Goal: Task Accomplishment & Management: Manage account settings

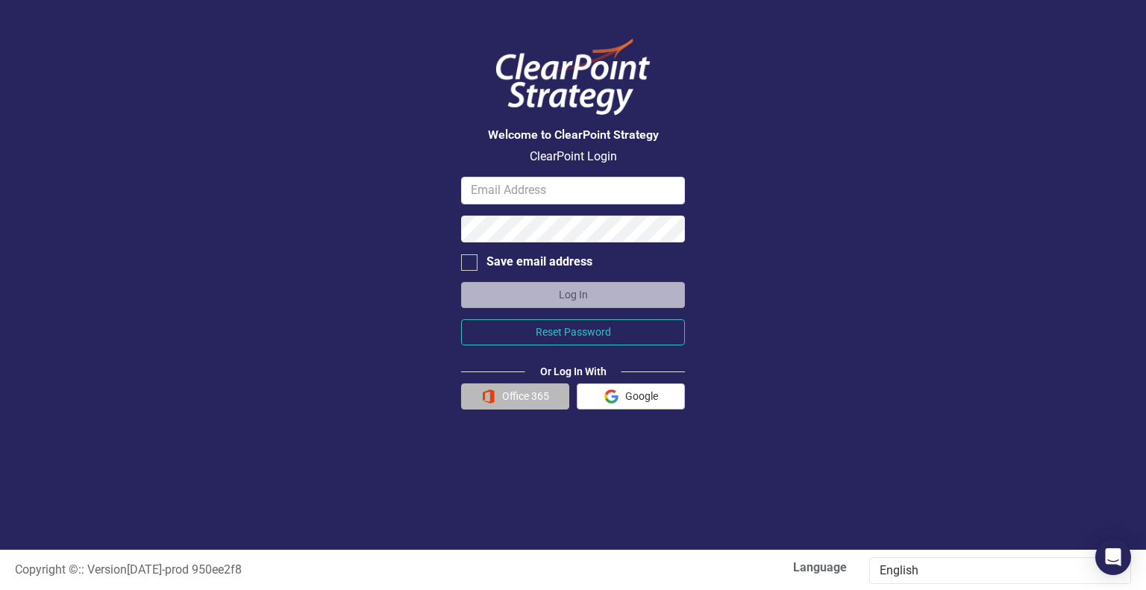
click at [505, 393] on button "Office 365" at bounding box center [515, 396] width 108 height 26
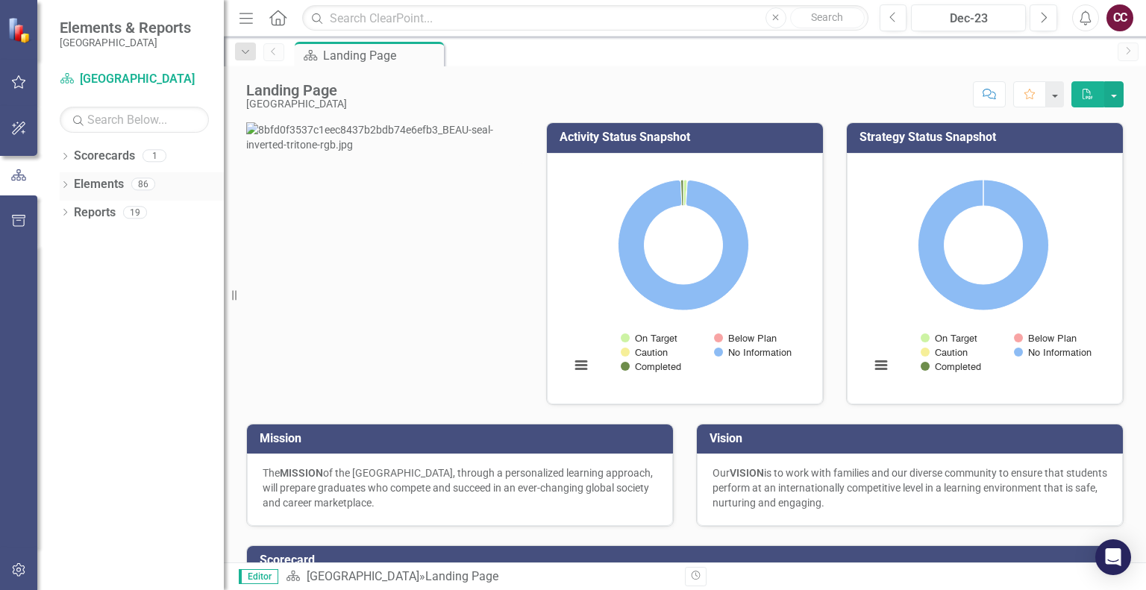
click at [107, 189] on link "Elements" at bounding box center [99, 184] width 50 height 17
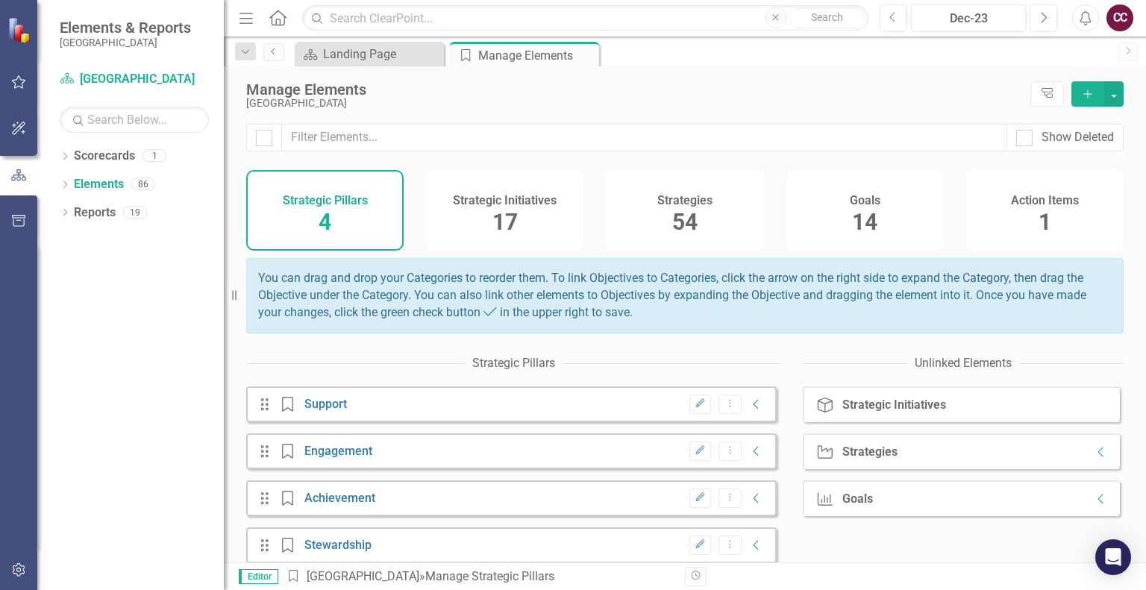
click at [489, 203] on h4 "Strategic Initiatives" at bounding box center [505, 200] width 104 height 13
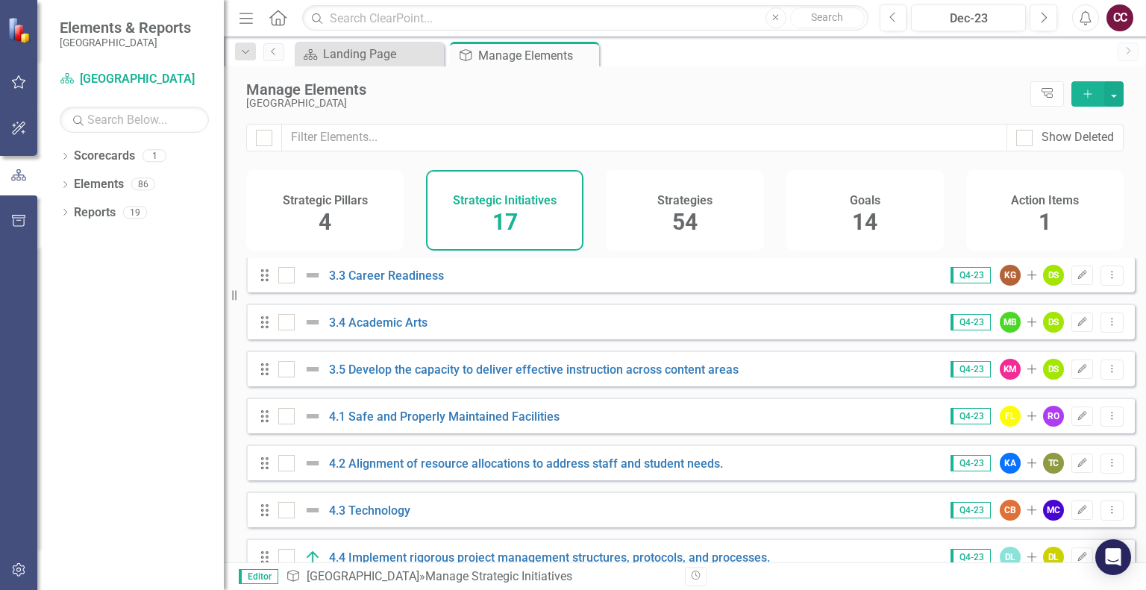
scroll to position [504, 0]
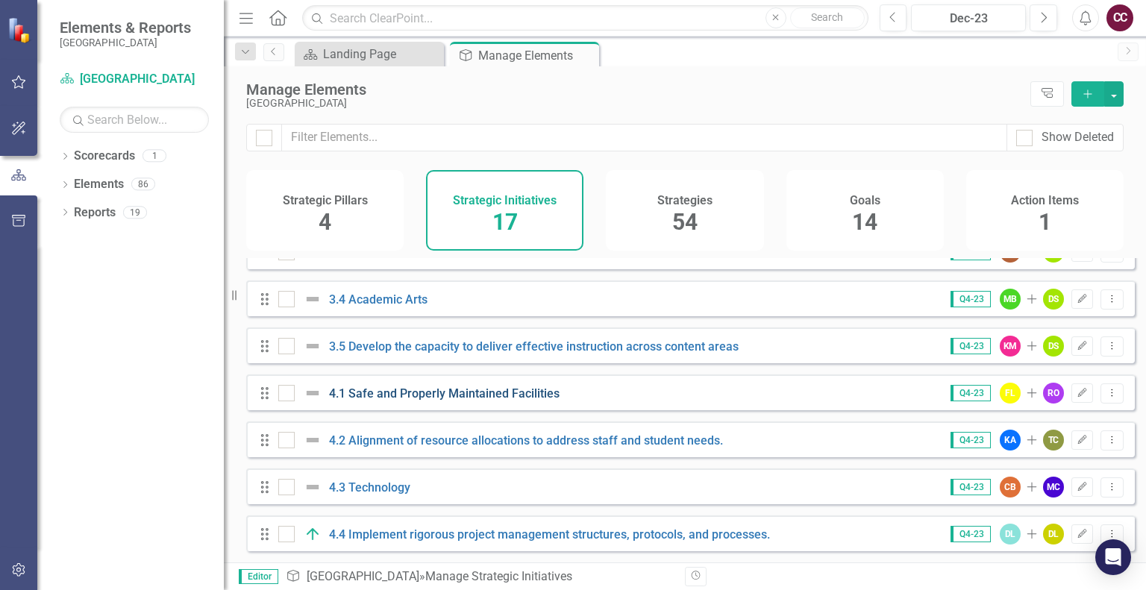
click at [522, 395] on link "4.1 Safe and Properly Maintained Facilities" at bounding box center [444, 393] width 231 height 14
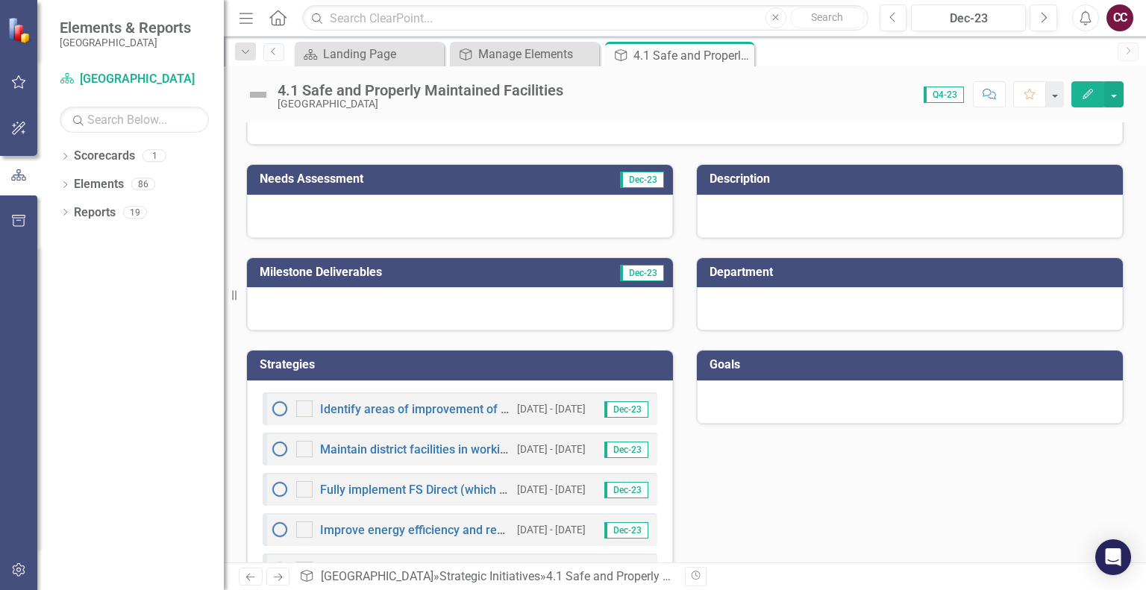
scroll to position [253, 0]
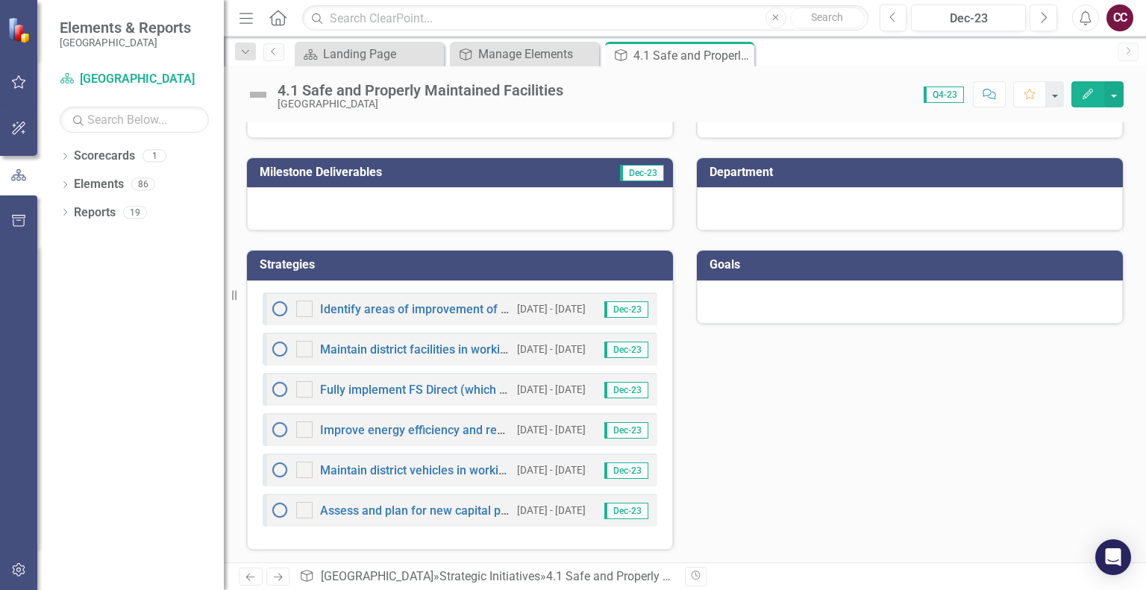
click at [442, 314] on div "Identify areas of improvement of school physical condition and cleanliness thro…" at bounding box center [390, 309] width 239 height 18
click at [442, 311] on link "Identify areas of improvement of school physical condition and cleanliness thro…" at bounding box center [614, 309] width 588 height 14
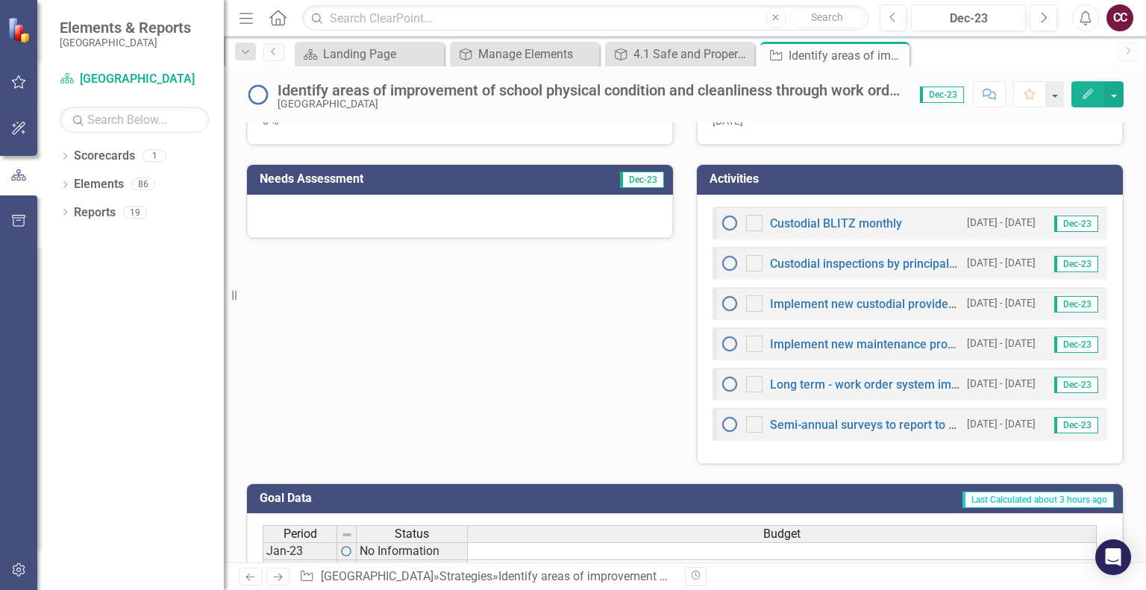
scroll to position [443, 0]
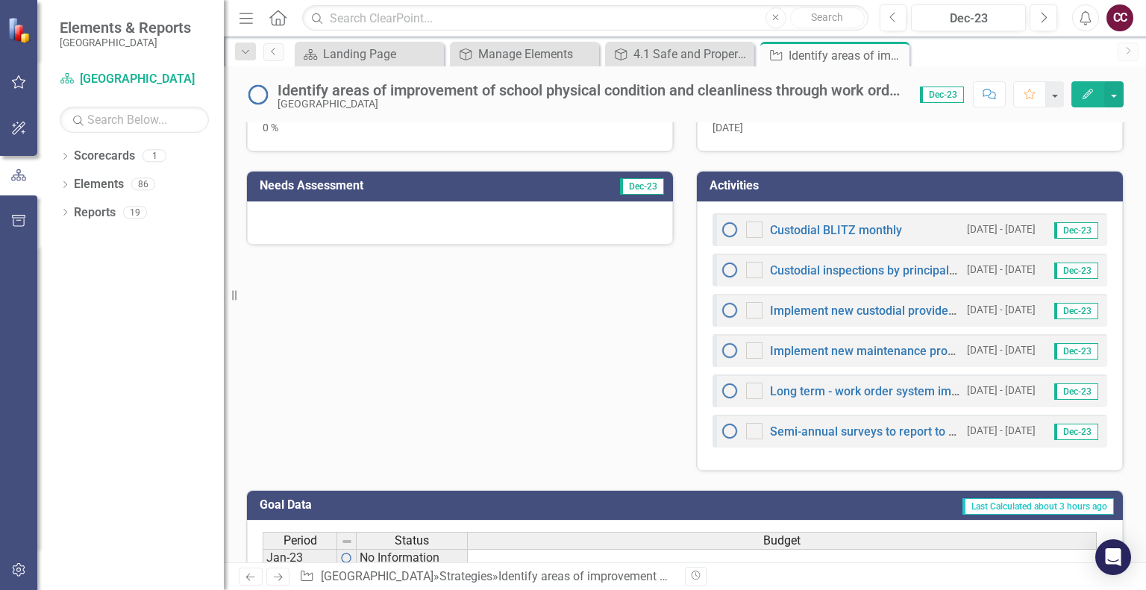
click at [868, 239] on div "Custodial BLITZ monthly 8/7/25 - 9/7/25 Dec-23" at bounding box center [909, 229] width 395 height 33
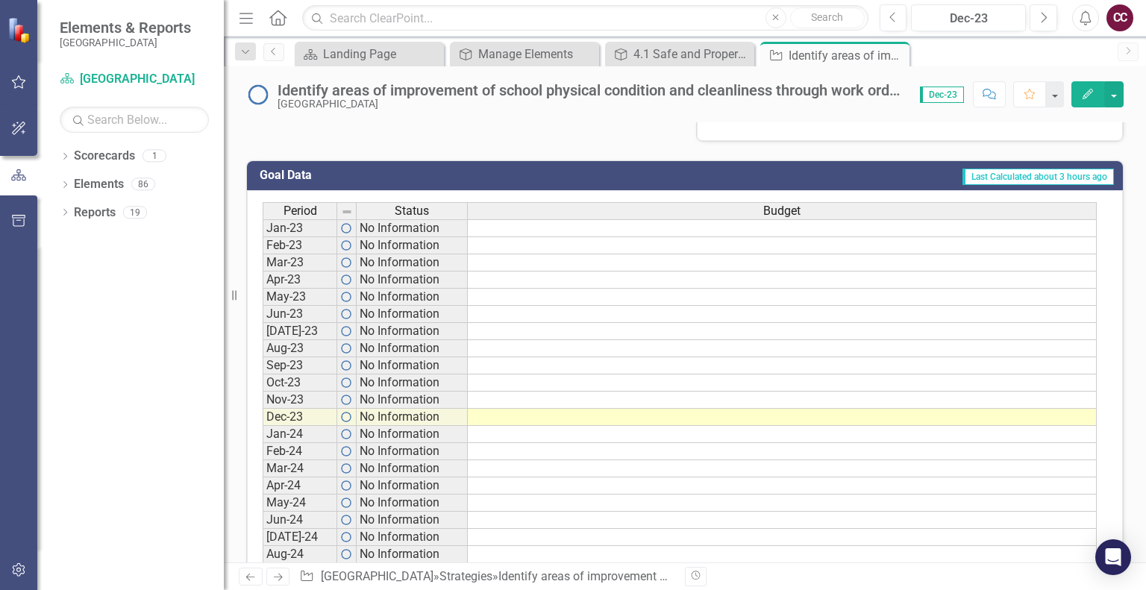
scroll to position [767, 0]
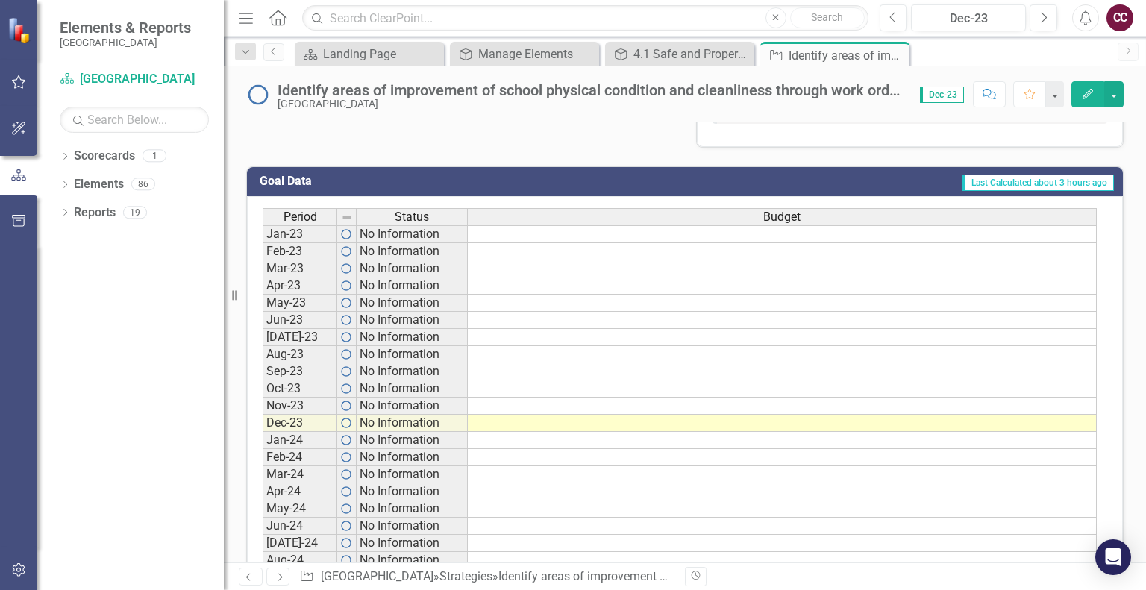
drag, startPoint x: 1123, startPoint y: 360, endPoint x: 1123, endPoint y: 414, distance: 53.7
click at [1123, 414] on div "Goal Data Last Calculated about 3 hours ago Period Status Budget Jan-23 No Info…" at bounding box center [685, 405] width 900 height 515
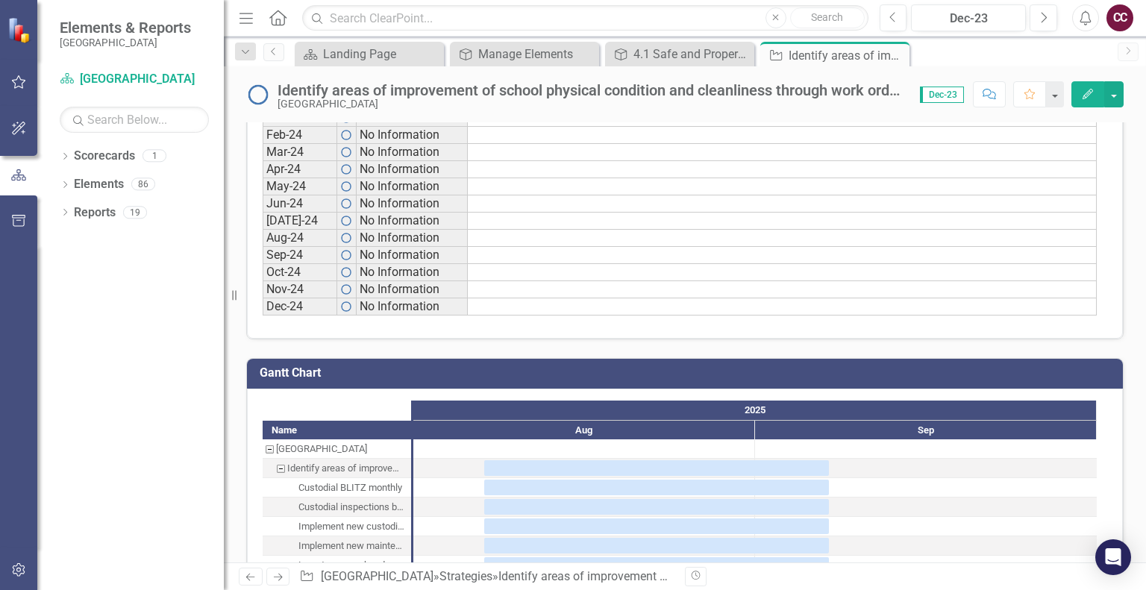
scroll to position [1147, 0]
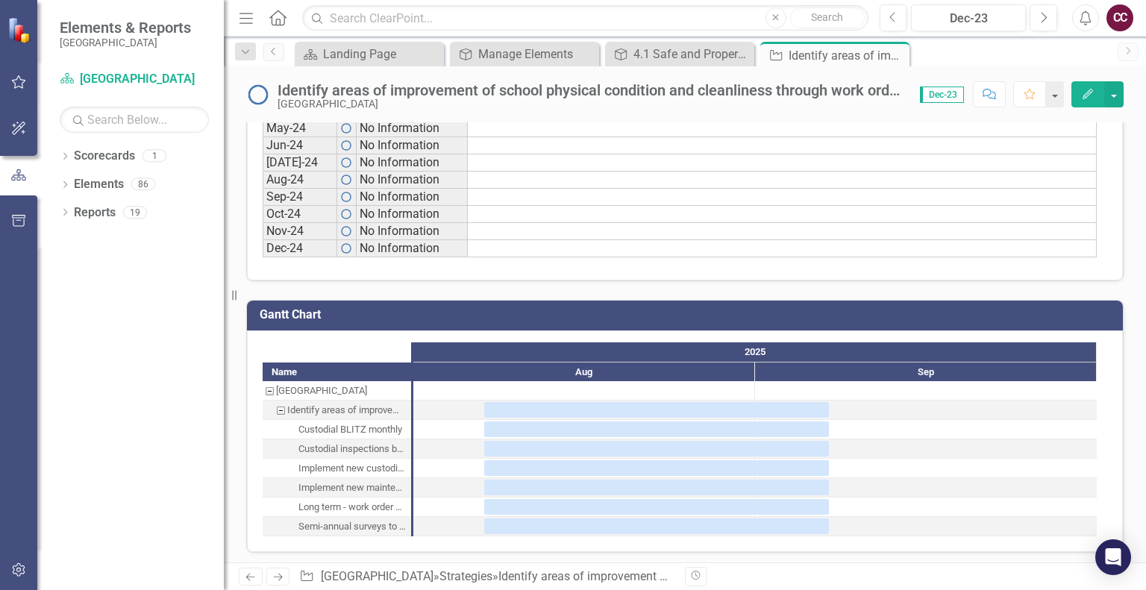
click at [284, 402] on div "Identify areas of improvement of school physical condition and cleanliness thro…" at bounding box center [280, 410] width 13 height 19
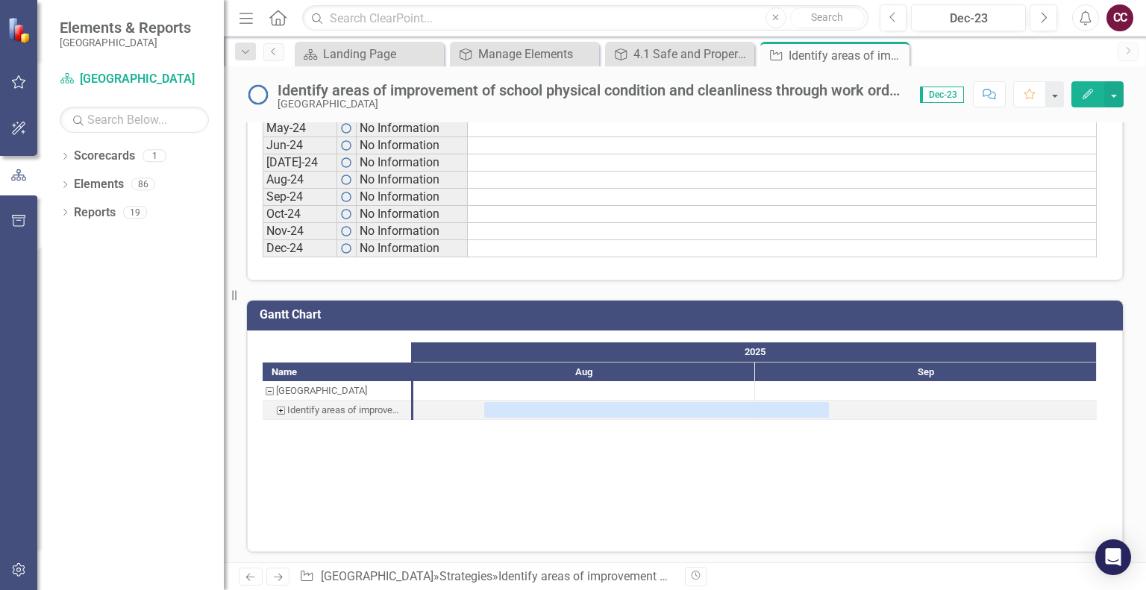
click at [284, 402] on div "Identify areas of improvement of school physical condition and cleanliness thro…" at bounding box center [280, 410] width 13 height 19
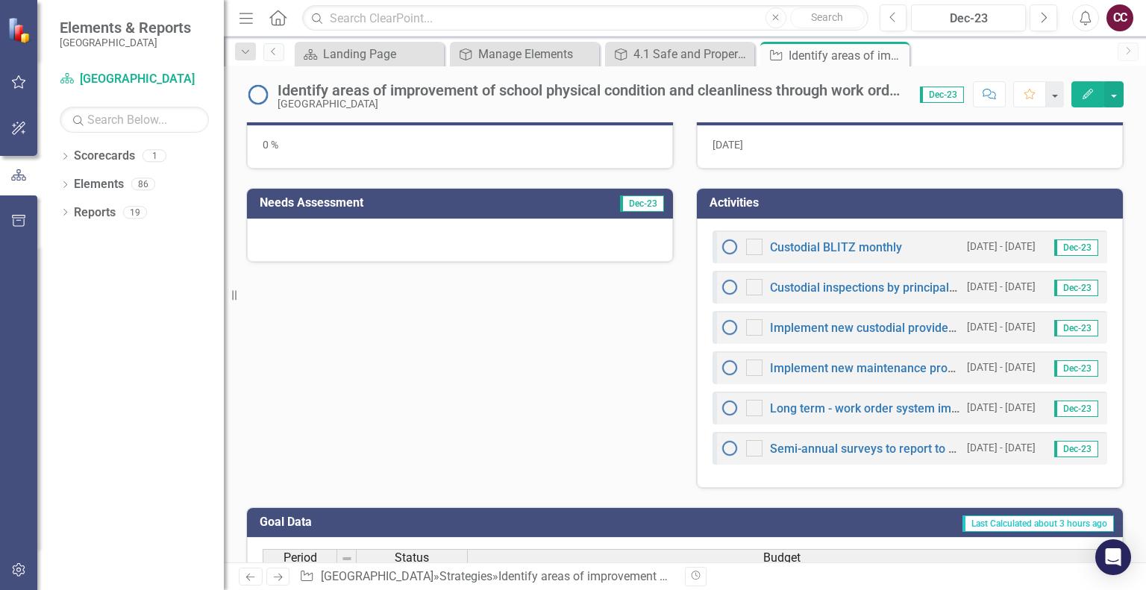
scroll to position [394, 0]
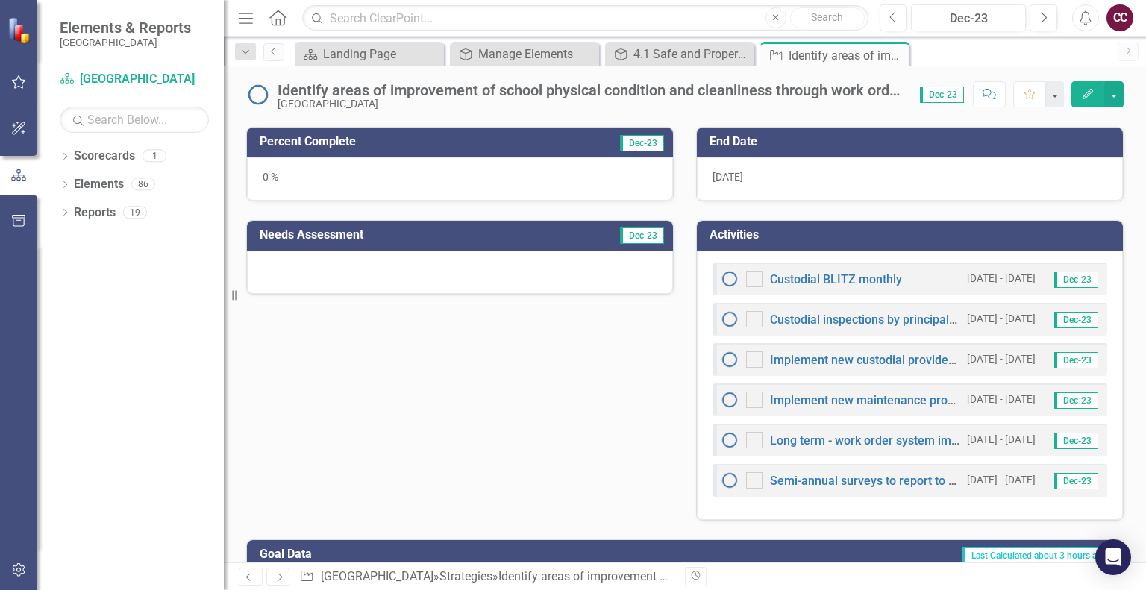
click at [1095, 95] on button "Edit" at bounding box center [1087, 94] width 33 height 26
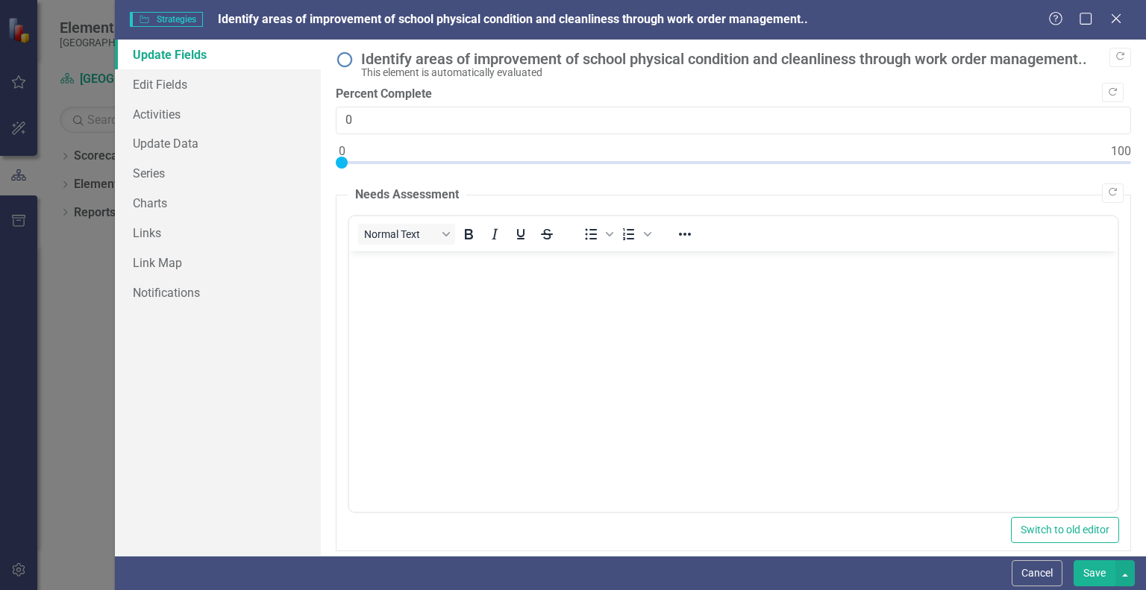
scroll to position [0, 0]
click at [1112, 13] on icon "Close" at bounding box center [1115, 18] width 19 height 14
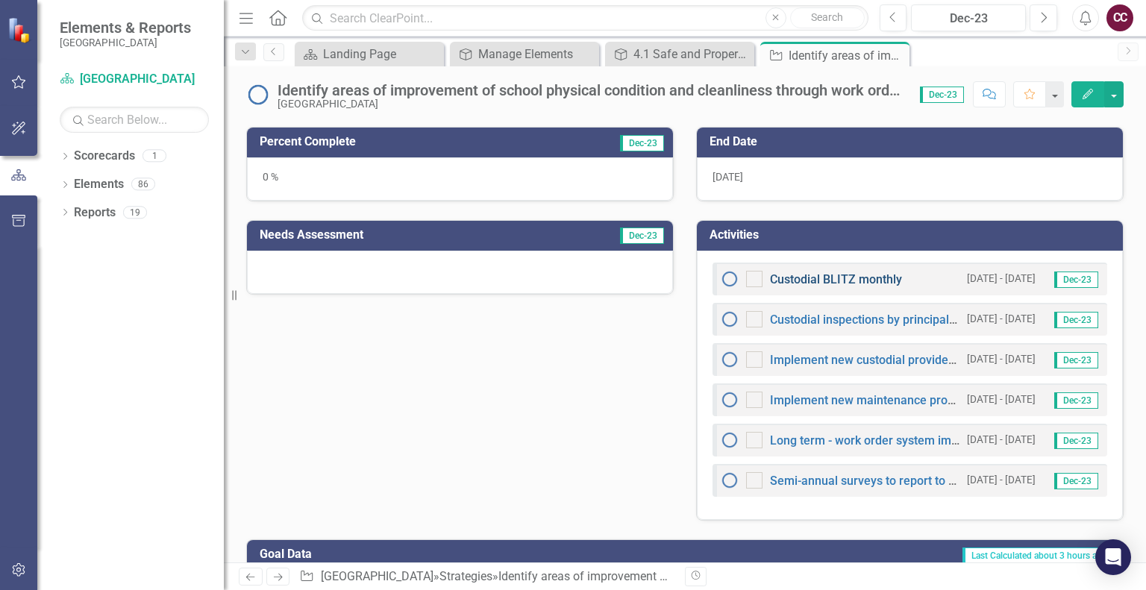
click at [854, 277] on link "Custodial BLITZ monthly" at bounding box center [836, 279] width 132 height 14
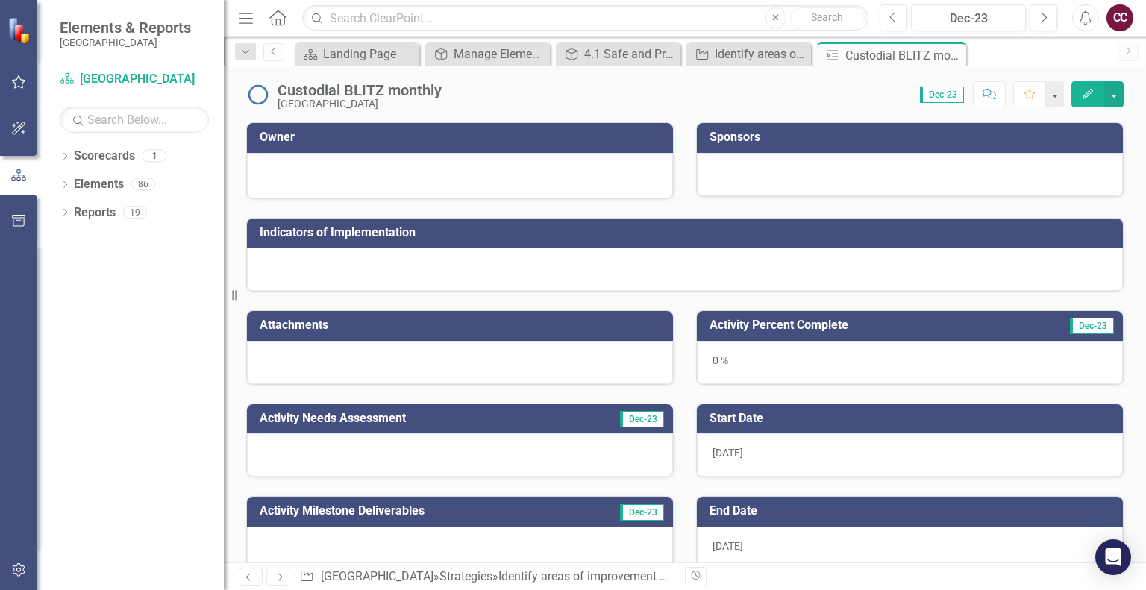
click at [1081, 95] on icon "Edit" at bounding box center [1087, 94] width 13 height 10
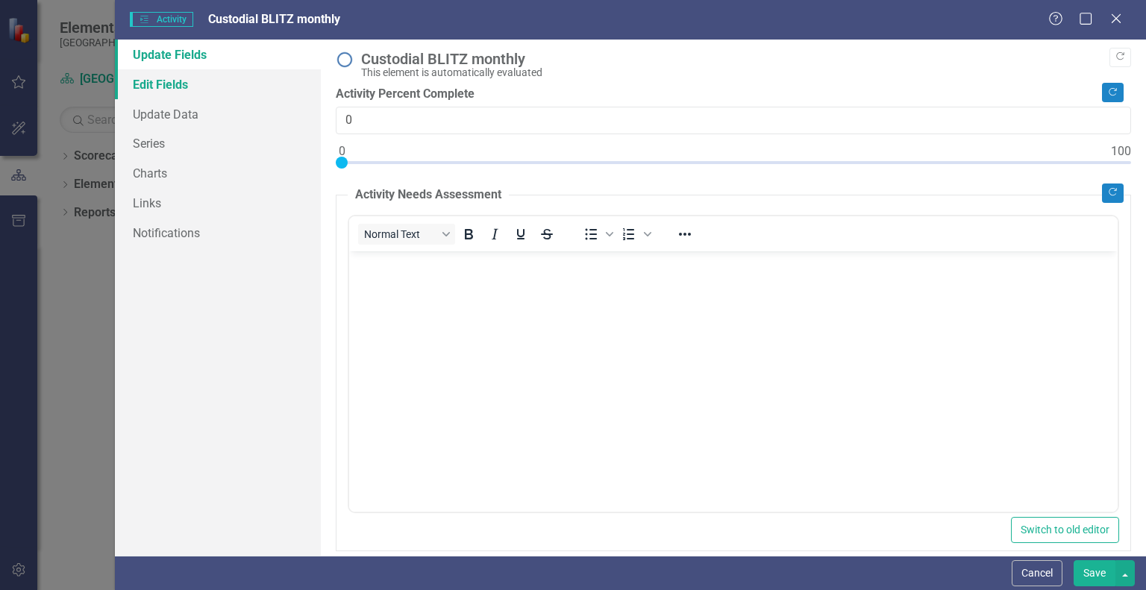
click at [201, 81] on link "Edit Fields" at bounding box center [218, 84] width 206 height 30
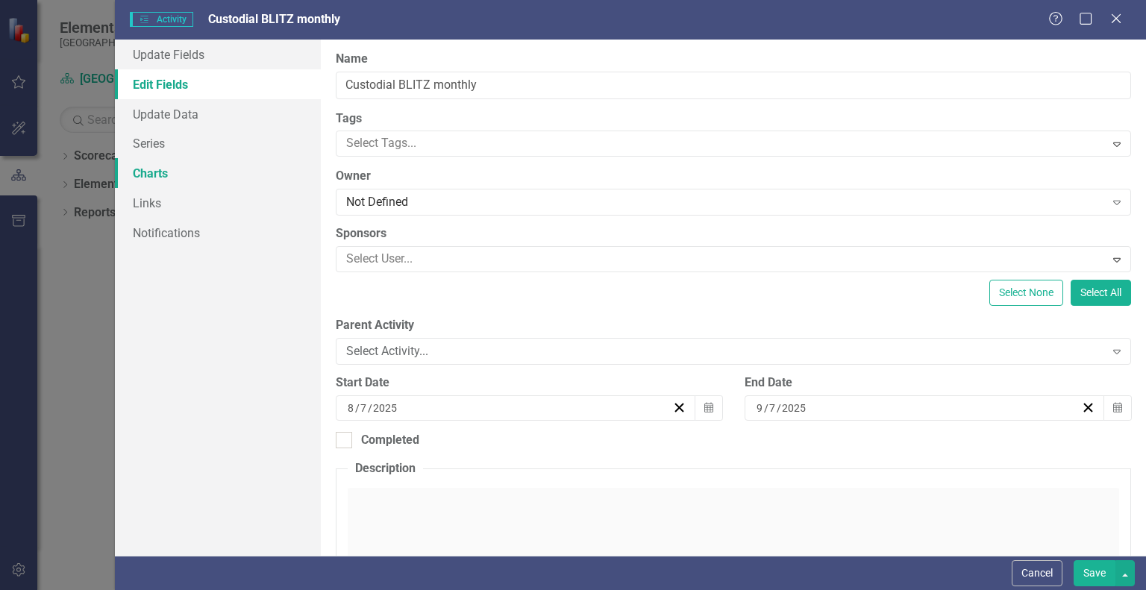
click at [162, 166] on link "Charts" at bounding box center [218, 173] width 206 height 30
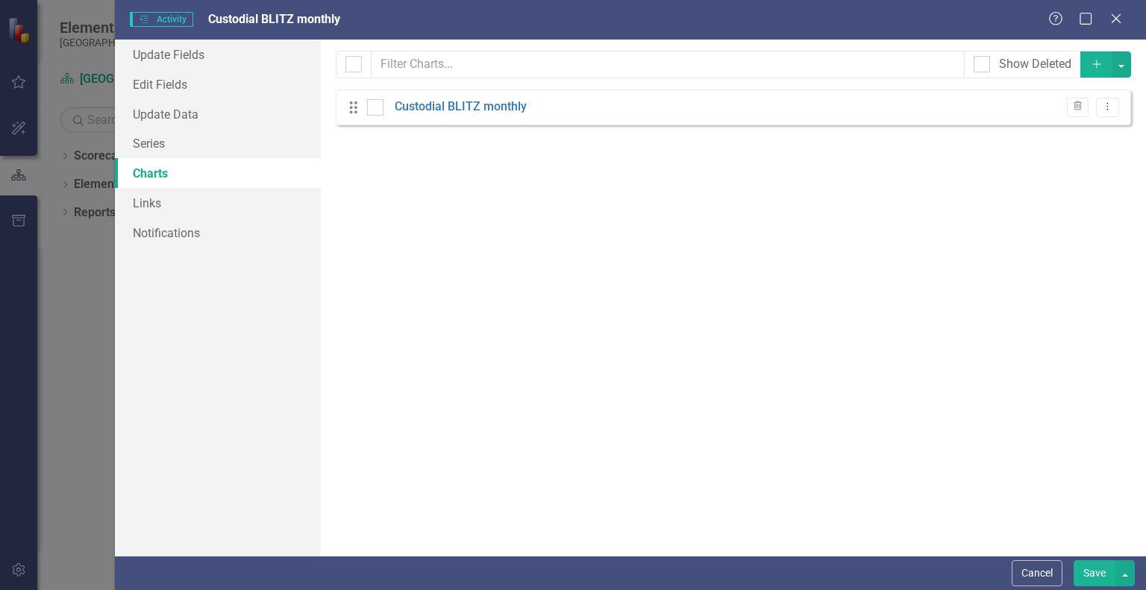
click at [355, 107] on icon at bounding box center [353, 107] width 7 height 12
click at [170, 207] on link "Links" at bounding box center [218, 203] width 206 height 30
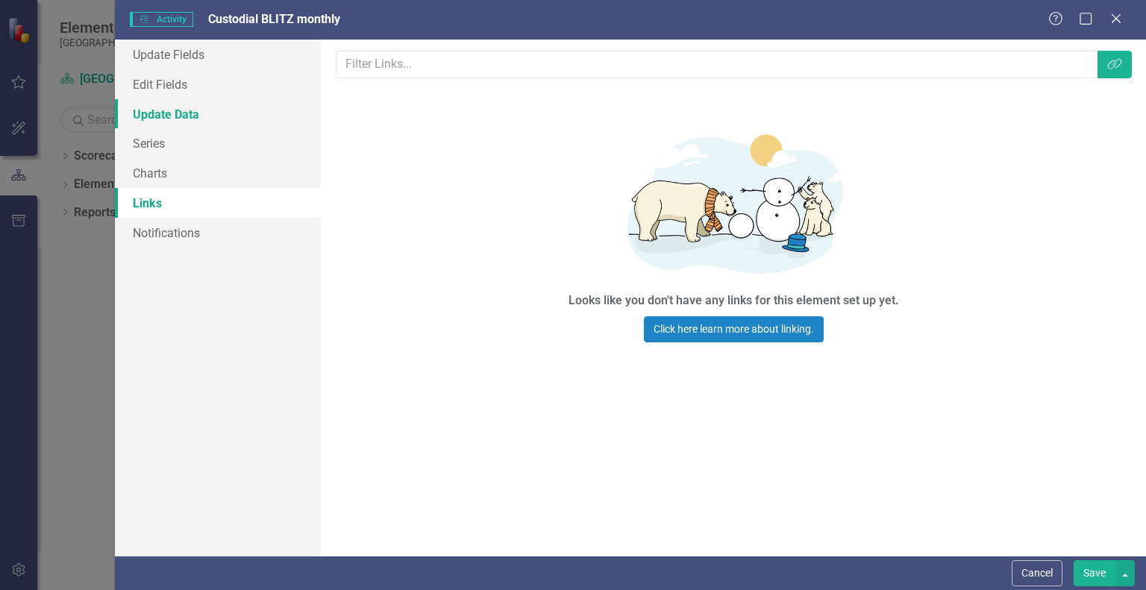
click at [197, 111] on link "Update Data" at bounding box center [218, 114] width 206 height 30
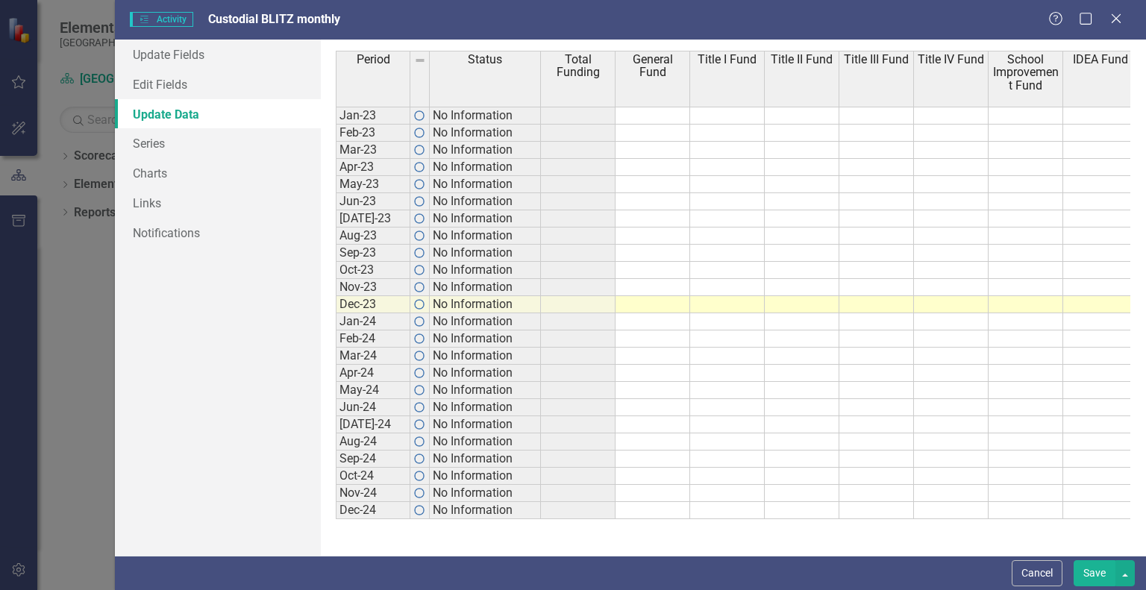
click at [753, 509] on td at bounding box center [727, 510] width 75 height 17
click at [1119, 26] on div "Close" at bounding box center [1115, 20] width 19 height 20
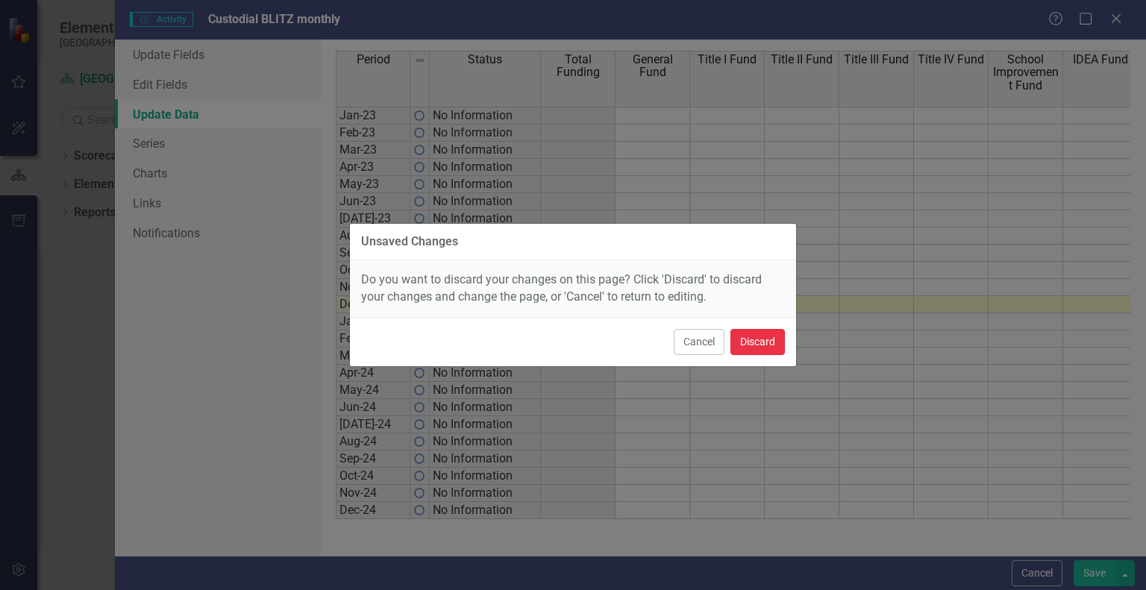
click at [767, 344] on button "Discard" at bounding box center [757, 342] width 54 height 26
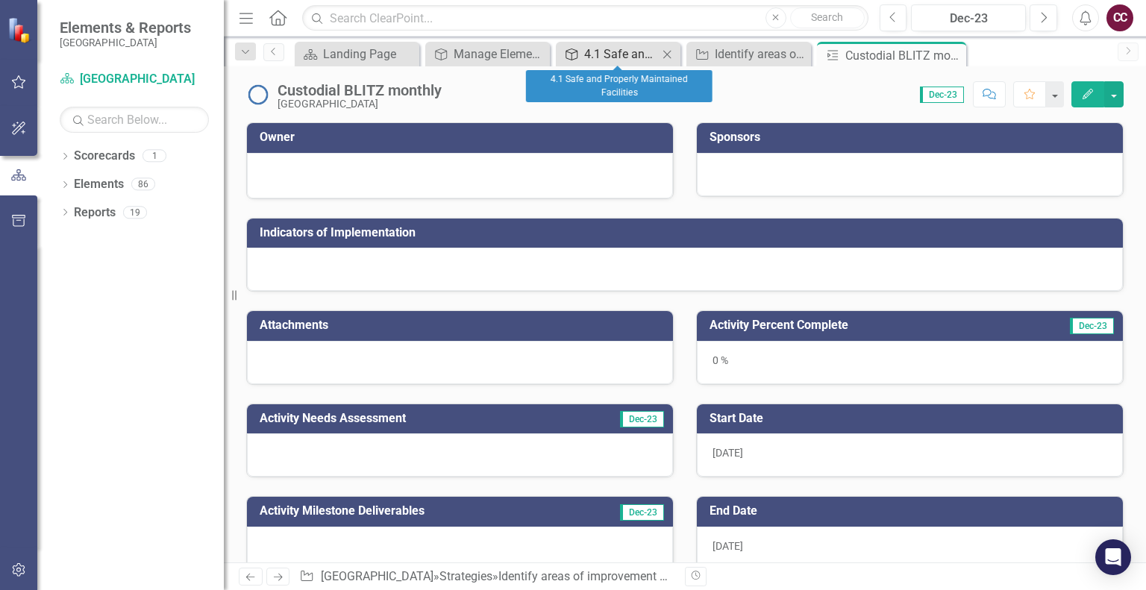
click at [642, 56] on div "4.1 Safe and Properly Maintained Facilities" at bounding box center [621, 54] width 74 height 19
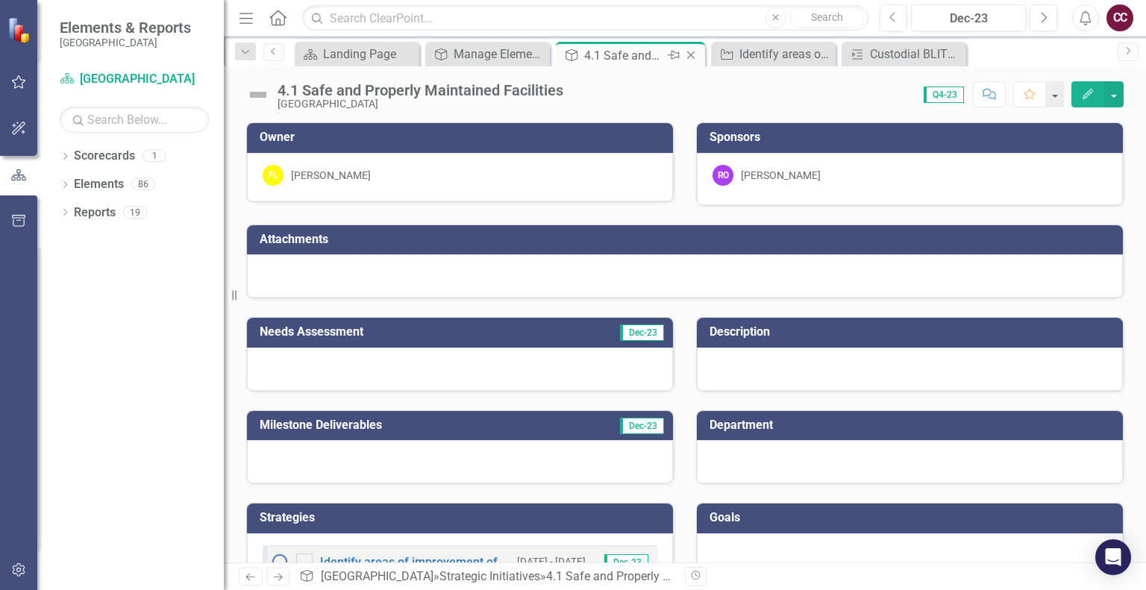
click at [676, 57] on icon "Pin" at bounding box center [674, 55] width 12 height 15
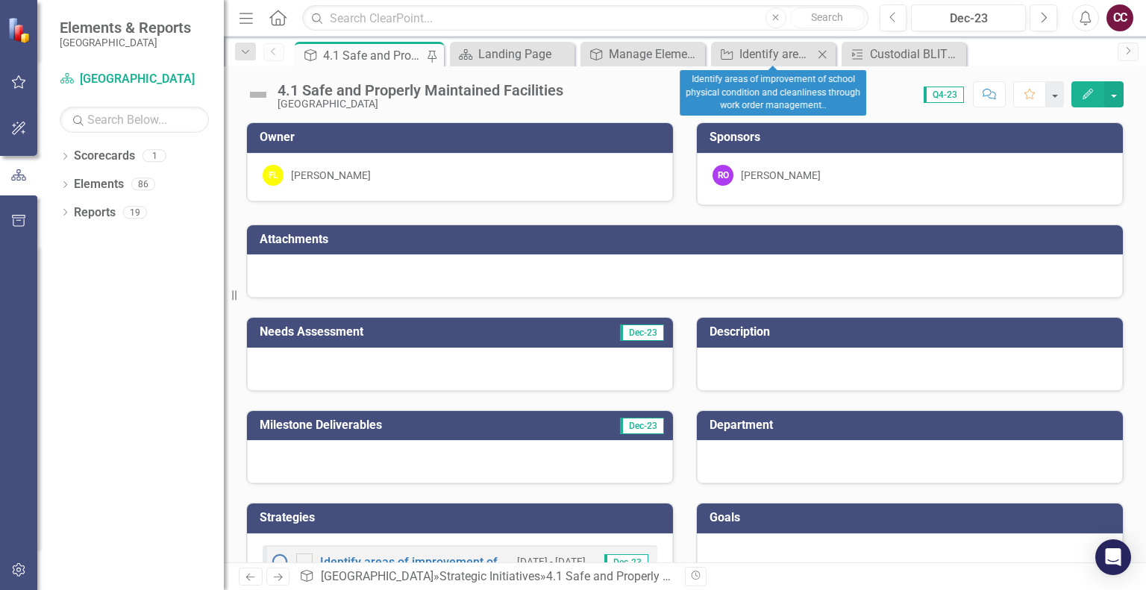
click at [824, 53] on icon "Close" at bounding box center [822, 54] width 15 height 12
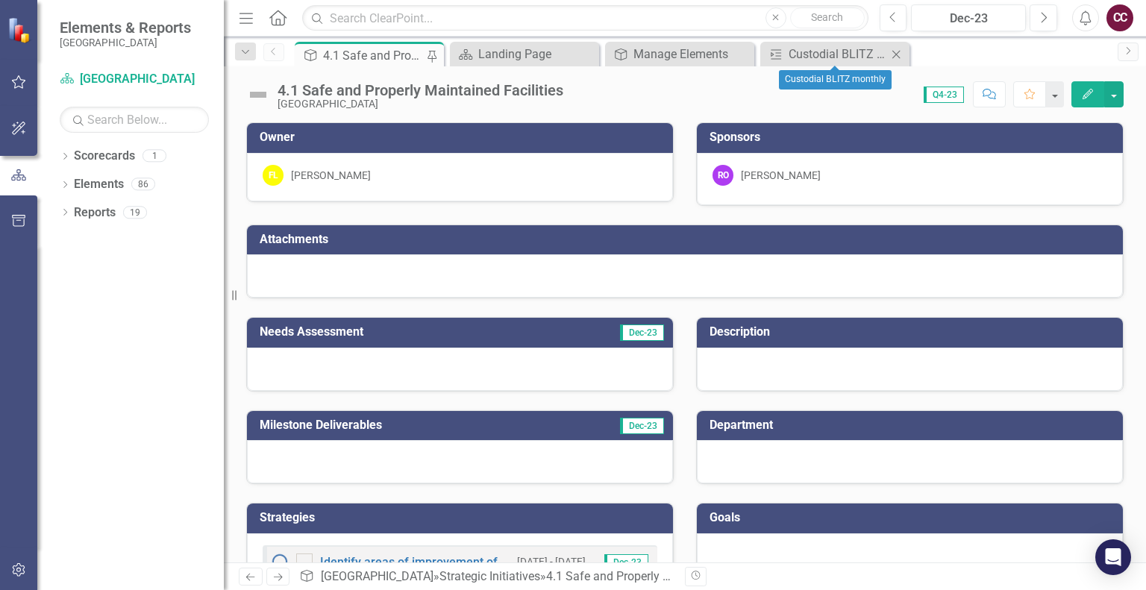
click at [896, 50] on icon "Close" at bounding box center [896, 54] width 15 height 12
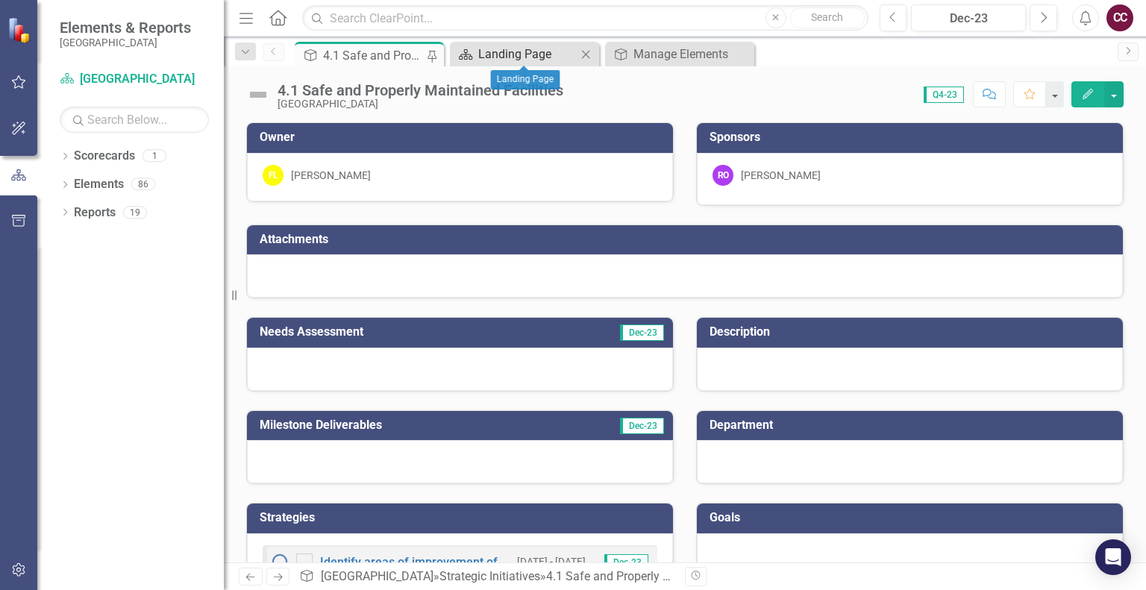
click at [543, 56] on div "Landing Page" at bounding box center [527, 54] width 98 height 19
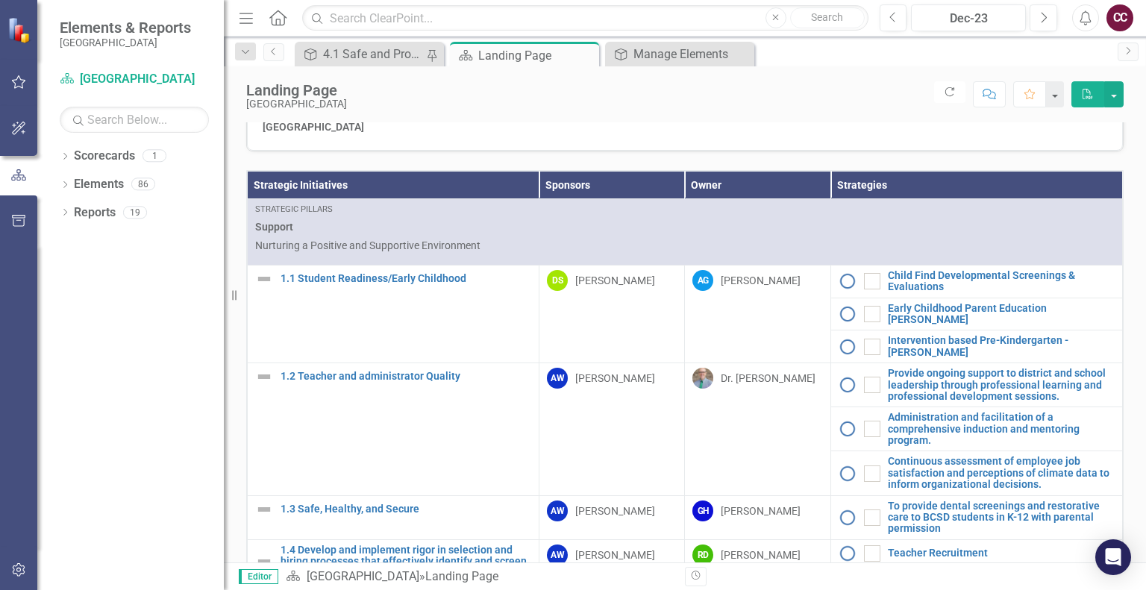
scroll to position [595, 0]
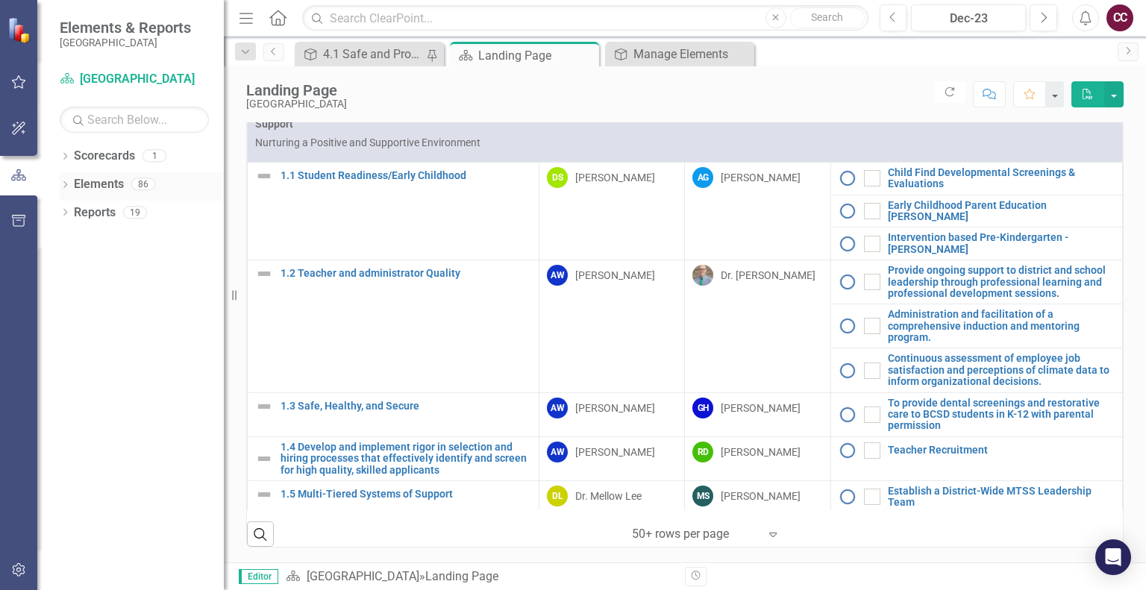
click at [107, 192] on link "Elements" at bounding box center [99, 184] width 50 height 17
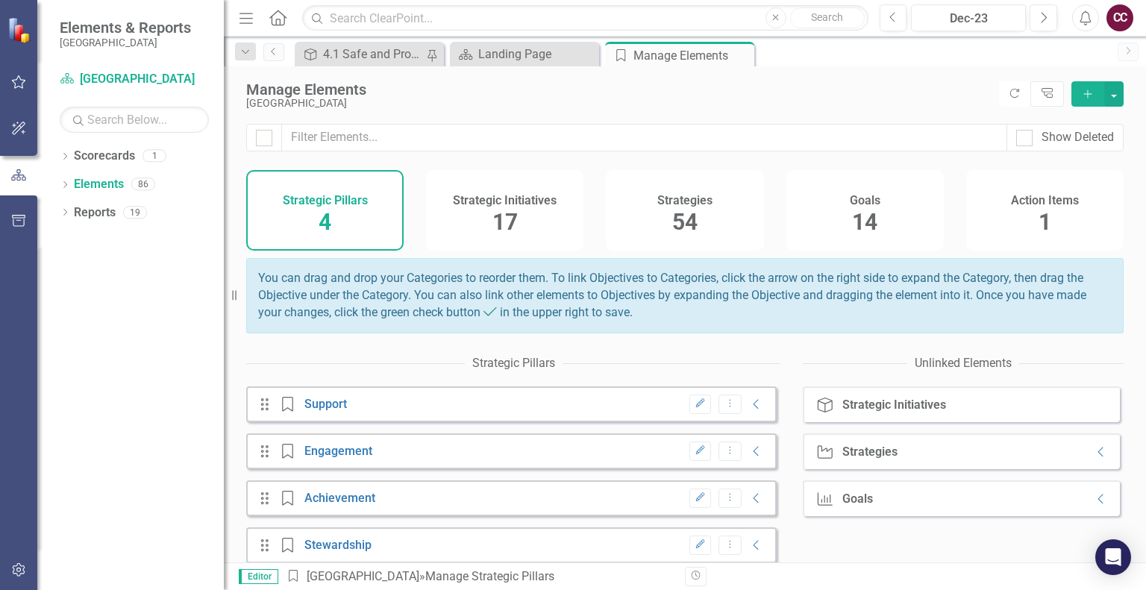
click at [703, 211] on div "Strategies 54" at bounding box center [684, 210] width 157 height 81
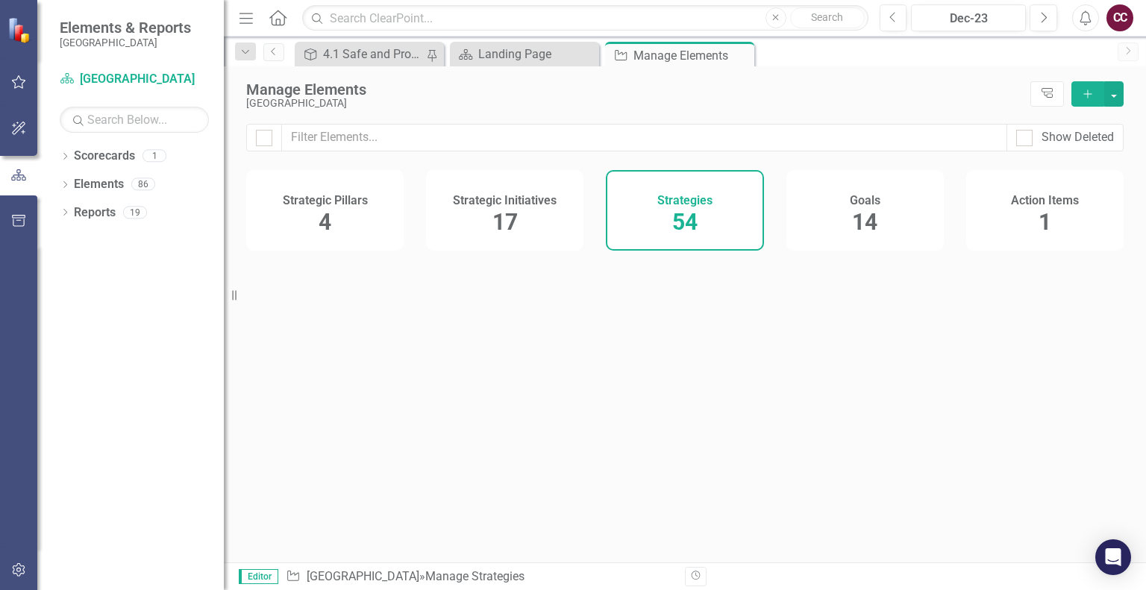
checkbox input "false"
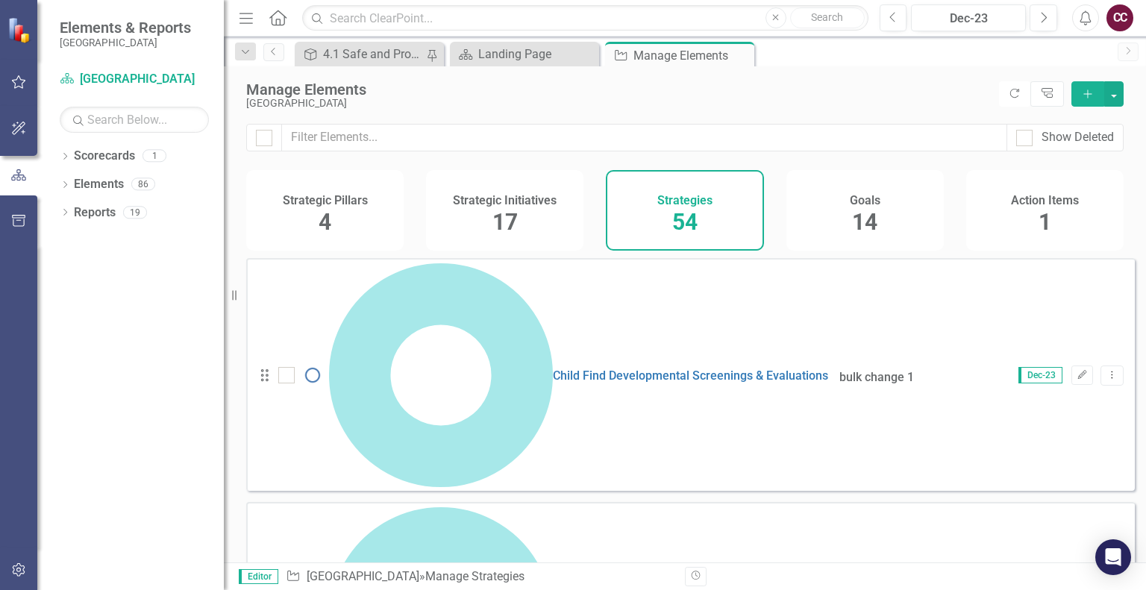
click at [537, 224] on div "Strategic Initiatives 17" at bounding box center [504, 210] width 157 height 81
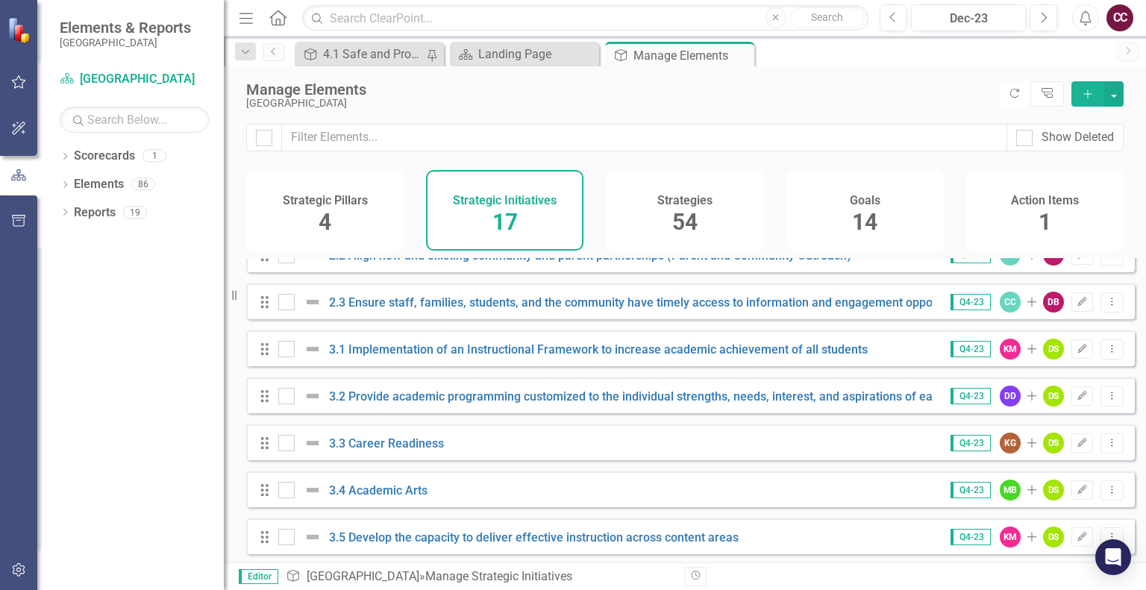
scroll to position [504, 0]
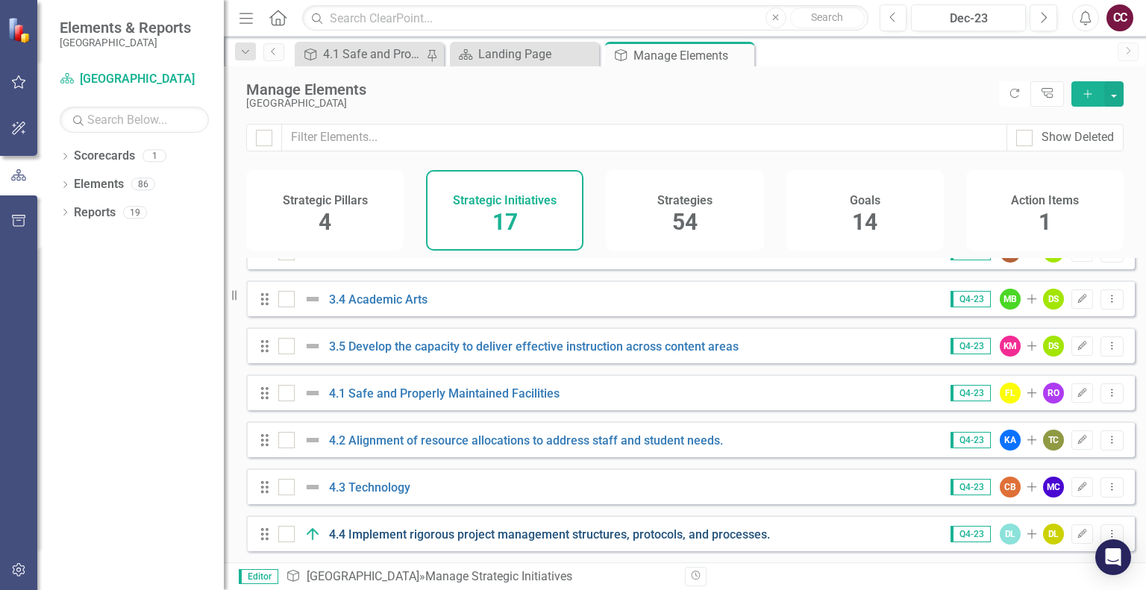
click at [613, 534] on link "4.4 Implement rigorous project management structures, protocols, and processes." at bounding box center [549, 534] width 441 height 14
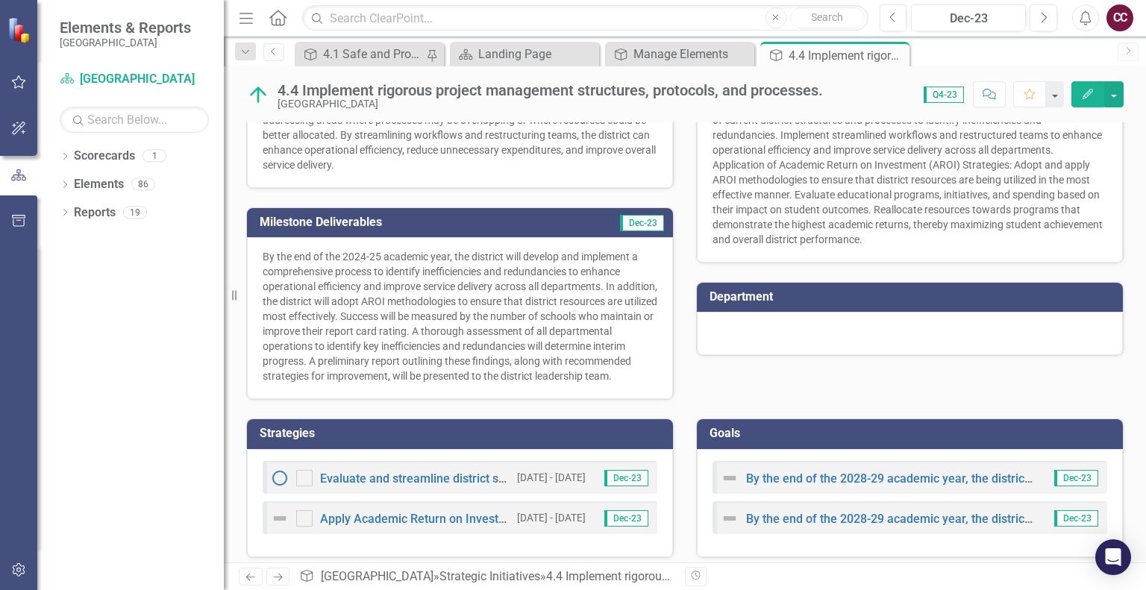
scroll to position [307, 0]
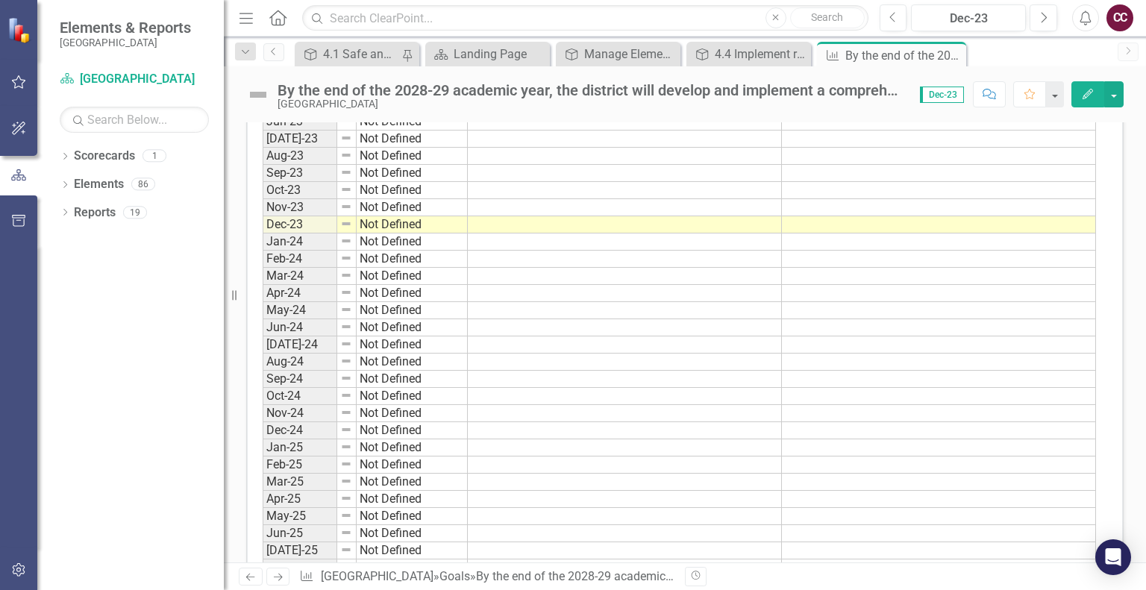
scroll to position [210, 0]
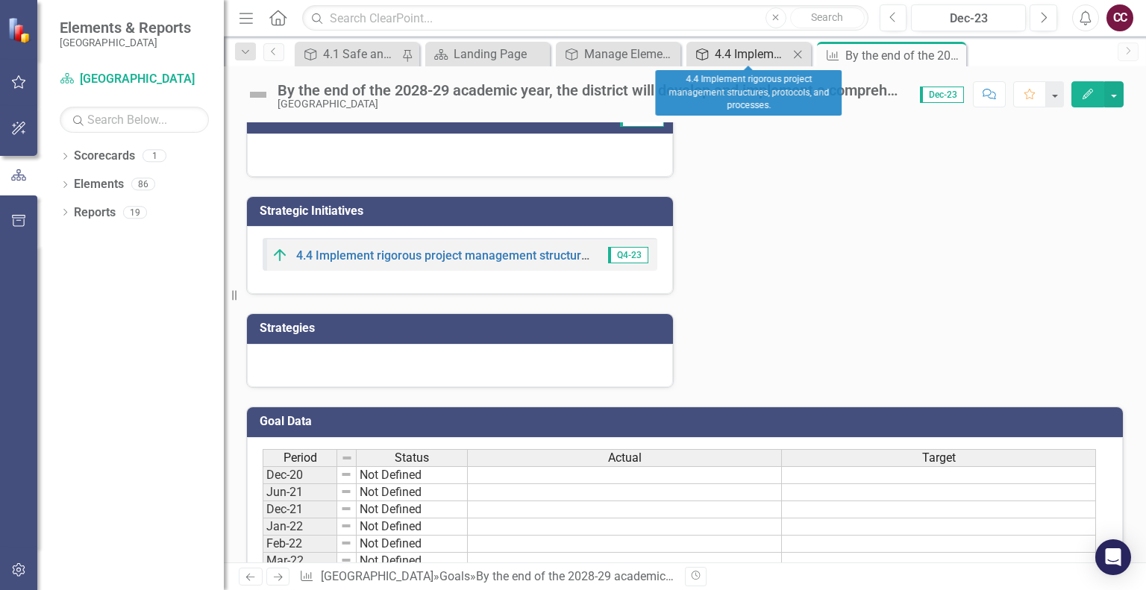
click at [748, 52] on div "4.4 Implement rigorous project management structures, protocols, and processes." at bounding box center [752, 54] width 74 height 19
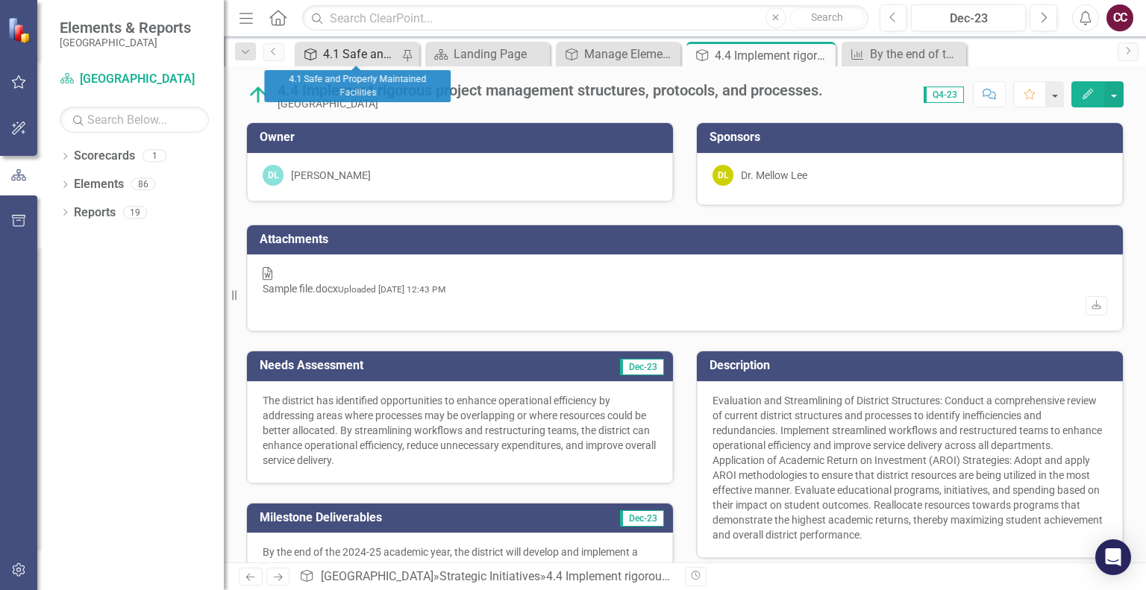
click at [358, 45] on div "4.1 Safe and Properly Maintained Facilities" at bounding box center [362, 54] width 78 height 19
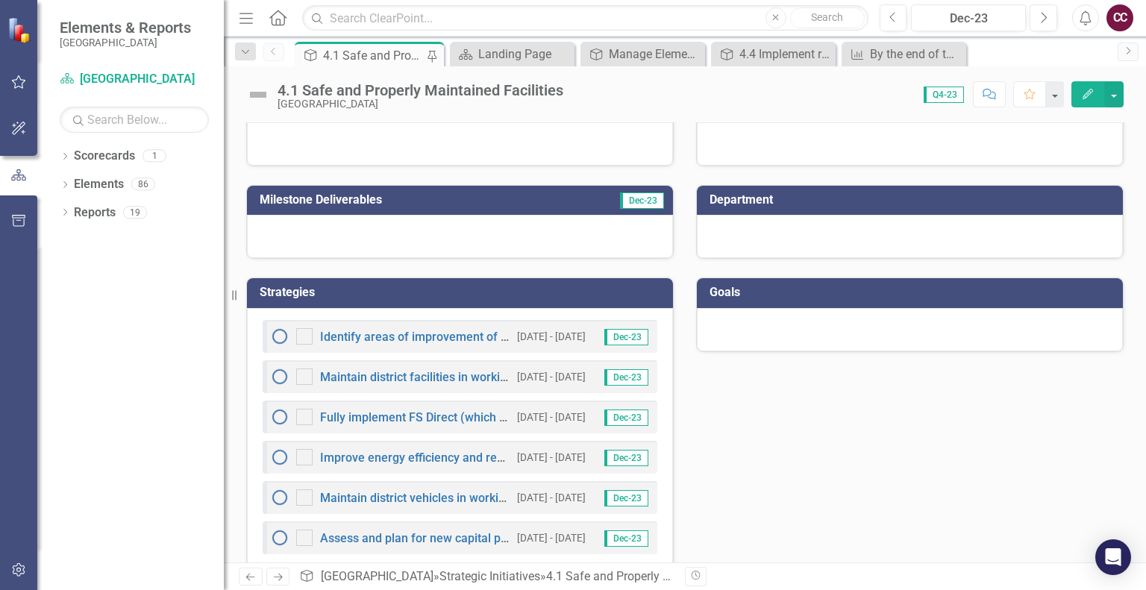
scroll to position [253, 0]
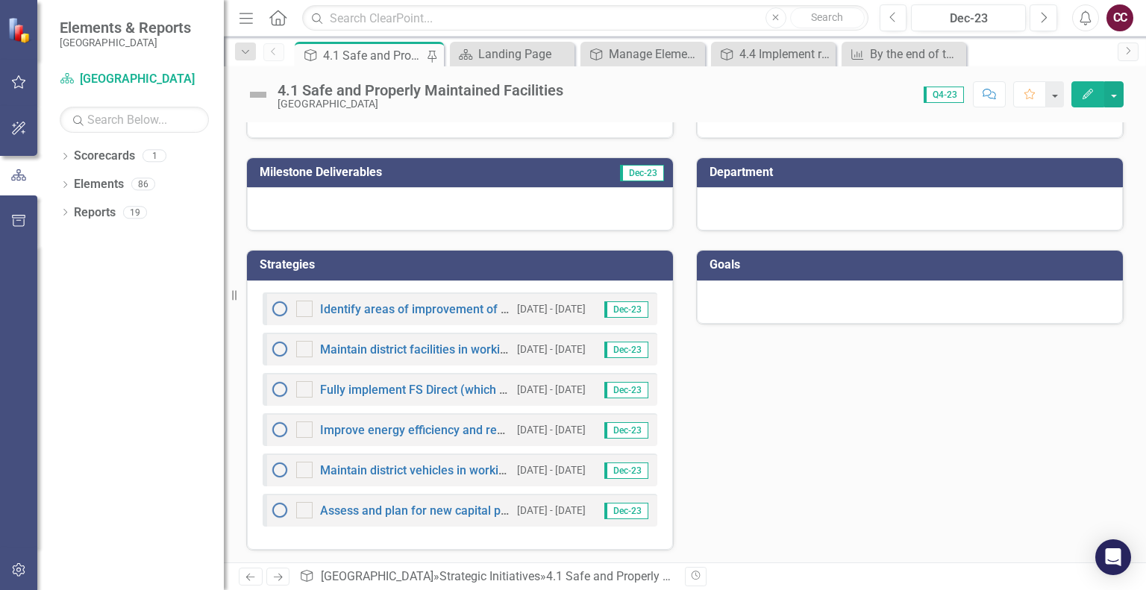
click at [278, 308] on img at bounding box center [280, 309] width 18 height 18
click at [281, 348] on img at bounding box center [280, 349] width 18 height 18
click at [352, 351] on link "Maintain district facilities in working order so that instructional time is not…" at bounding box center [633, 349] width 627 height 14
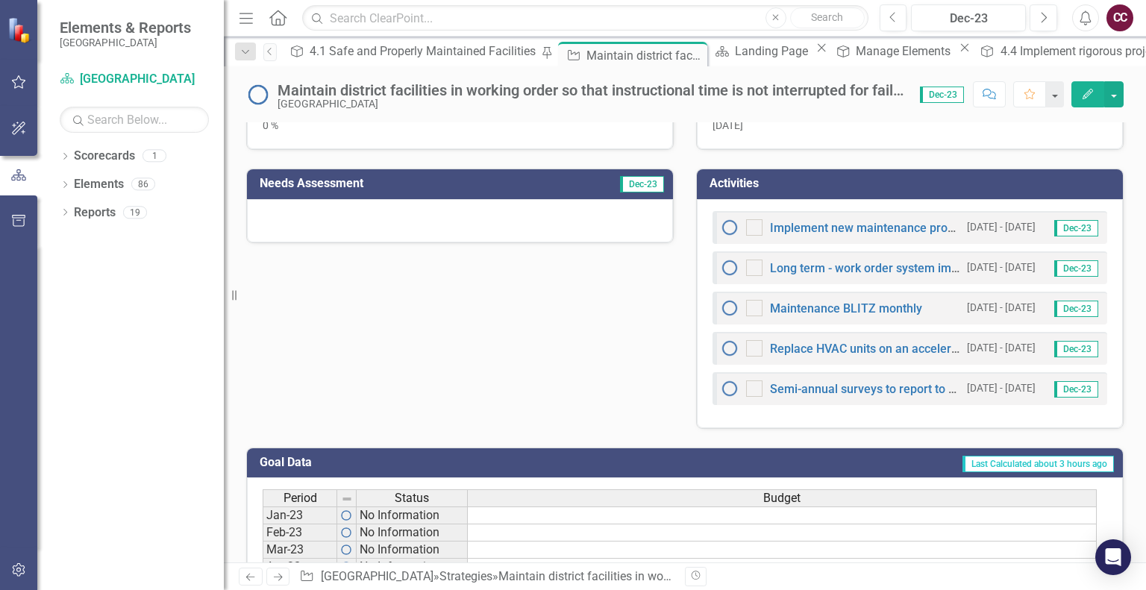
scroll to position [437, 0]
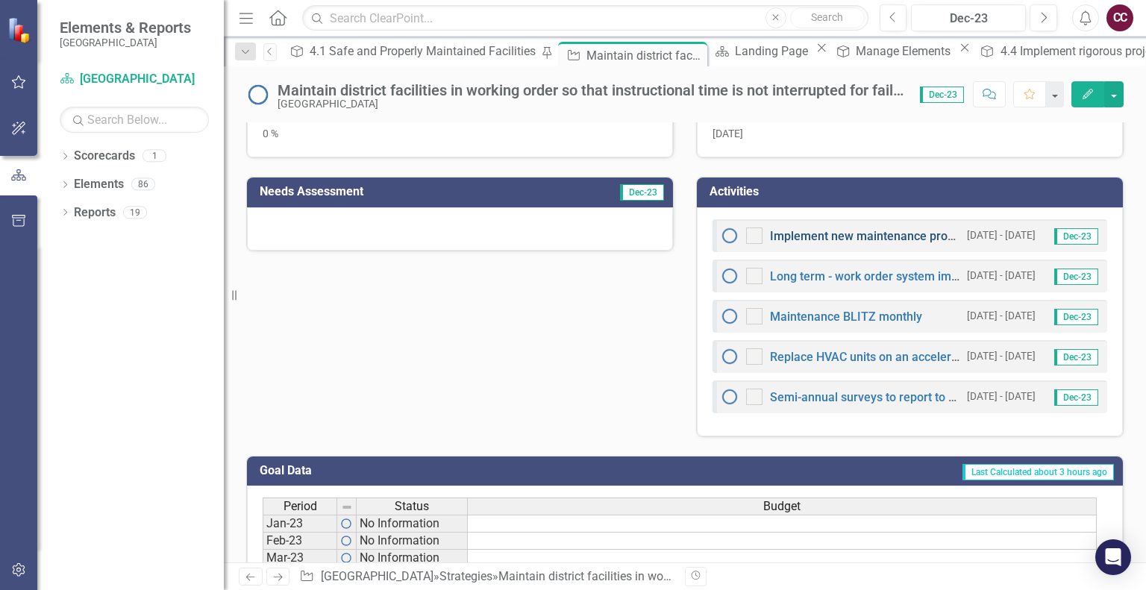
click at [898, 230] on link "Implement new maintenance provider by July 1, 2025 (labor costs only) District …" at bounding box center [1125, 236] width 710 height 14
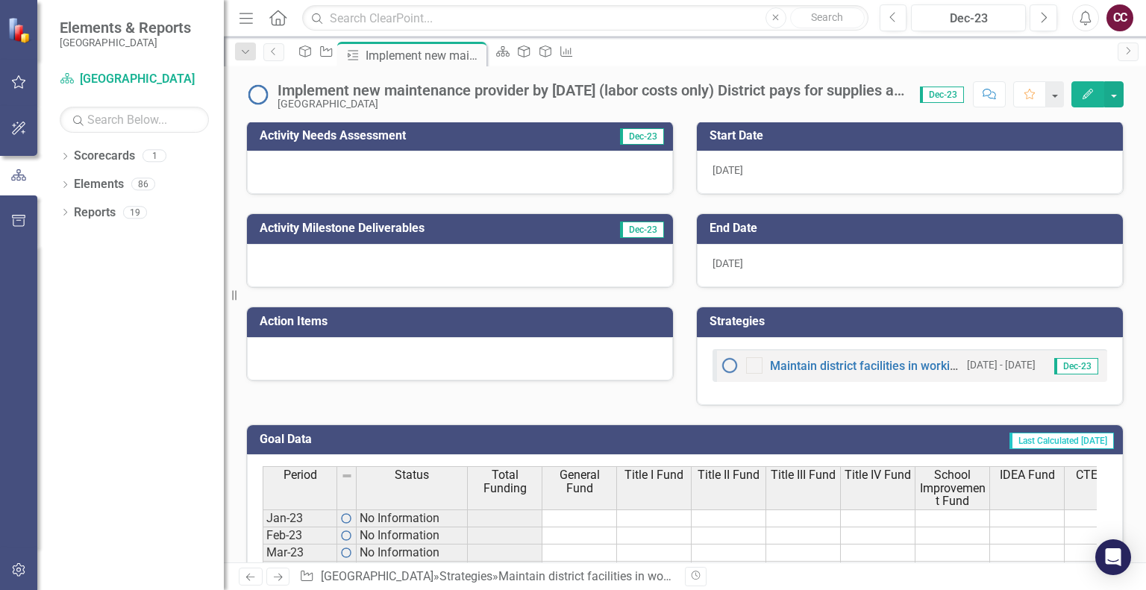
scroll to position [281, 0]
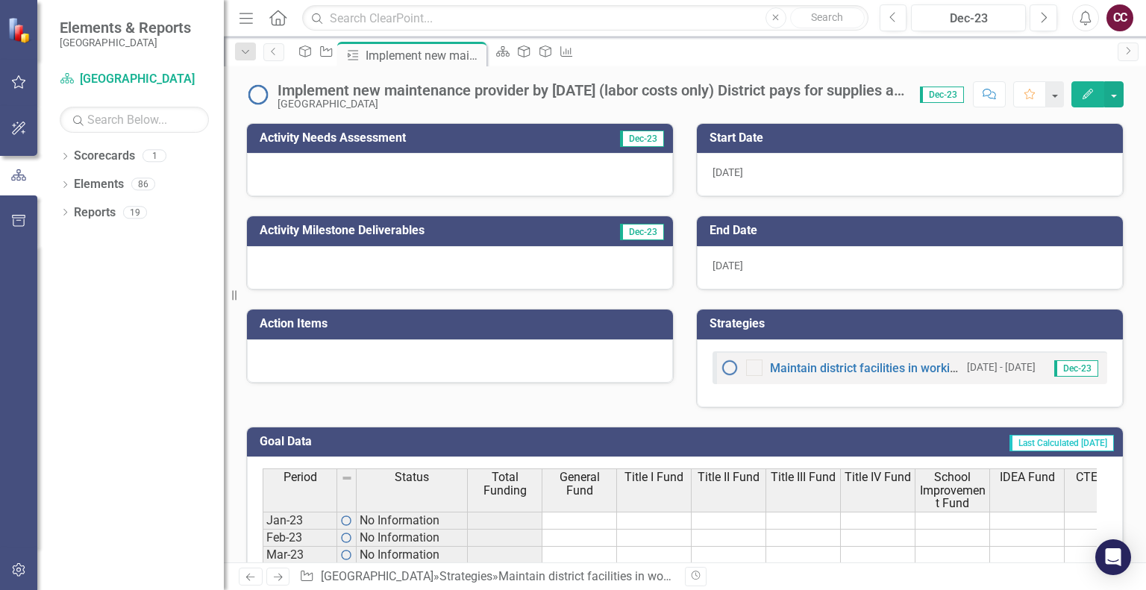
click at [1085, 98] on button "Edit" at bounding box center [1087, 94] width 33 height 26
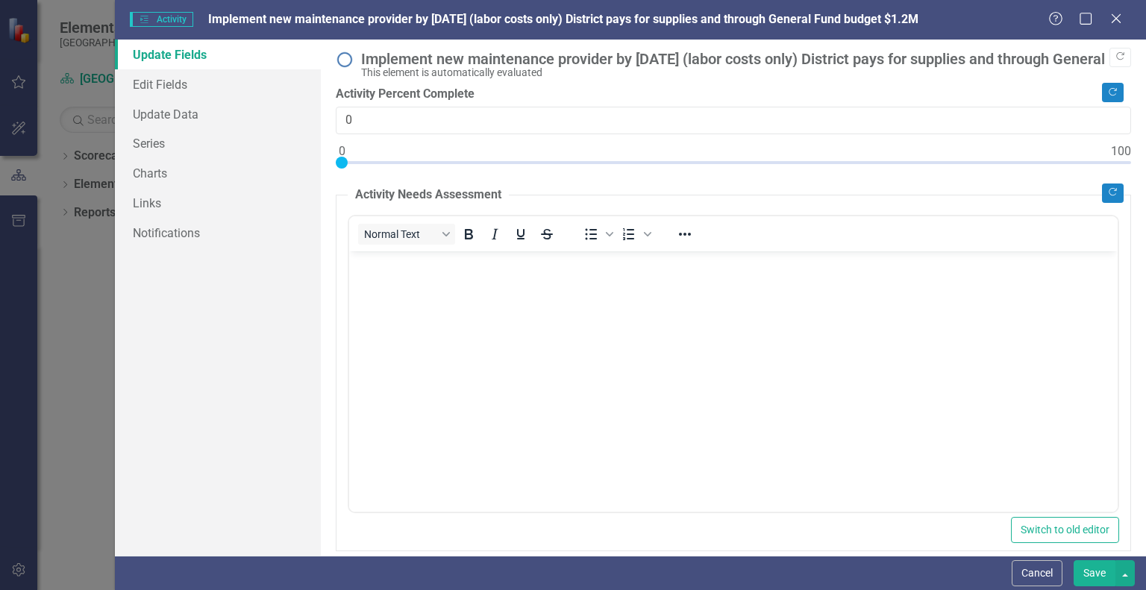
scroll to position [0, 0]
click at [192, 85] on link "Edit Fields" at bounding box center [218, 84] width 206 height 30
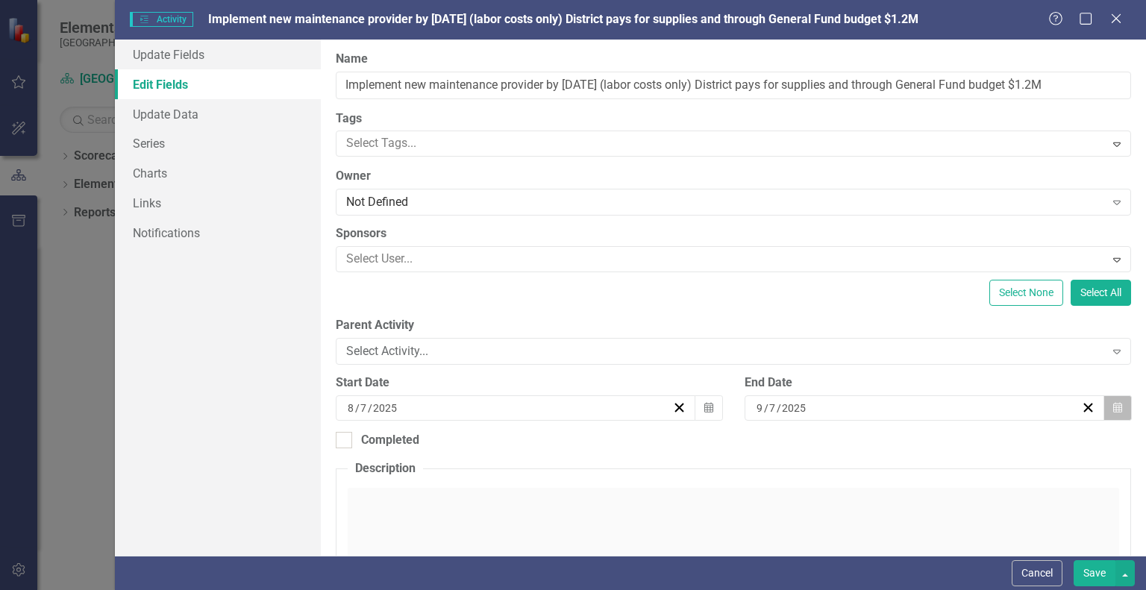
click at [1113, 409] on button "Calendar" at bounding box center [1117, 407] width 28 height 25
click at [973, 421] on button "›" at bounding box center [956, 437] width 33 height 33
click at [895, 473] on button "1" at bounding box center [875, 486] width 37 height 27
click at [624, 519] on div "Click to activate HTML editor" at bounding box center [733, 598] width 771 height 213
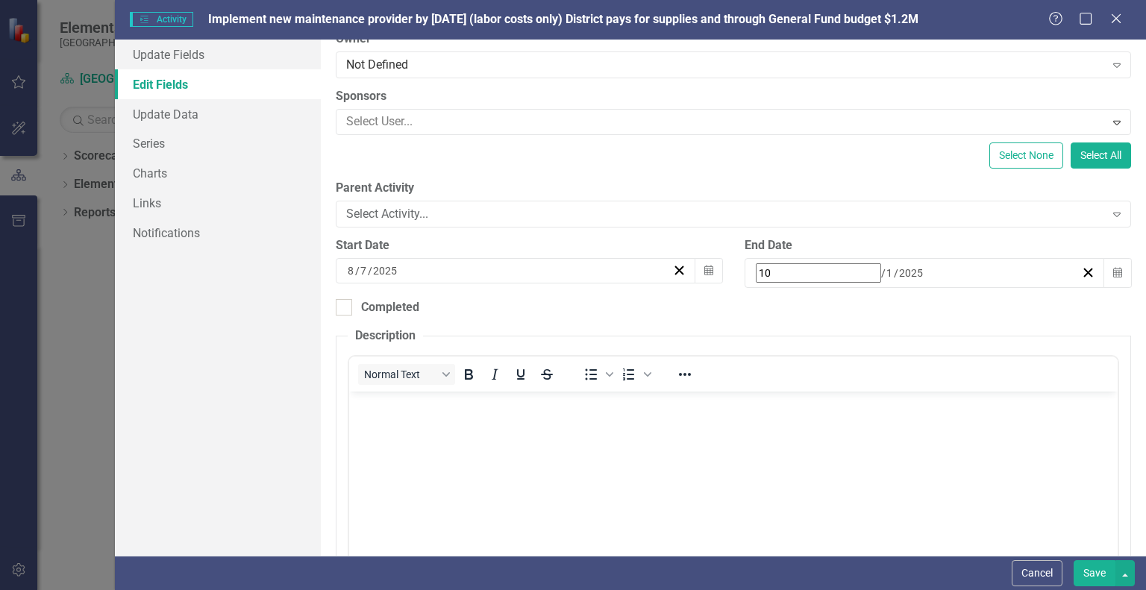
scroll to position [137, 0]
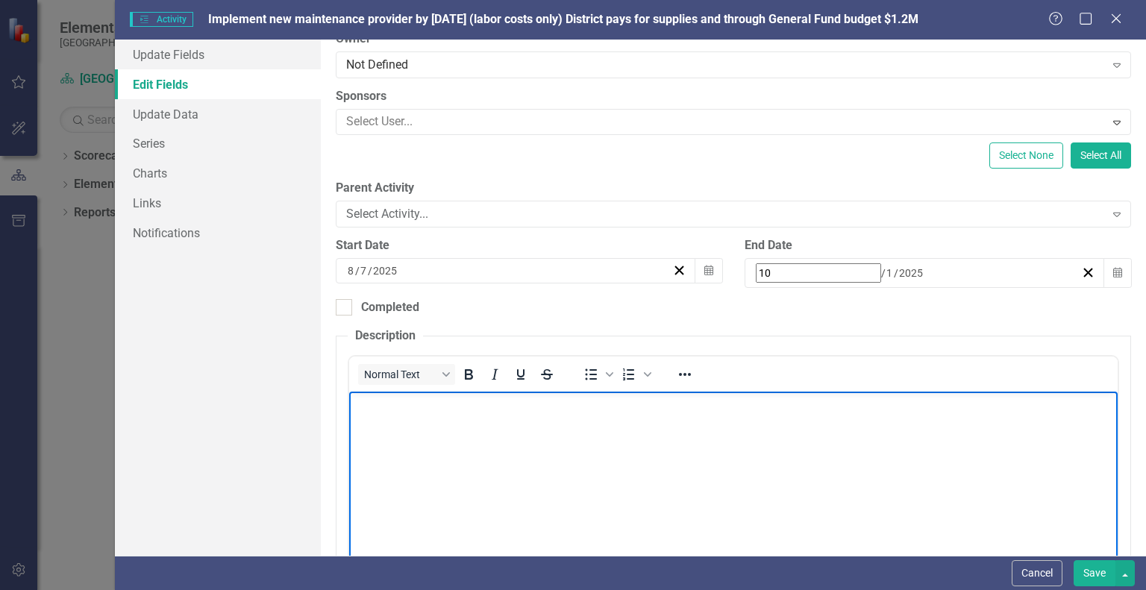
click at [533, 441] on body "Rich Text Area. Press ALT-0 for help." at bounding box center [733, 504] width 768 height 224
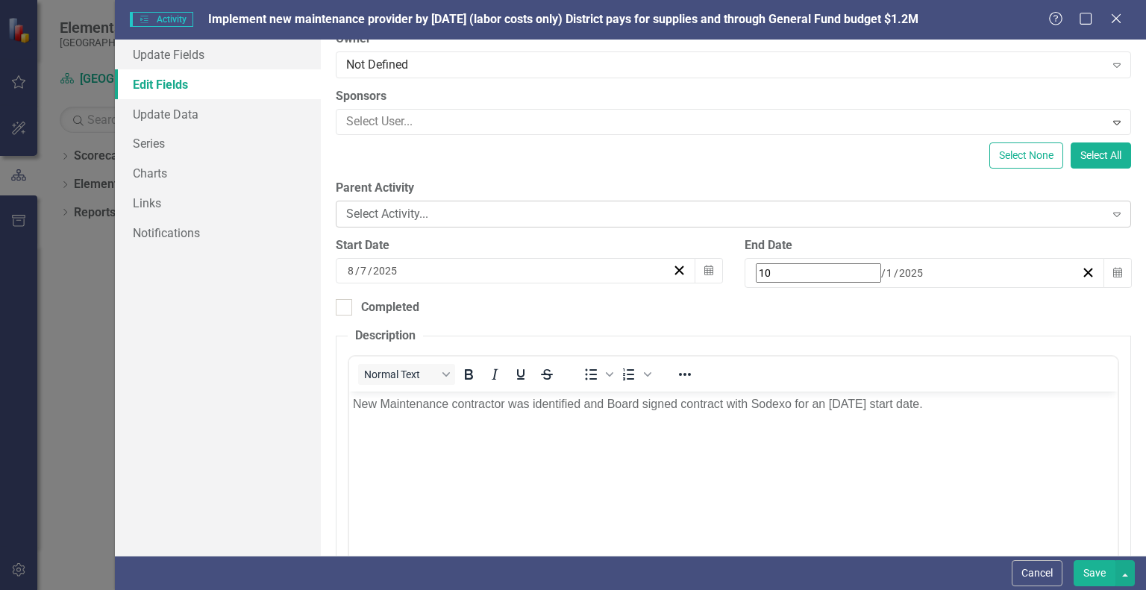
click at [579, 219] on div "Select Activity..." at bounding box center [725, 214] width 758 height 17
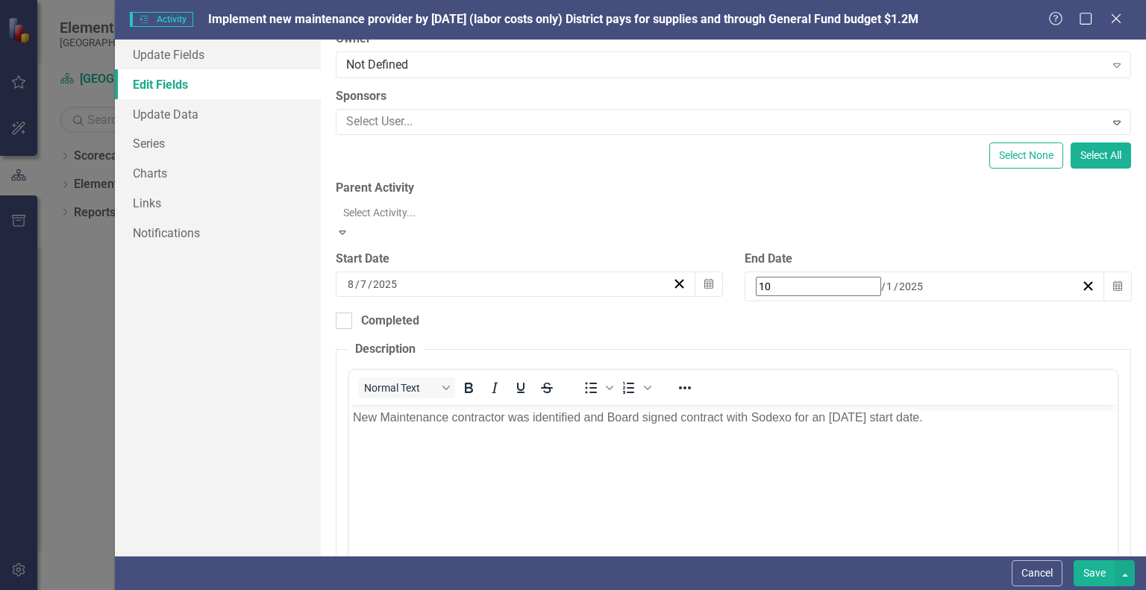
click at [579, 151] on div "Select None Select All" at bounding box center [733, 155] width 795 height 26
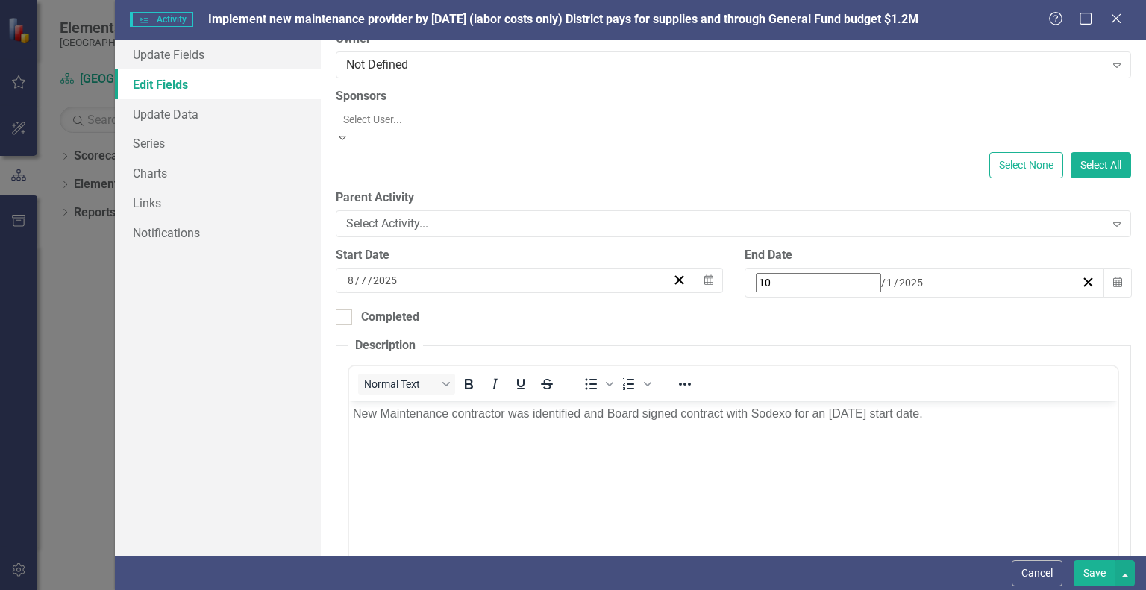
click at [588, 123] on div at bounding box center [734, 119] width 795 height 18
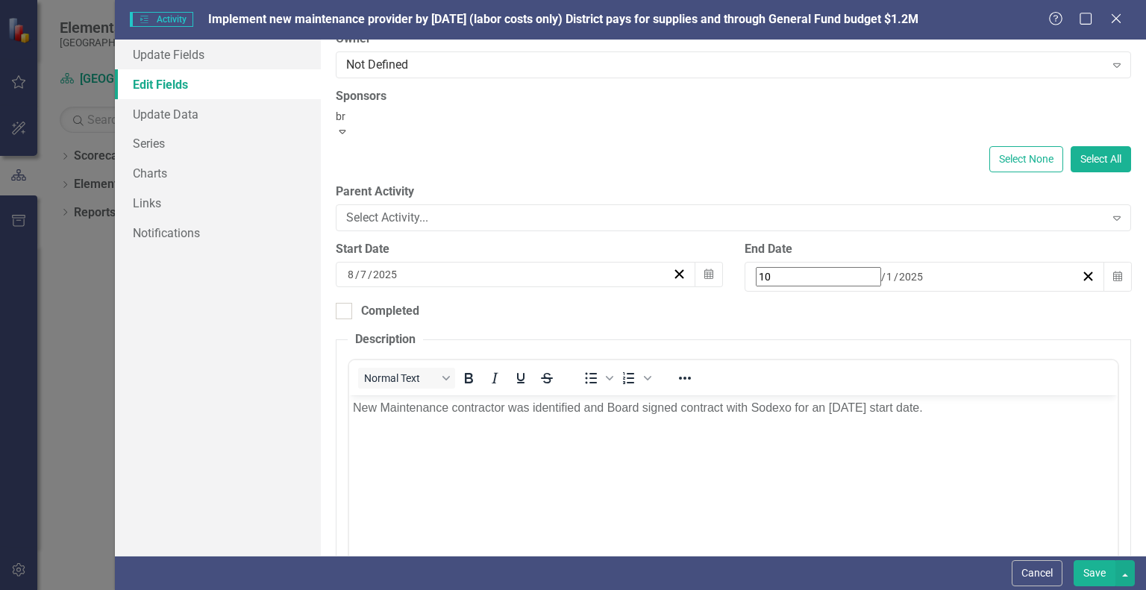
type input "b"
type input "fre"
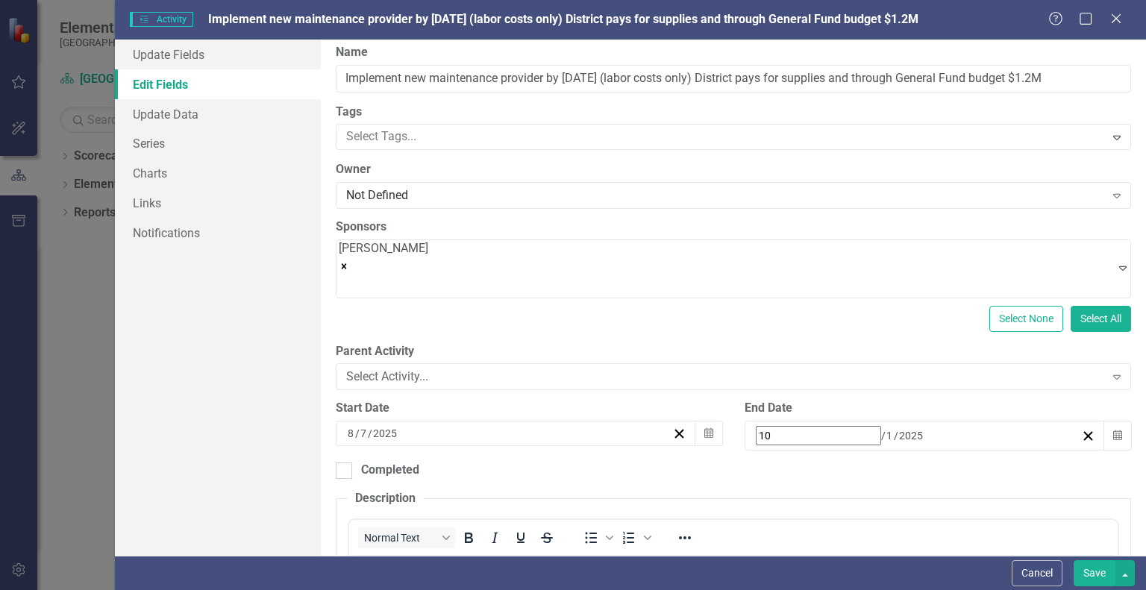
scroll to position [6, 0]
click at [757, 195] on div "Not Defined" at bounding box center [725, 196] width 758 height 17
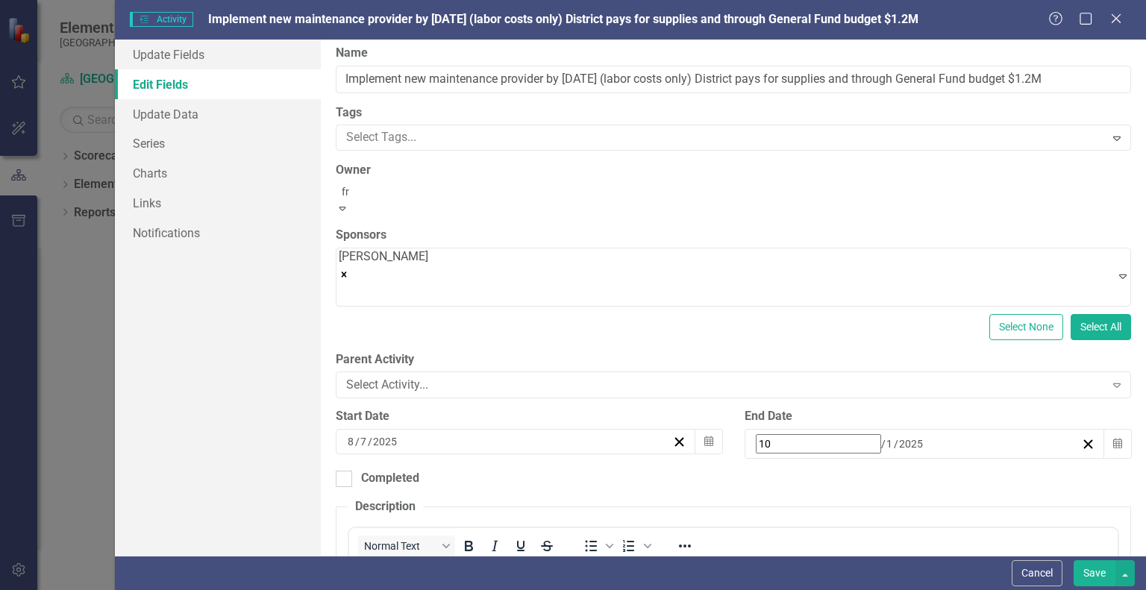
type input "fre"
click at [728, 139] on div at bounding box center [734, 135] width 795 height 18
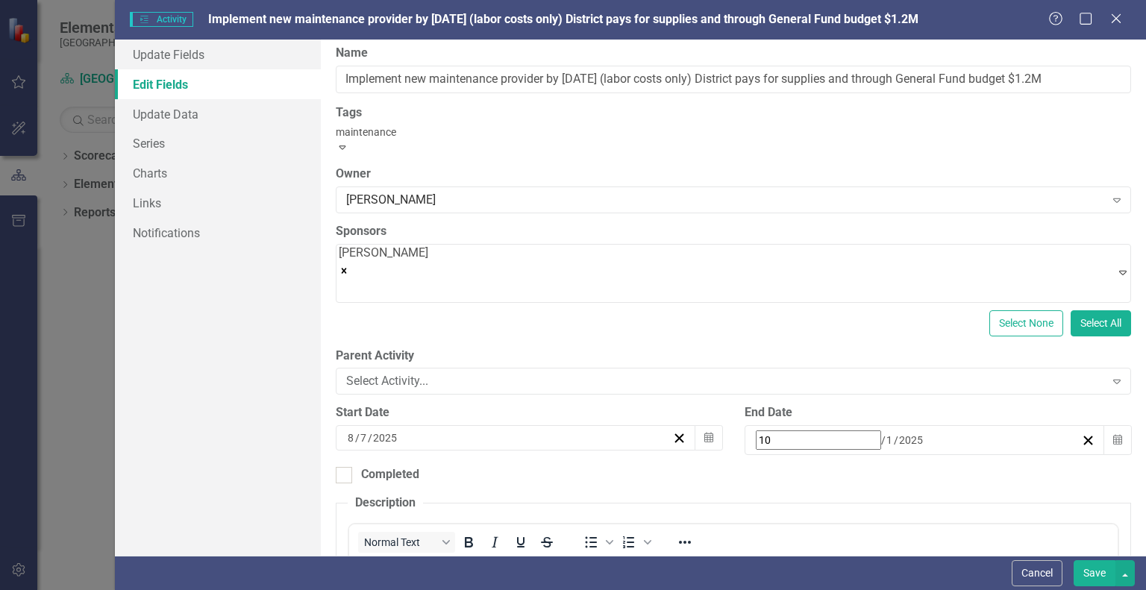
type input "maintenance"
click at [1074, 560] on button "Save" at bounding box center [1095, 573] width 42 height 26
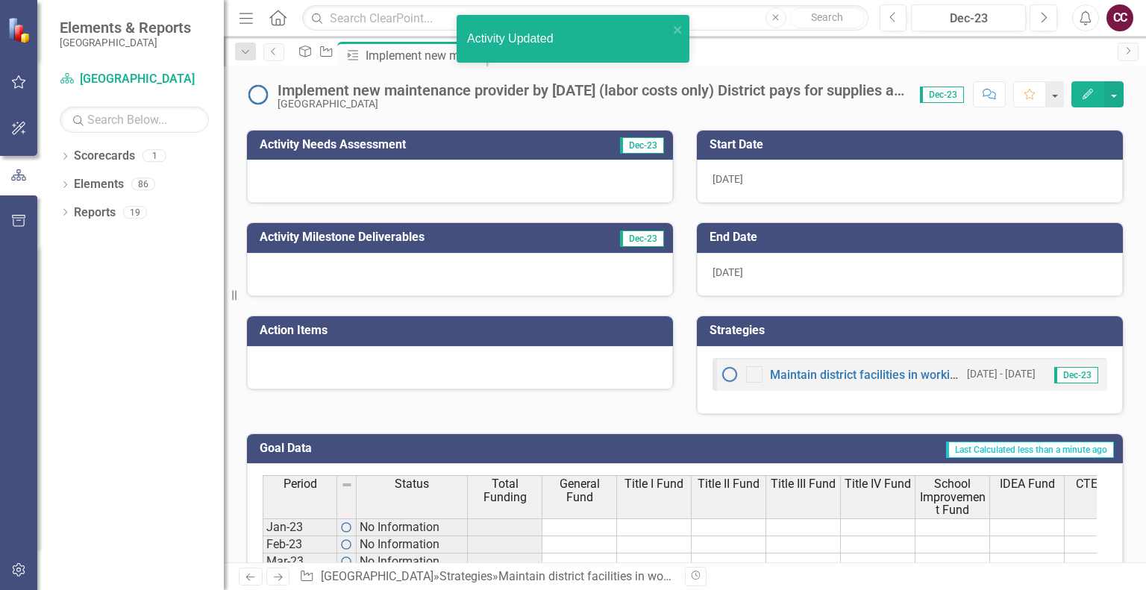
scroll to position [288, 0]
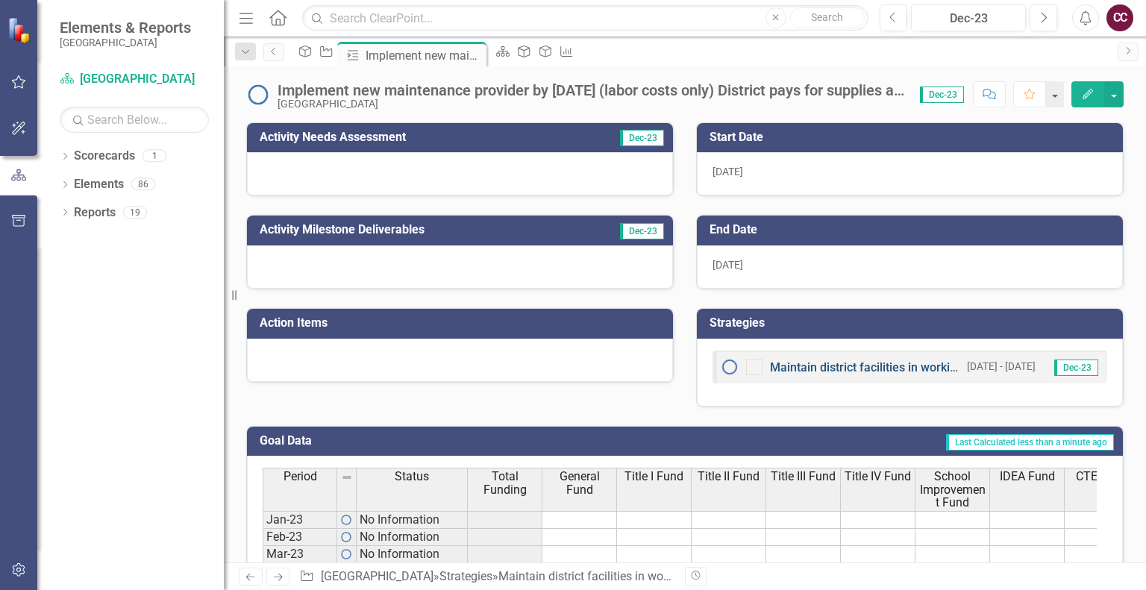
click at [890, 363] on link "Maintain district facilities in working order so that instructional time is not…" at bounding box center [1083, 367] width 627 height 14
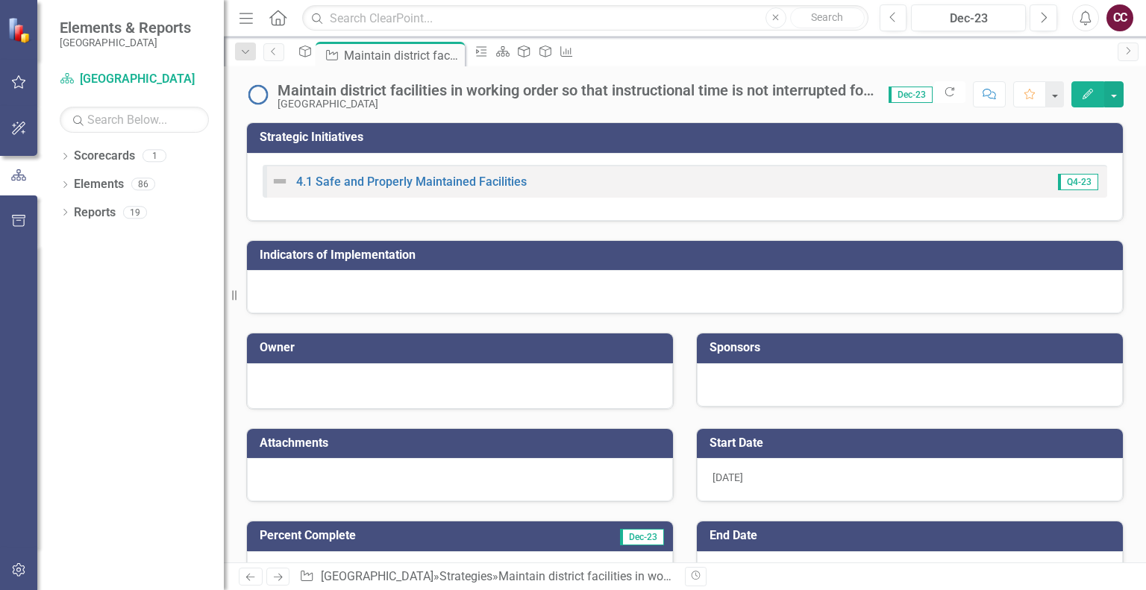
click at [1086, 92] on icon "Edit" at bounding box center [1087, 94] width 13 height 10
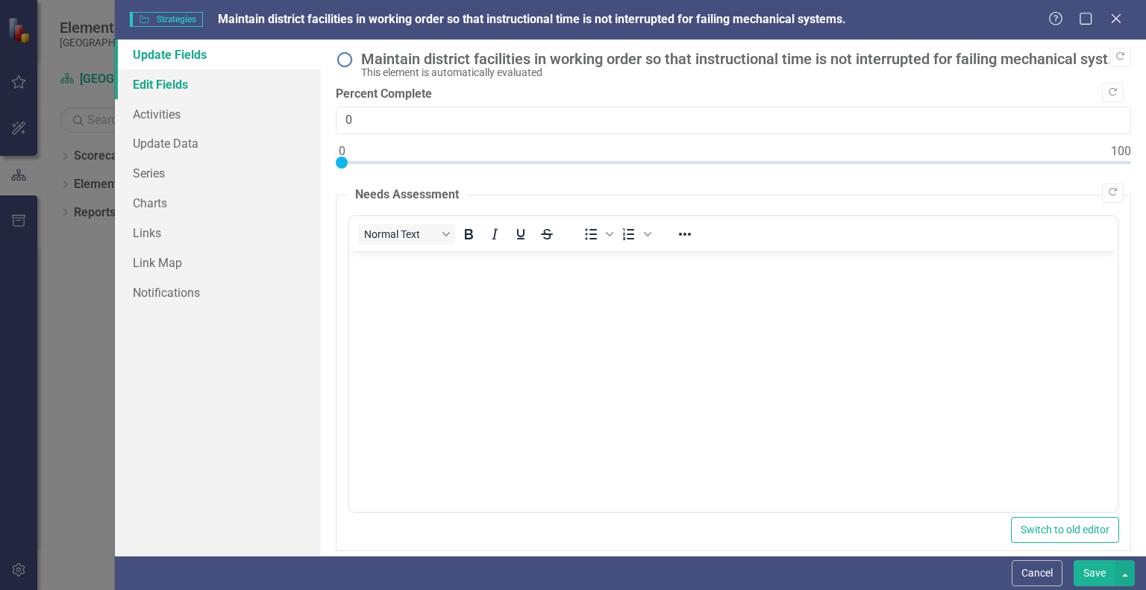
click at [225, 77] on link "Edit Fields" at bounding box center [218, 84] width 206 height 30
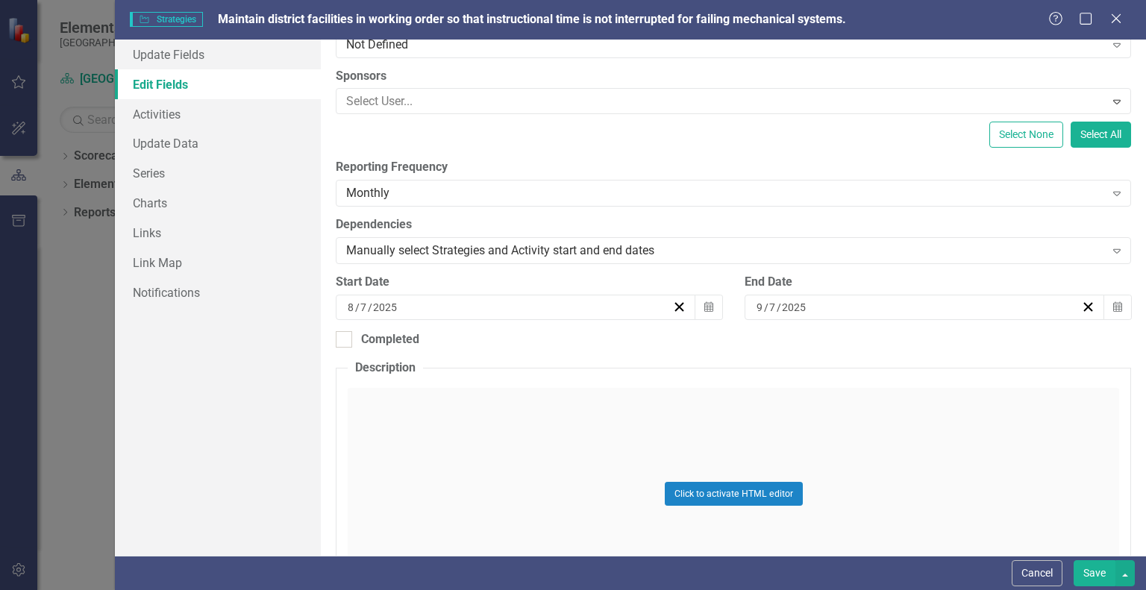
scroll to position [265, 0]
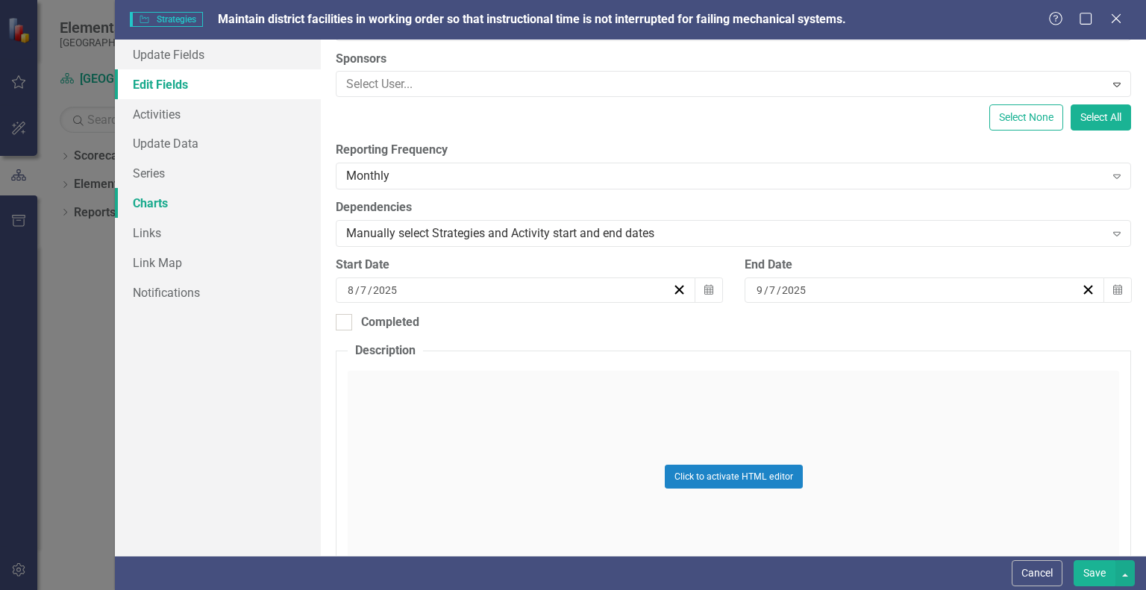
click at [174, 206] on link "Charts" at bounding box center [218, 203] width 206 height 30
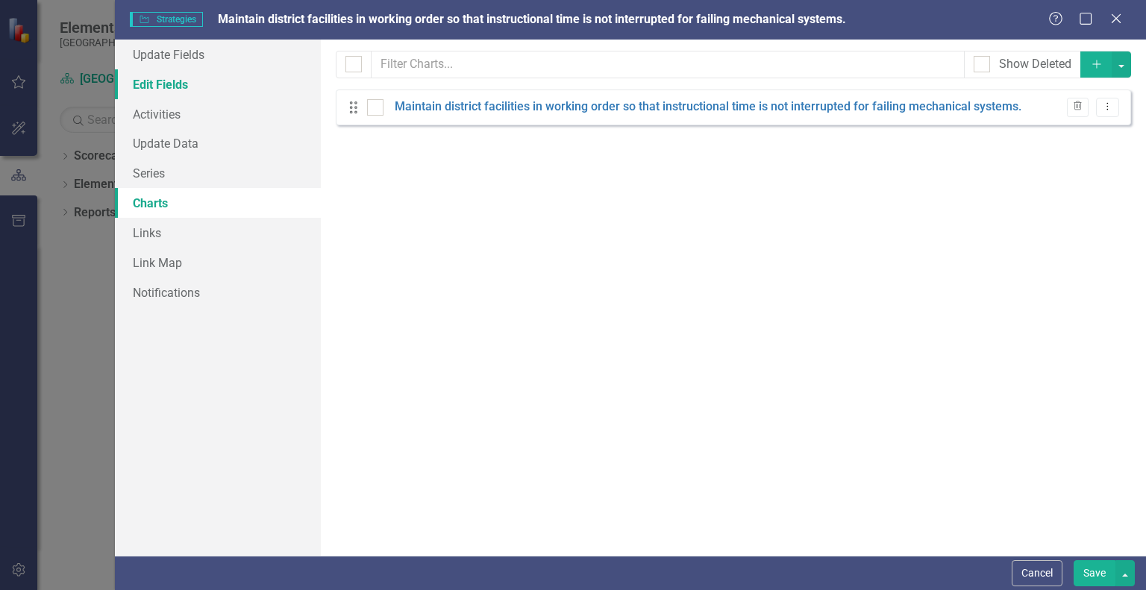
click at [178, 90] on link "Edit Fields" at bounding box center [218, 84] width 206 height 30
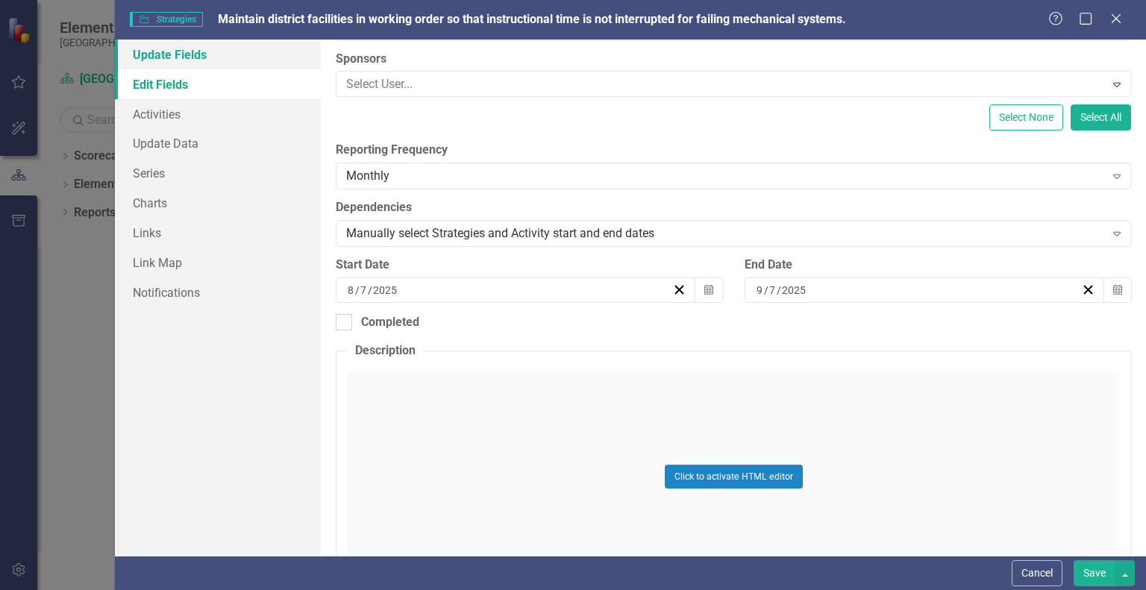
click at [190, 54] on link "Update Fields" at bounding box center [218, 55] width 206 height 30
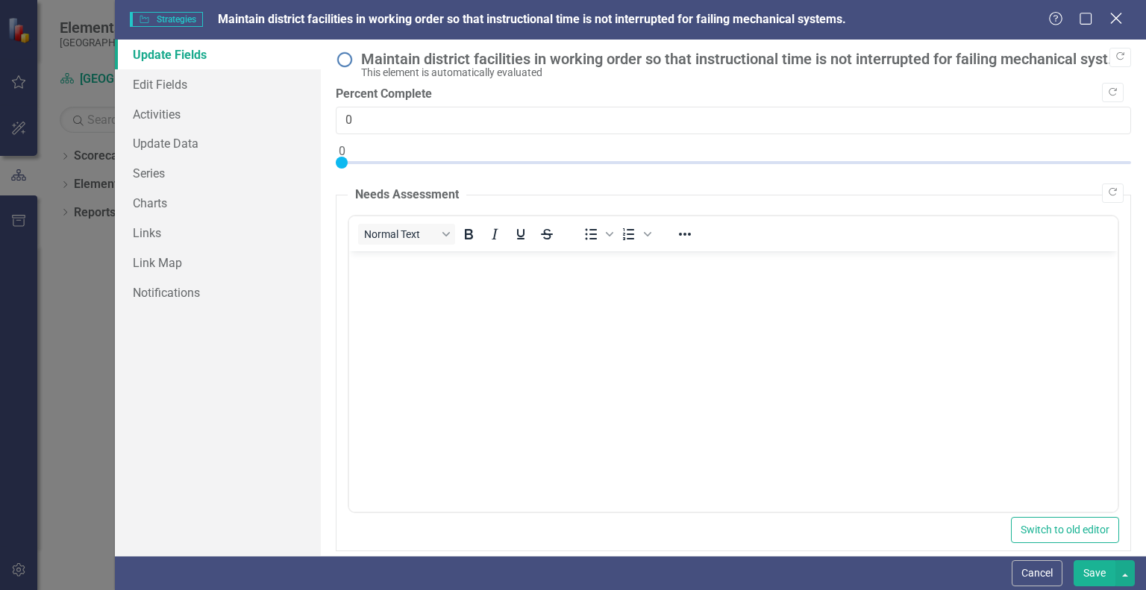
click at [1119, 16] on icon at bounding box center [1115, 18] width 11 height 11
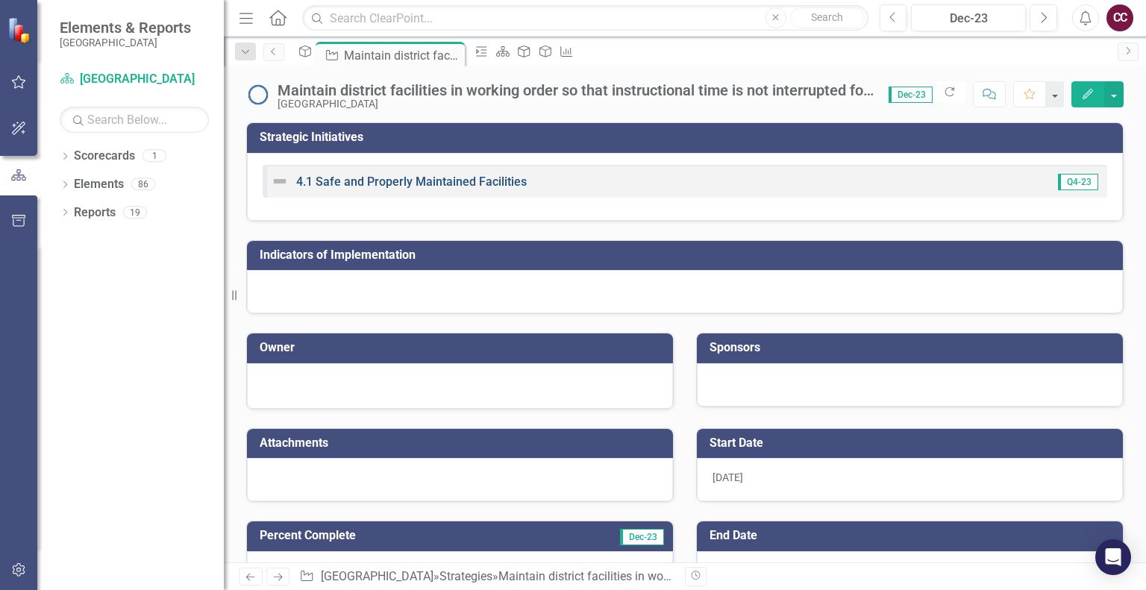
click at [507, 184] on link "4.1 Safe and Properly Maintained Facilities" at bounding box center [411, 182] width 231 height 14
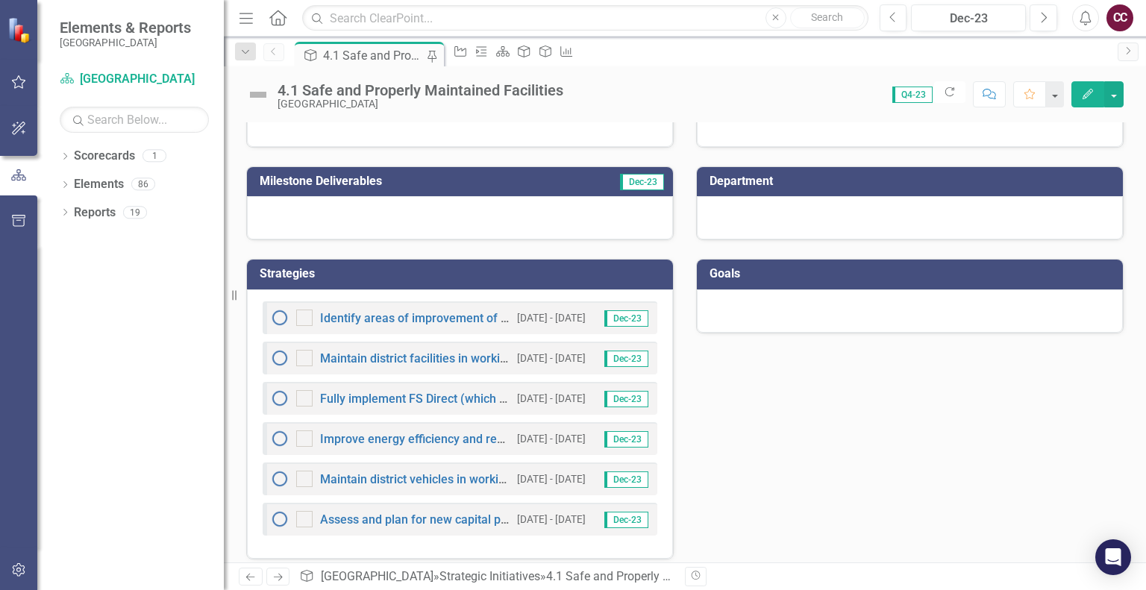
scroll to position [253, 0]
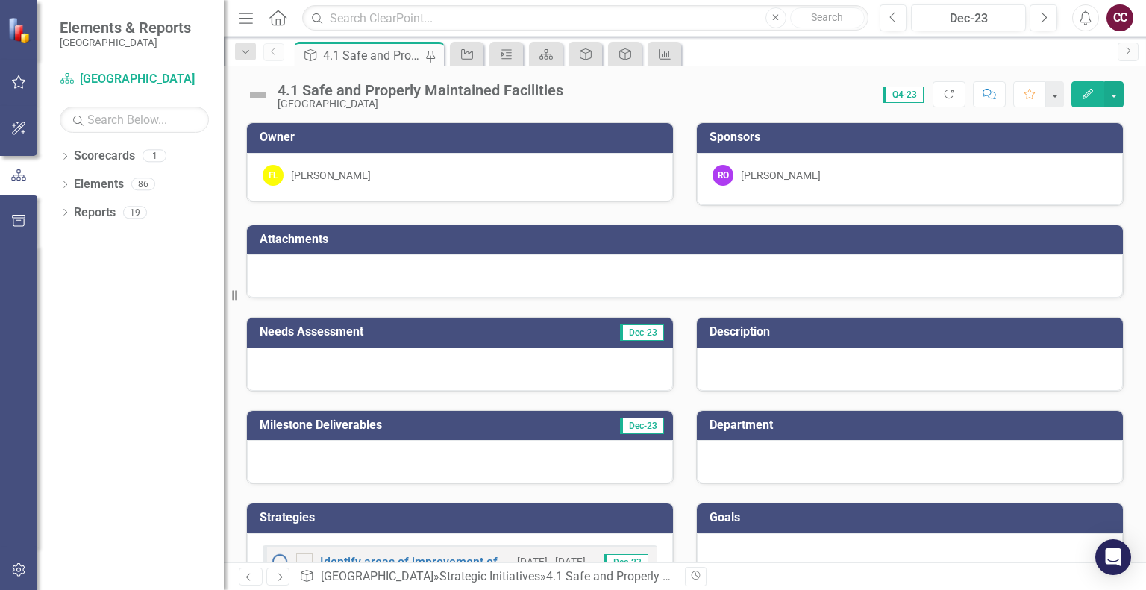
scroll to position [253, 0]
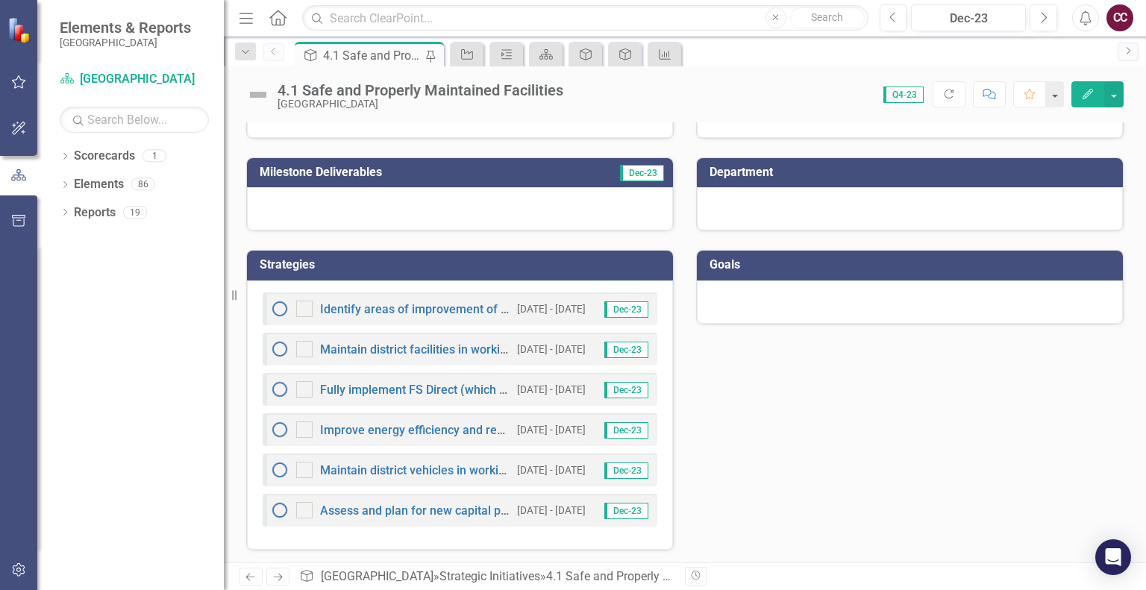
drag, startPoint x: 1134, startPoint y: 390, endPoint x: 1141, endPoint y: 398, distance: 10.6
click at [1141, 398] on div "Owner FL Freddie Lawton Sponsors RO Robert Oetting Attachments Needs Assessment…" at bounding box center [685, 342] width 922 height 440
click at [448, 472] on link "Maintain district vehicles in working order so that vehicles are available to m…" at bounding box center [761, 470] width 882 height 14
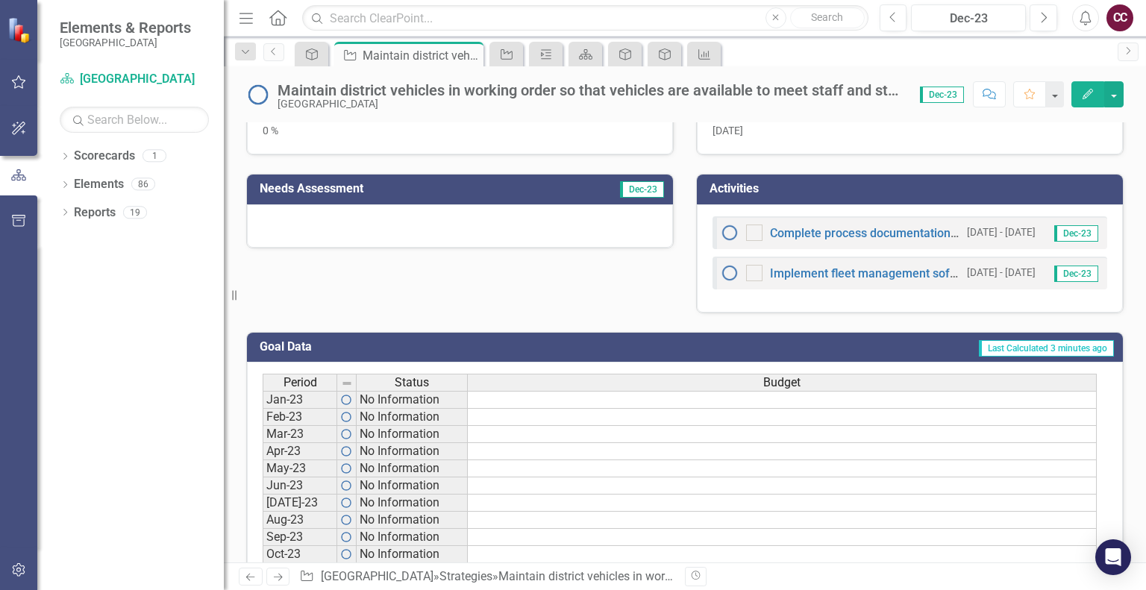
scroll to position [442, 0]
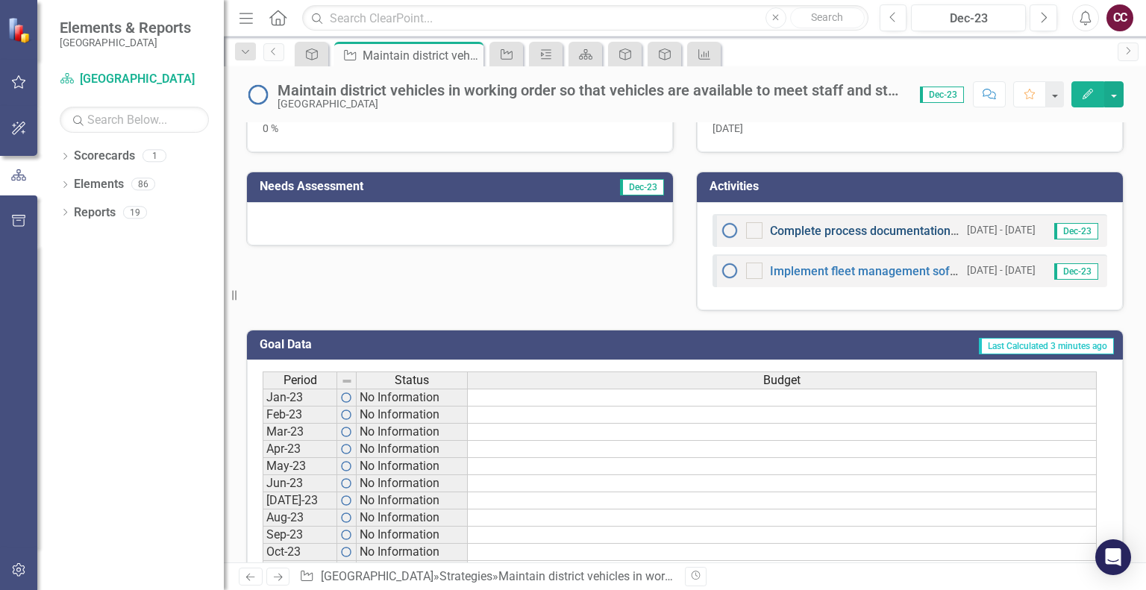
click at [812, 225] on link "Complete process documentation through a revised AR specifically for vehicle us…" at bounding box center [998, 231] width 457 height 14
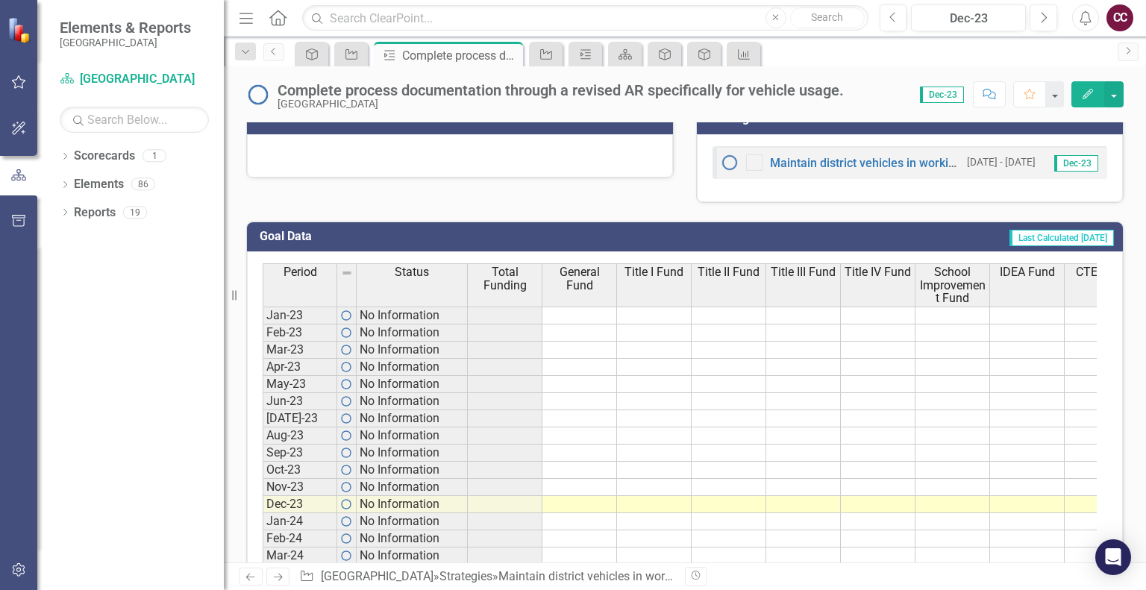
scroll to position [481, 0]
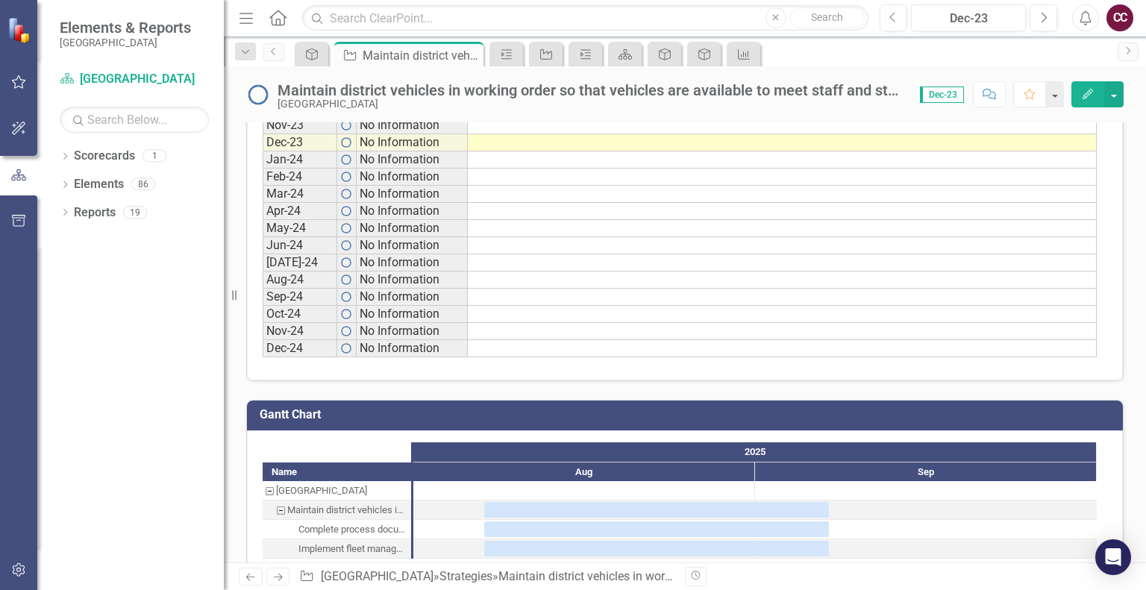
scroll to position [909, 0]
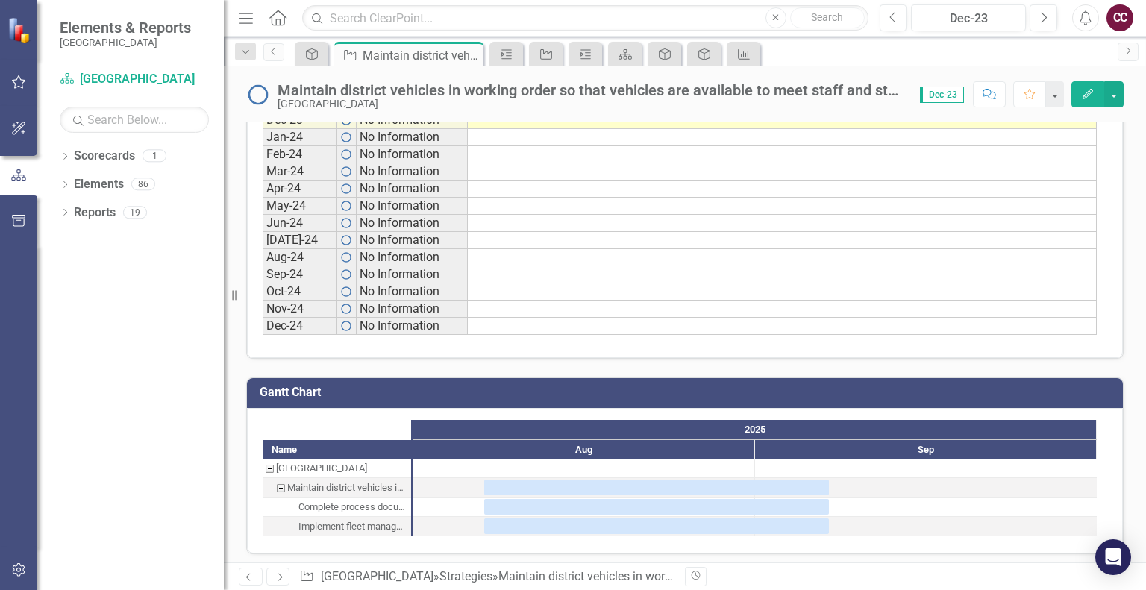
click at [346, 498] on div "Complete process documentation through a revised AR specifically for vehicle us…" at bounding box center [352, 507] width 108 height 19
click at [336, 525] on div "Implement fleet management software" at bounding box center [352, 526] width 108 height 19
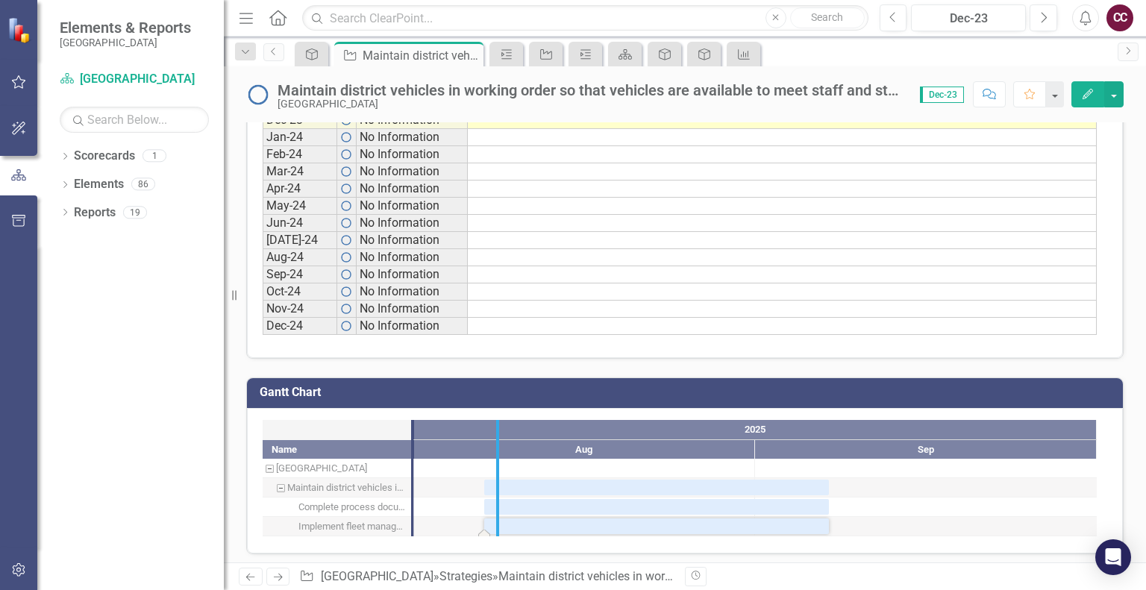
drag, startPoint x: 408, startPoint y: 491, endPoint x: 498, endPoint y: 527, distance: 97.1
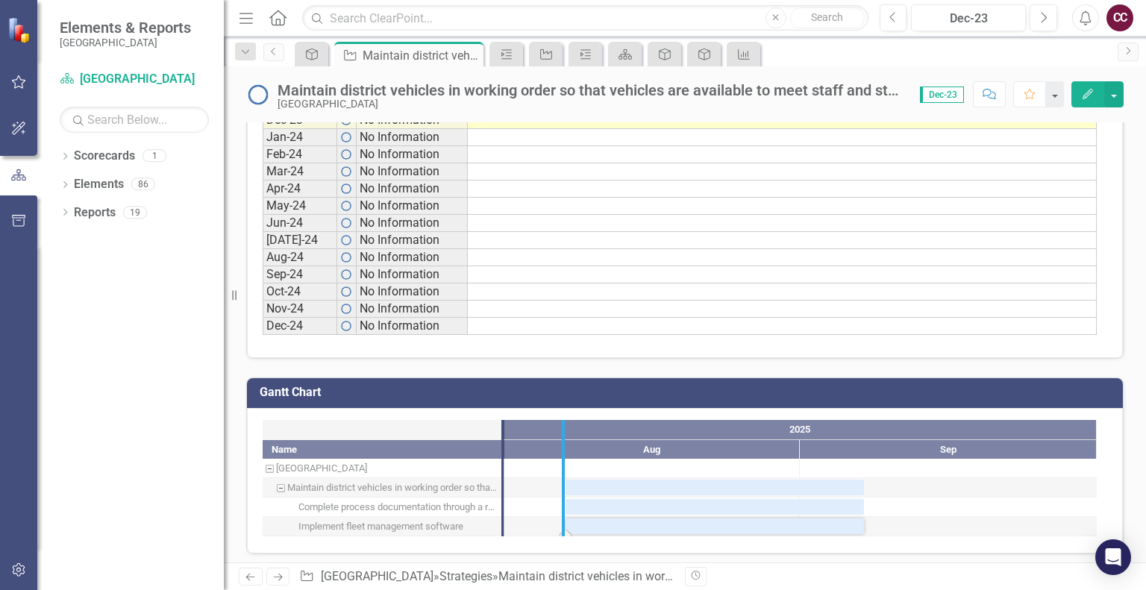
drag, startPoint x: 501, startPoint y: 498, endPoint x: 561, endPoint y: 516, distance: 63.0
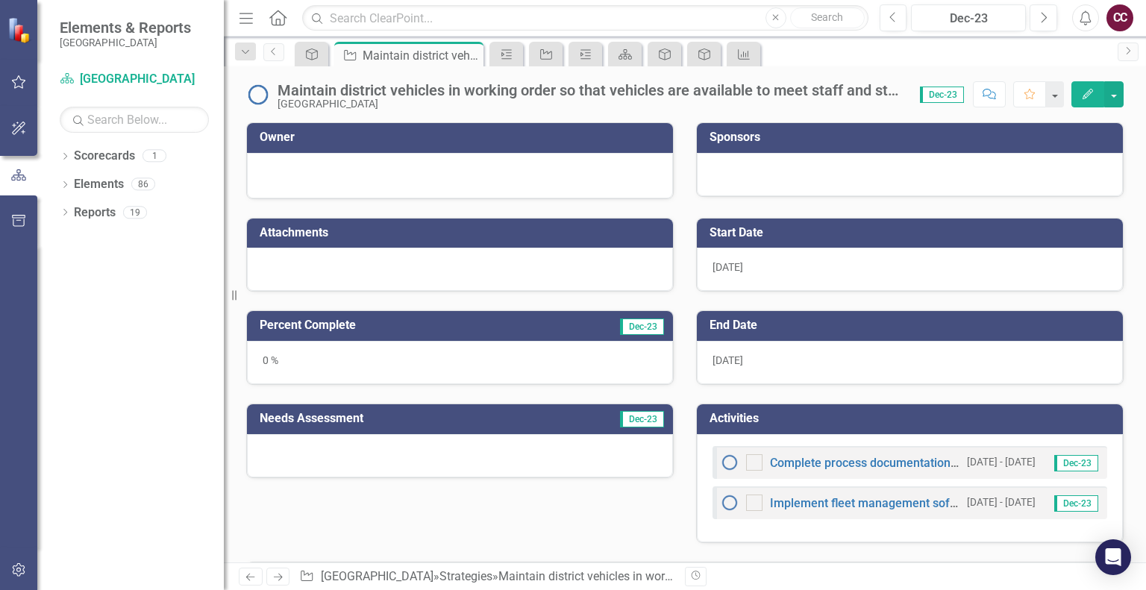
scroll to position [0, 0]
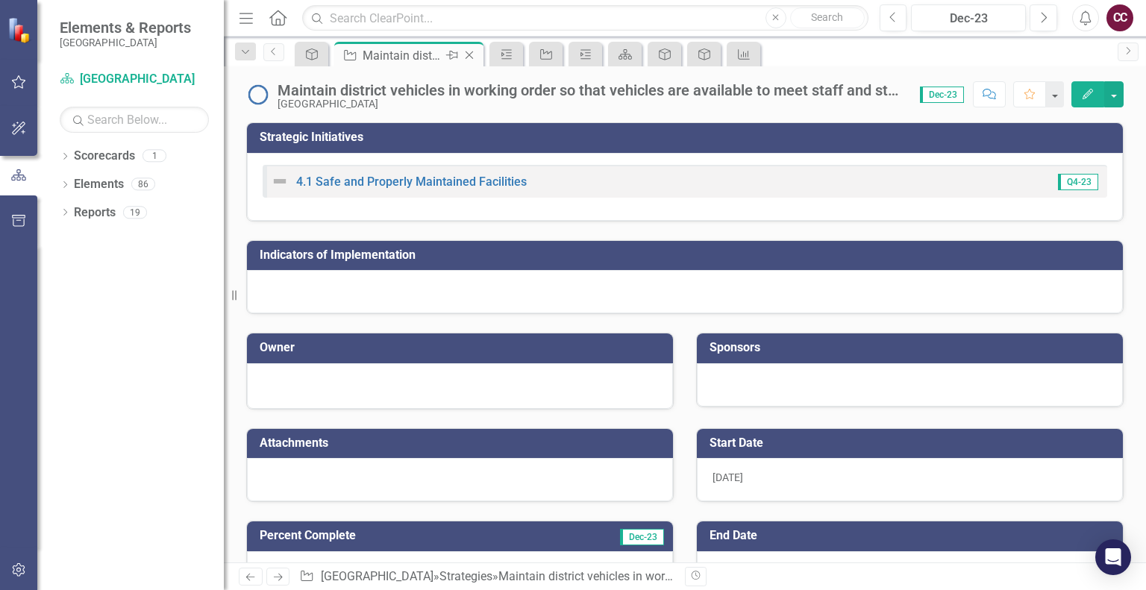
click at [471, 54] on icon "Close" at bounding box center [469, 55] width 15 height 12
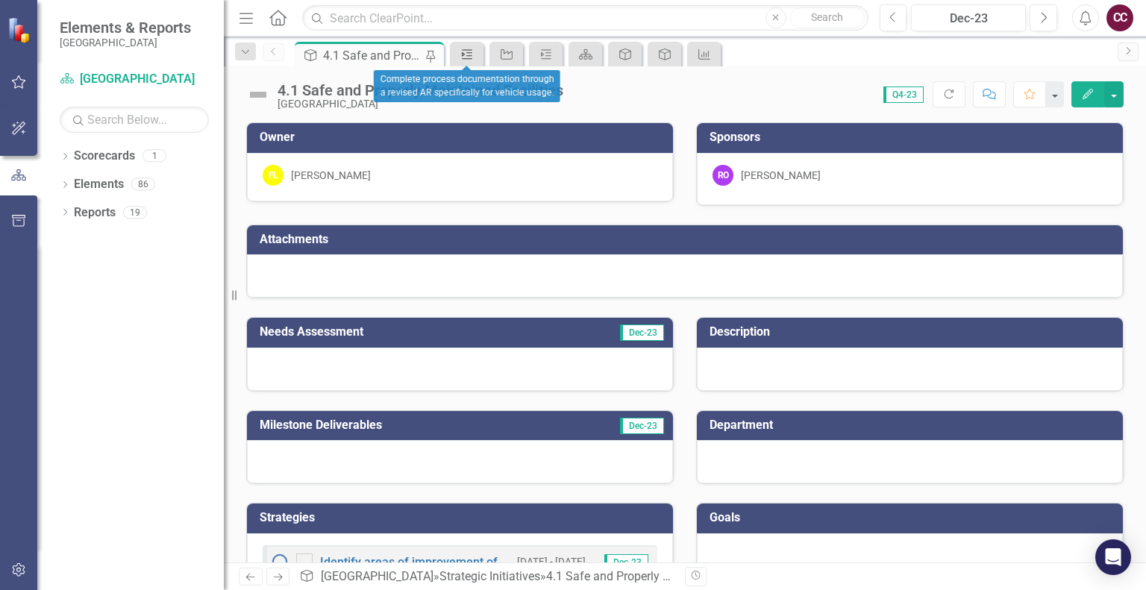
click at [471, 54] on icon "Activity" at bounding box center [467, 54] width 15 height 12
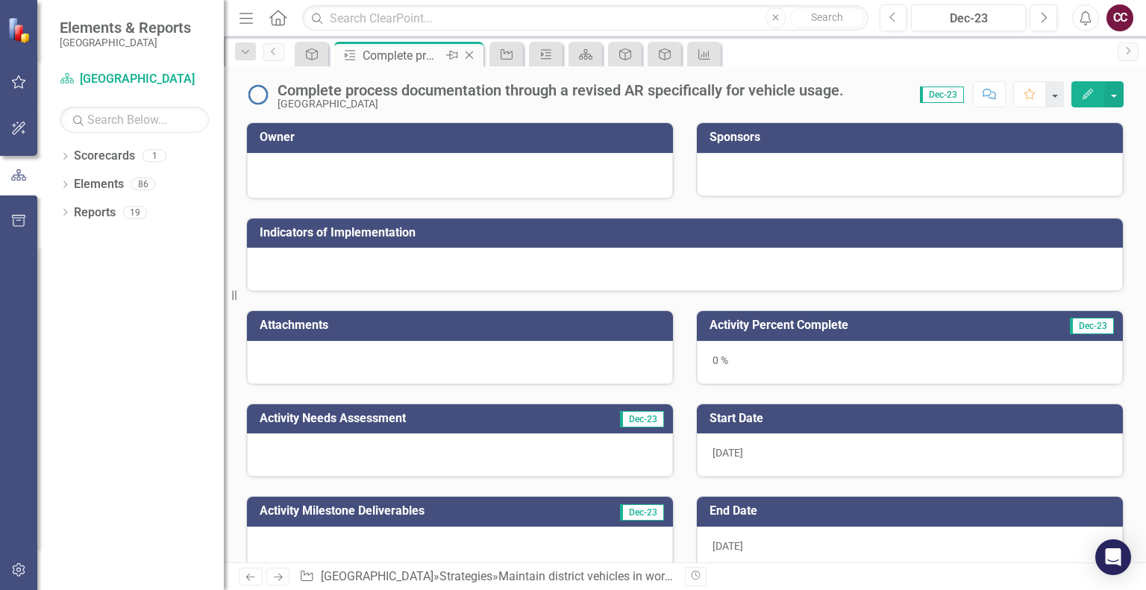
click at [471, 54] on icon "Close" at bounding box center [469, 55] width 15 height 12
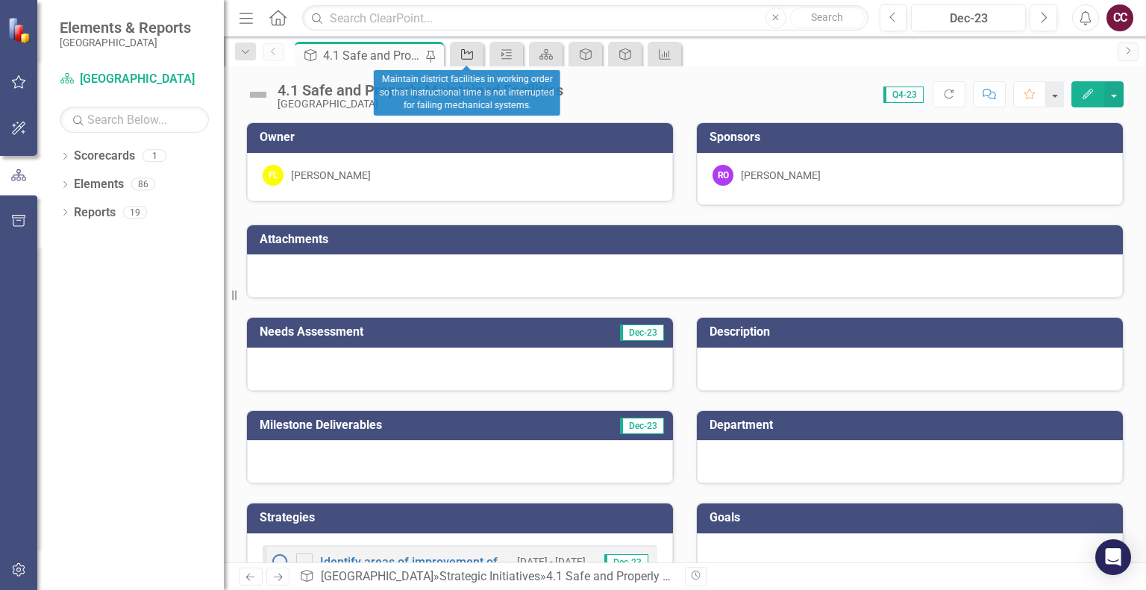
click at [471, 54] on icon "Strategies" at bounding box center [467, 54] width 15 height 12
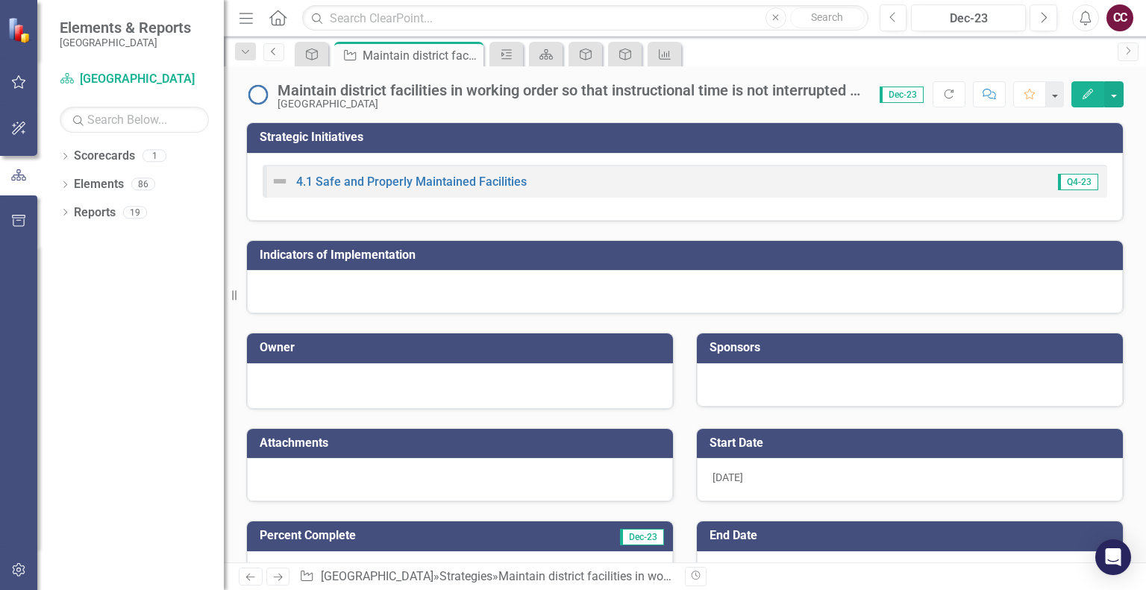
click at [269, 48] on icon "Previous" at bounding box center [274, 51] width 12 height 9
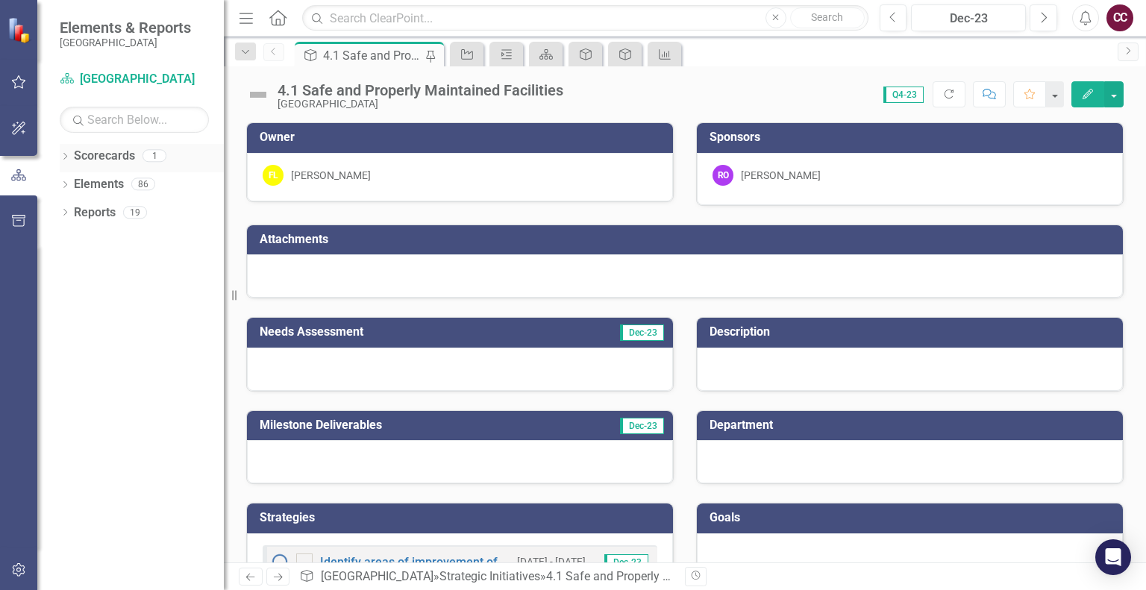
click at [93, 160] on link "Scorecards" at bounding box center [104, 156] width 61 height 17
click at [112, 185] on link "Elements" at bounding box center [99, 184] width 50 height 17
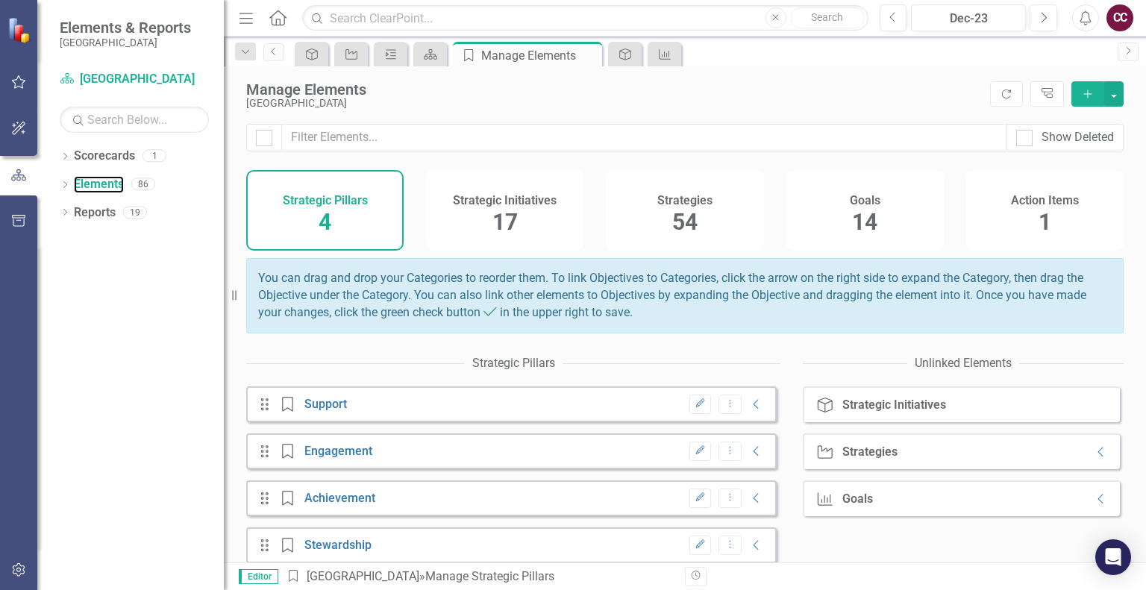
scroll to position [21, 0]
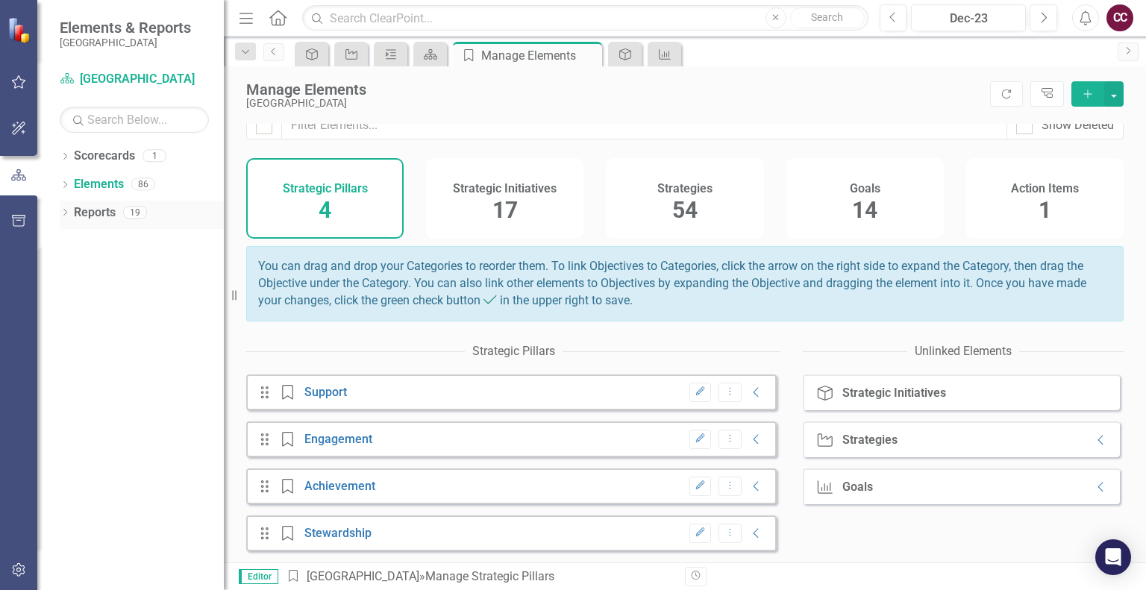
click at [104, 219] on link "Reports" at bounding box center [95, 212] width 42 height 17
click at [562, 399] on div "Drag Strategic Pillars Support Edit Dropdown Menu Collapse" at bounding box center [511, 393] width 530 height 36
click at [316, 390] on link "Support" at bounding box center [325, 392] width 43 height 14
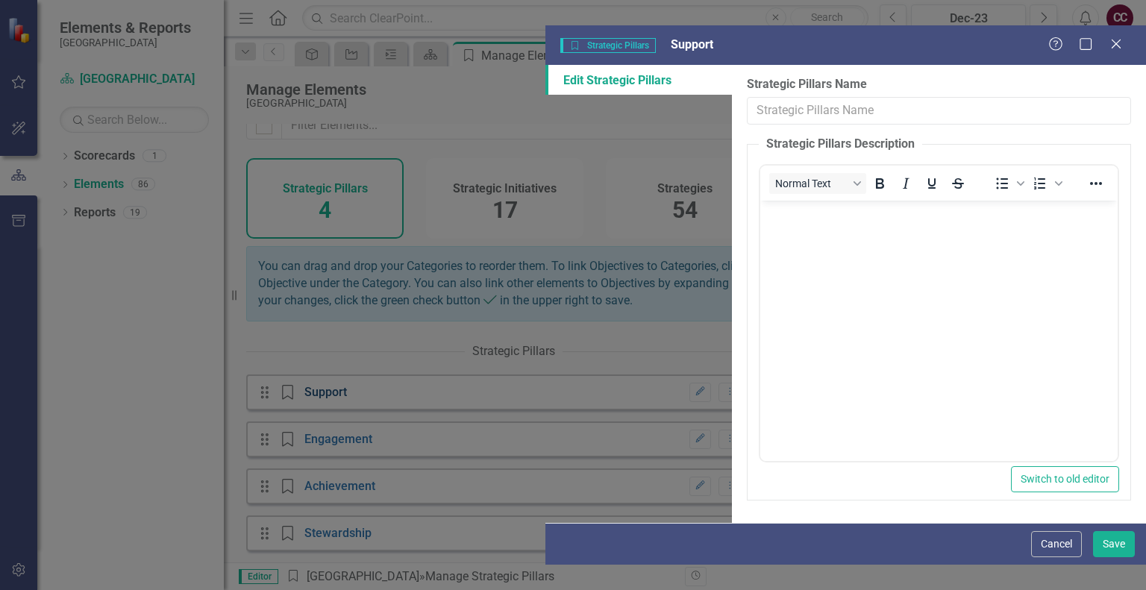
type input "Support"
click at [1124, 37] on icon "Close" at bounding box center [1115, 44] width 19 height 14
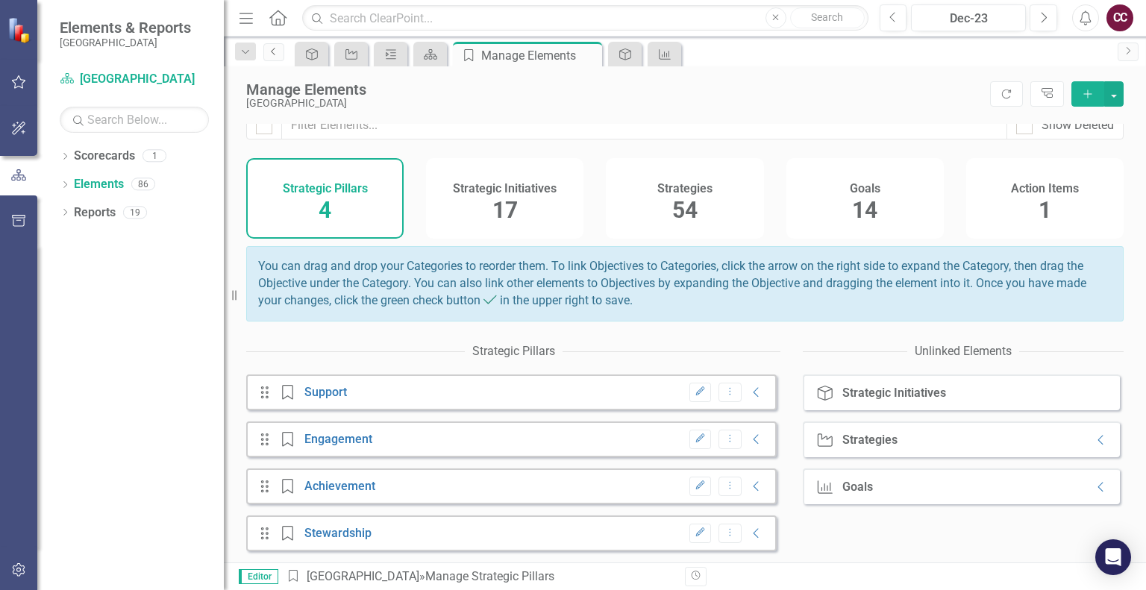
click at [275, 47] on icon "Previous" at bounding box center [274, 51] width 12 height 9
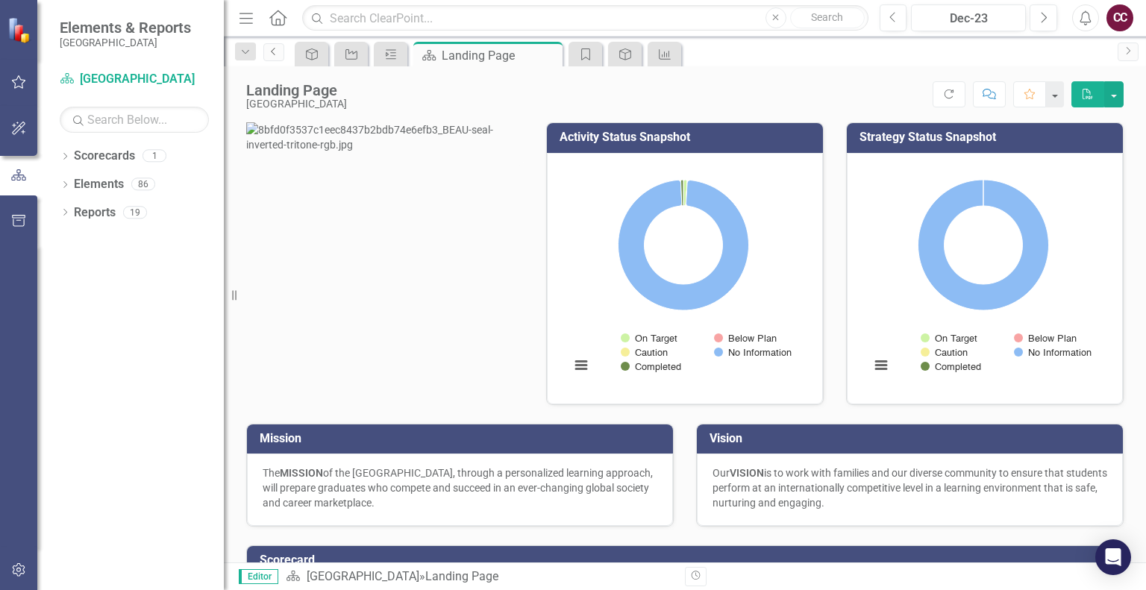
click at [275, 47] on icon "Previous" at bounding box center [274, 51] width 12 height 9
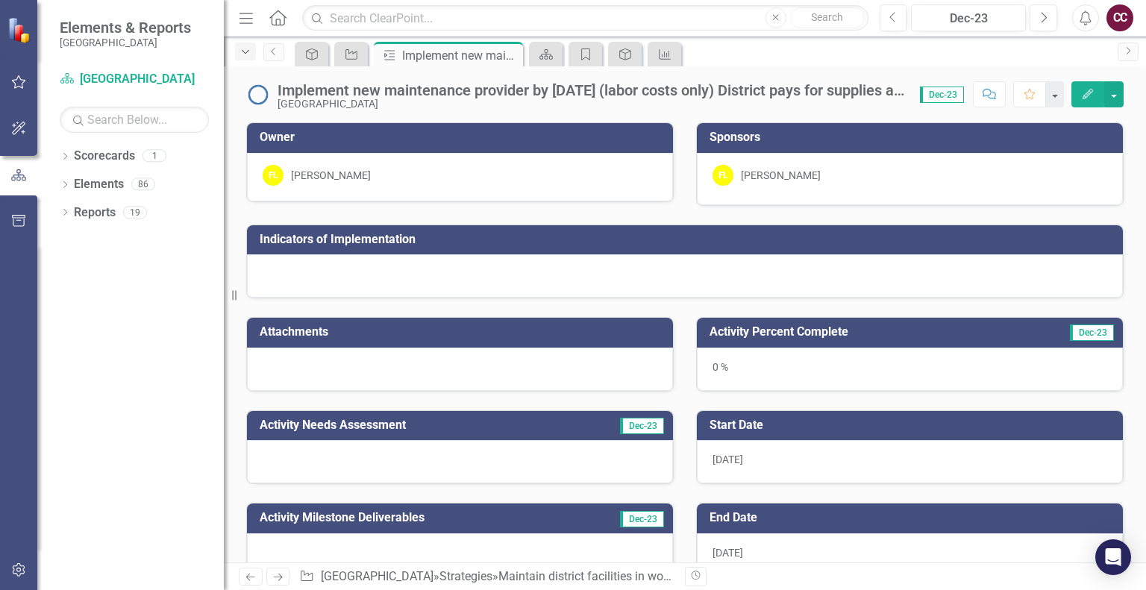
click at [244, 47] on icon "Dropdown" at bounding box center [245, 52] width 13 height 10
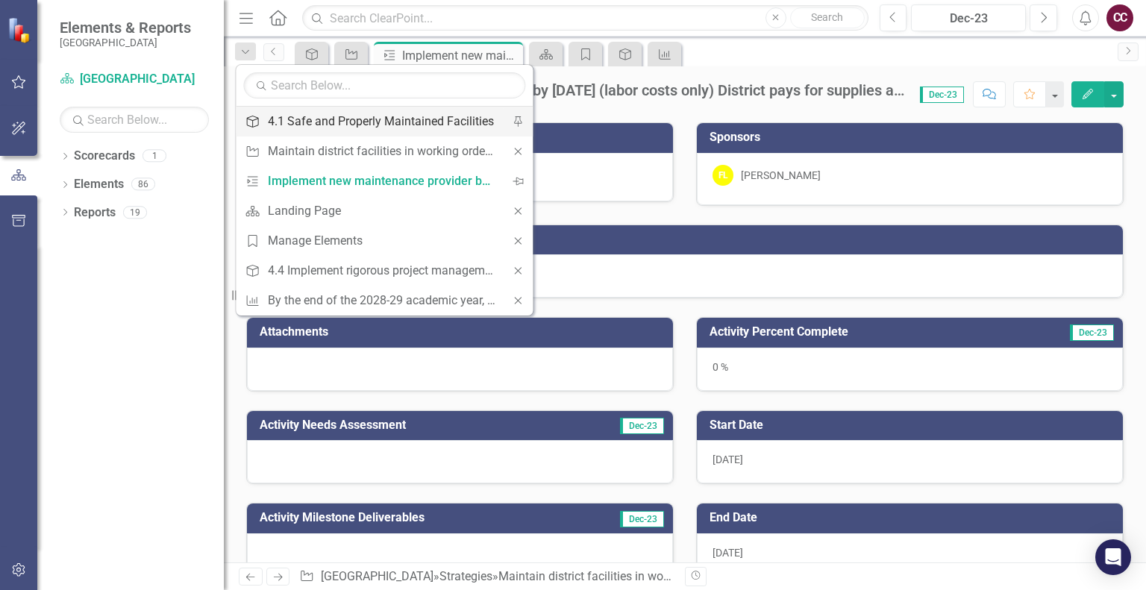
click at [275, 128] on div "4.1 Safe and Properly Maintained Facilities" at bounding box center [382, 121] width 228 height 19
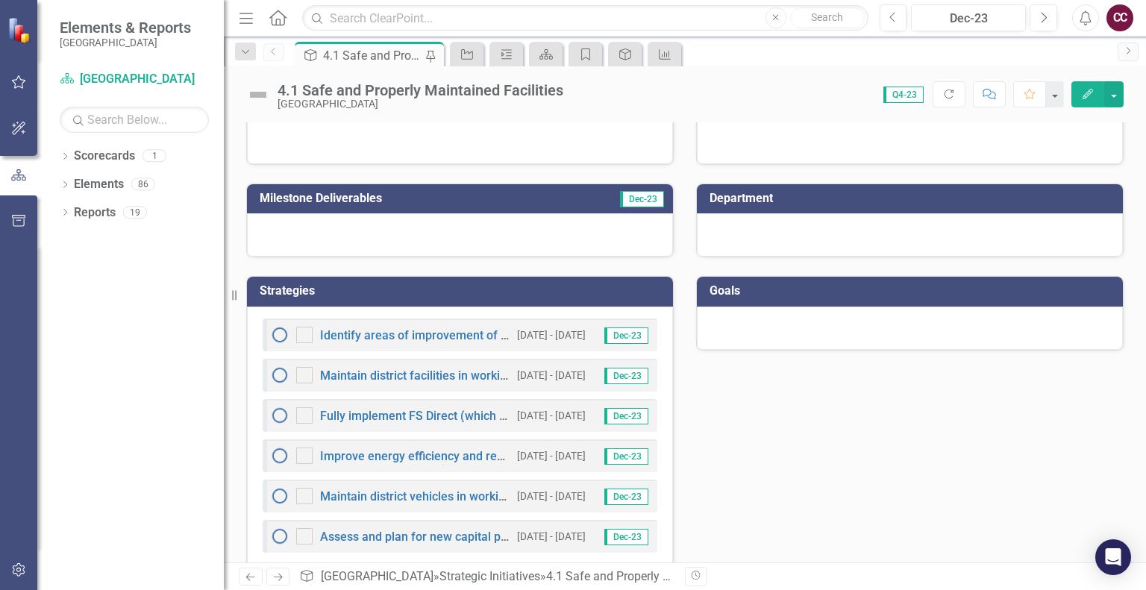
scroll to position [253, 0]
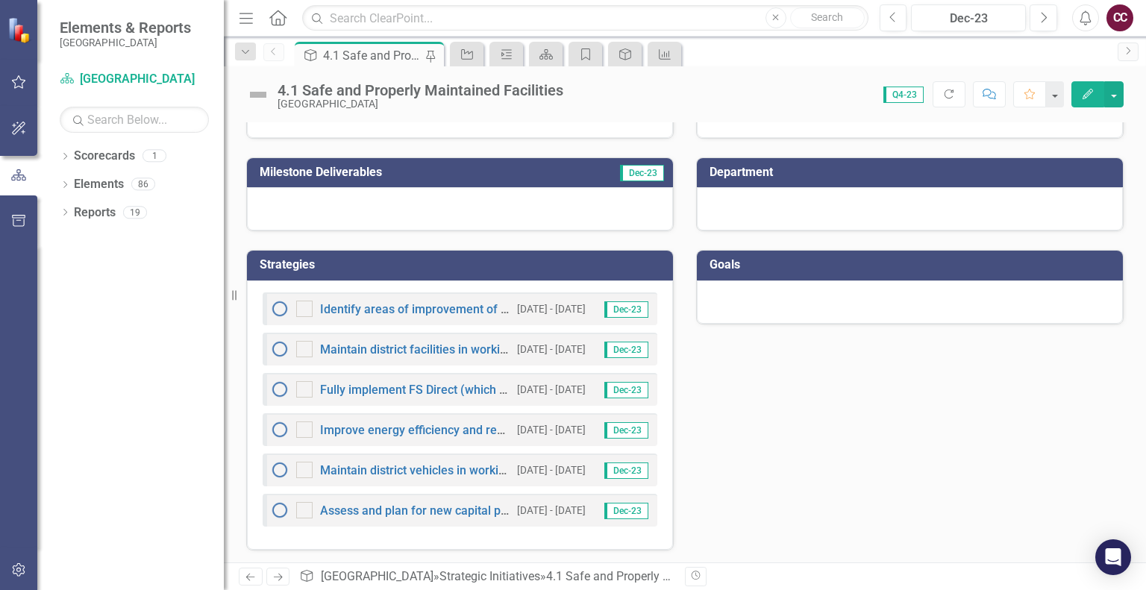
click at [621, 307] on span "Dec-23" at bounding box center [626, 309] width 44 height 16
click at [445, 304] on link "Identify areas of improvement of school physical condition and cleanliness thro…" at bounding box center [614, 309] width 588 height 14
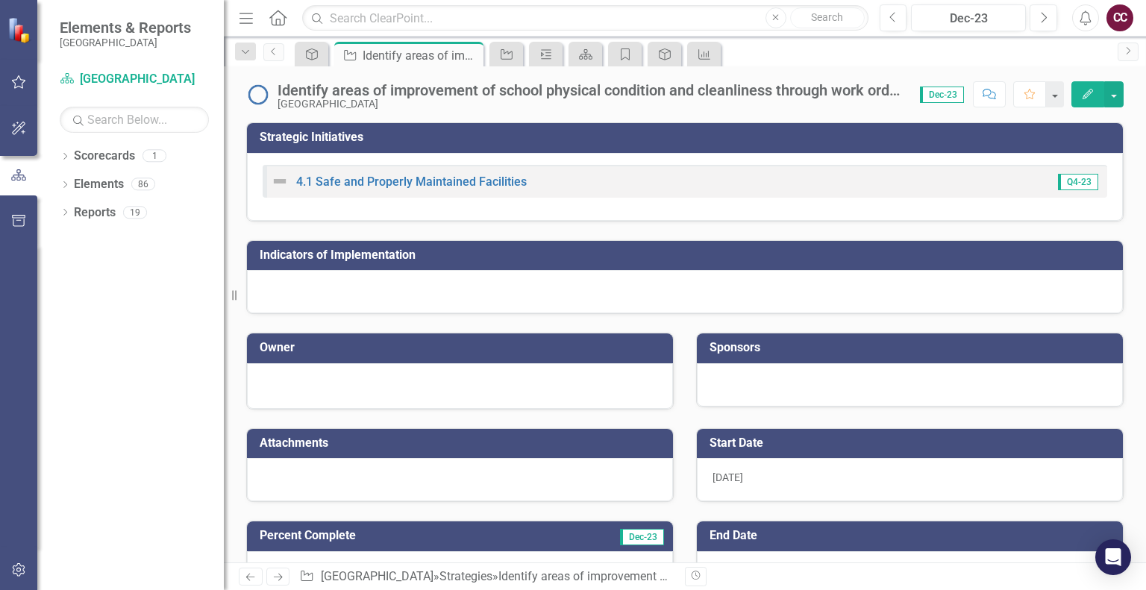
click at [1097, 94] on button "Edit" at bounding box center [1087, 94] width 33 height 26
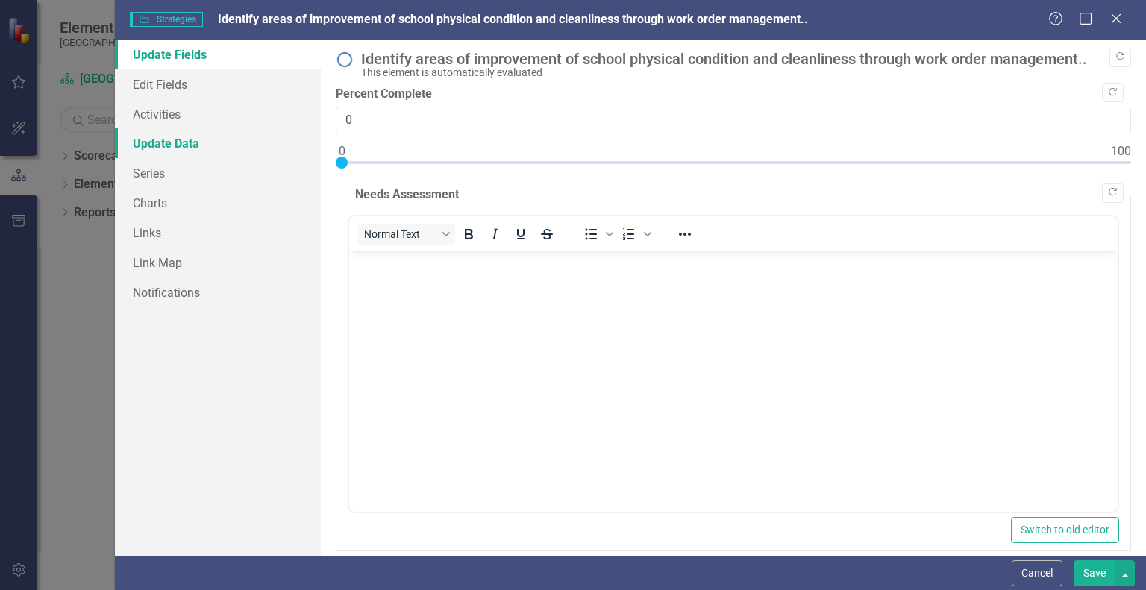
click at [149, 142] on link "Update Data" at bounding box center [218, 143] width 206 height 30
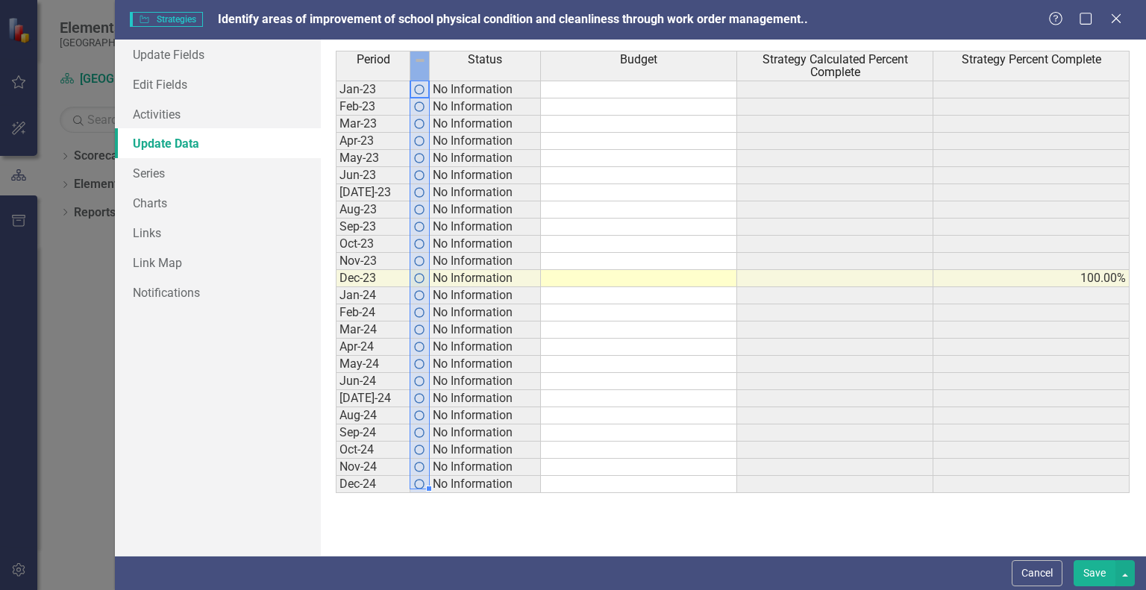
click at [418, 92] on td at bounding box center [419, 90] width 19 height 18
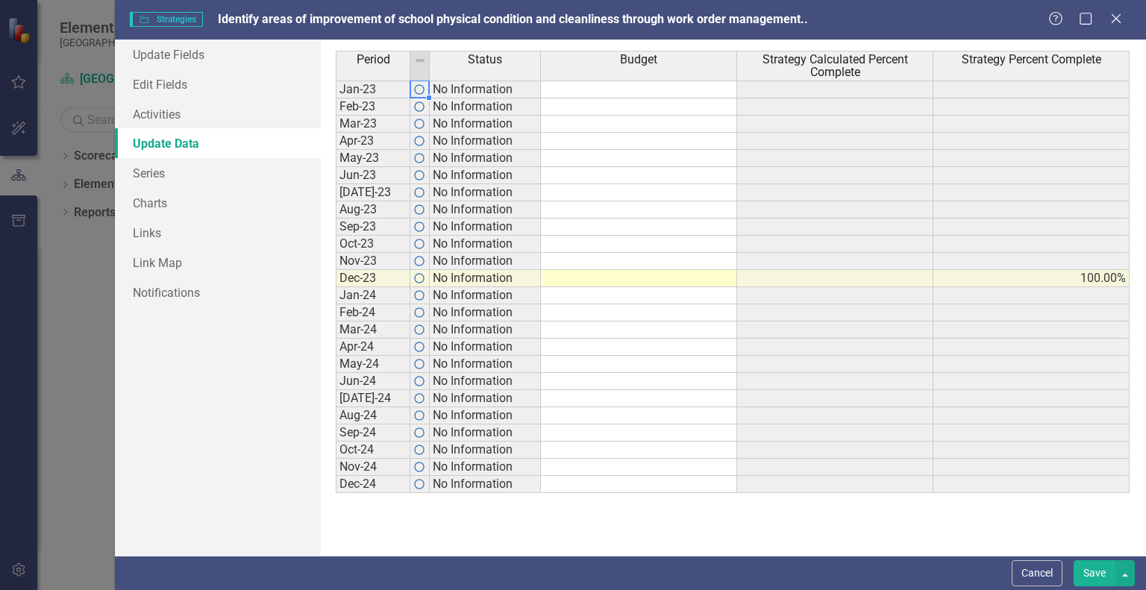
click at [419, 92] on img at bounding box center [419, 90] width 12 height 12
click at [421, 90] on img at bounding box center [419, 90] width 12 height 12
click at [419, 108] on img at bounding box center [419, 107] width 12 height 12
click at [422, 86] on img at bounding box center [419, 90] width 12 height 12
click at [423, 59] on img at bounding box center [420, 60] width 12 height 12
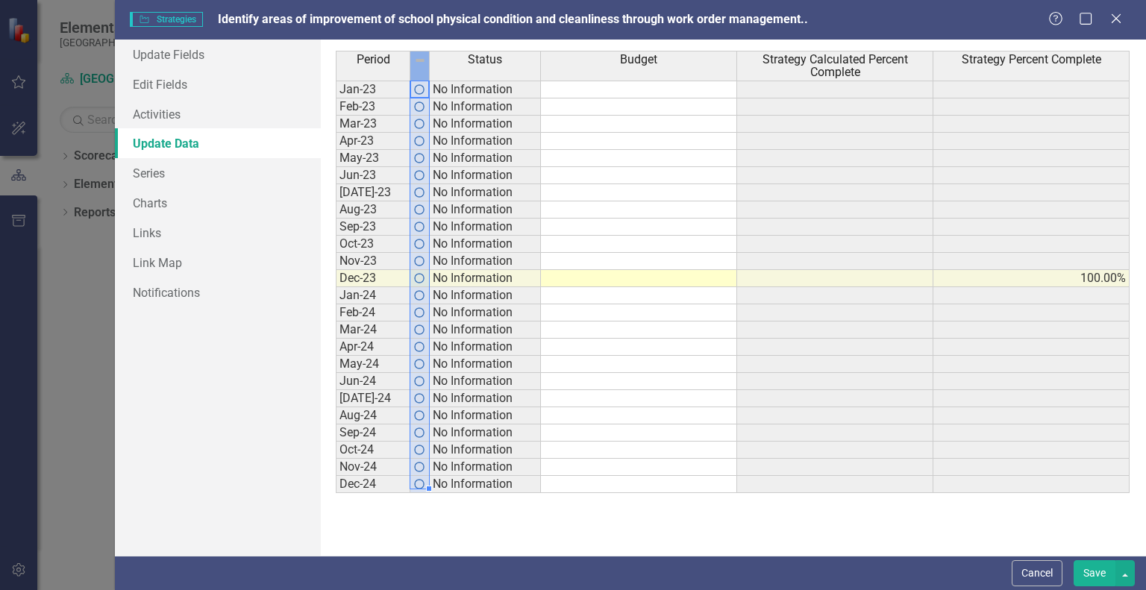
click at [423, 59] on img at bounding box center [420, 60] width 12 height 12
click at [206, 178] on link "Series" at bounding box center [218, 173] width 206 height 30
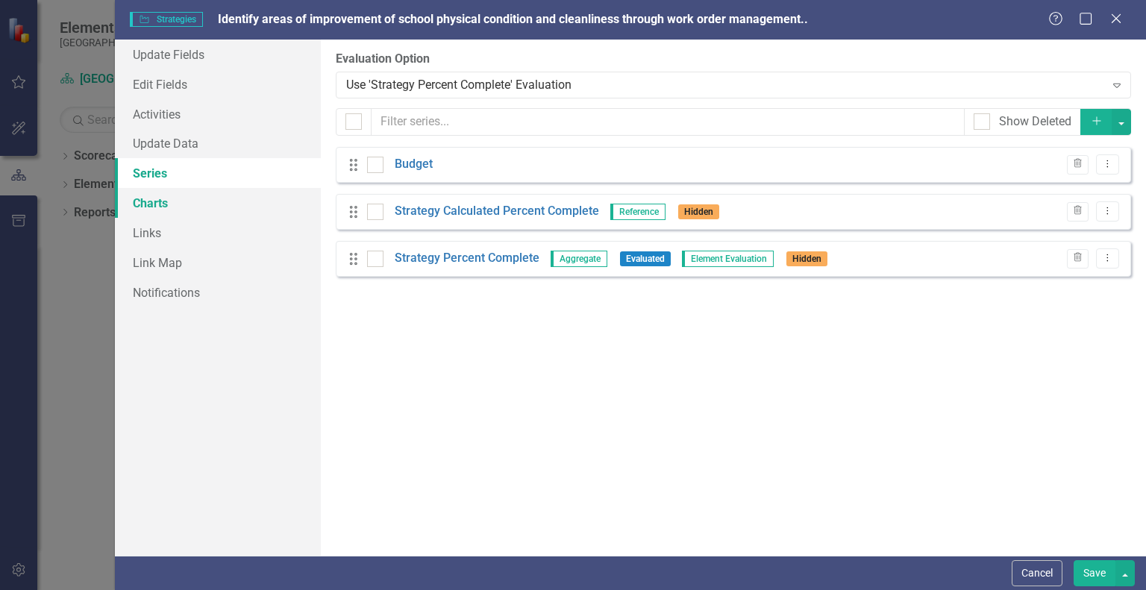
click at [219, 204] on link "Charts" at bounding box center [218, 203] width 206 height 30
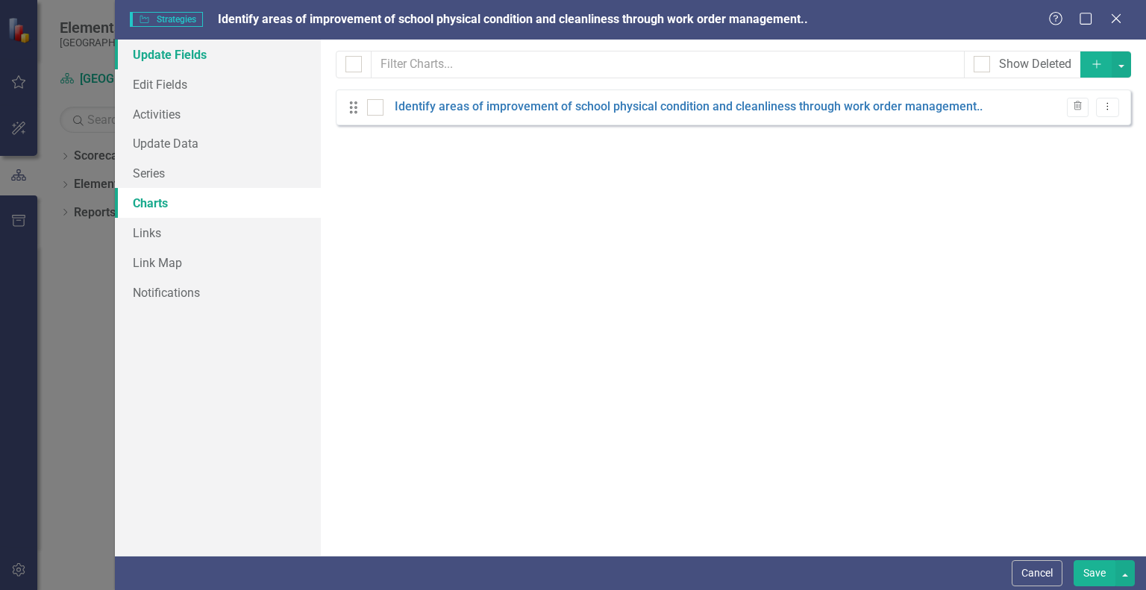
click at [221, 56] on link "Update Fields" at bounding box center [218, 55] width 206 height 30
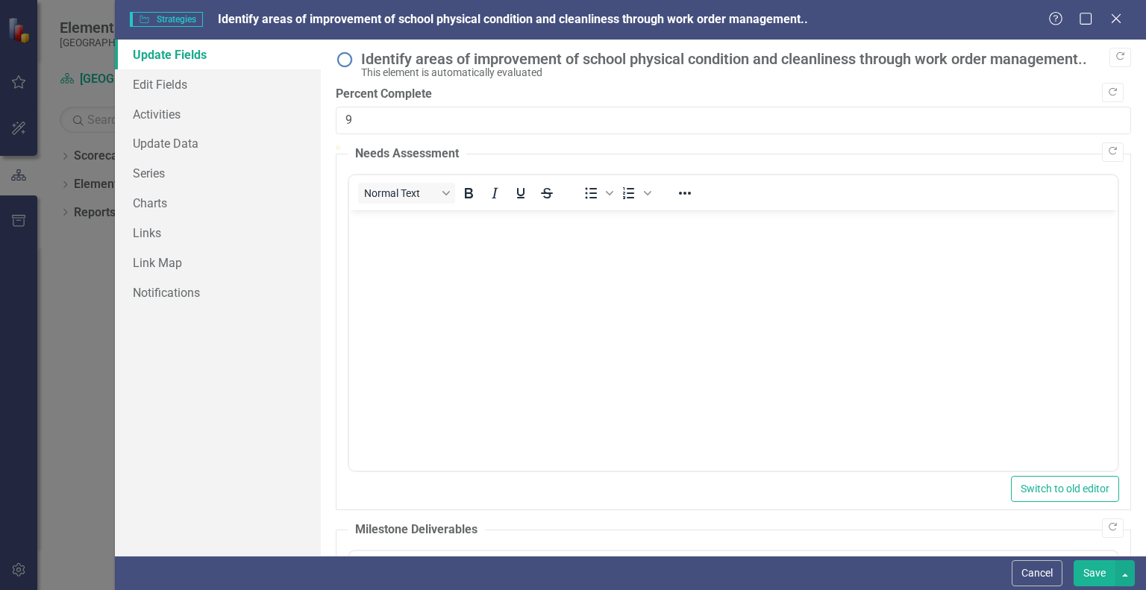
type input "10"
drag, startPoint x: 342, startPoint y: 160, endPoint x: 417, endPoint y: 181, distance: 77.5
click at [417, 181] on div "Copy Forward Identify areas of improvement of school physical condition and cle…" at bounding box center [733, 469] width 795 height 836
click at [1091, 575] on button "Save" at bounding box center [1095, 573] width 42 height 26
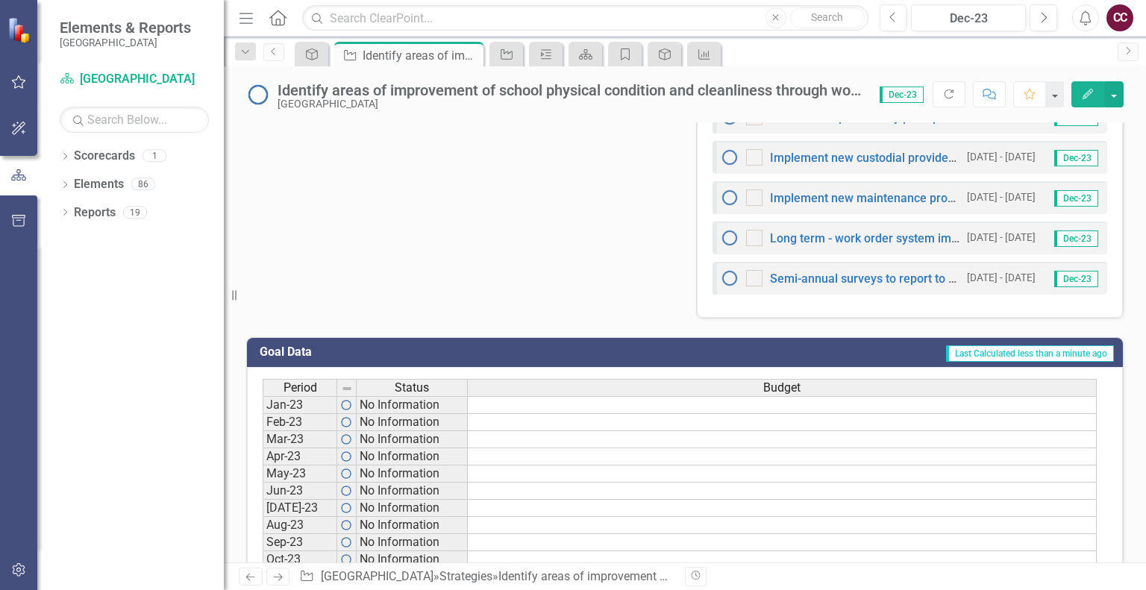
scroll to position [480, 0]
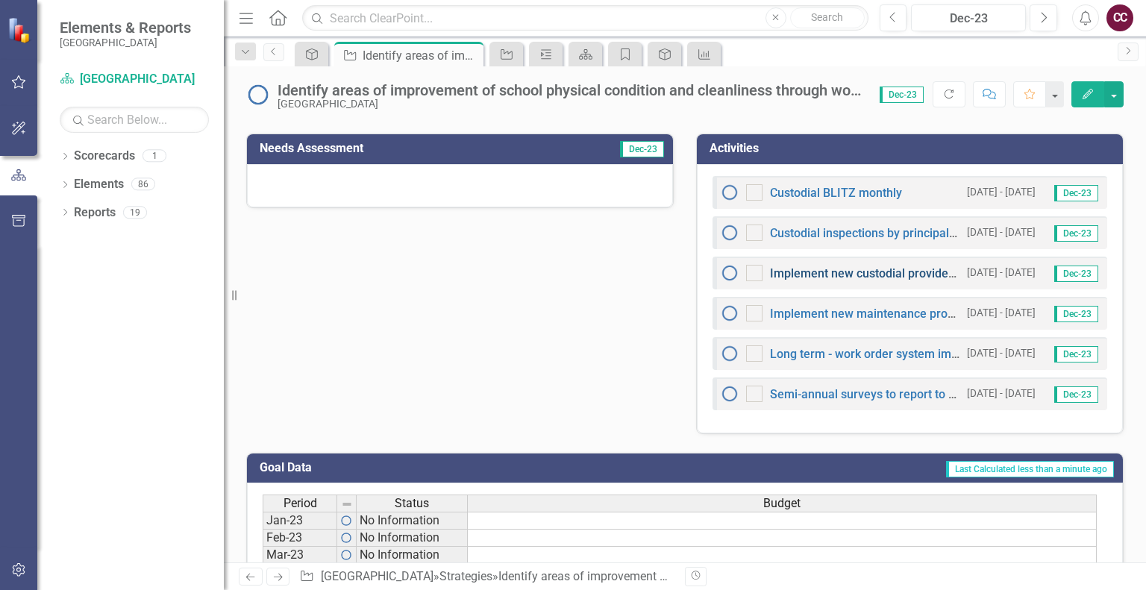
click at [907, 269] on link "Implement new custodial provider(s)" at bounding box center [869, 273] width 198 height 14
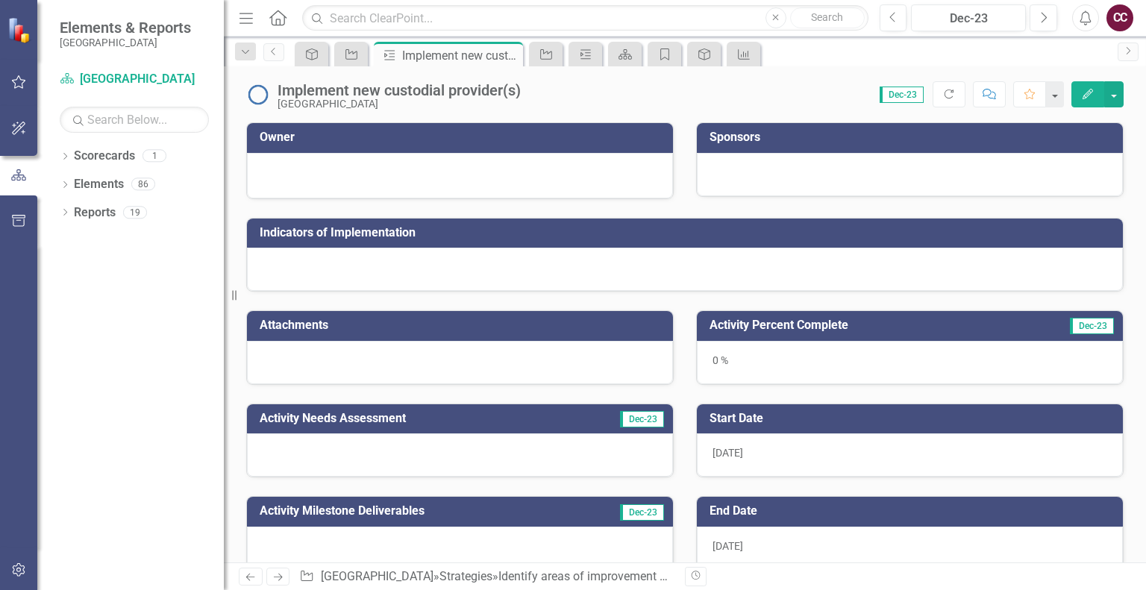
click at [1098, 97] on button "Edit" at bounding box center [1087, 94] width 33 height 26
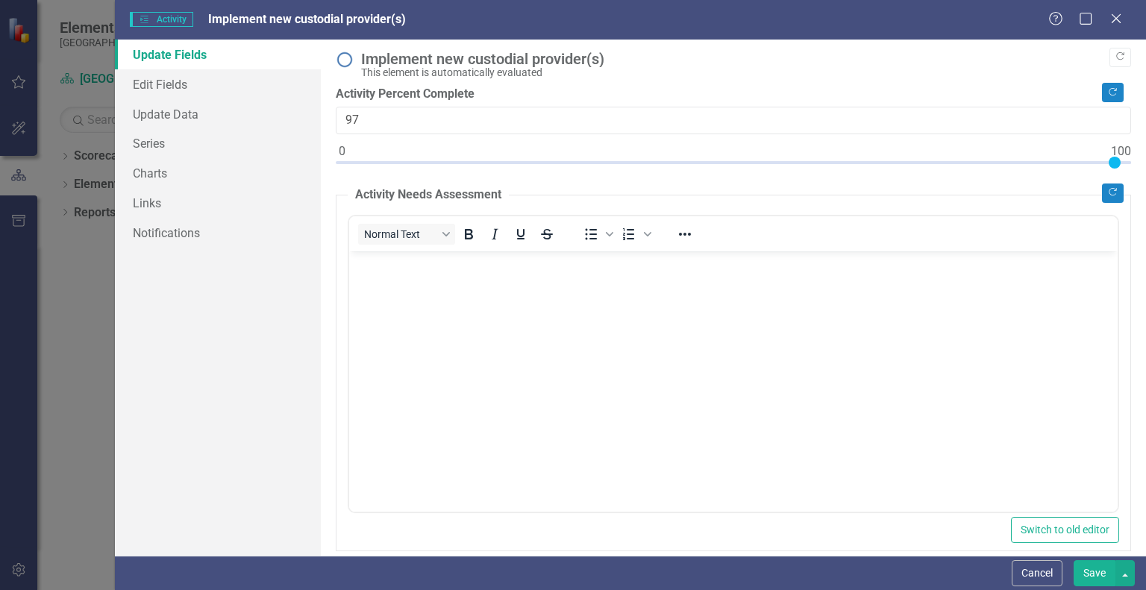
type input "100"
drag, startPoint x: 340, startPoint y: 161, endPoint x: 1145, endPoint y: 223, distance: 807.4
click at [1145, 223] on div ""Update" fields in ClearPoint are the fields that change from reporting period …" at bounding box center [733, 298] width 825 height 516
click at [1097, 572] on button "Save" at bounding box center [1095, 573] width 42 height 26
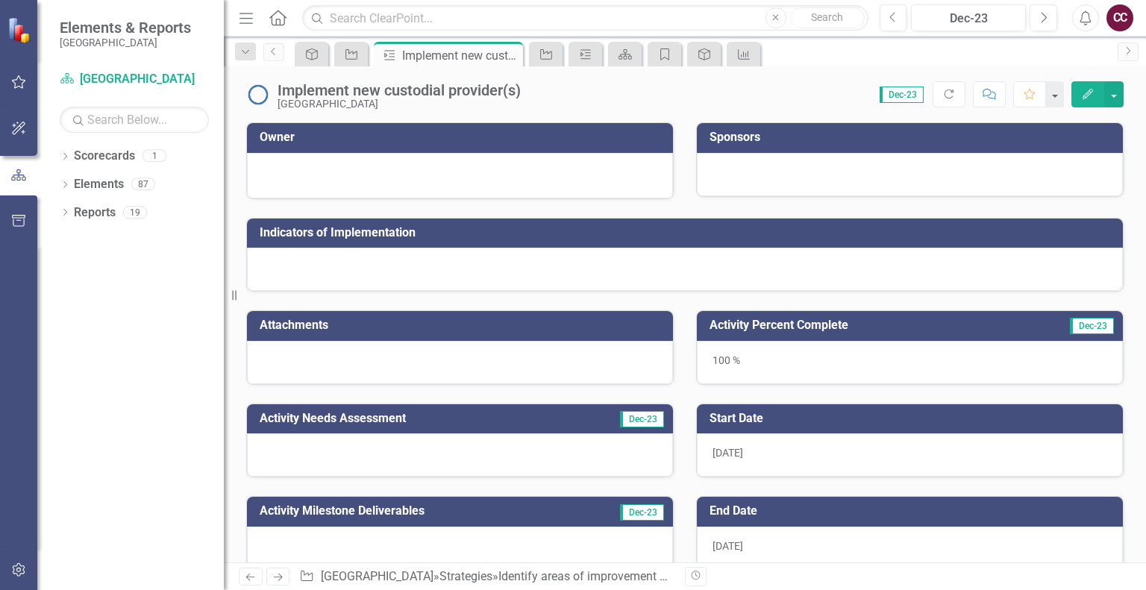
click at [1086, 96] on icon "button" at bounding box center [1088, 94] width 10 height 10
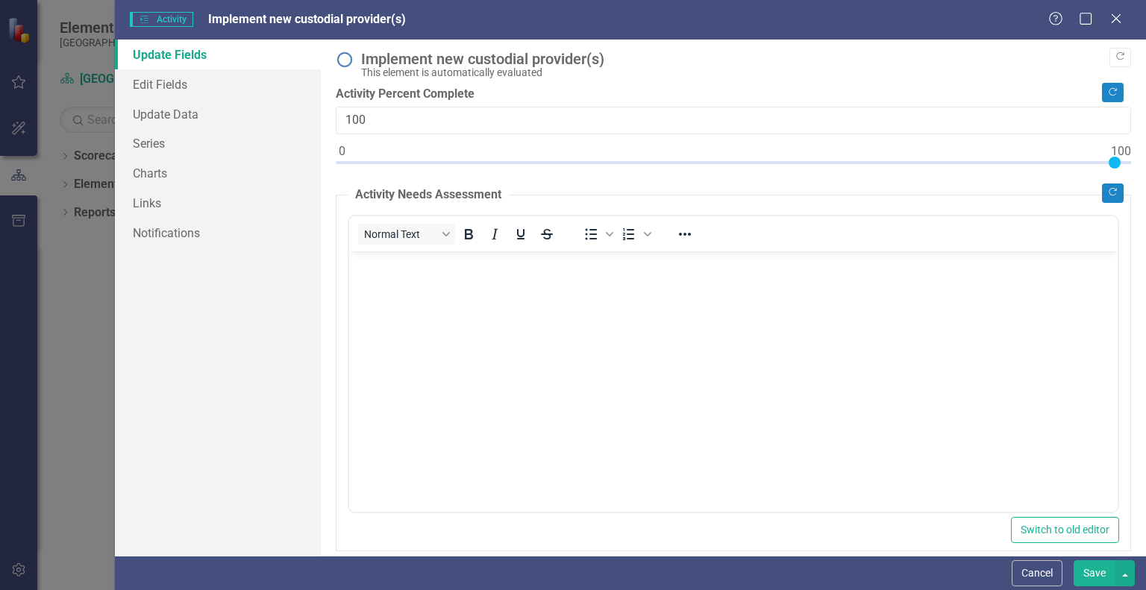
click at [179, 49] on link "Update Fields" at bounding box center [218, 55] width 206 height 30
click at [167, 83] on link "Edit Fields" at bounding box center [218, 84] width 206 height 30
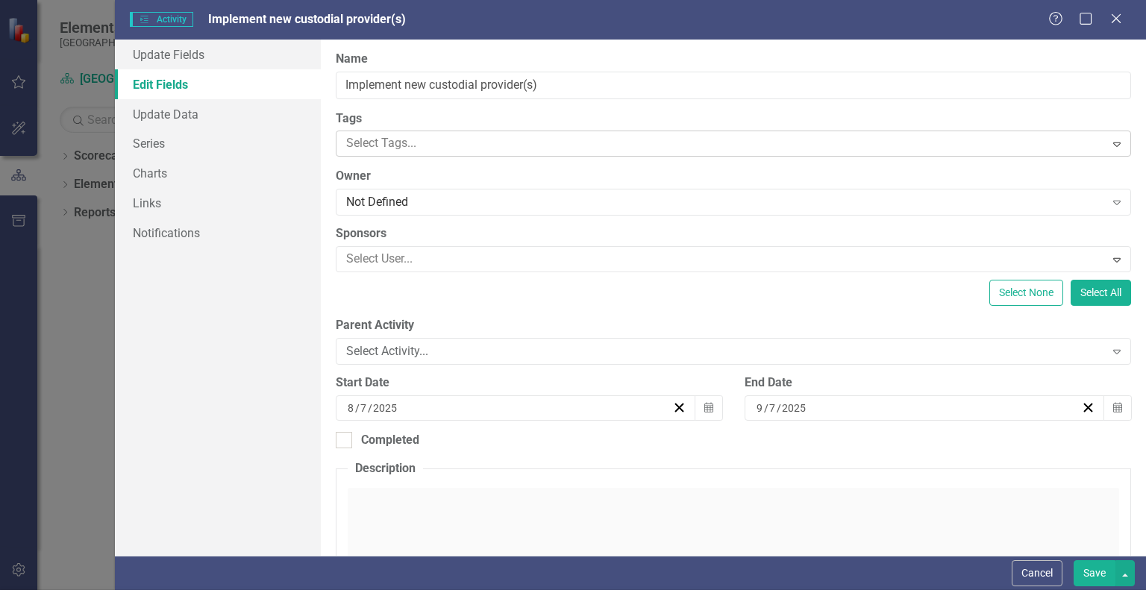
click at [424, 145] on div at bounding box center [722, 144] width 764 height 20
type input "custodial"
click at [1074, 560] on button "Save" at bounding box center [1095, 573] width 42 height 26
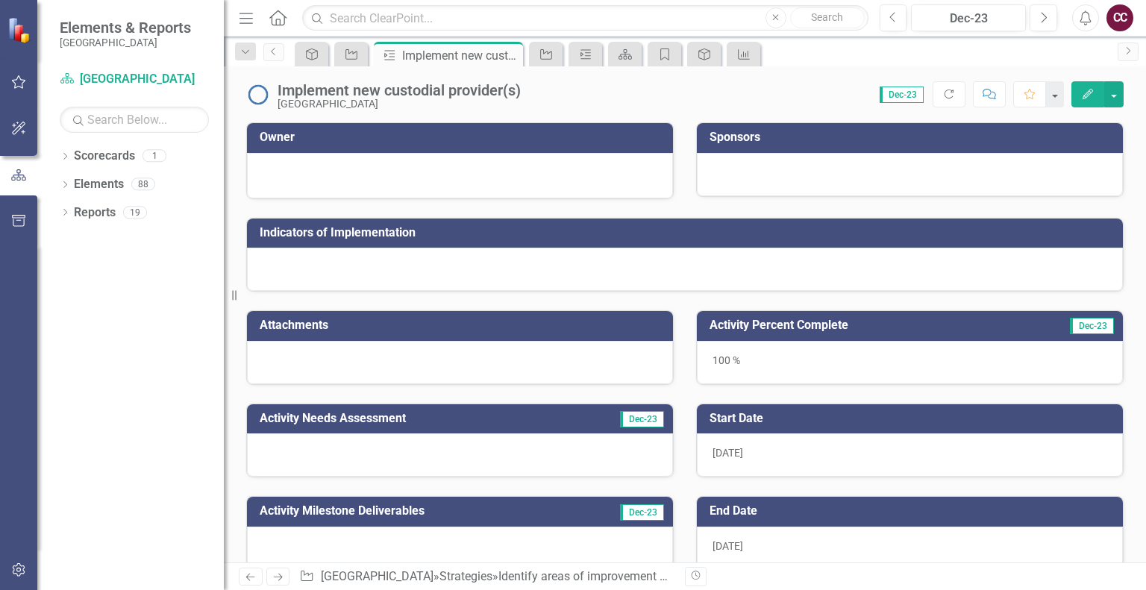
click at [1096, 93] on button "Edit" at bounding box center [1087, 94] width 33 height 26
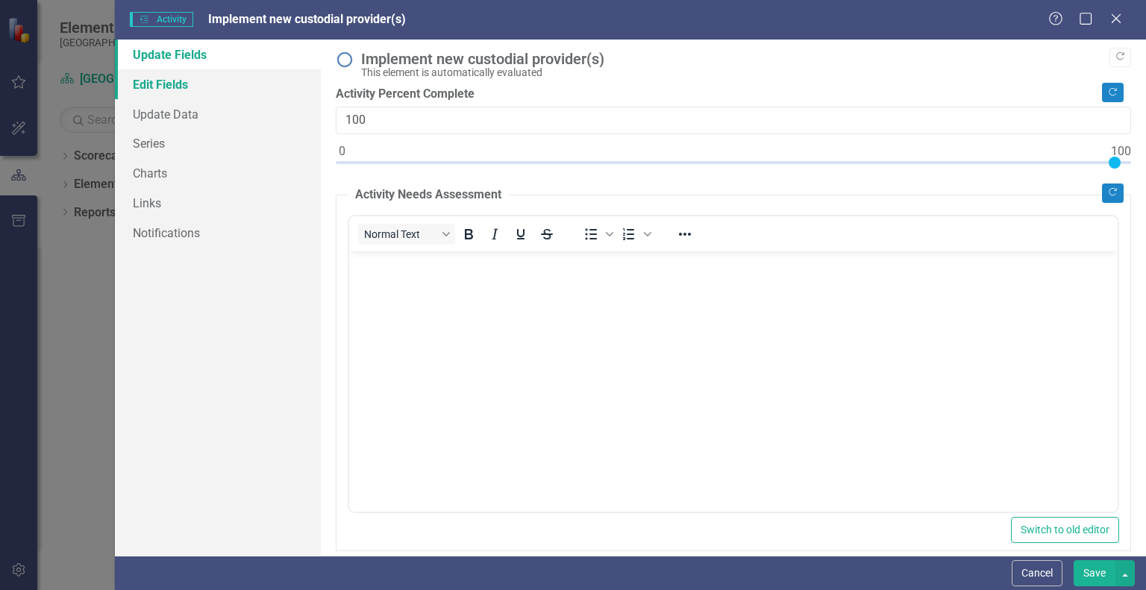
click at [143, 79] on link "Edit Fields" at bounding box center [218, 84] width 206 height 30
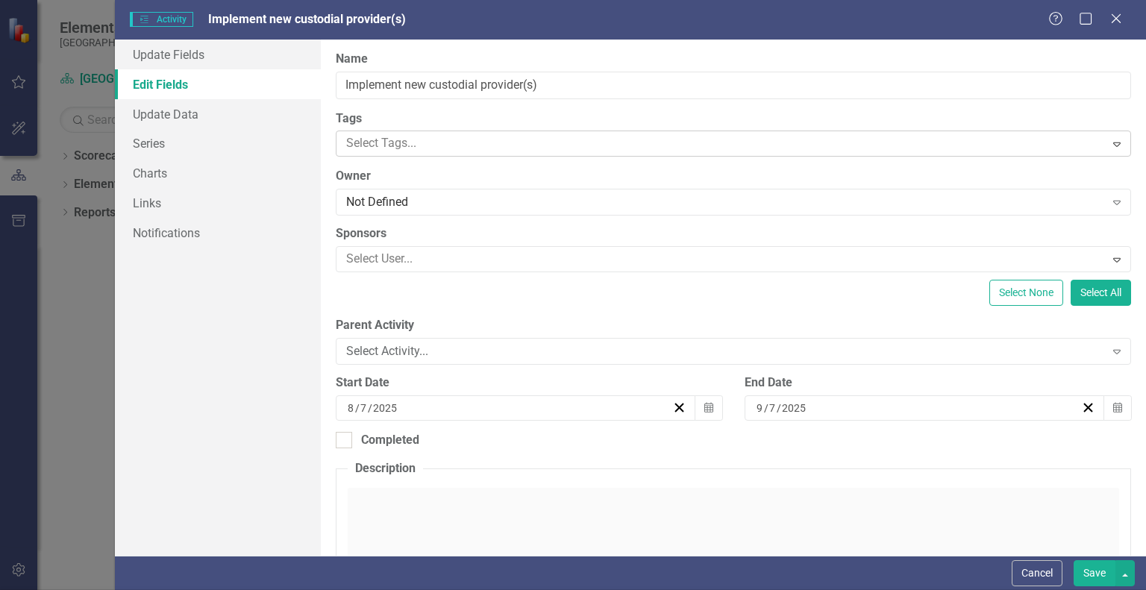
click at [450, 145] on div at bounding box center [722, 144] width 764 height 20
type input "custodial"
click at [409, 256] on div at bounding box center [722, 259] width 764 height 20
type input "fre"
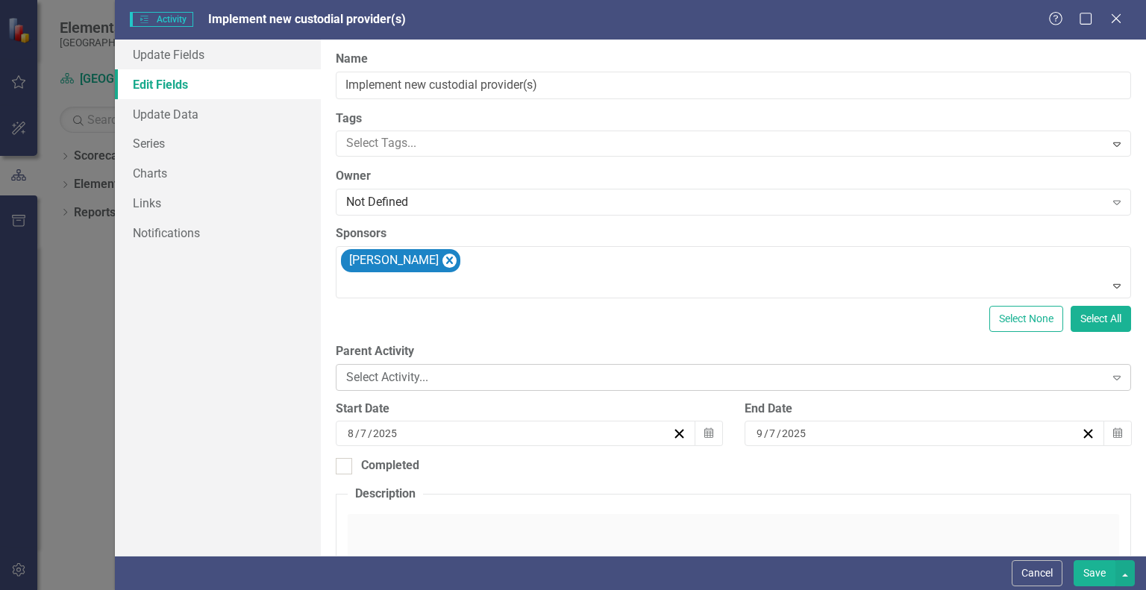
click at [509, 372] on div "Select Activity..." at bounding box center [725, 377] width 758 height 17
click at [254, 451] on div "Update Fields Edit Fields Update Data Series Charts Links Notifications" at bounding box center [218, 298] width 206 height 516
click at [675, 432] on line "button" at bounding box center [679, 434] width 8 height 8
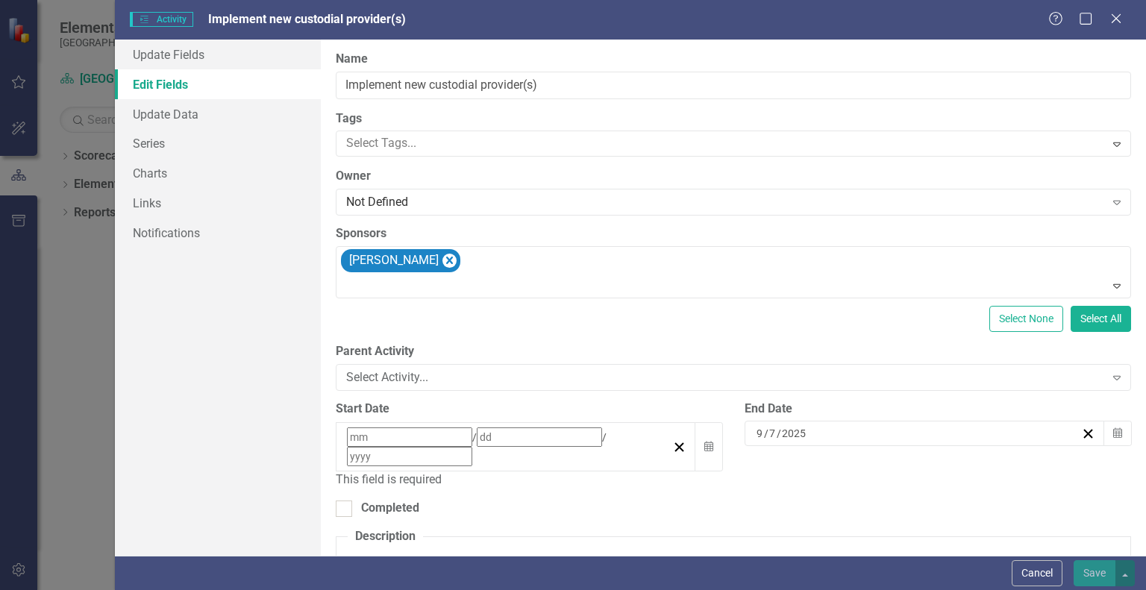
click at [556, 430] on div "/ /" at bounding box center [508, 446] width 327 height 39
click at [403, 448] on button "‹" at bounding box center [386, 464] width 33 height 33
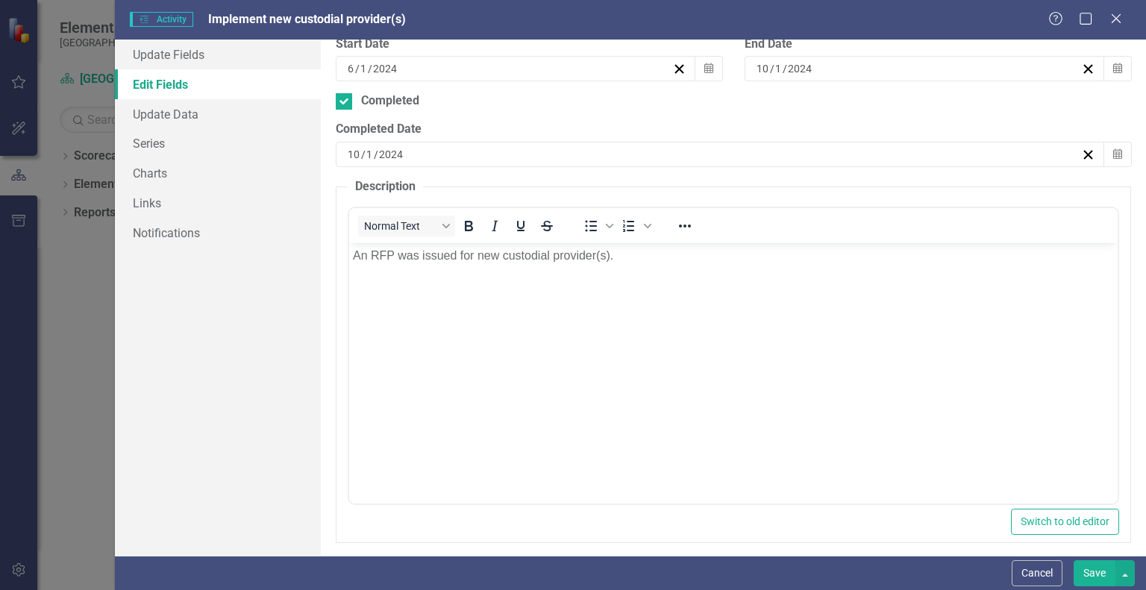
scroll to position [366, 0]
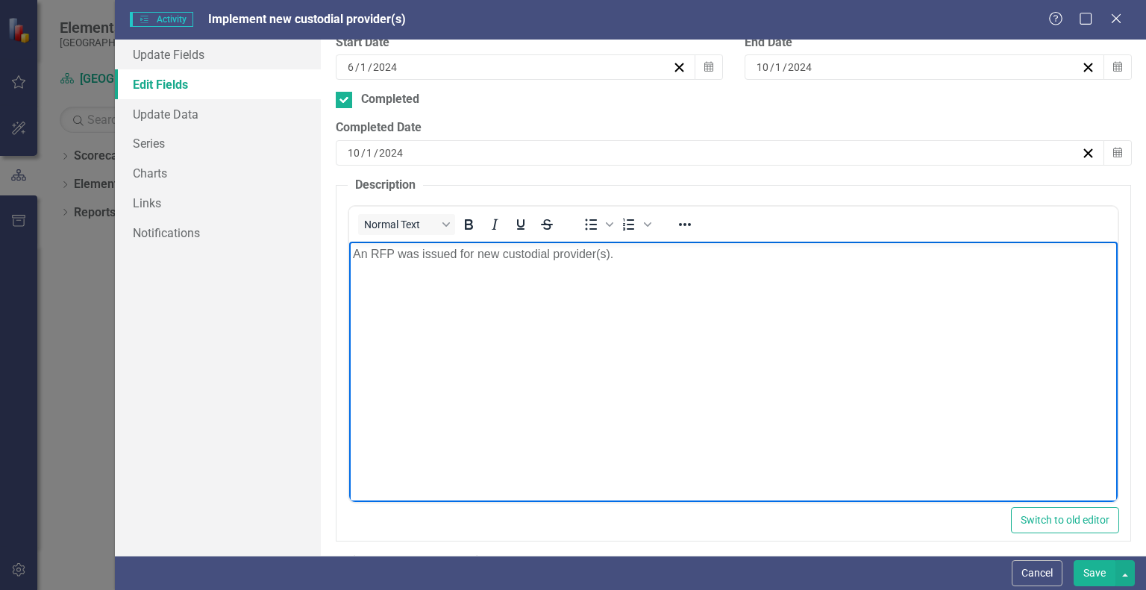
click at [774, 256] on p "An RFP was issued for new custodial provider(s)." at bounding box center [733, 254] width 761 height 18
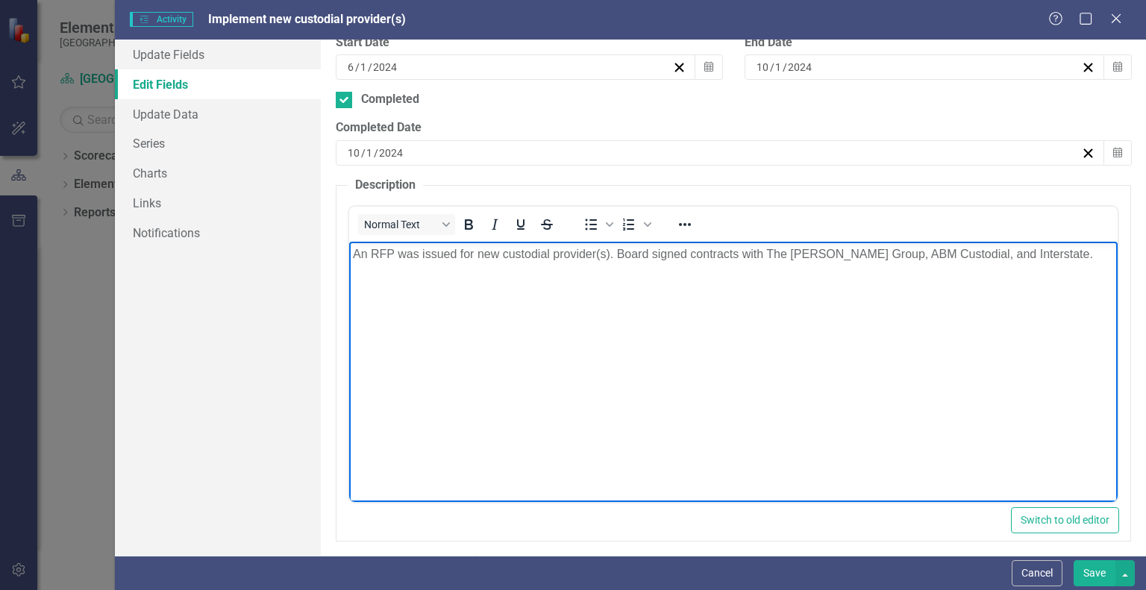
scroll to position [431, 0]
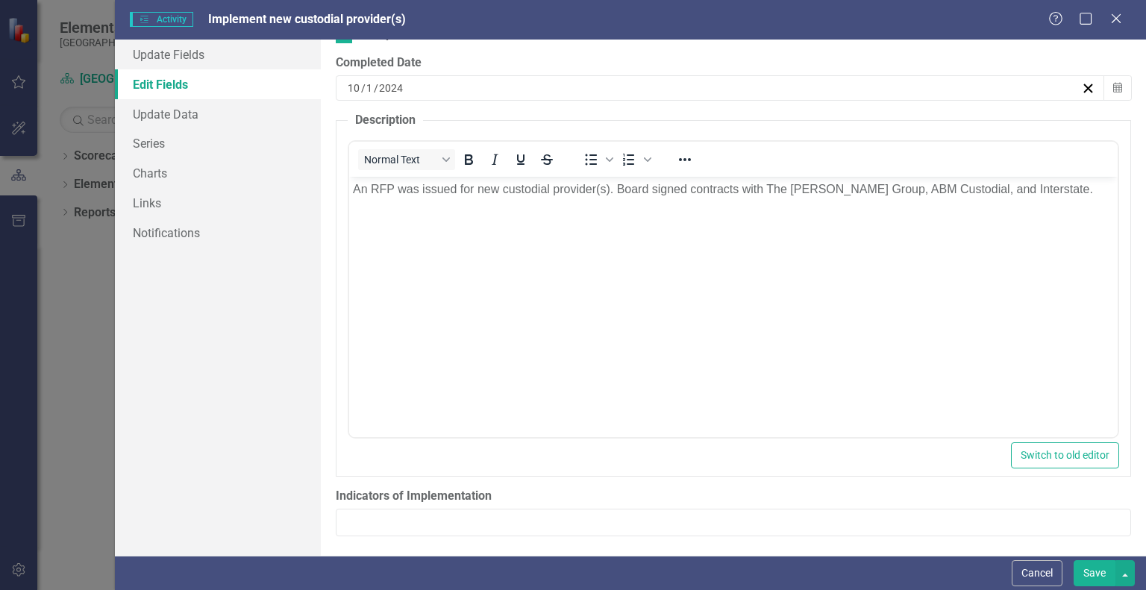
click at [1086, 578] on button "Save" at bounding box center [1095, 573] width 42 height 26
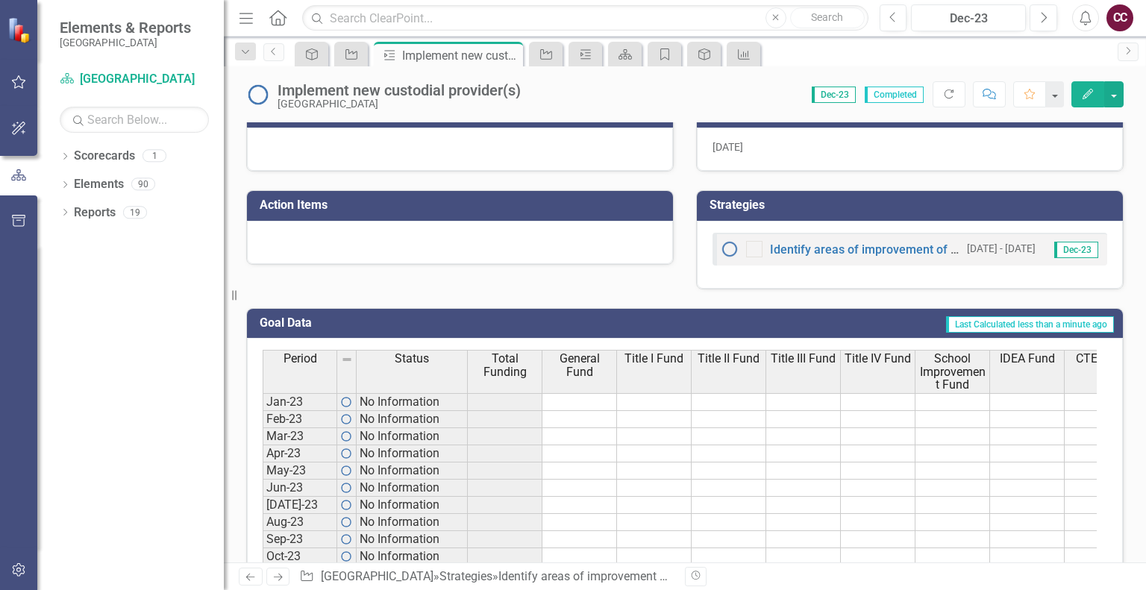
scroll to position [282, 0]
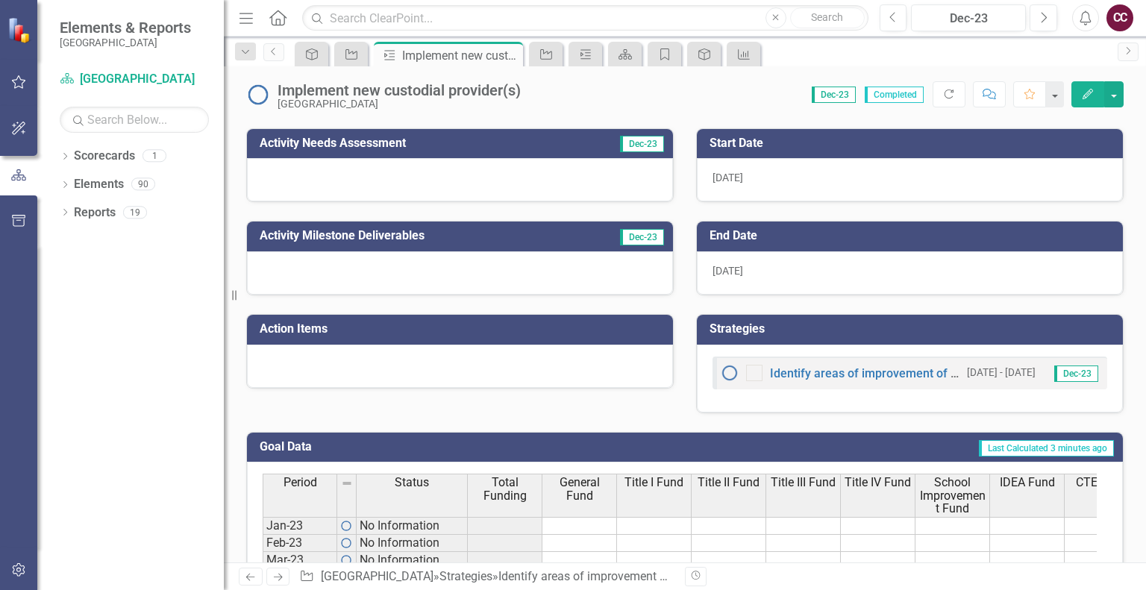
click at [513, 236] on h3 "Activity Milestone Deliverables" at bounding box center [419, 235] width 318 height 13
click at [545, 222] on div "Activity Milestone Deliverables Dec-23" at bounding box center [460, 237] width 426 height 30
click at [592, 329] on h3 "Action Items" at bounding box center [463, 328] width 406 height 13
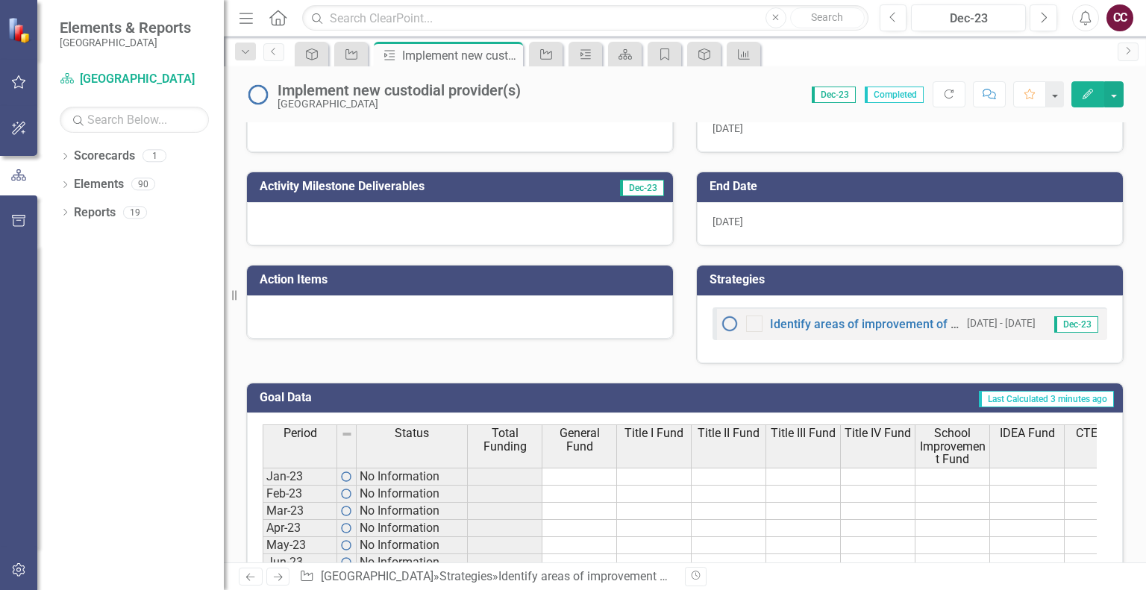
scroll to position [357, 0]
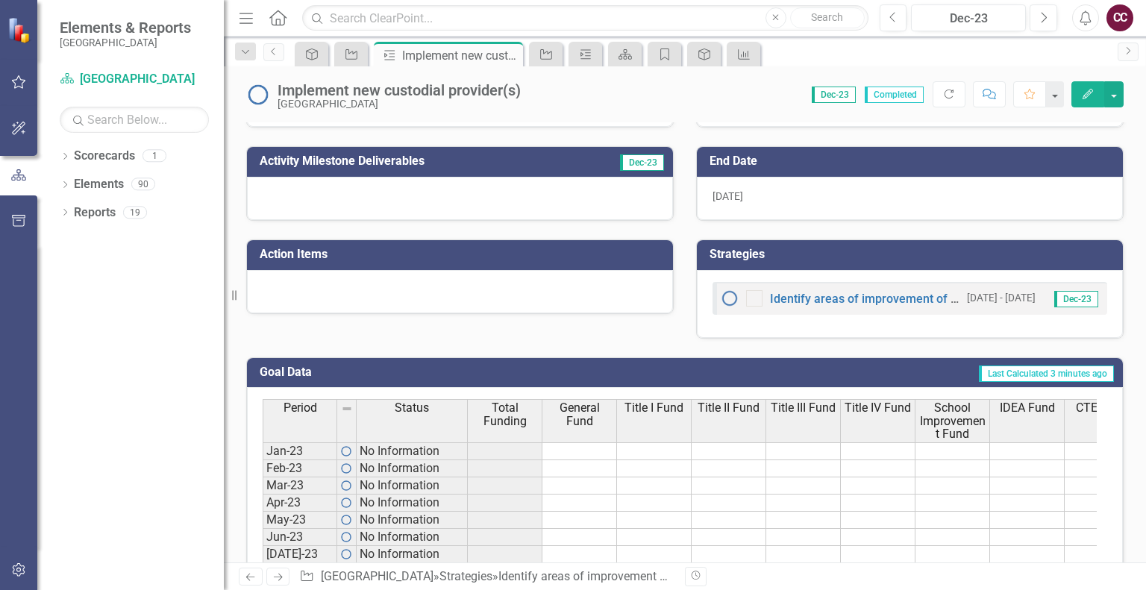
click at [1091, 92] on icon "button" at bounding box center [1088, 94] width 10 height 10
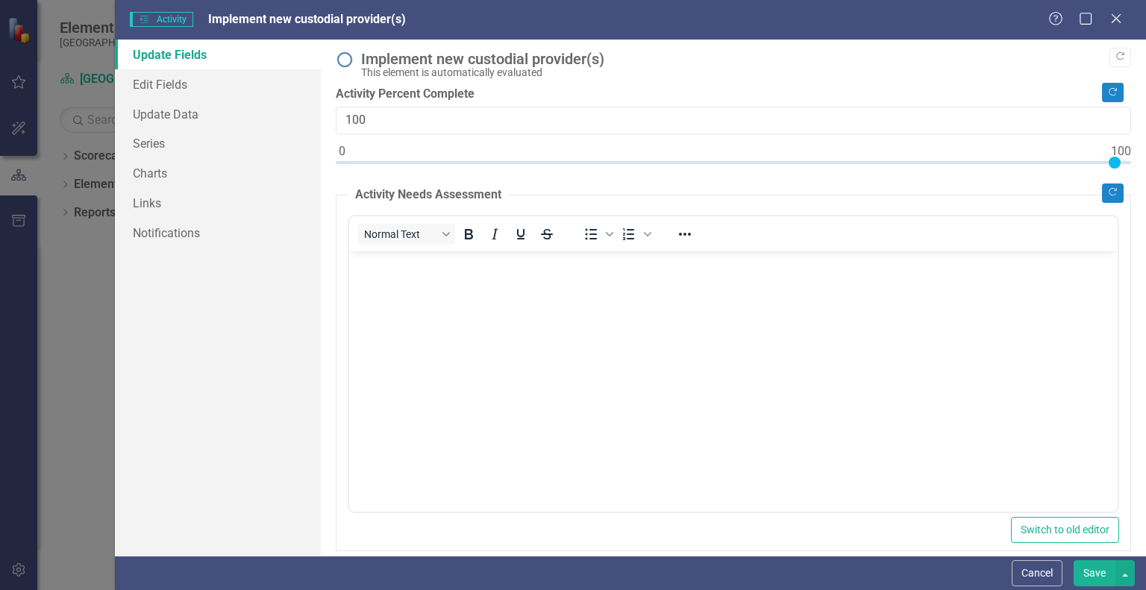
scroll to position [0, 0]
click at [165, 141] on link "Series" at bounding box center [218, 143] width 206 height 30
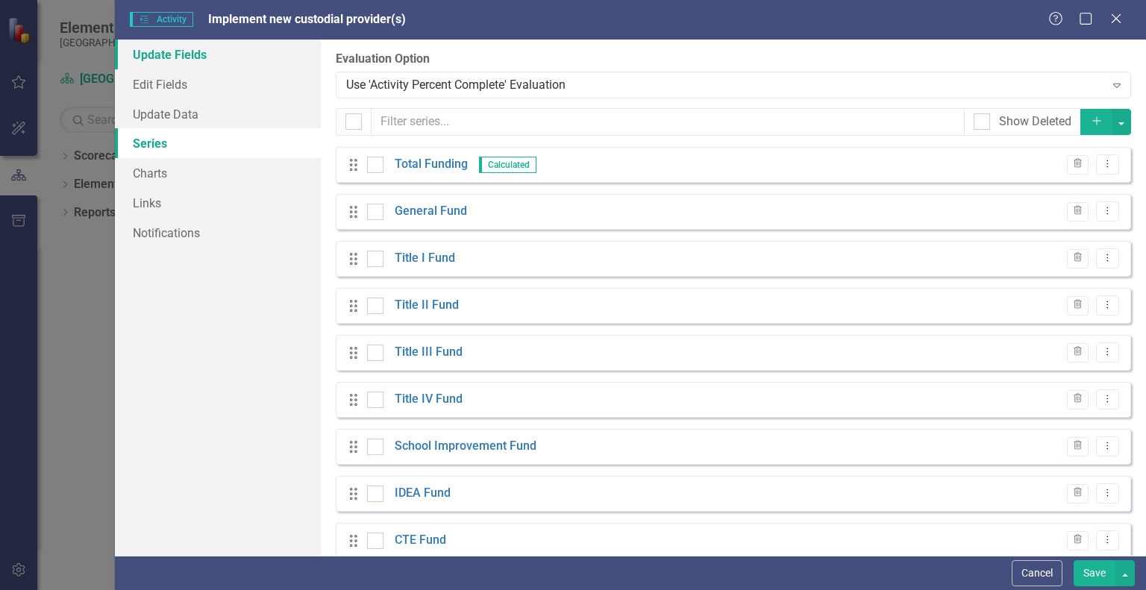
click at [139, 52] on link "Update Fields" at bounding box center [218, 55] width 206 height 30
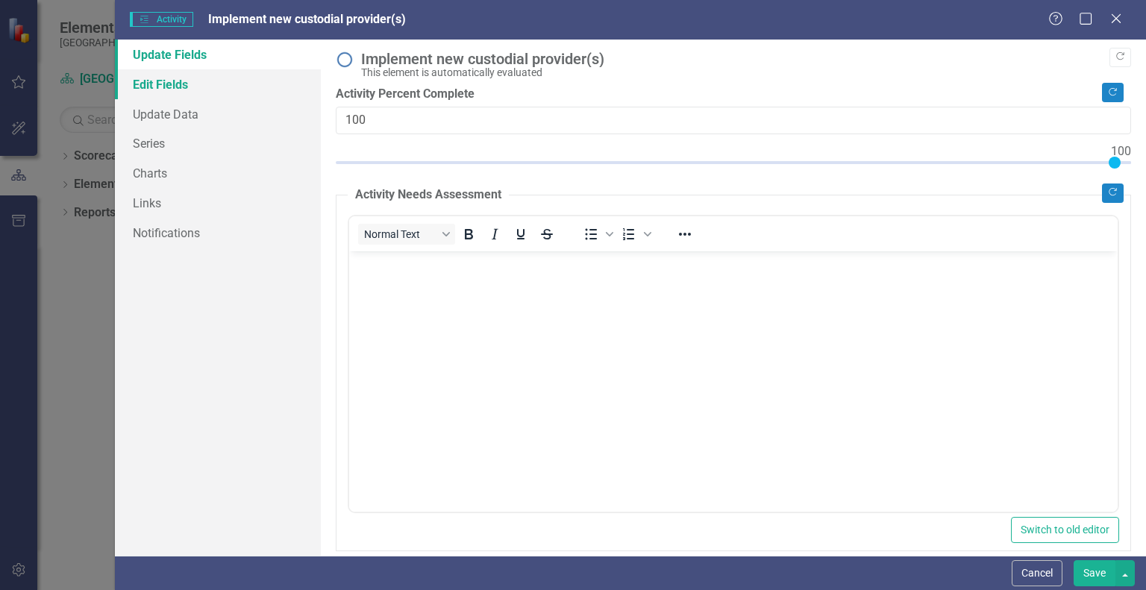
click at [155, 88] on link "Edit Fields" at bounding box center [218, 84] width 206 height 30
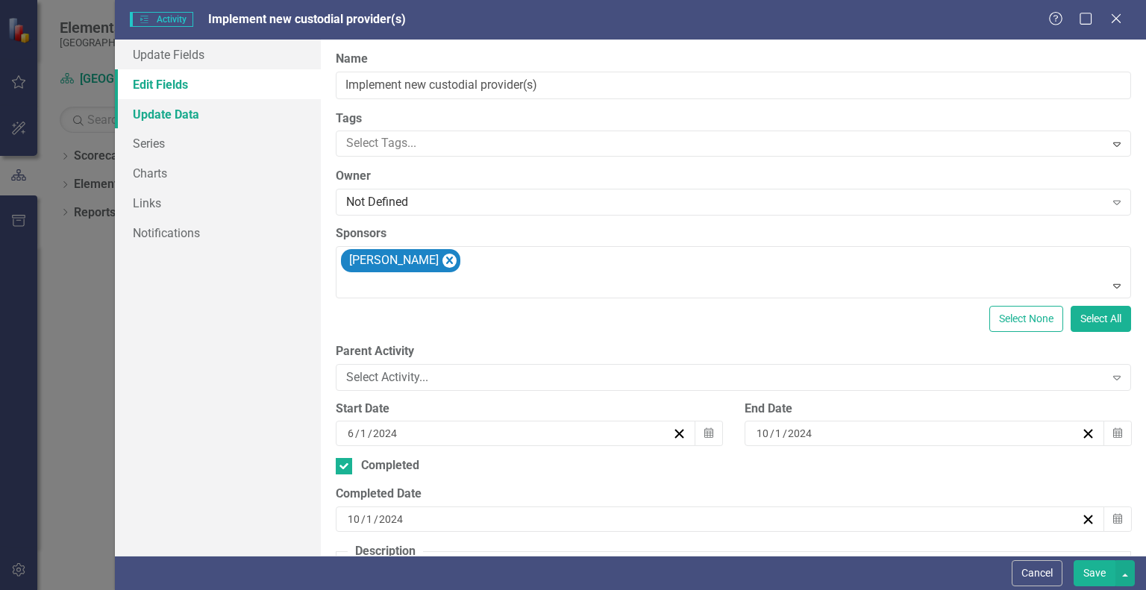
click at [155, 110] on link "Update Data" at bounding box center [218, 114] width 206 height 30
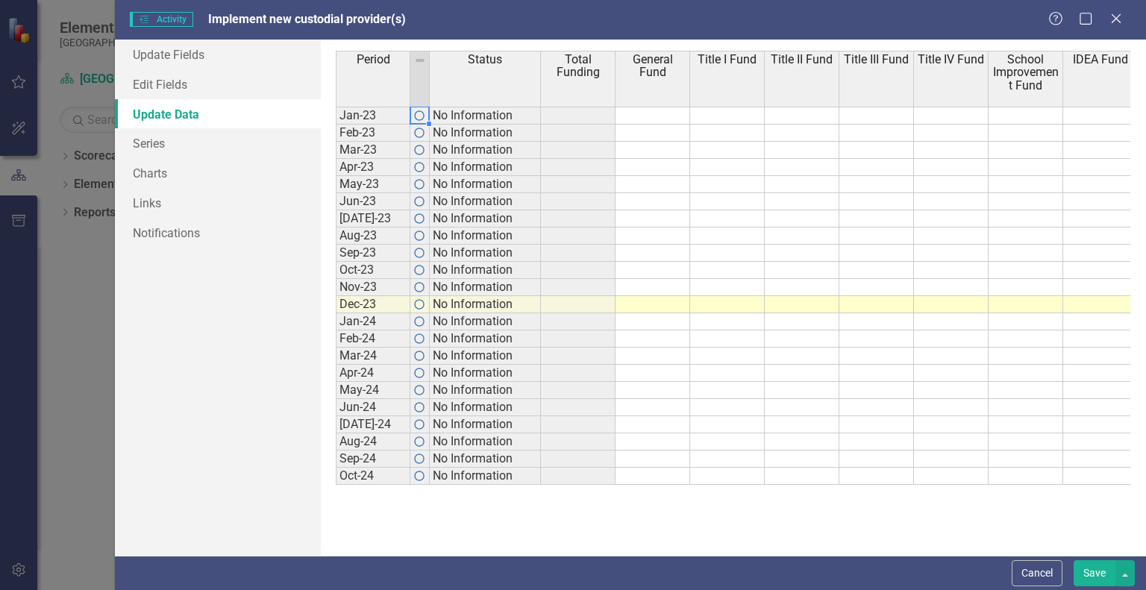
click at [416, 116] on td at bounding box center [419, 116] width 19 height 18
click at [420, 116] on img at bounding box center [419, 116] width 12 height 12
click at [419, 57] on img at bounding box center [420, 60] width 12 height 12
click at [167, 19] on span "Activities Activity" at bounding box center [161, 19] width 63 height 15
click at [188, 57] on link "Update Fields" at bounding box center [218, 55] width 206 height 30
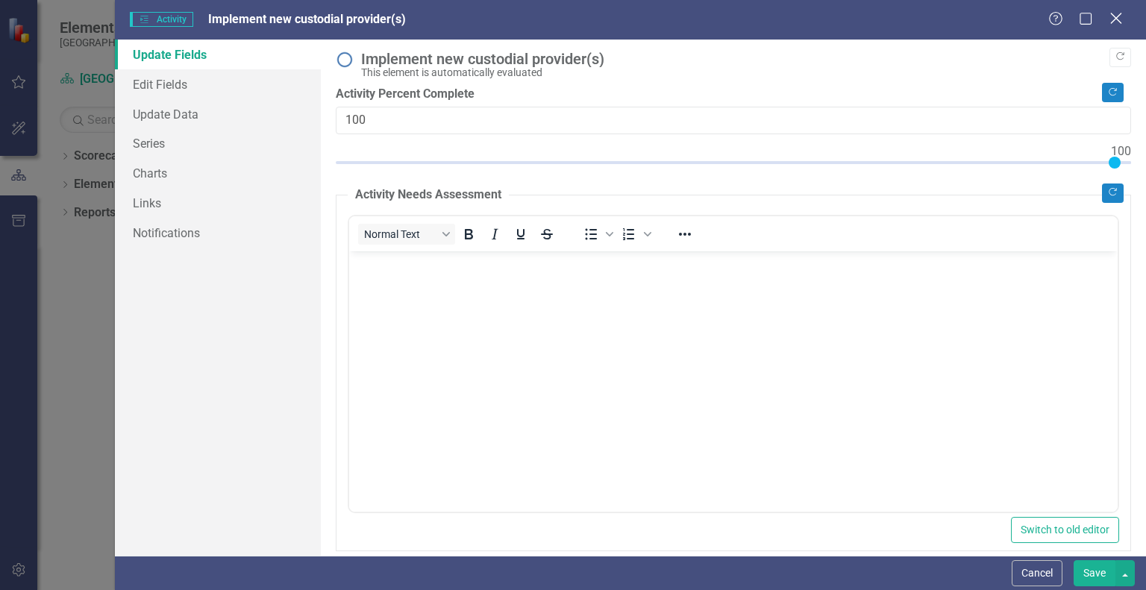
click at [1114, 22] on icon "Close" at bounding box center [1115, 18] width 19 height 14
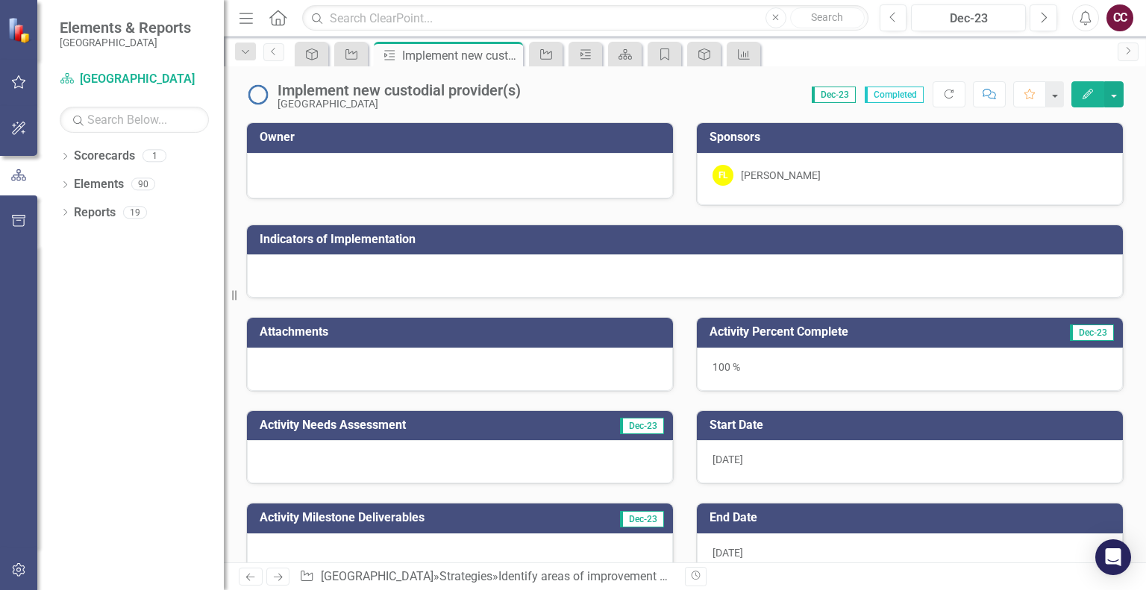
scroll to position [357, 0]
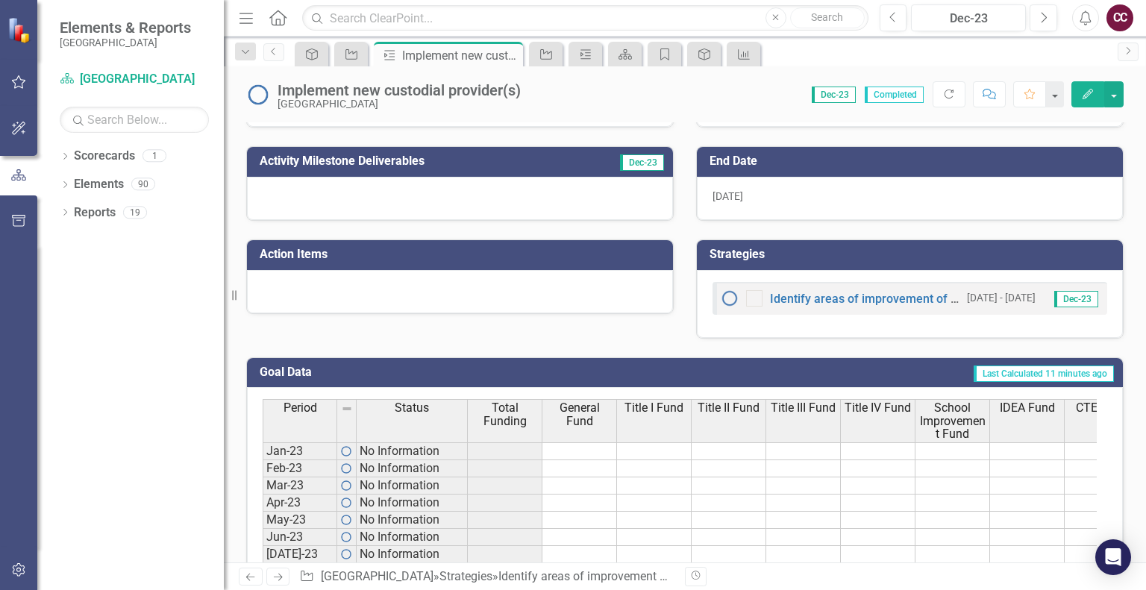
click at [818, 251] on h3 "Strategies" at bounding box center [913, 254] width 406 height 13
click at [525, 254] on h3 "Action Items" at bounding box center [463, 254] width 406 height 13
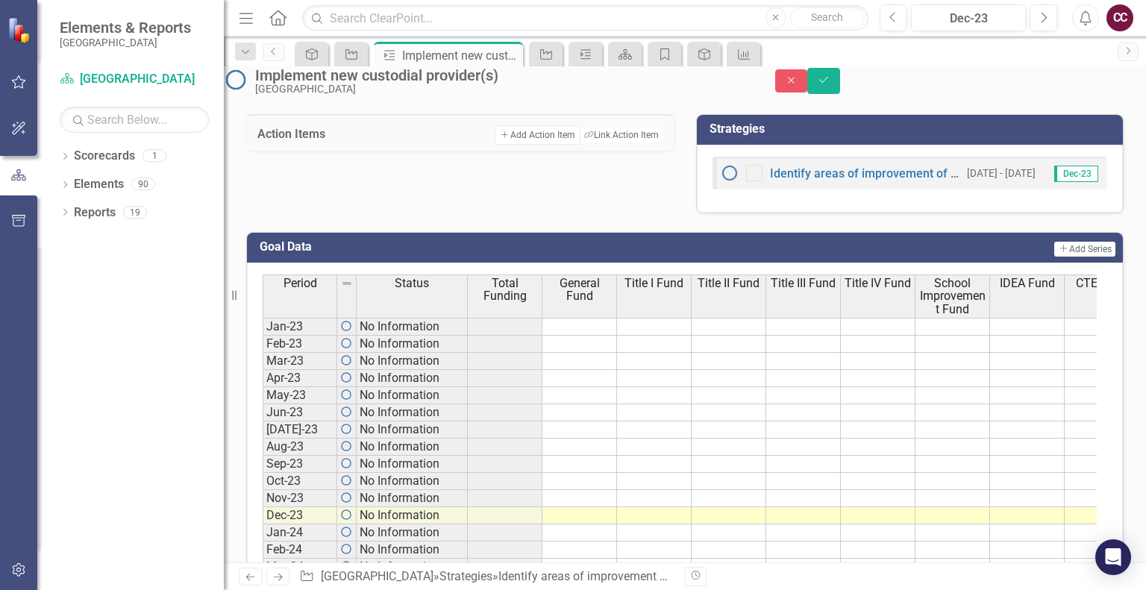
scroll to position [463, 0]
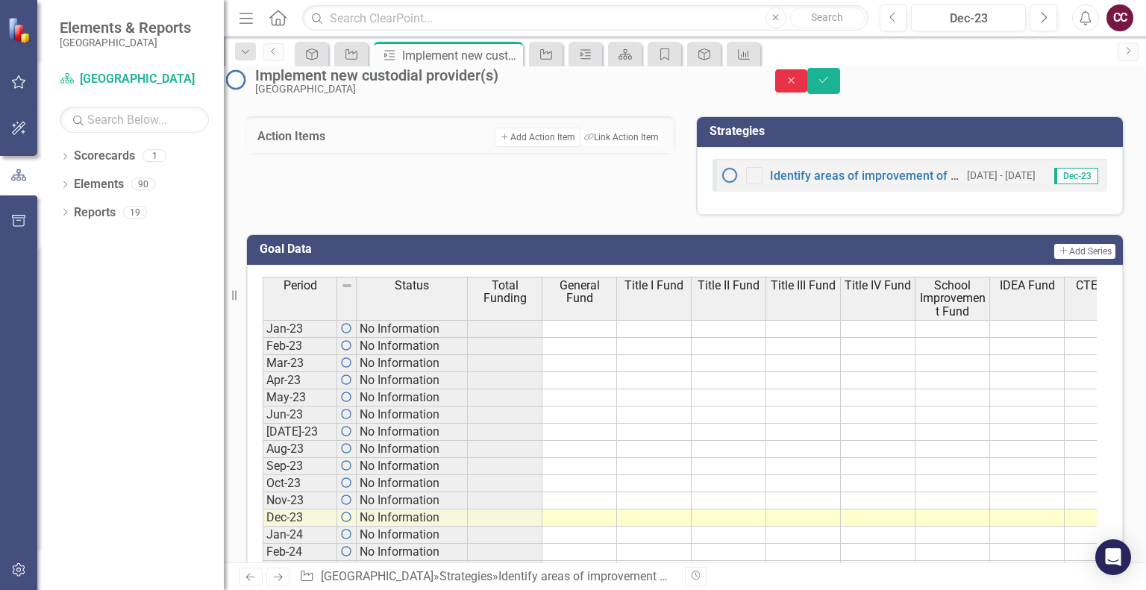
click at [798, 86] on icon "Close" at bounding box center [791, 80] width 13 height 10
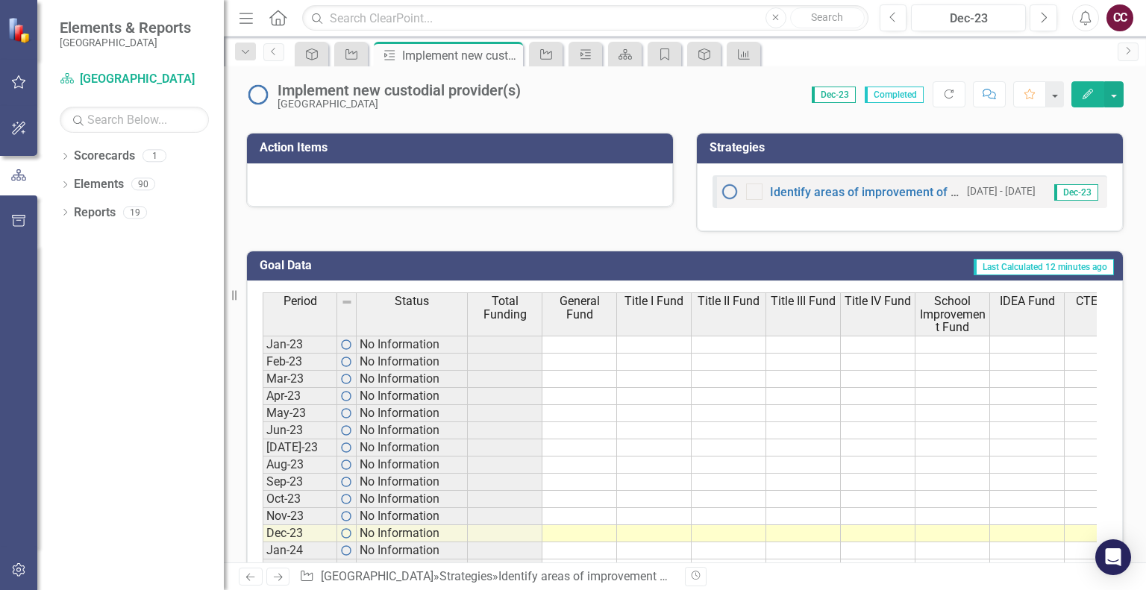
click at [469, 145] on h3 "Action Items" at bounding box center [463, 147] width 406 height 13
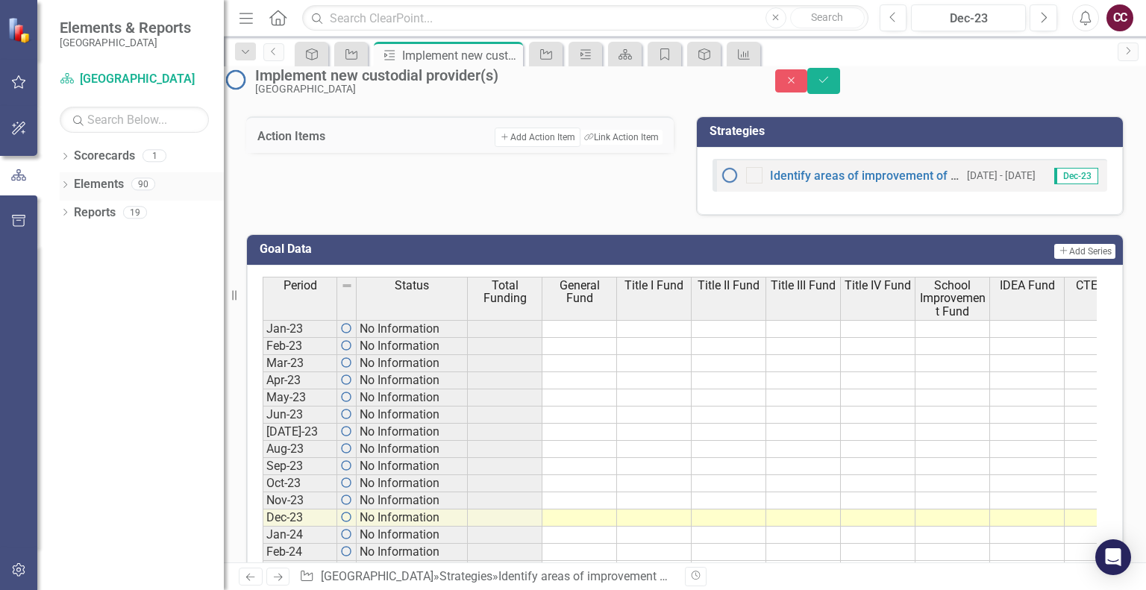
click at [87, 182] on link "Elements" at bounding box center [99, 184] width 50 height 17
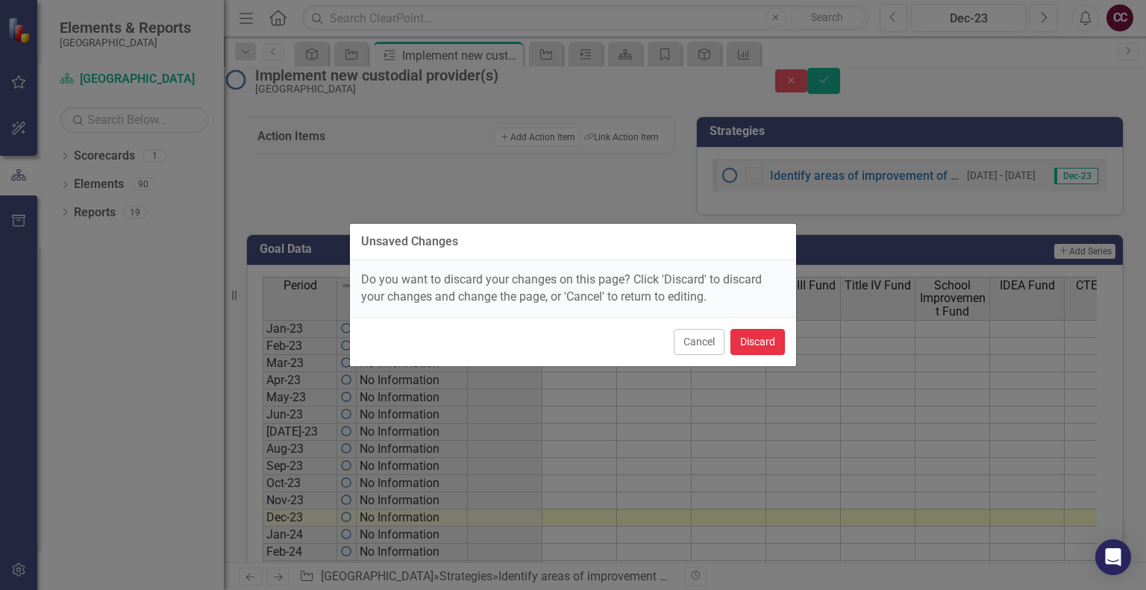
click at [752, 340] on button "Discard" at bounding box center [757, 342] width 54 height 26
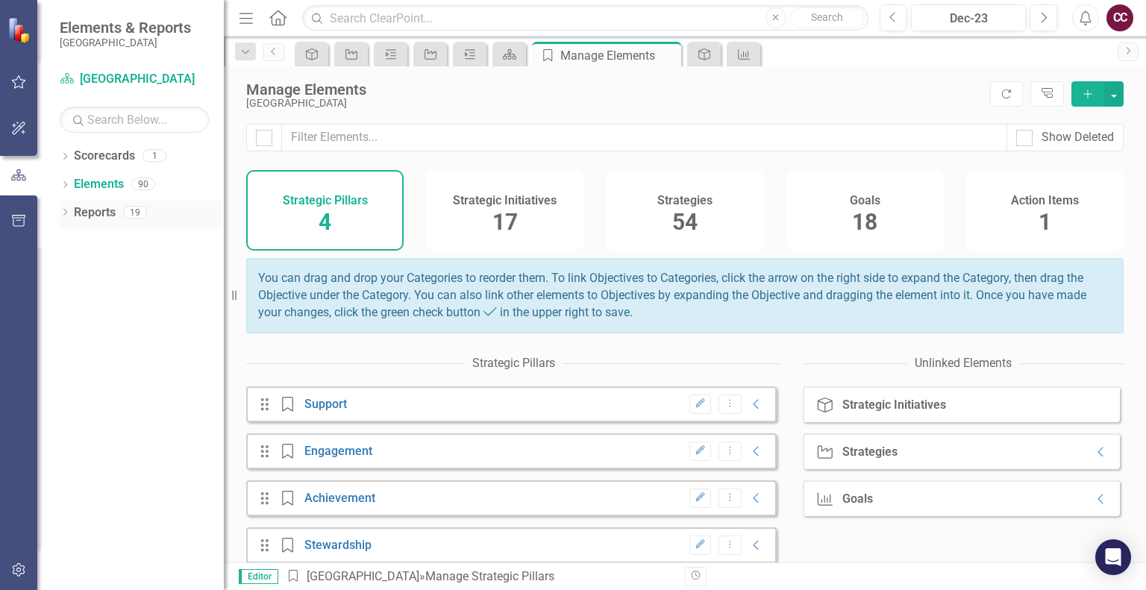
click at [90, 217] on link "Reports" at bounding box center [95, 212] width 42 height 17
click at [95, 162] on link "Scorecards" at bounding box center [104, 156] width 61 height 17
click at [974, 14] on div "Dec-23" at bounding box center [968, 19] width 104 height 18
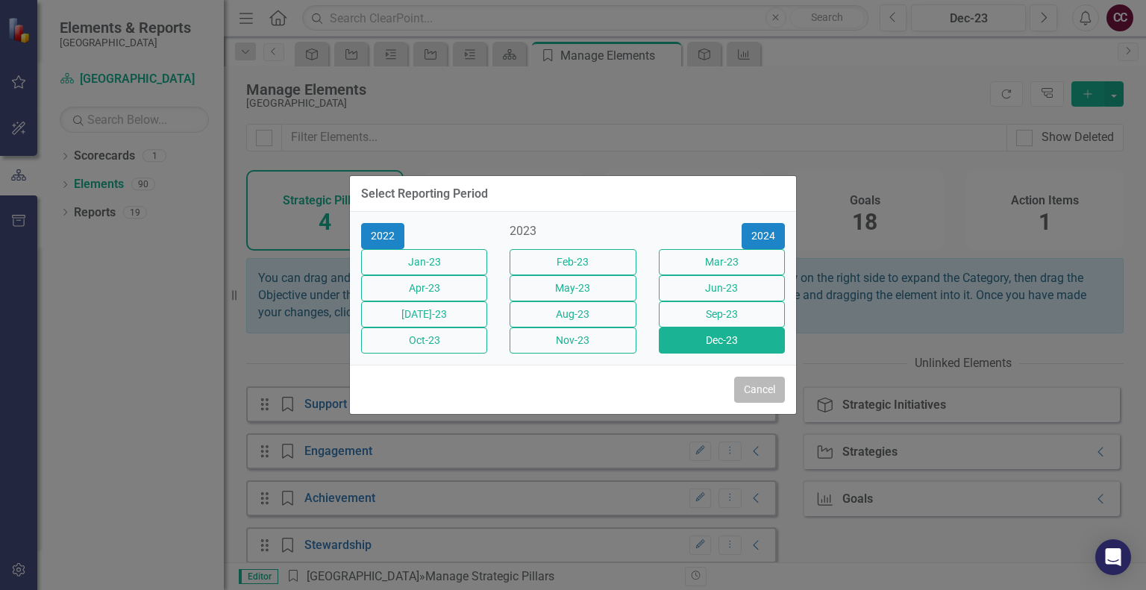
click at [745, 403] on button "Cancel" at bounding box center [759, 390] width 51 height 26
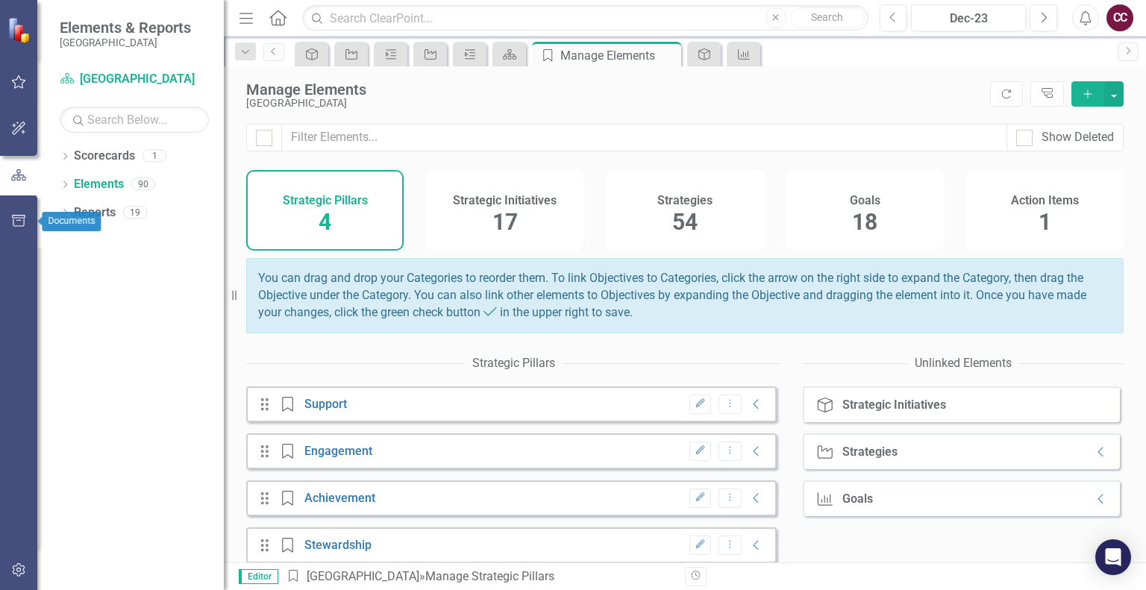
click at [17, 217] on icon "button" at bounding box center [18, 221] width 13 height 12
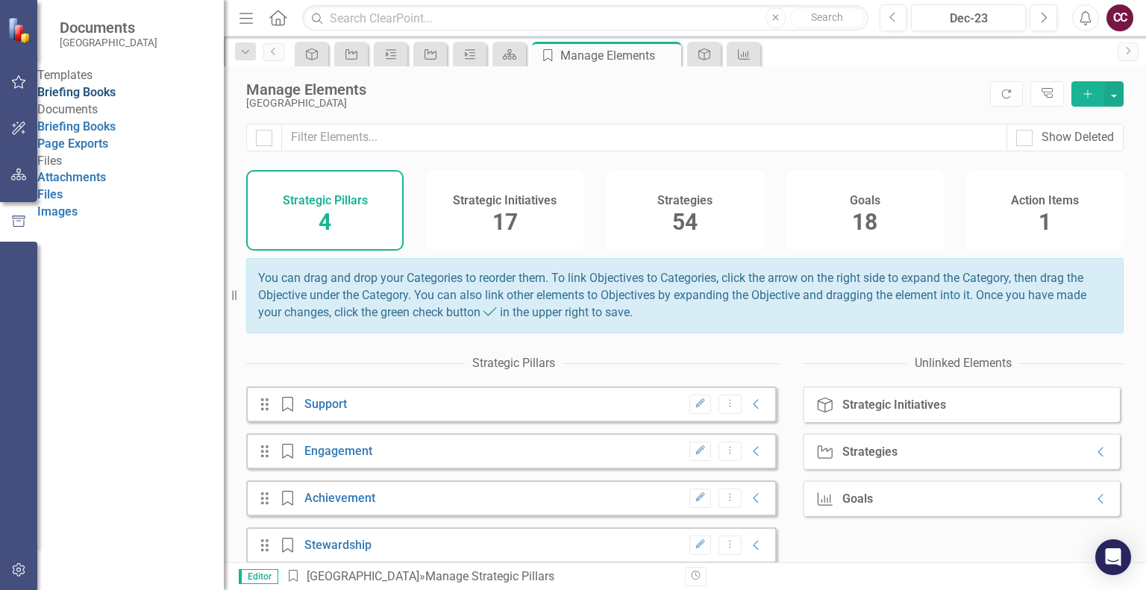
click at [93, 99] on link "Briefing Books" at bounding box center [76, 92] width 78 height 14
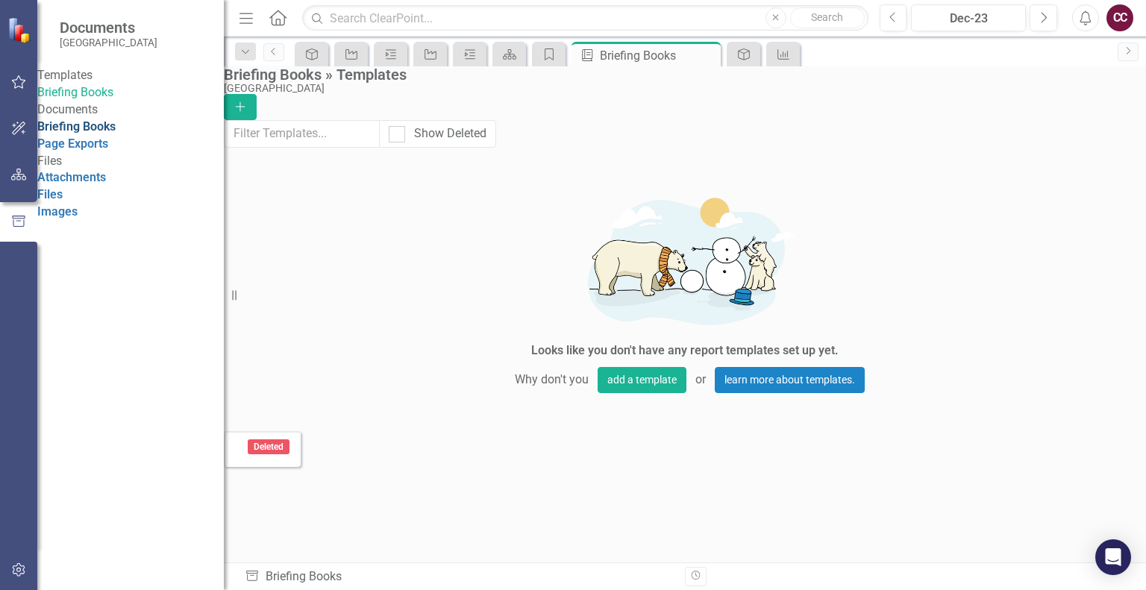
click at [116, 134] on link "Briefing Books" at bounding box center [76, 126] width 78 height 14
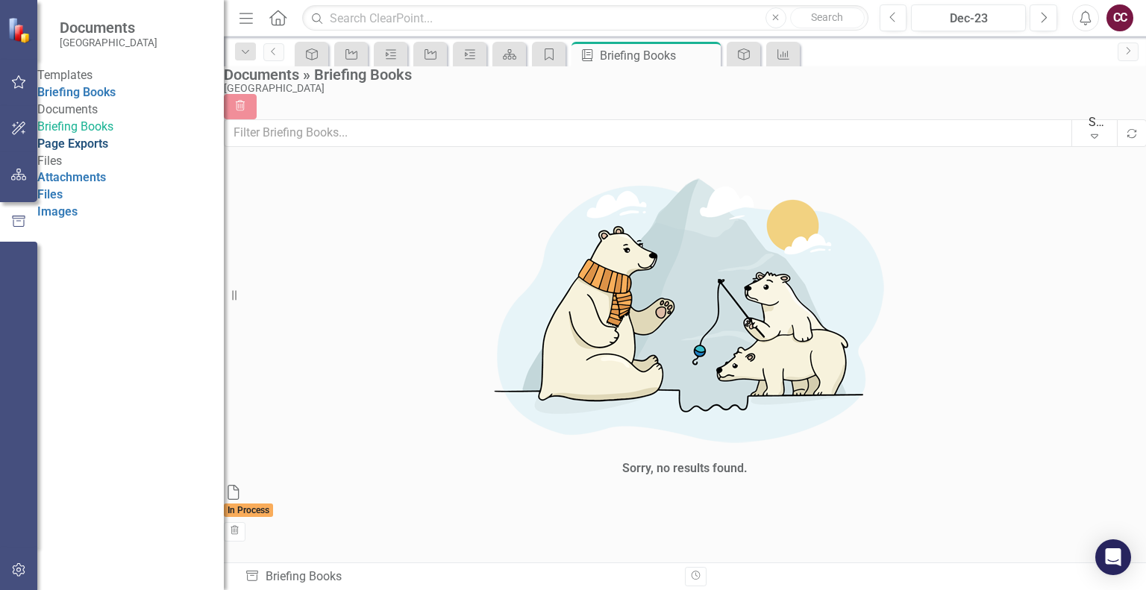
click at [98, 151] on link "Page Exports" at bounding box center [72, 144] width 71 height 14
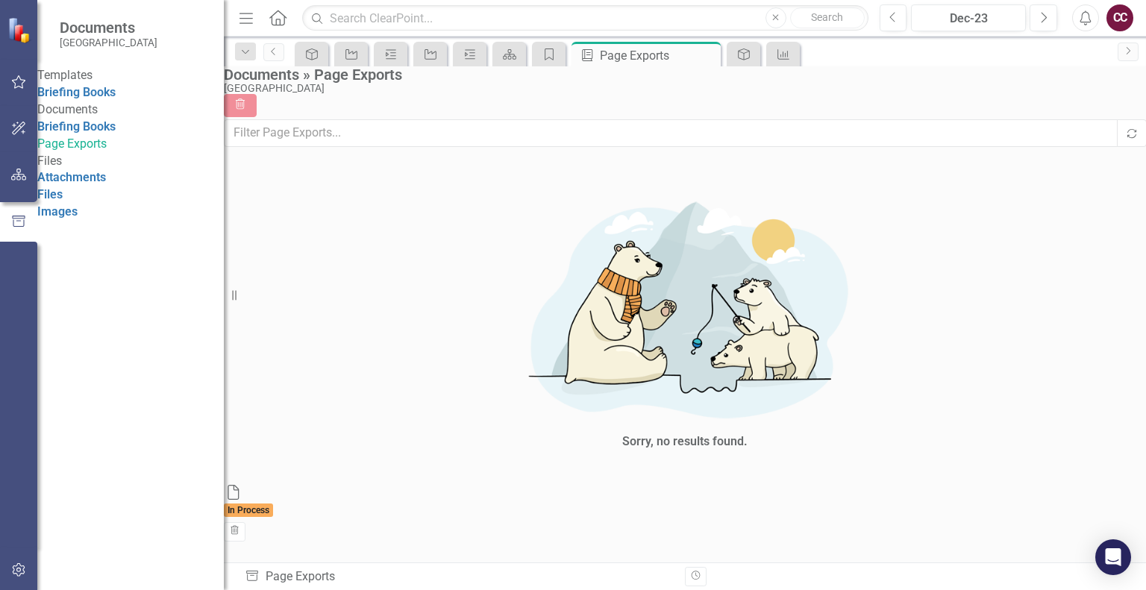
click at [19, 36] on img at bounding box center [20, 30] width 26 height 26
click at [271, 56] on link "Previous" at bounding box center [273, 52] width 21 height 18
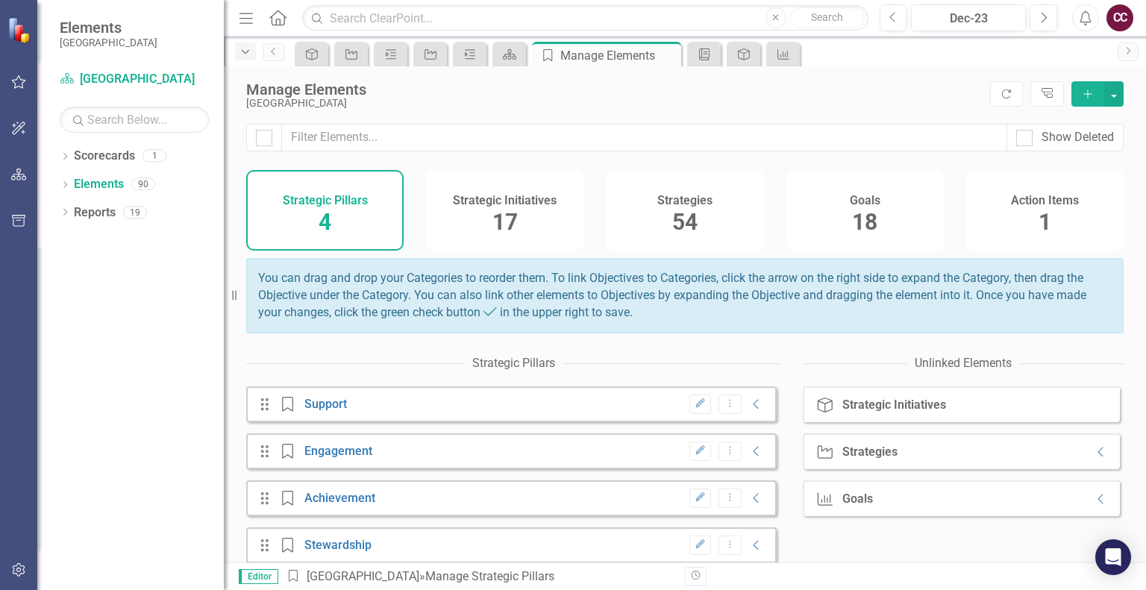
click at [245, 53] on icon "button" at bounding box center [245, 52] width 7 height 4
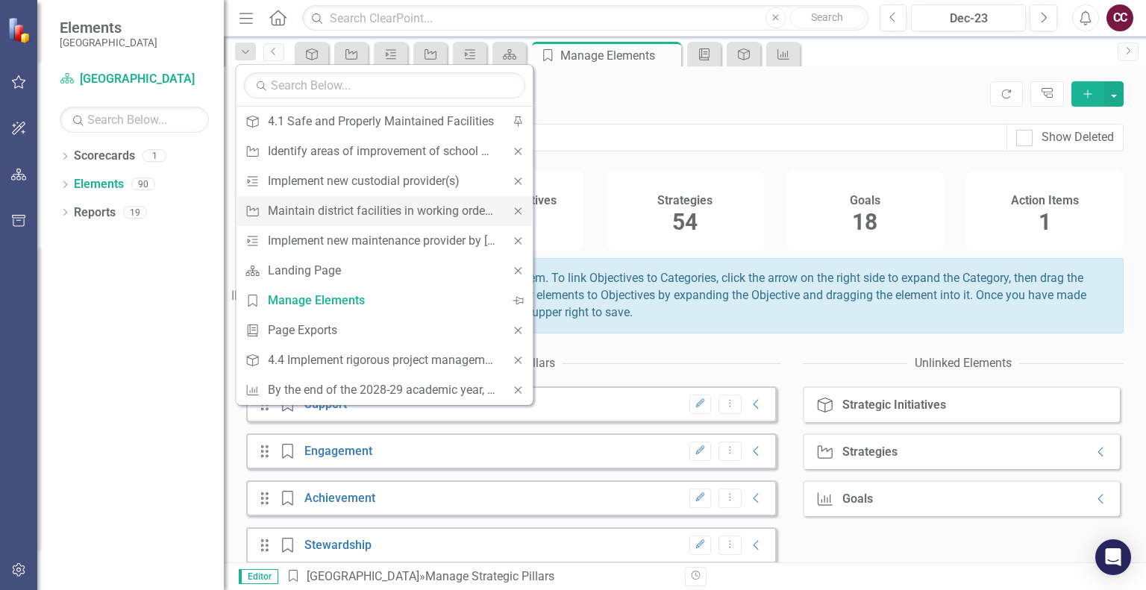
click at [523, 210] on icon "Close" at bounding box center [517, 211] width 13 height 10
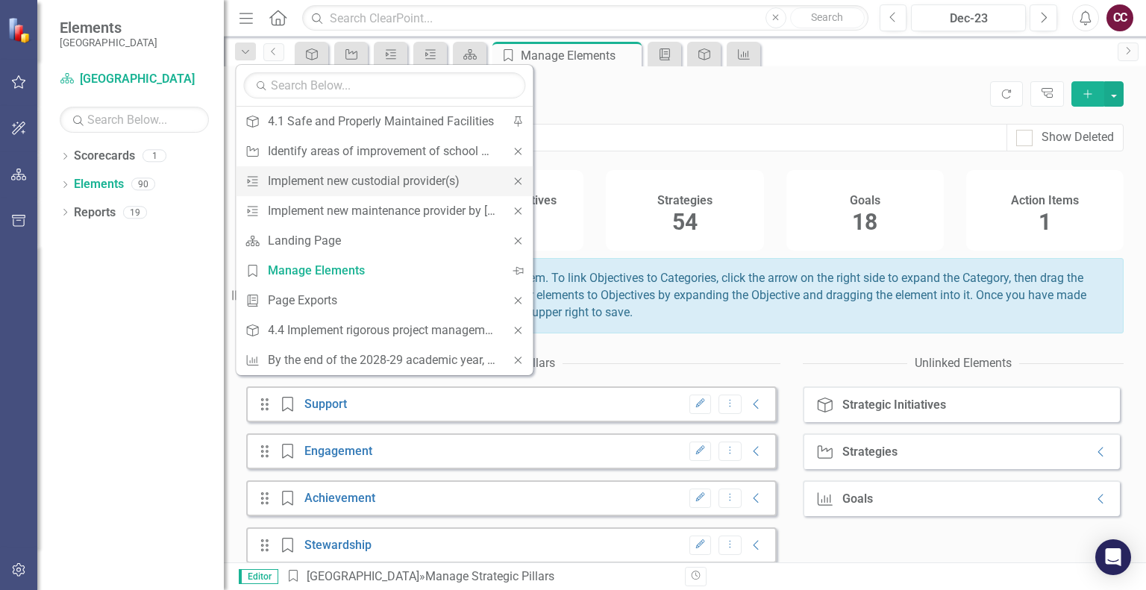
click at [517, 184] on icon "Close" at bounding box center [517, 181] width 13 height 10
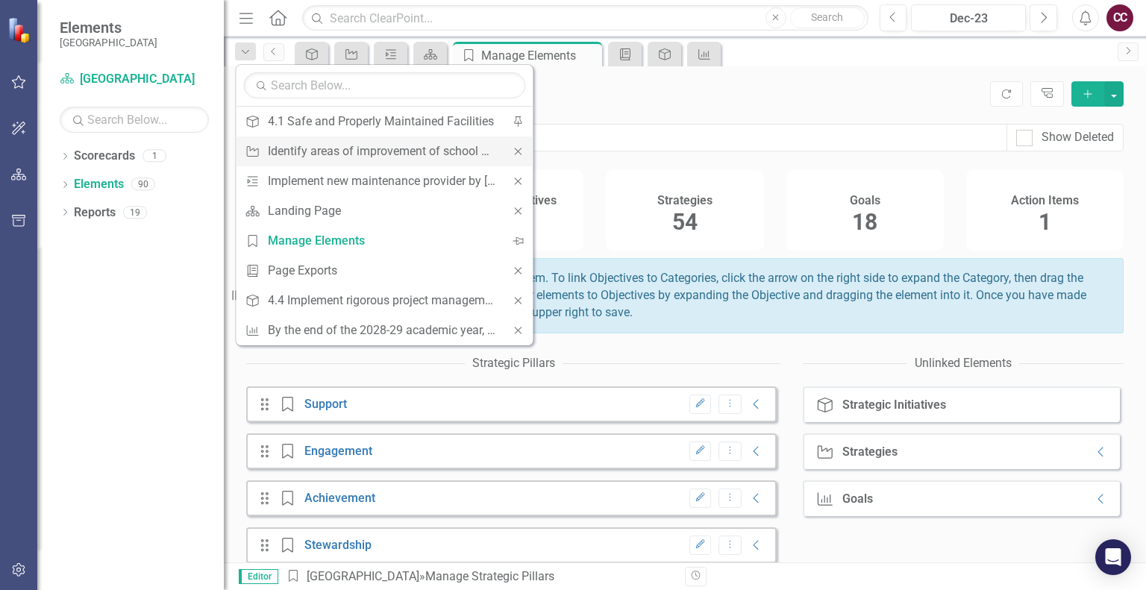
click at [510, 150] on div "Close" at bounding box center [518, 152] width 30 height 30
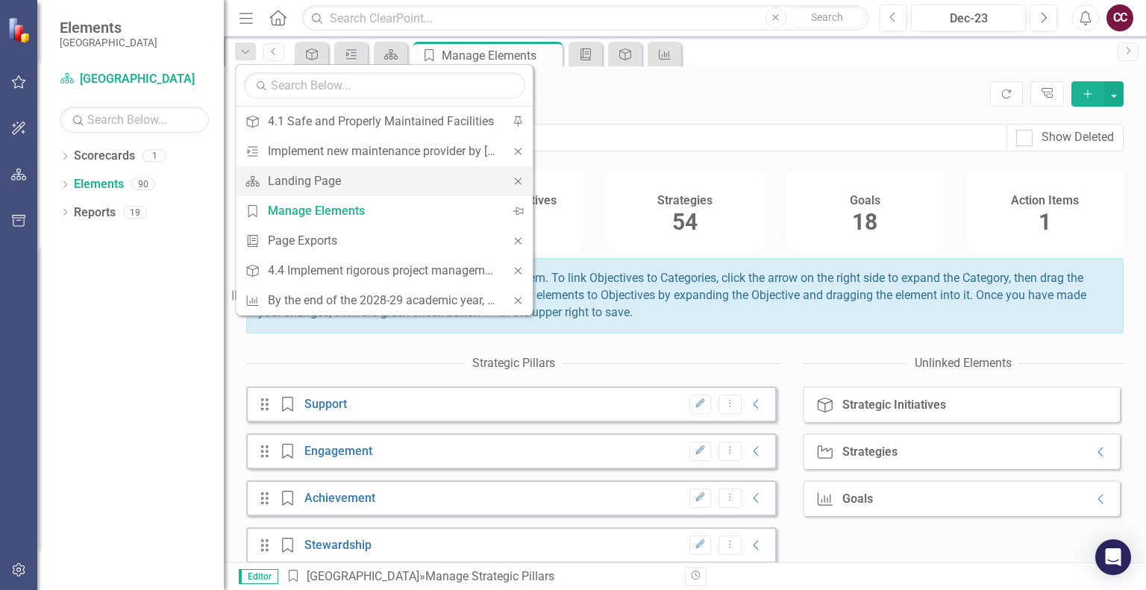
click at [517, 184] on icon "Close" at bounding box center [517, 181] width 13 height 10
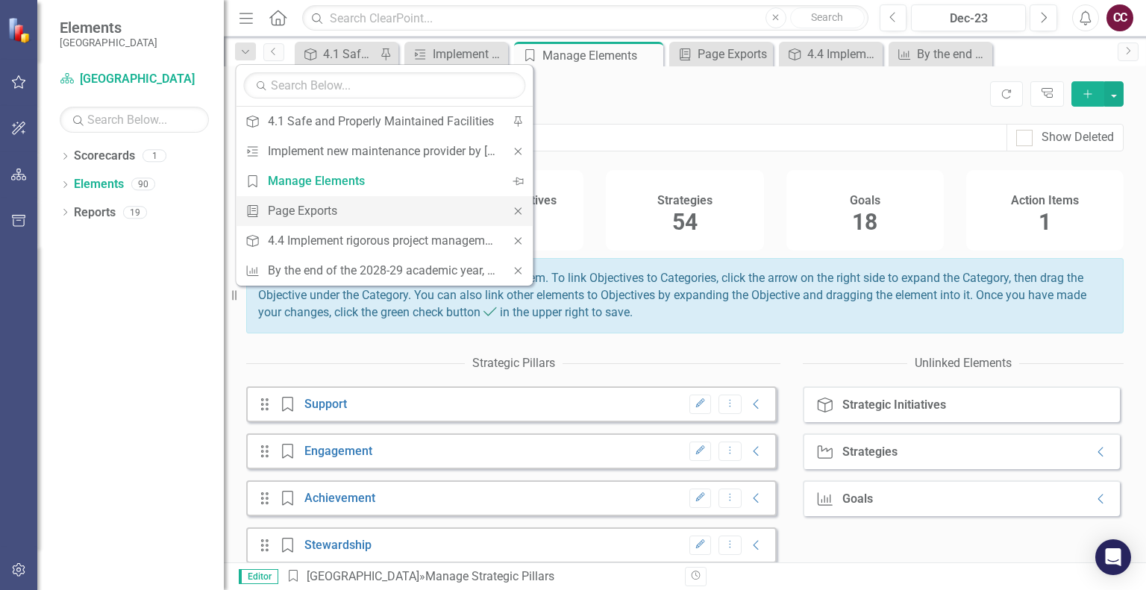
click at [521, 206] on icon "Close" at bounding box center [517, 211] width 13 height 10
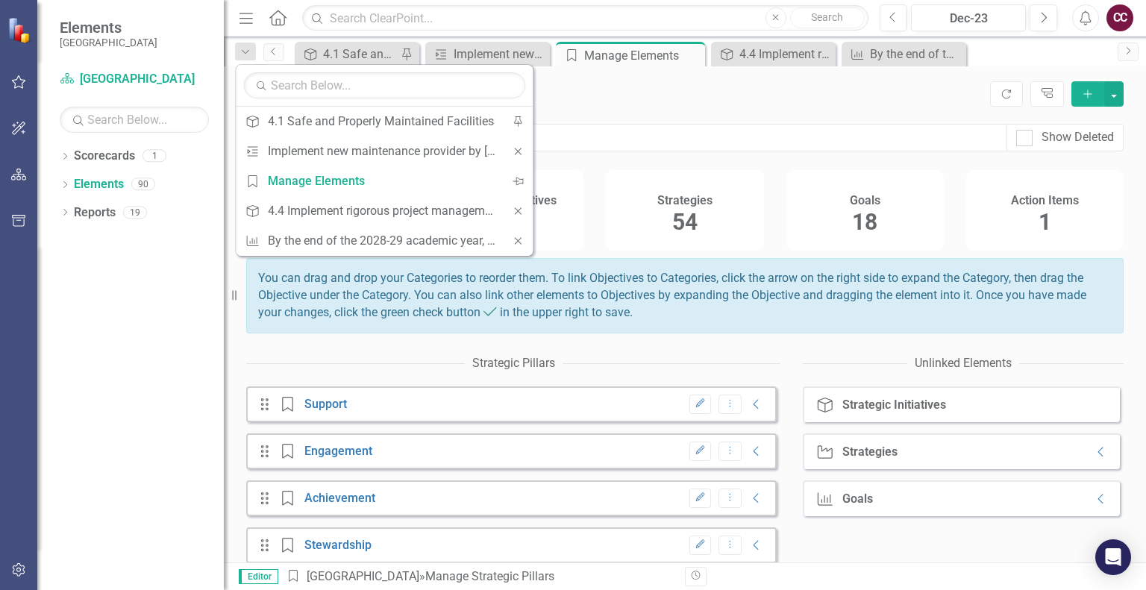
click at [517, 239] on icon at bounding box center [518, 240] width 7 height 7
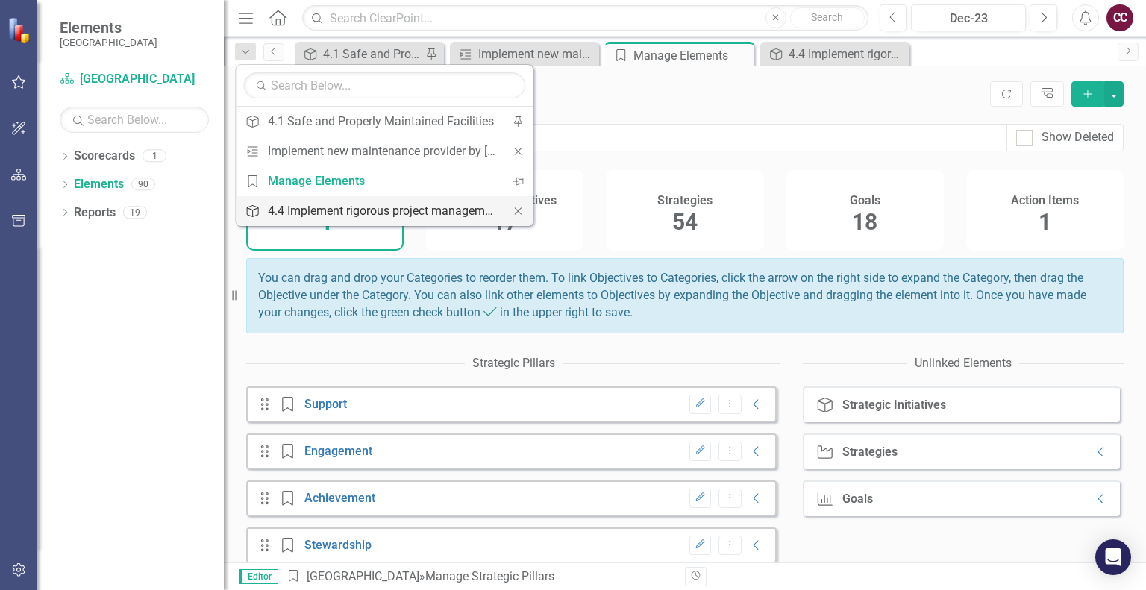
click at [468, 209] on div "4.4 Implement rigorous project management structures, protocols, and processes." at bounding box center [382, 210] width 228 height 19
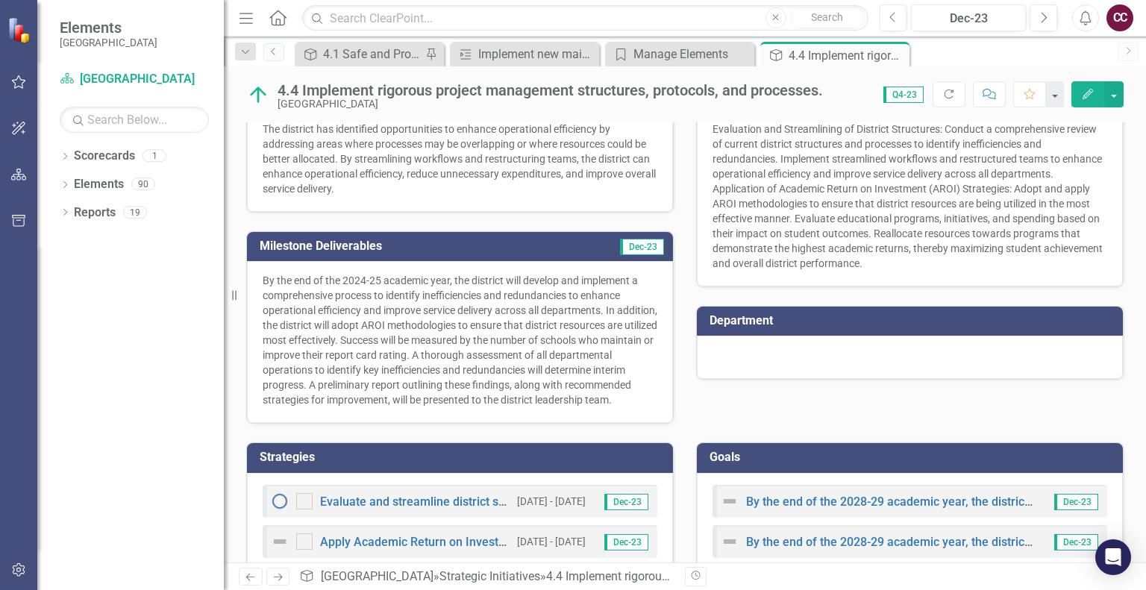
scroll to position [269, 0]
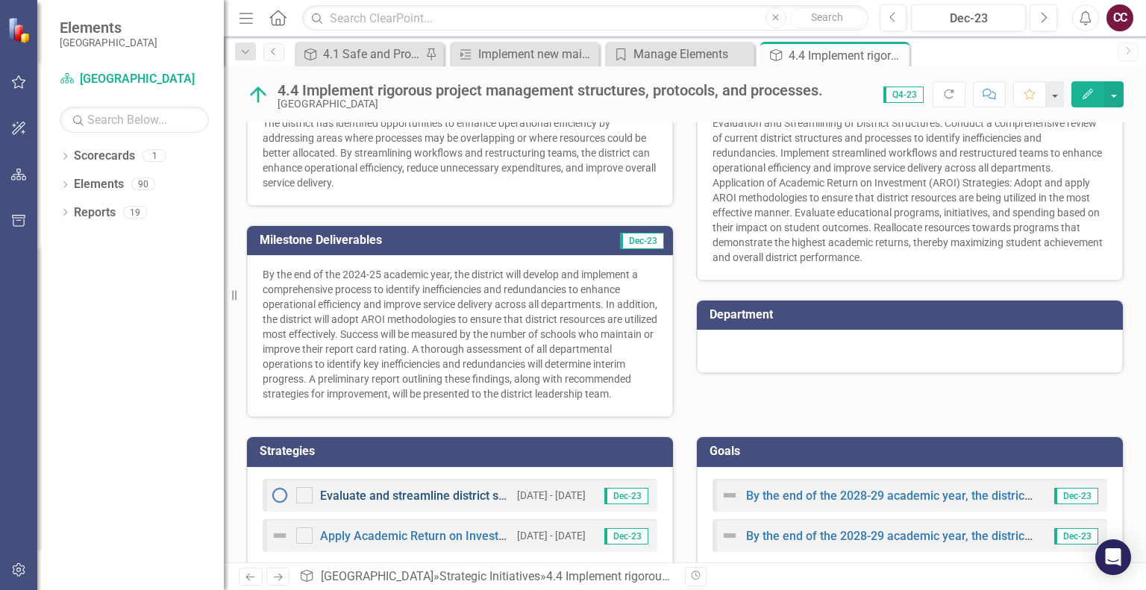
click at [378, 503] on link "Evaluate and streamline district structures focusing on efficiency" at bounding box center [493, 496] width 347 height 14
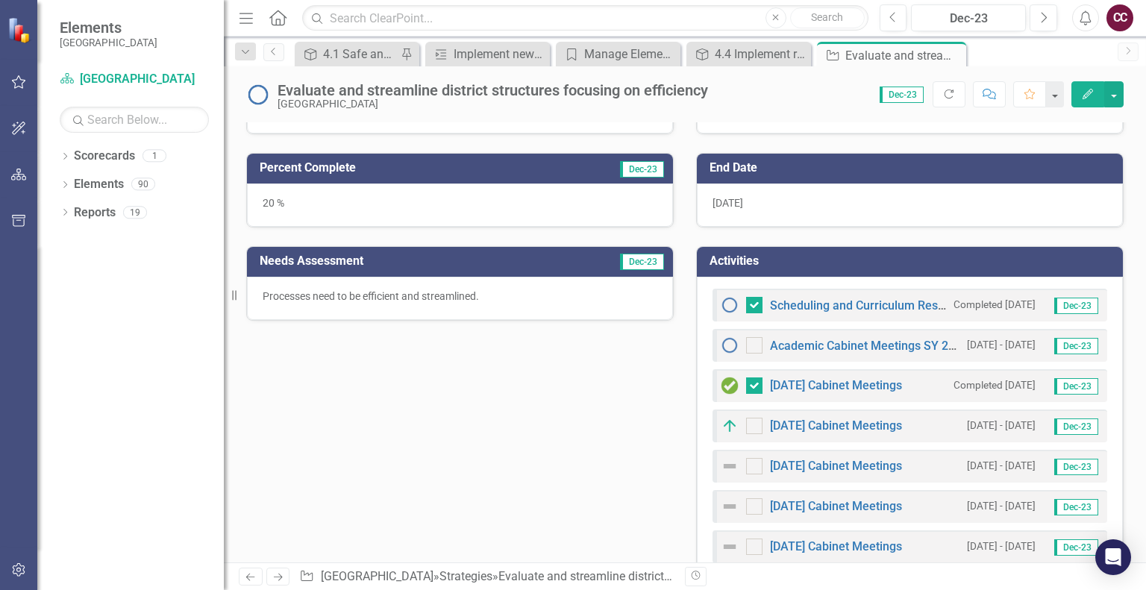
scroll to position [354, 0]
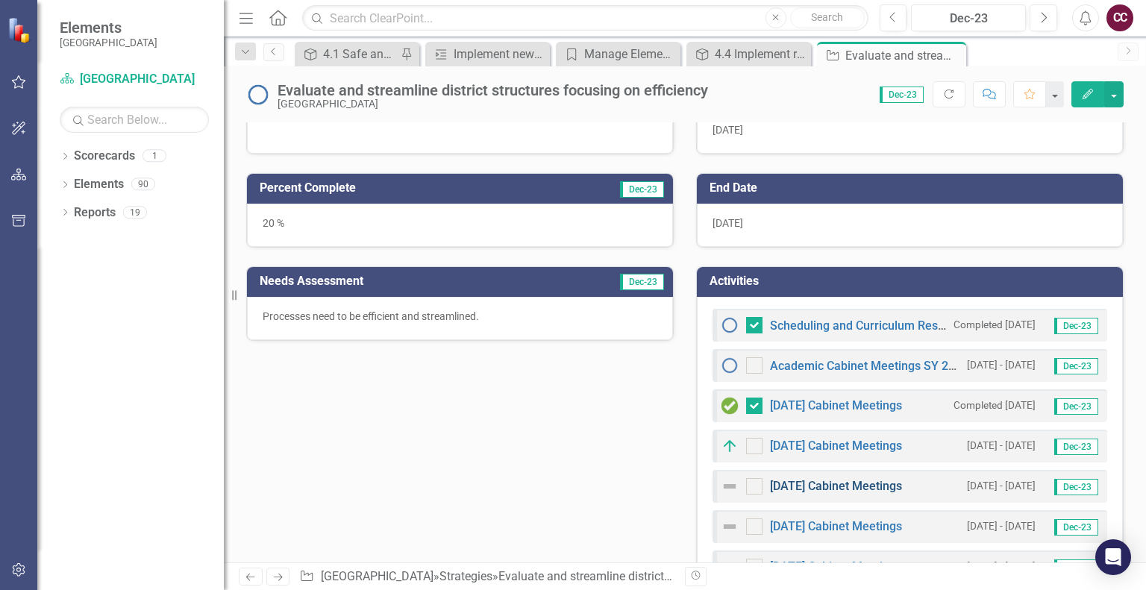
click at [818, 480] on link "[DATE] Cabinet Meetings" at bounding box center [836, 486] width 132 height 14
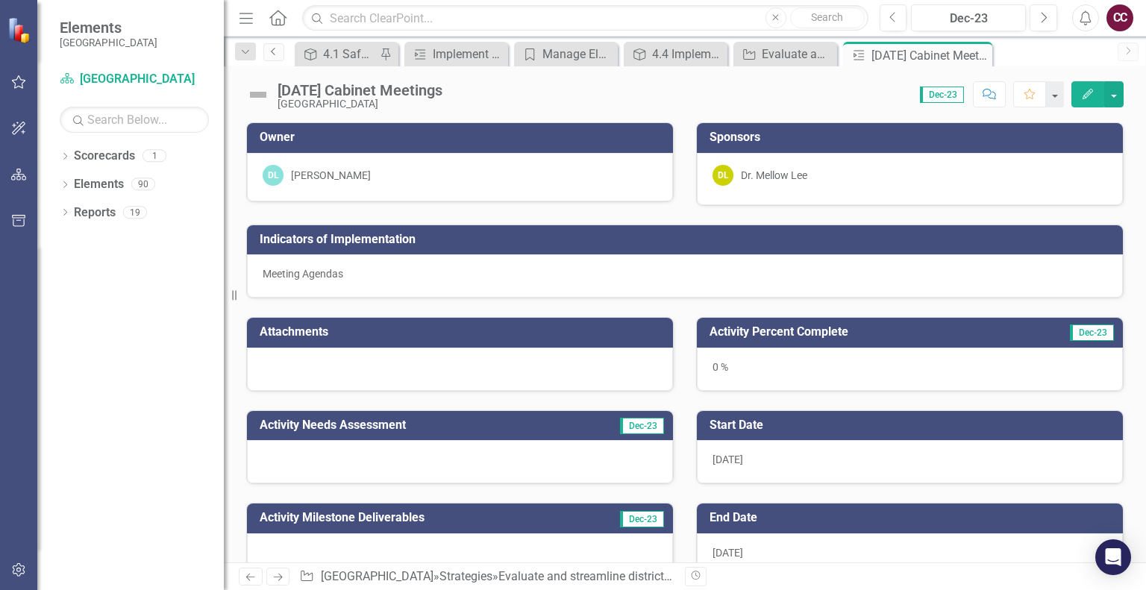
click at [278, 53] on icon "Previous" at bounding box center [274, 51] width 12 height 9
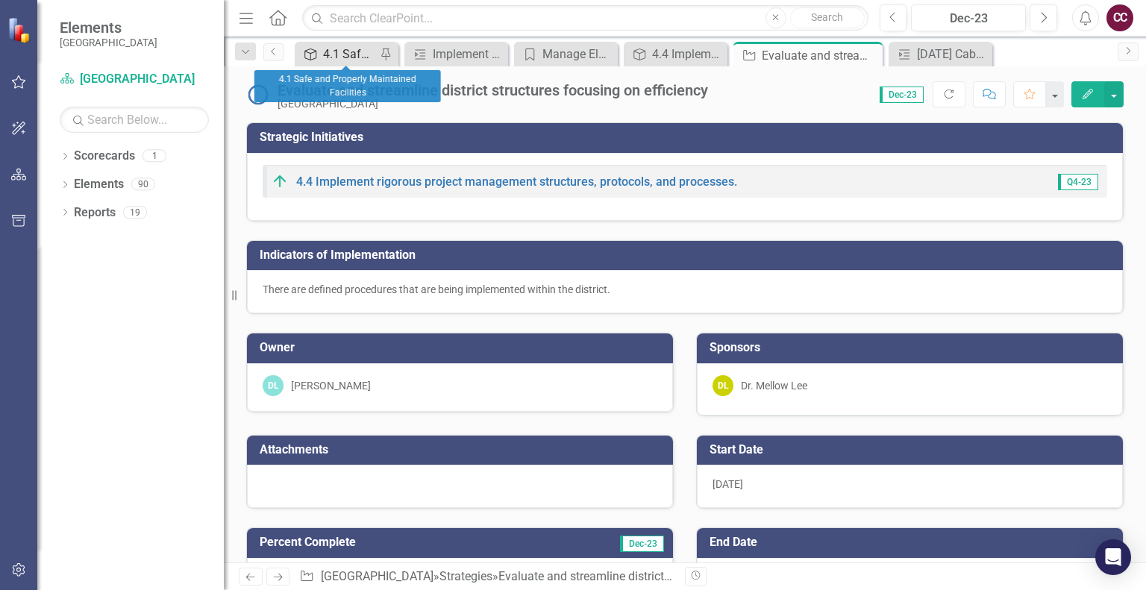
click at [343, 54] on div "4.1 Safe and Properly Maintained Facilities" at bounding box center [349, 54] width 53 height 19
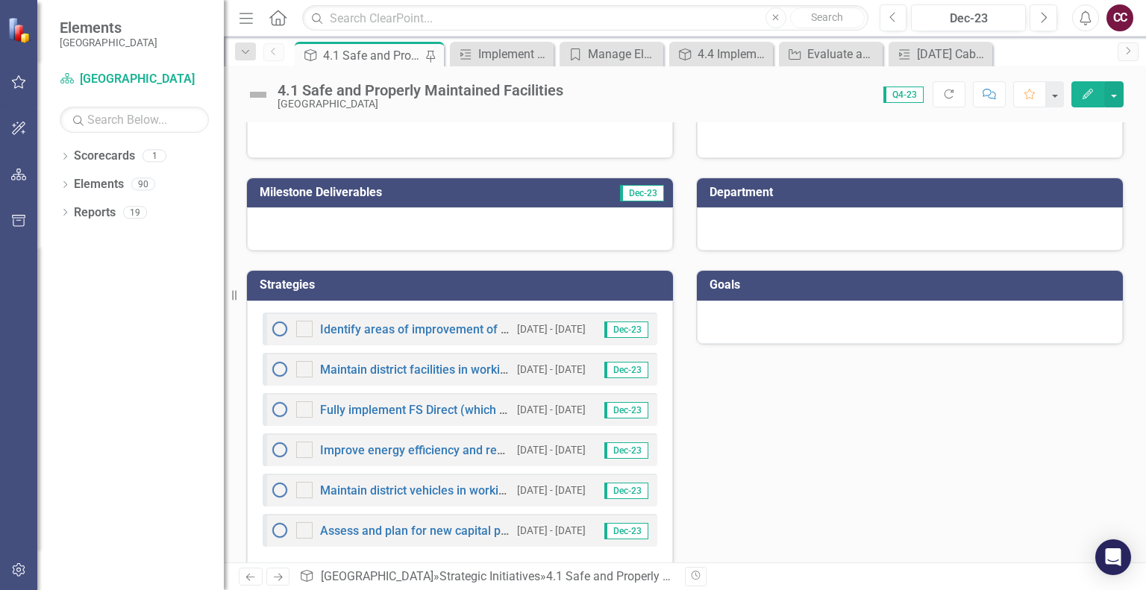
scroll to position [253, 0]
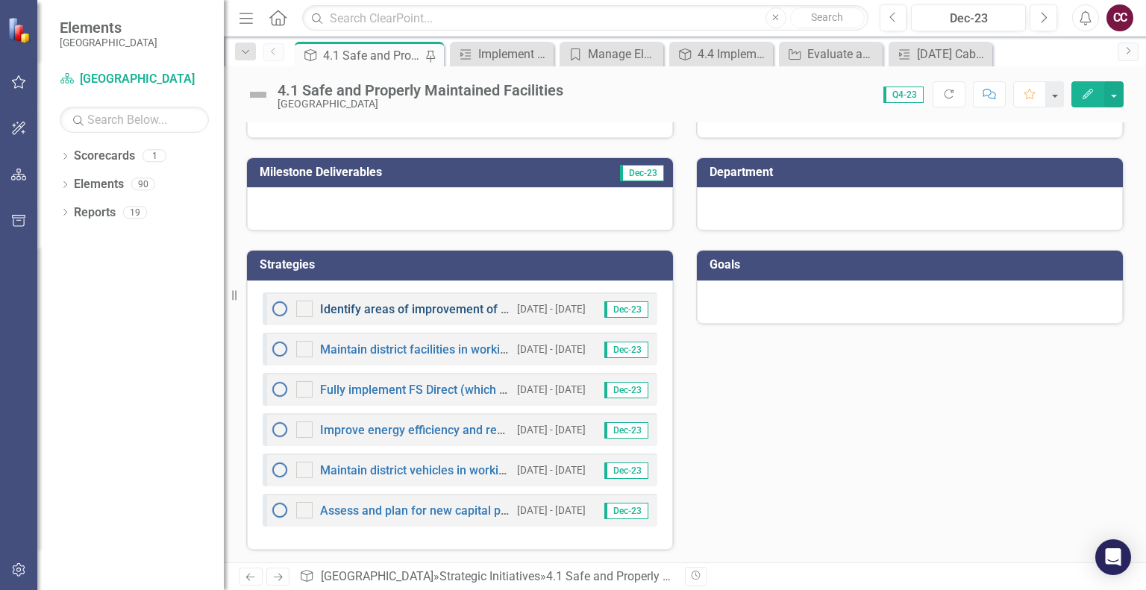
click at [468, 309] on link "Identify areas of improvement of school physical condition and cleanliness thro…" at bounding box center [614, 309] width 588 height 14
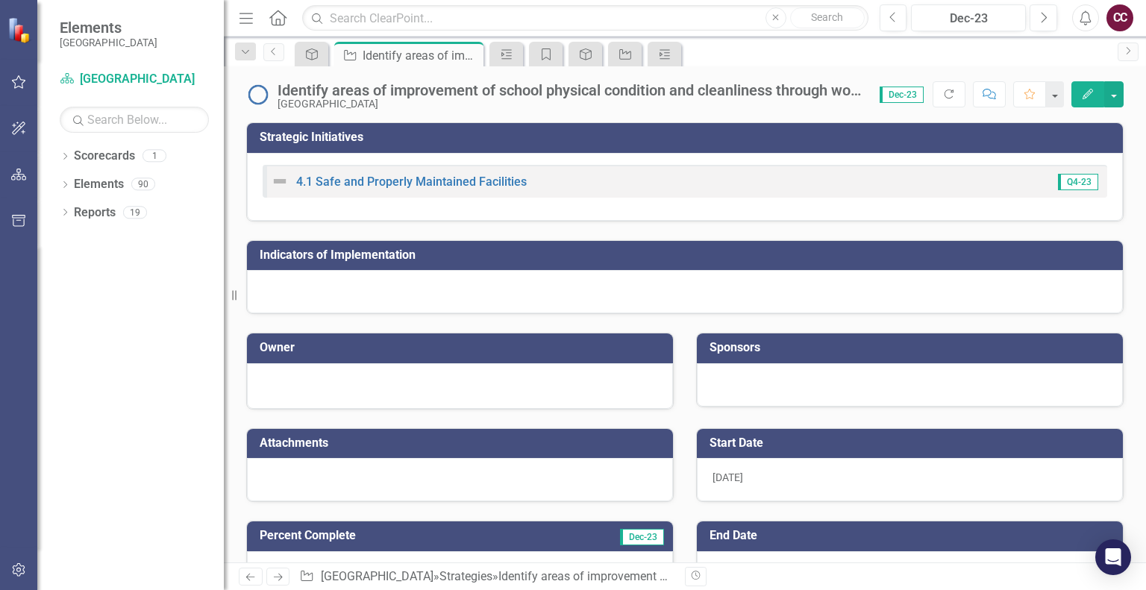
checkbox input "true"
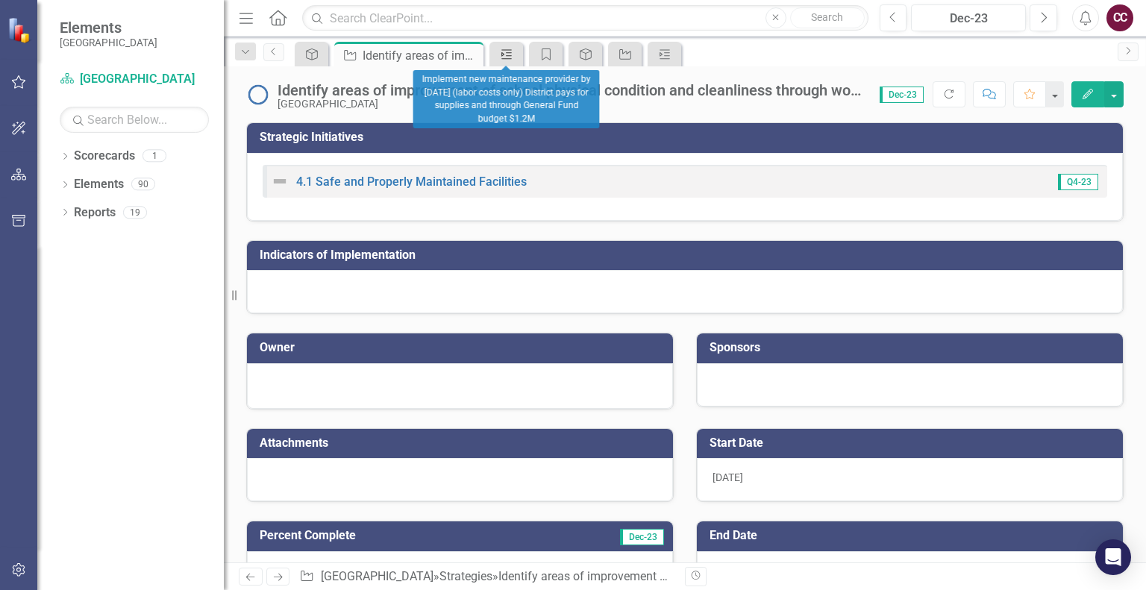
click at [513, 52] on icon "Activity" at bounding box center [506, 54] width 15 height 12
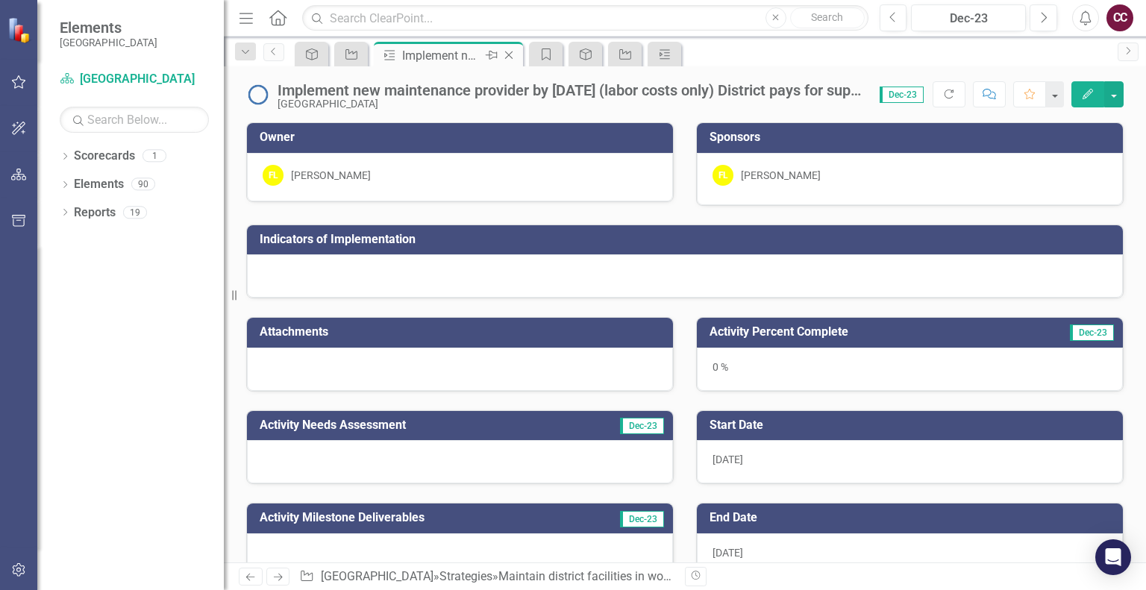
click at [506, 53] on icon "Close" at bounding box center [508, 55] width 15 height 12
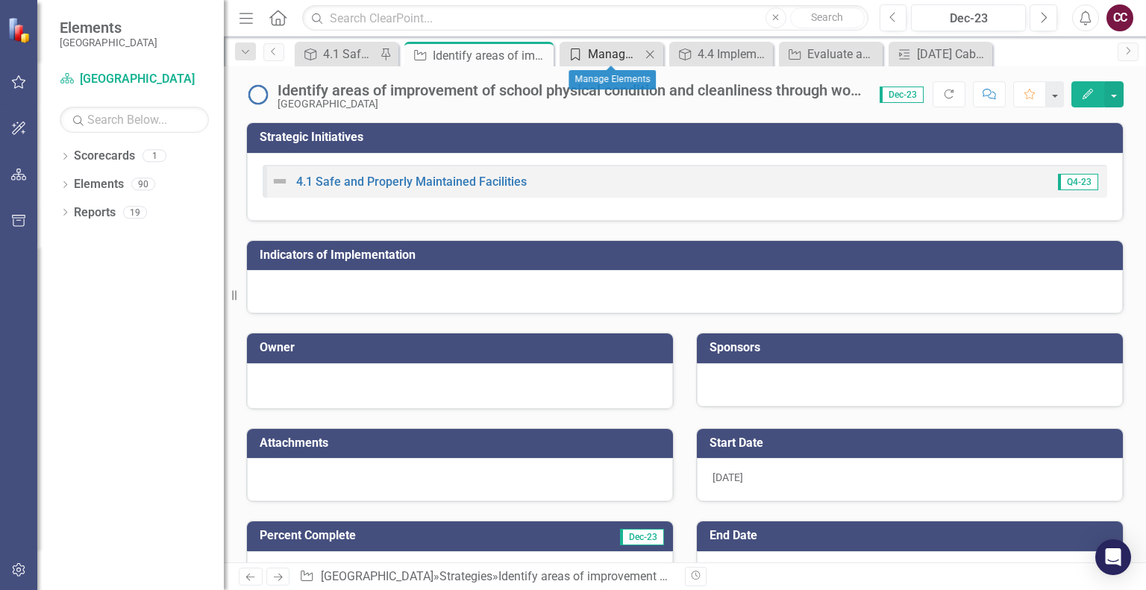
click at [578, 56] on icon "Strategic Pillars" at bounding box center [575, 54] width 15 height 12
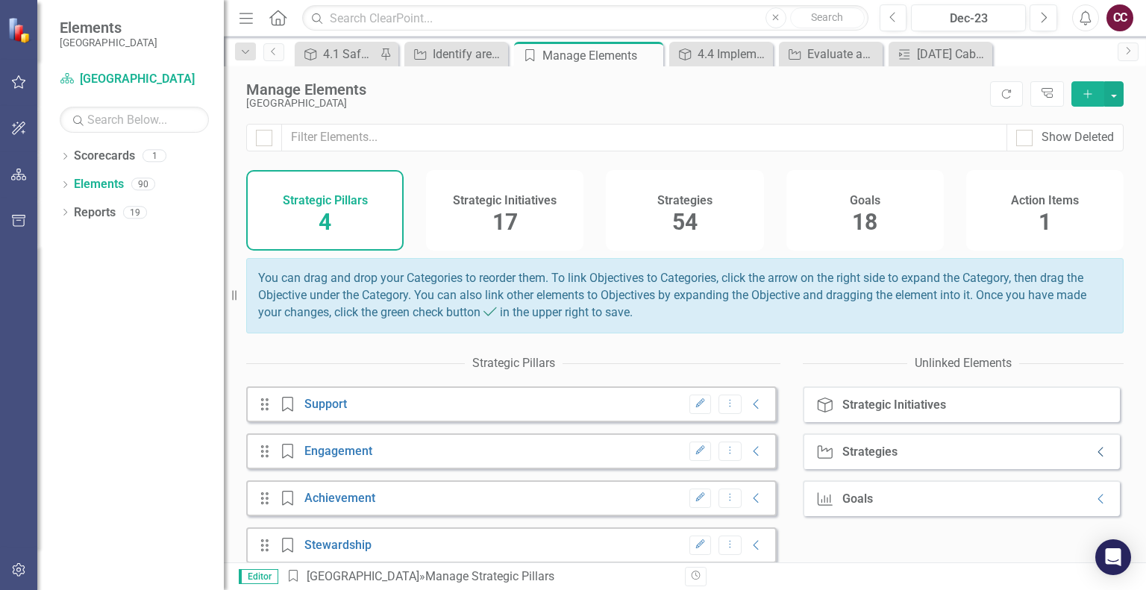
click at [1094, 458] on icon "Collapse" at bounding box center [1101, 452] width 15 height 12
click at [862, 218] on span "18" at bounding box center [864, 222] width 25 height 26
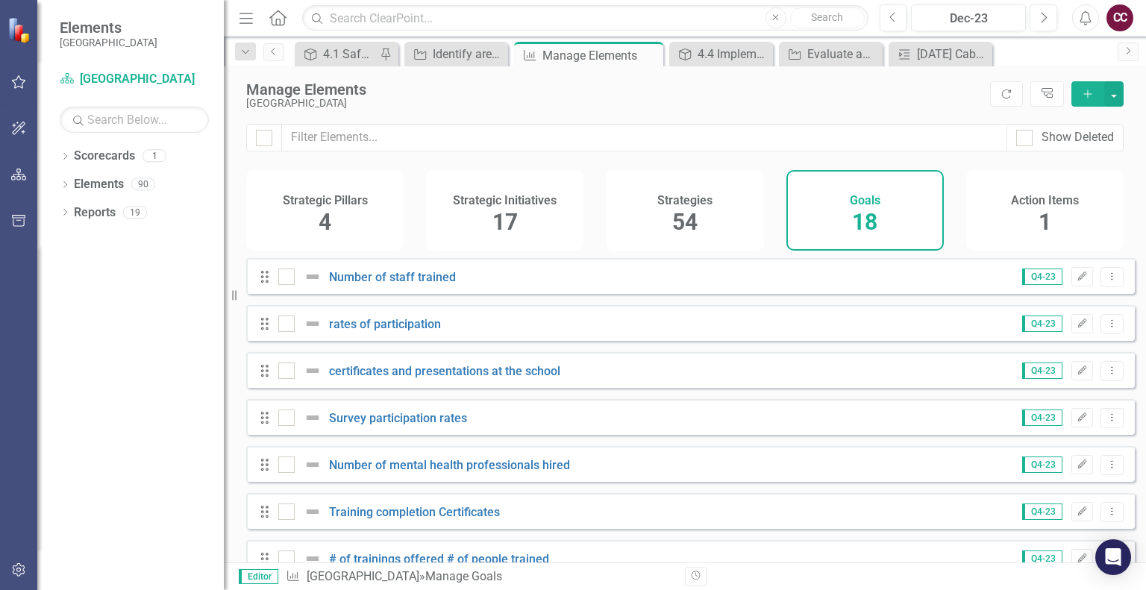
checkbox input "false"
click at [352, 55] on div "4.1 Safe and Properly Maintained Facilities" at bounding box center [349, 54] width 53 height 19
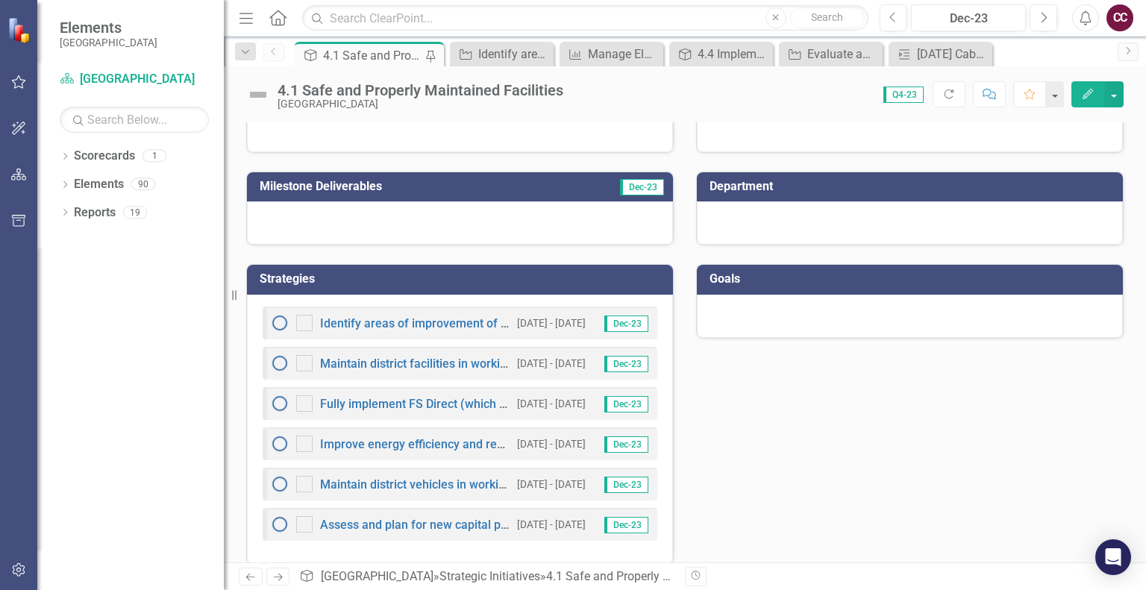
scroll to position [253, 0]
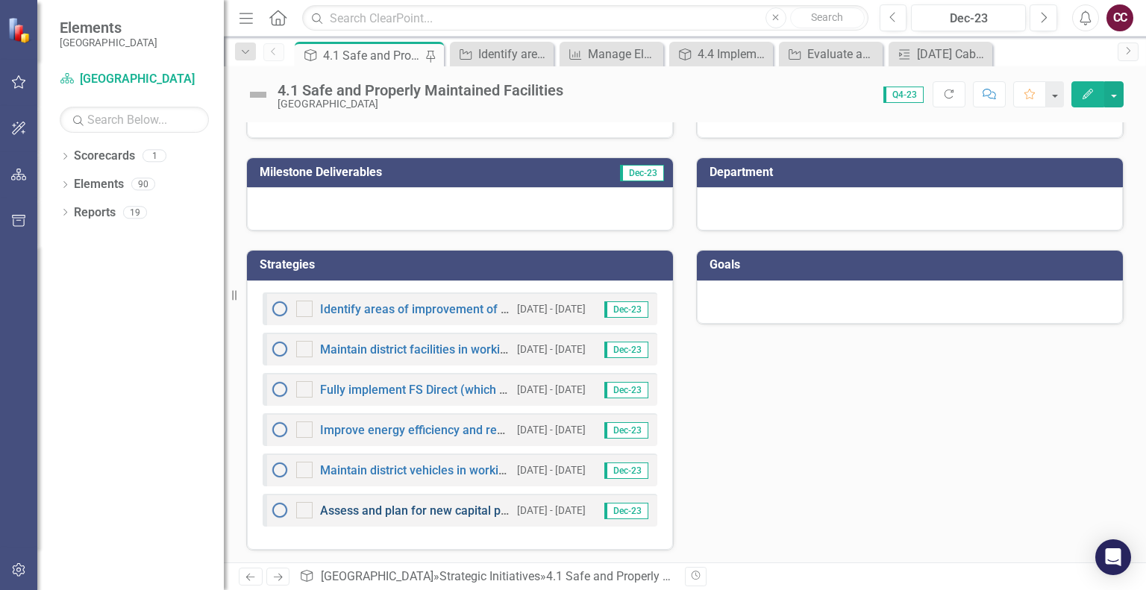
click at [430, 510] on link "Assess and plan for new capital projects through a process to determine project…" at bounding box center [690, 511] width 740 height 14
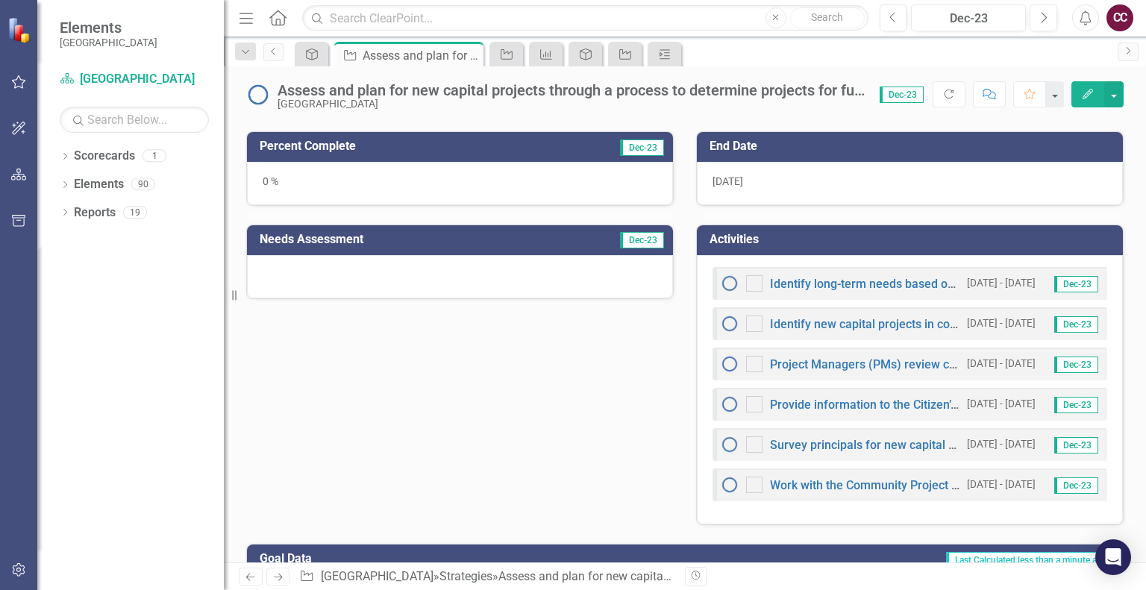
scroll to position [344, 0]
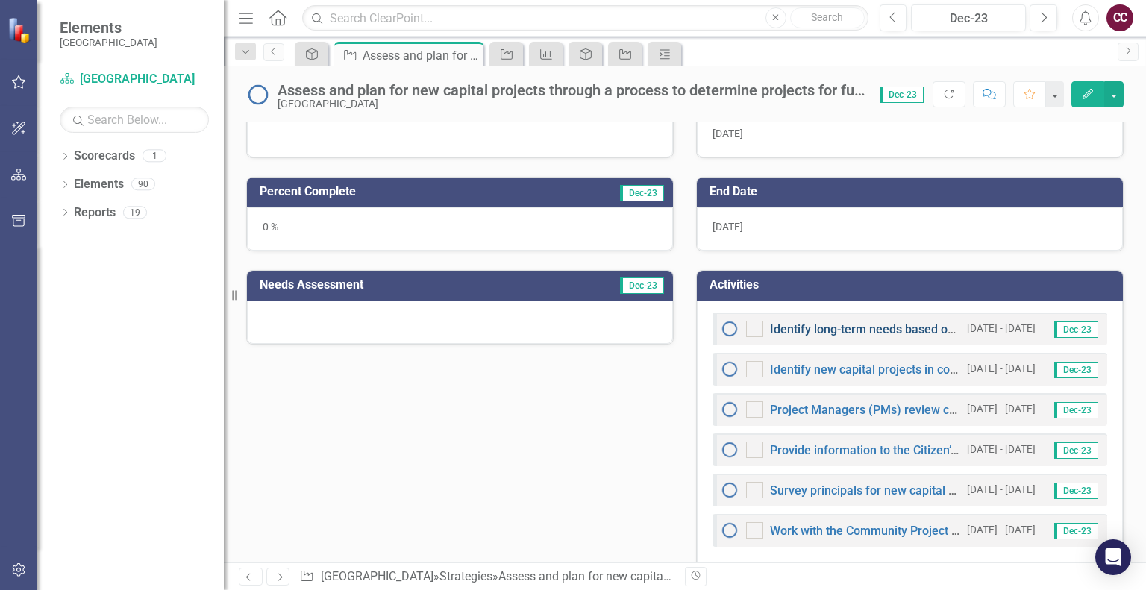
click at [871, 325] on link "Identify long-term needs based off of these processes to prepare for future bon…" at bounding box center [1016, 329] width 492 height 14
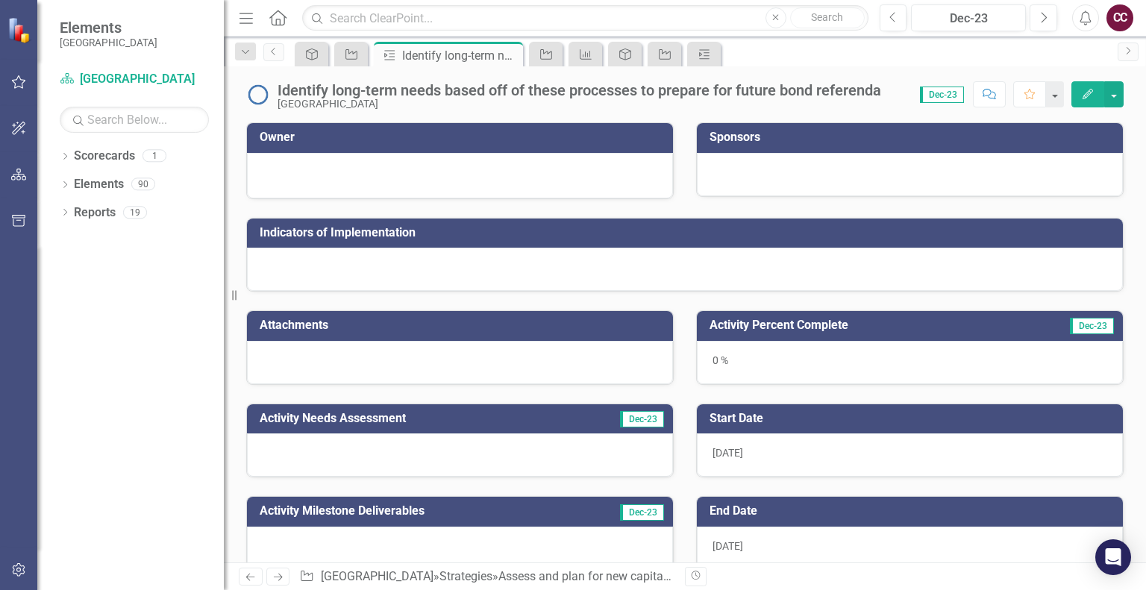
click at [1090, 93] on icon "button" at bounding box center [1088, 94] width 10 height 10
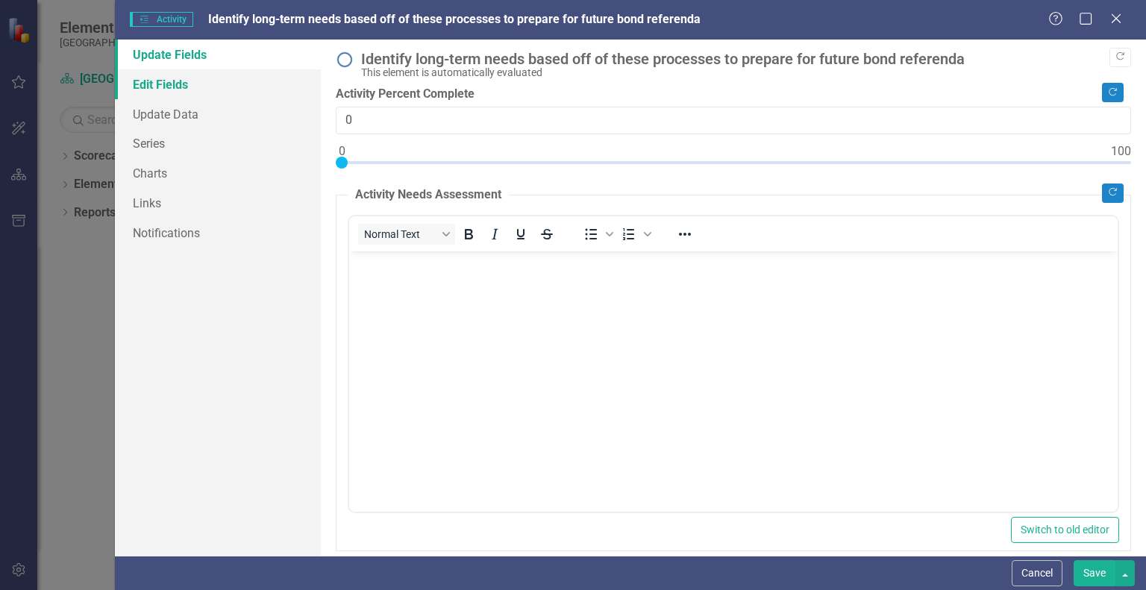
click at [151, 82] on link "Edit Fields" at bounding box center [218, 84] width 206 height 30
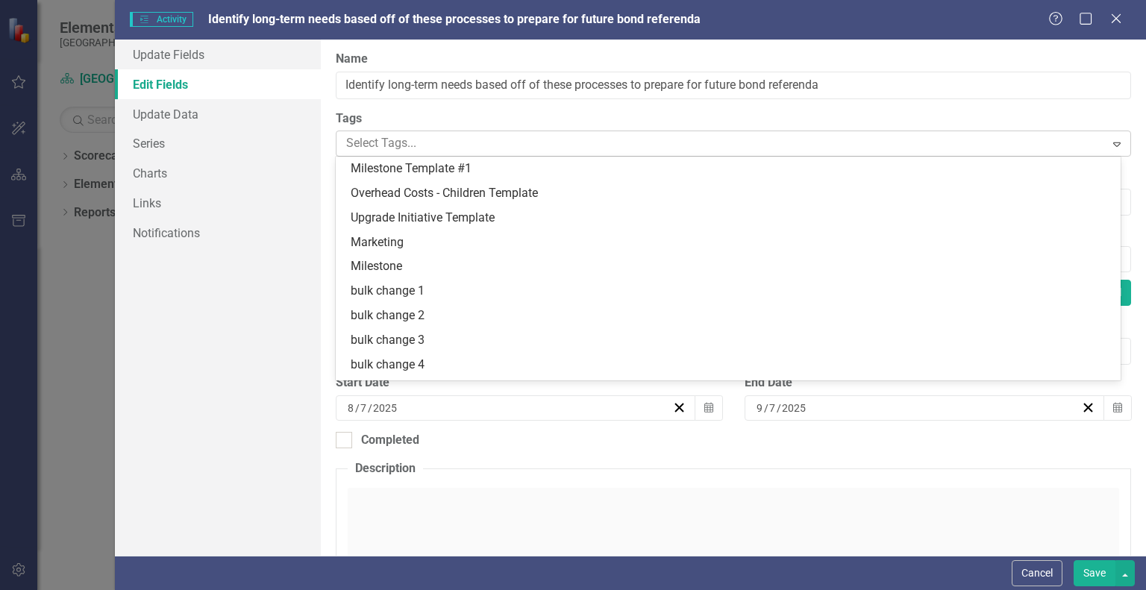
click at [397, 141] on div at bounding box center [722, 144] width 764 height 20
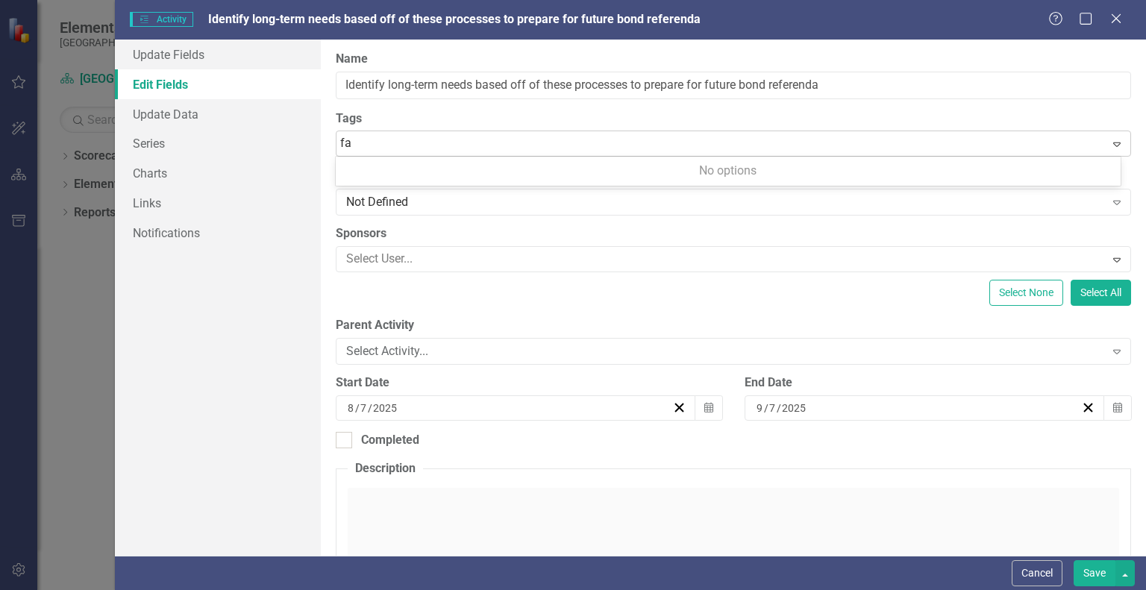
type input "f"
type input "Facilities Master Plan"
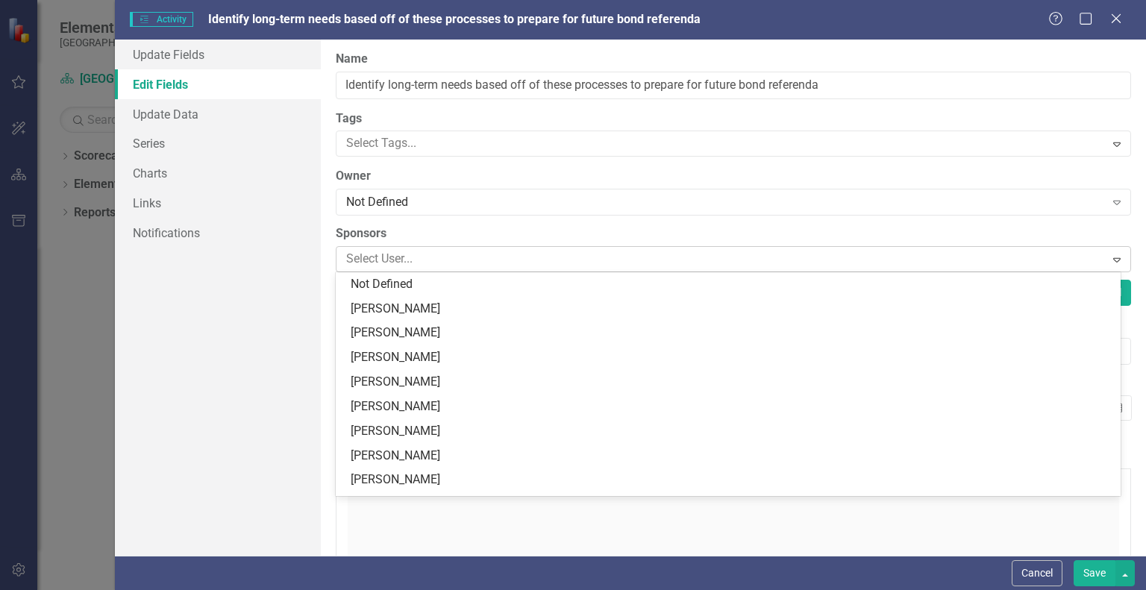
click at [412, 259] on div at bounding box center [722, 259] width 764 height 20
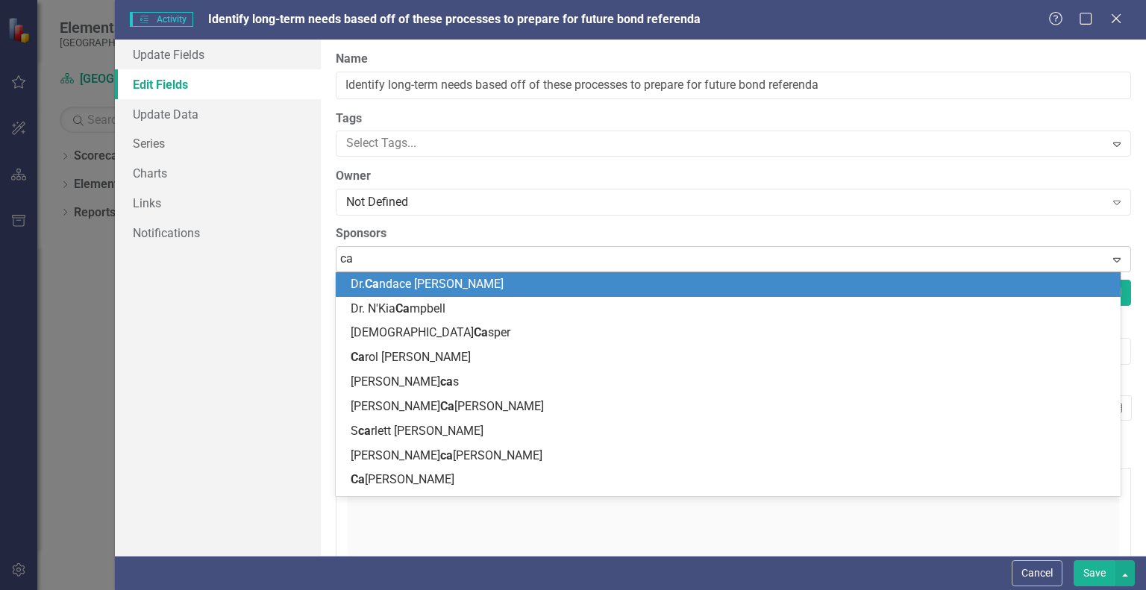
type input "car"
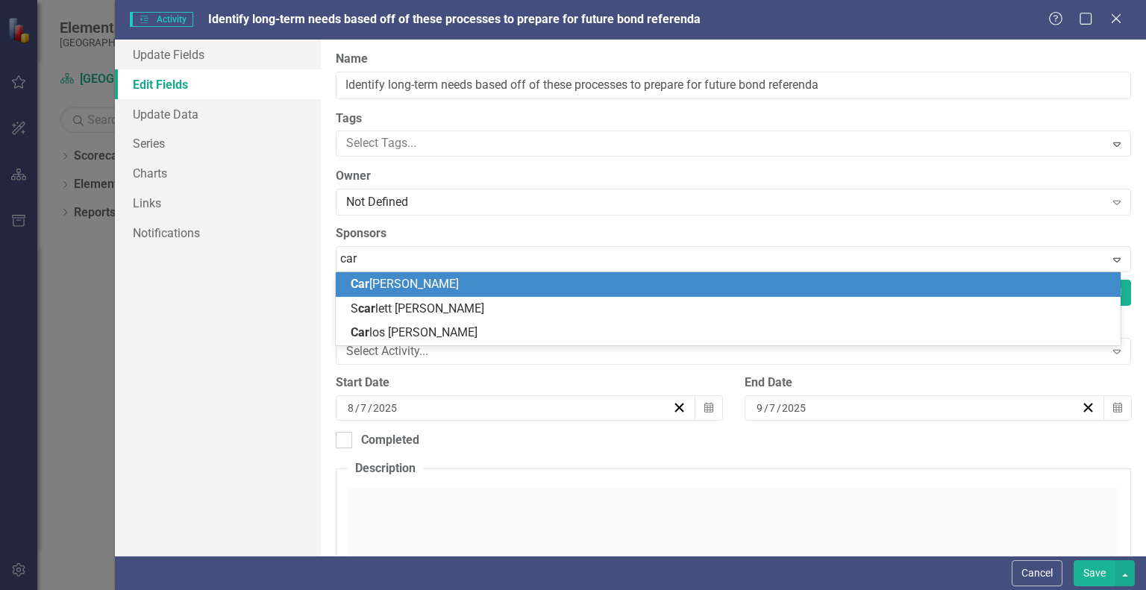
click at [408, 288] on span "Car [PERSON_NAME]" at bounding box center [405, 284] width 108 height 14
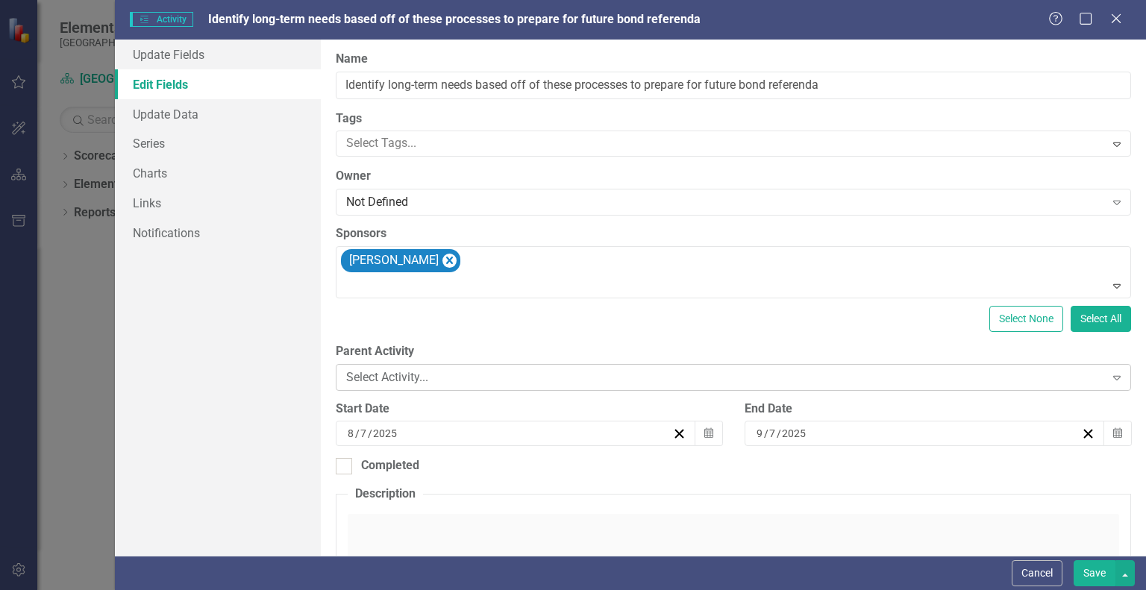
click at [401, 379] on div "Select Activity..." at bounding box center [725, 377] width 758 height 17
click at [410, 435] on div "[DATE]" at bounding box center [508, 433] width 327 height 15
click at [282, 306] on div "Update Fields Edit Fields Update Data Series Charts Links Notifications" at bounding box center [218, 298] width 206 height 516
click at [707, 437] on icon "button" at bounding box center [708, 433] width 9 height 10
click at [403, 446] on button "‹" at bounding box center [386, 462] width 33 height 33
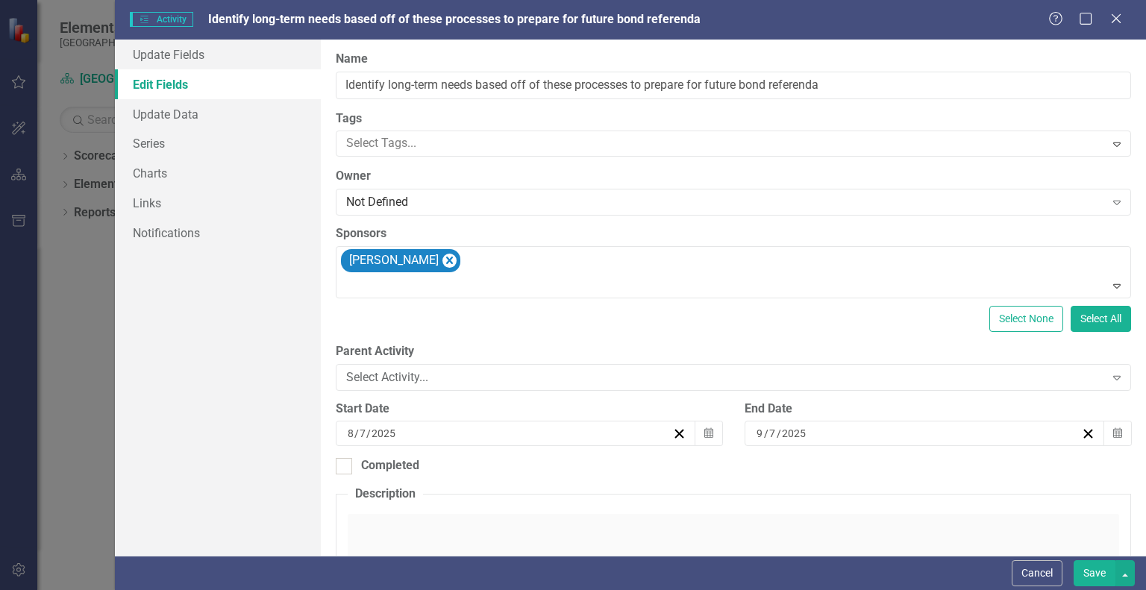
click at [403, 446] on button "‹" at bounding box center [386, 462] width 33 height 33
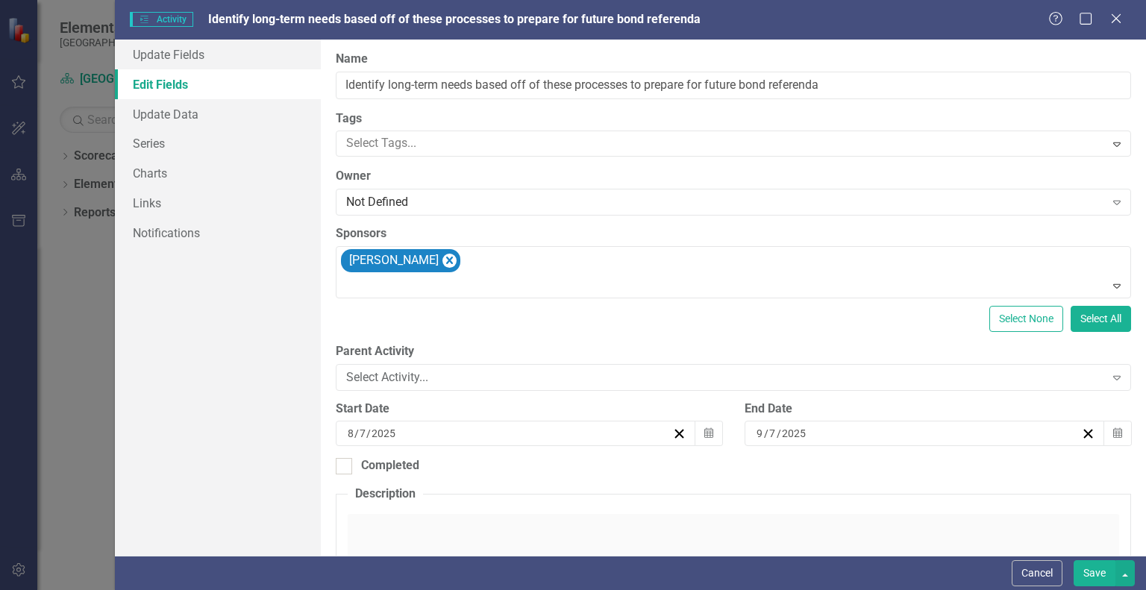
click at [403, 446] on button "‹" at bounding box center [386, 462] width 33 height 33
click at [564, 446] on button "›" at bounding box center [547, 462] width 33 height 33
click at [597, 499] on button "1" at bounding box center [578, 512] width 37 height 27
click at [1113, 429] on icon "Calendar" at bounding box center [1117, 433] width 9 height 10
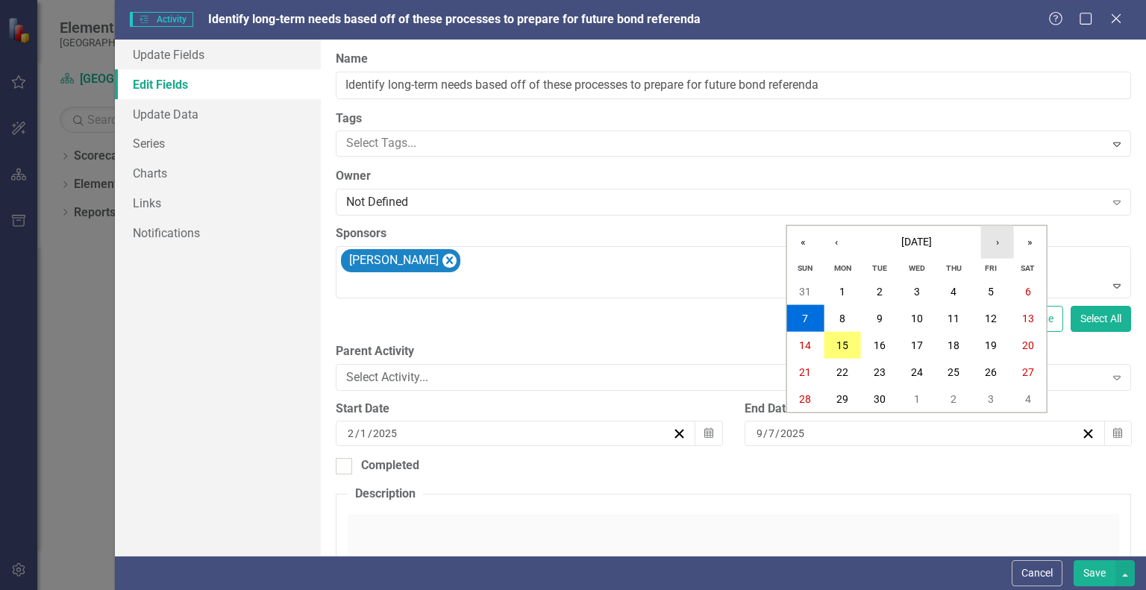
click at [994, 240] on button "›" at bounding box center [997, 242] width 33 height 33
drag, startPoint x: 988, startPoint y: 398, endPoint x: 1030, endPoint y: 398, distance: 42.5
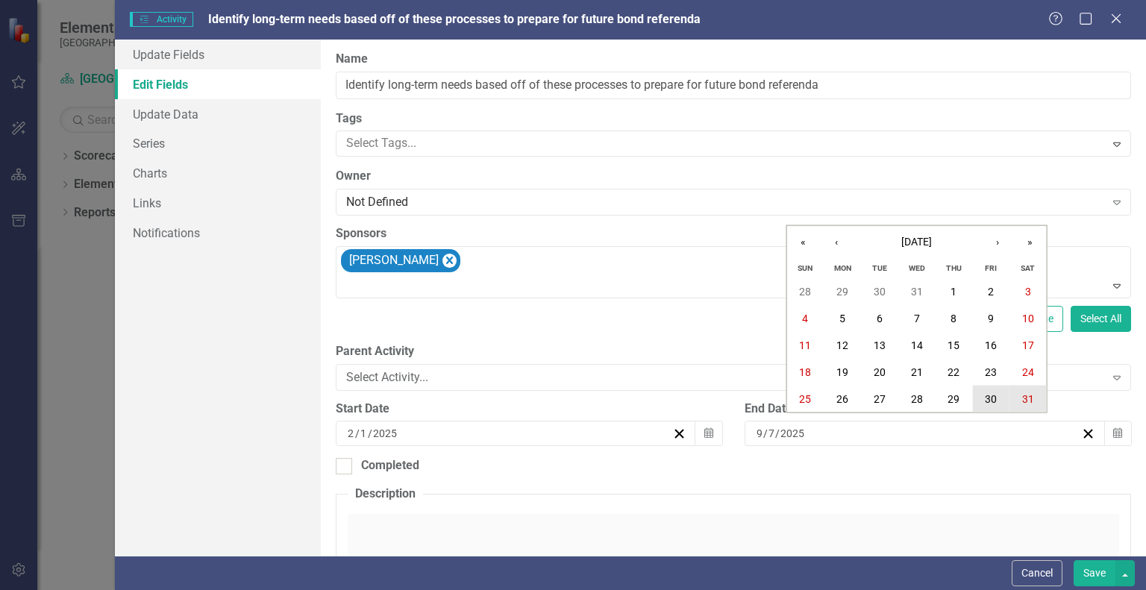
click at [1030, 398] on div "28 29 30 31 1 2 3 4 5 6 7 8 9 10 11 12 13 14 15 16 17 18 19 20 21 22 23 24 25 2…" at bounding box center [917, 345] width 260 height 134
click at [1030, 398] on abbr "31" at bounding box center [1028, 399] width 12 height 12
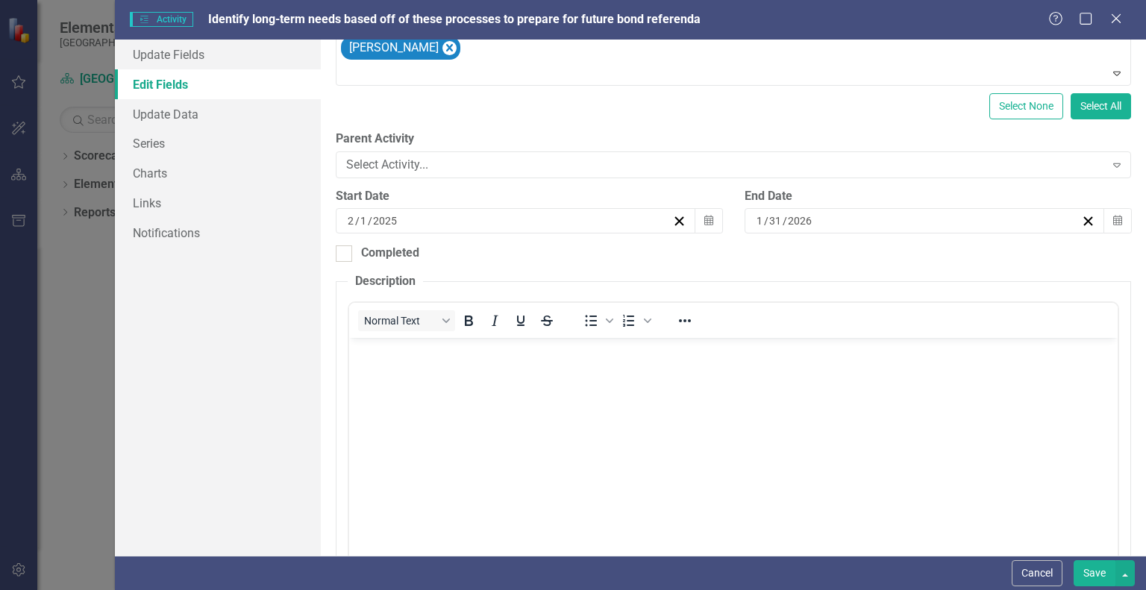
scroll to position [227, 0]
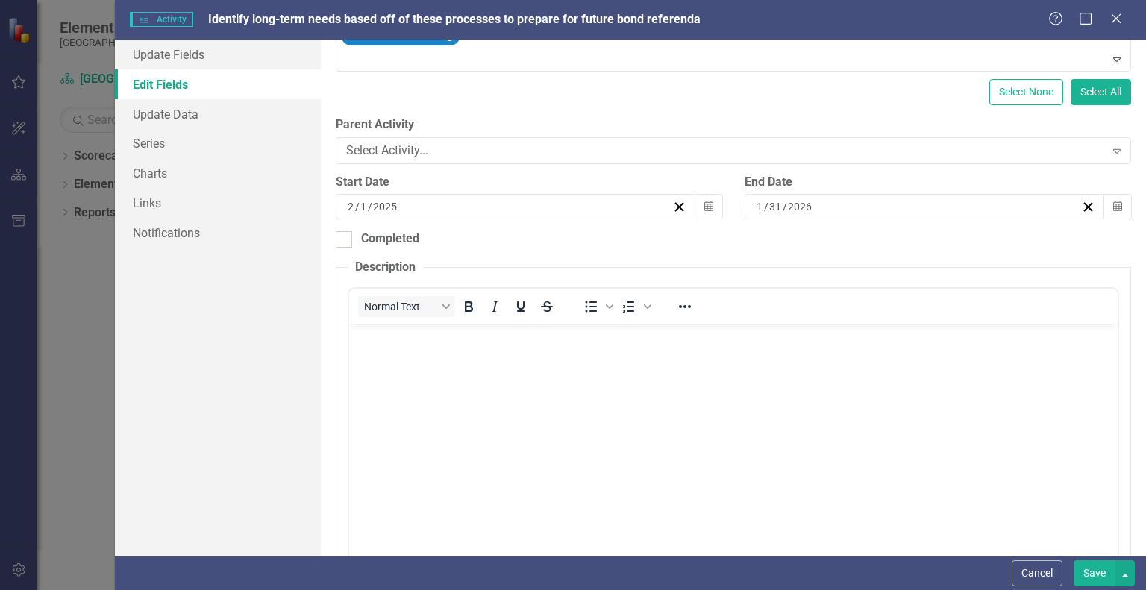
drag, startPoint x: 379, startPoint y: 346, endPoint x: 390, endPoint y: 345, distance: 11.2
click at [380, 345] on body "Rich Text Area. Press ALT-0 for help." at bounding box center [733, 436] width 768 height 224
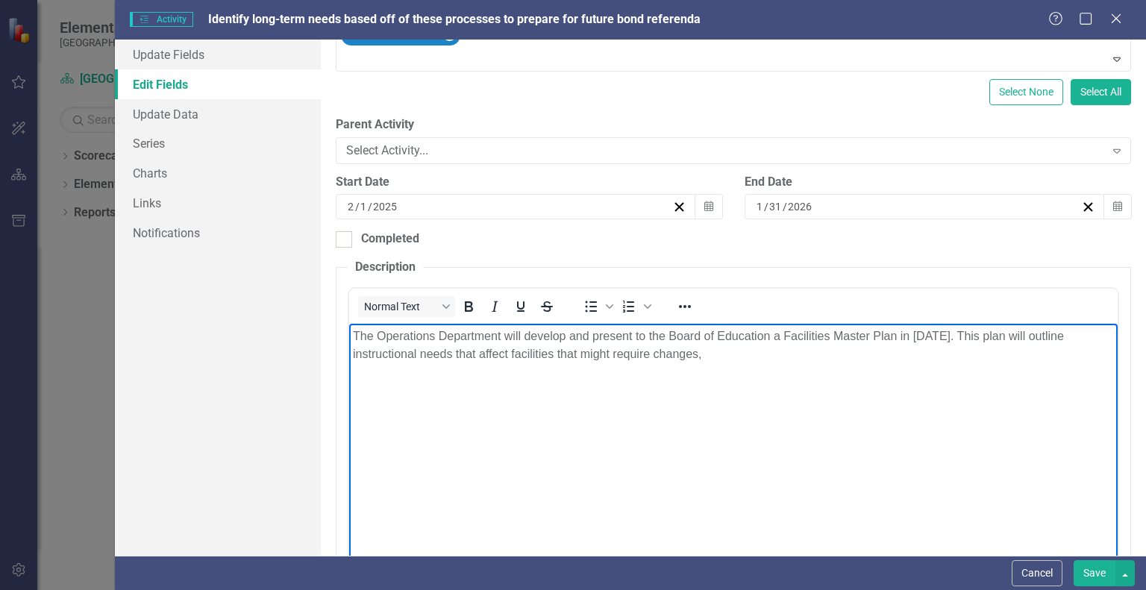
click at [353, 361] on p "The Operations Department will develop and present to the Board of Education a …" at bounding box center [733, 346] width 761 height 36
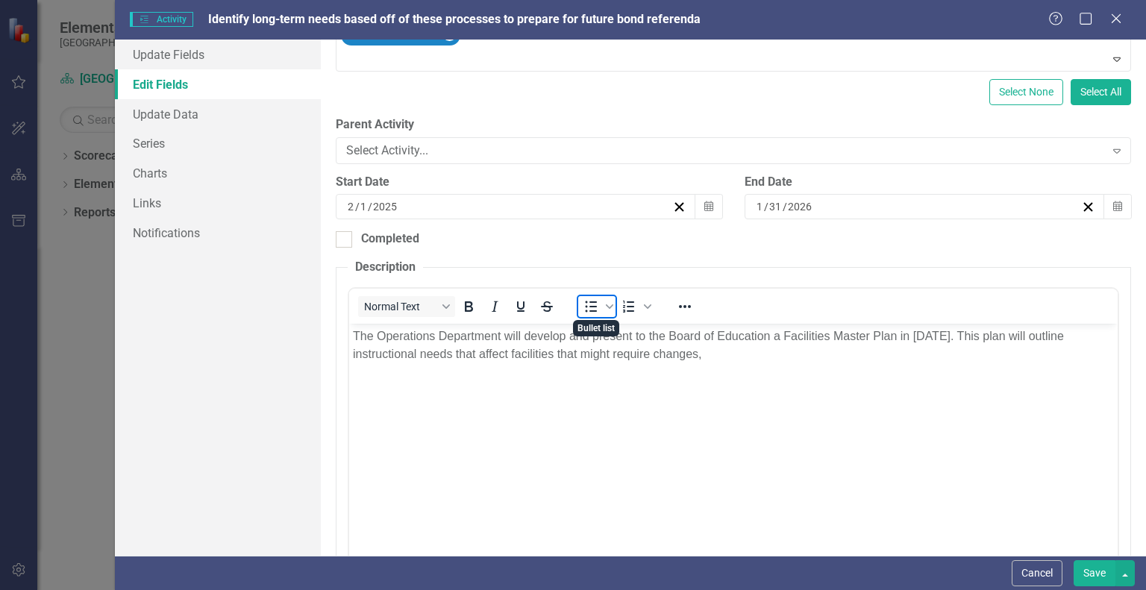
click at [586, 306] on icon "Bullet list" at bounding box center [592, 306] width 12 height 11
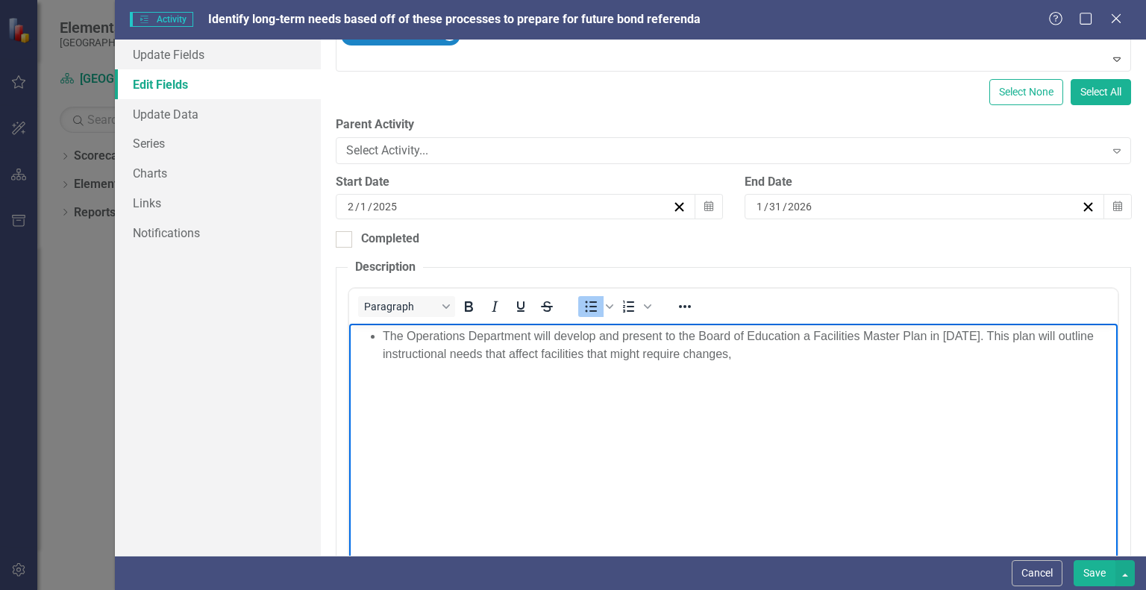
click at [383, 336] on li "The Operations Department will develop and present to the Board of Education a …" at bounding box center [748, 346] width 731 height 36
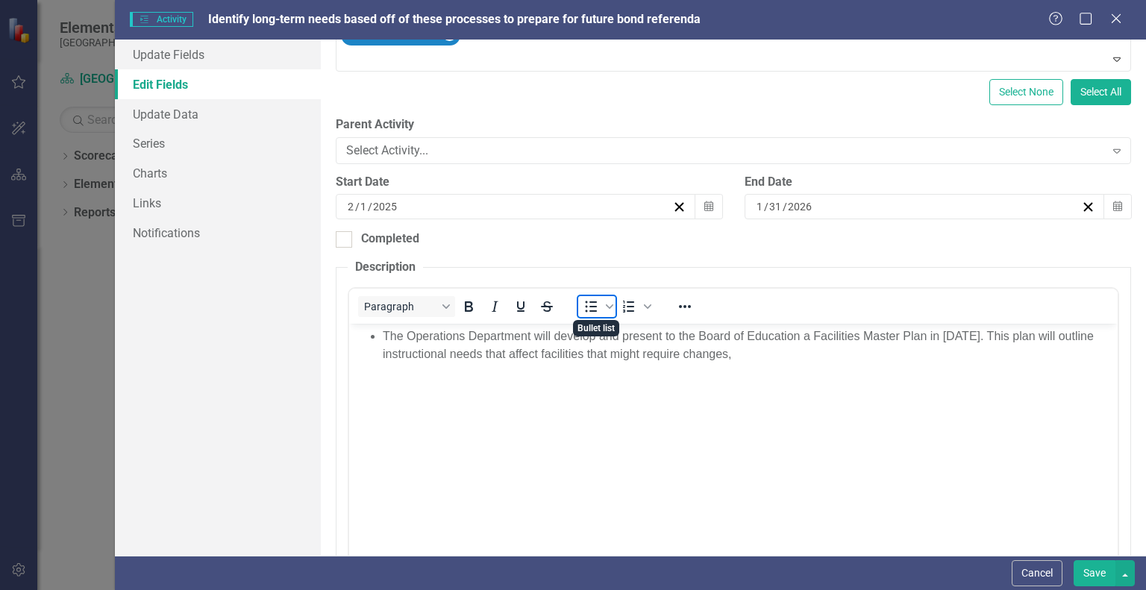
click at [594, 303] on icon "Bullet list" at bounding box center [591, 307] width 18 height 18
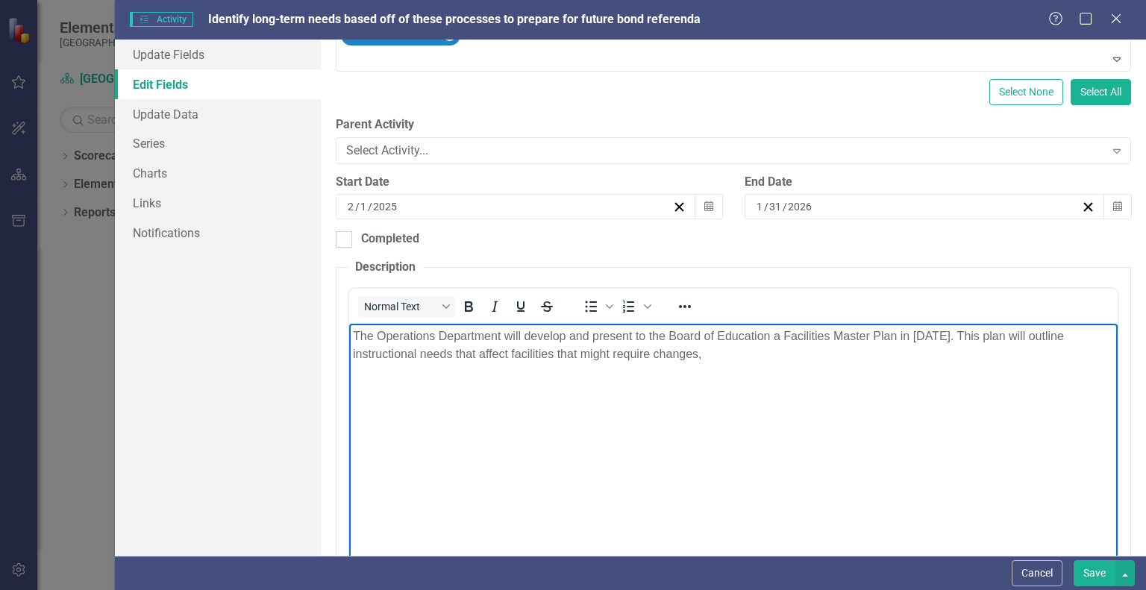
click at [1081, 336] on p "The Operations Department will develop and present to the Board of Education a …" at bounding box center [733, 346] width 761 height 36
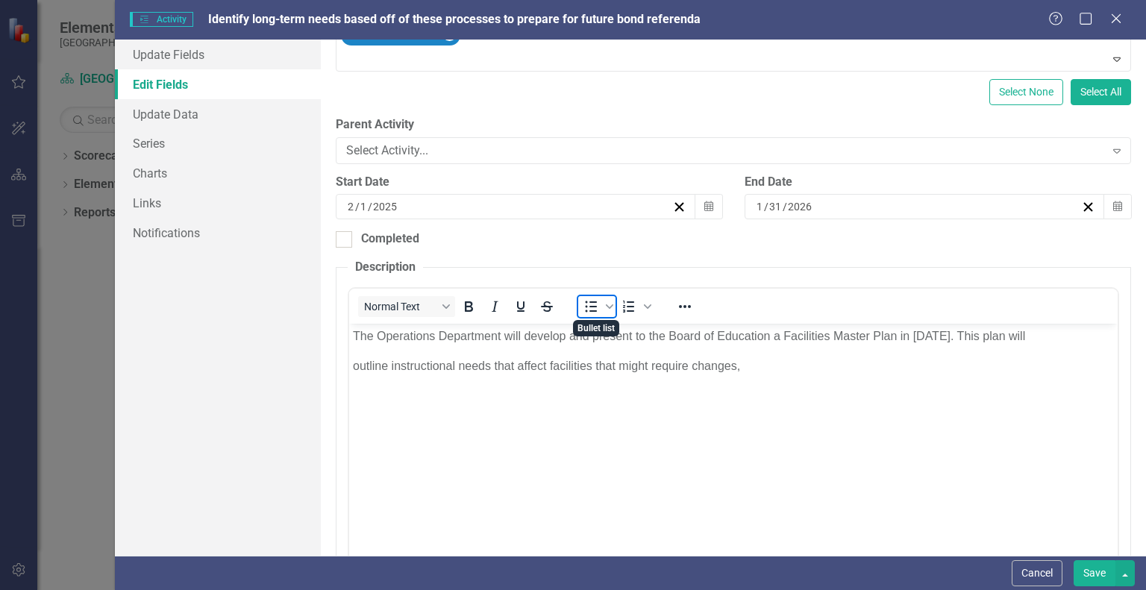
click at [586, 306] on icon "Bullet list" at bounding box center [592, 306] width 12 height 11
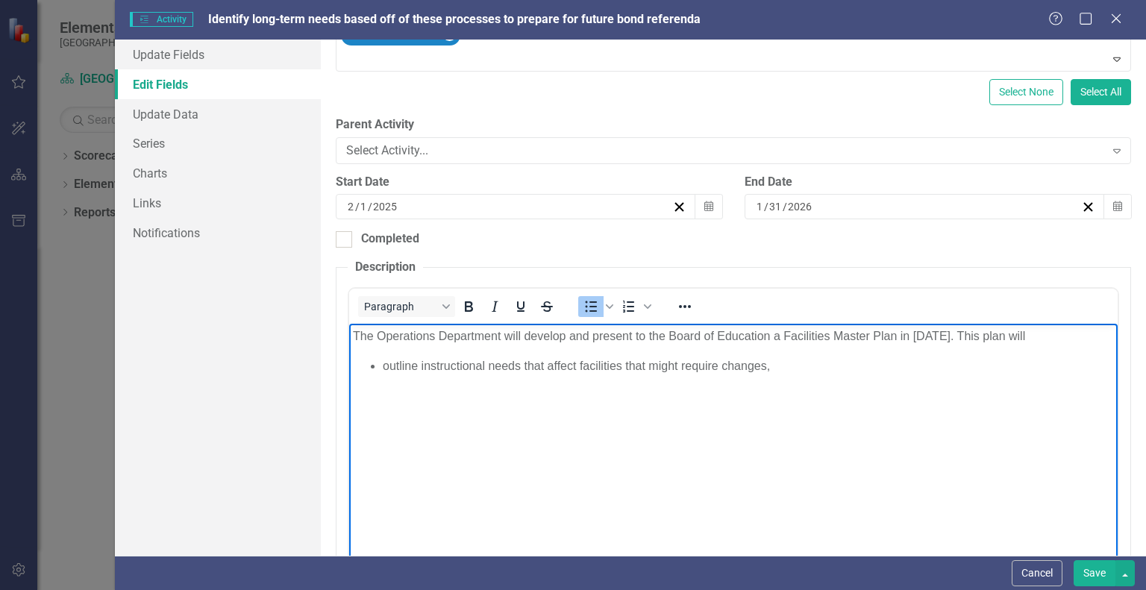
click at [771, 365] on li "outline instructional needs that affect facilities that might require changes," at bounding box center [748, 366] width 731 height 18
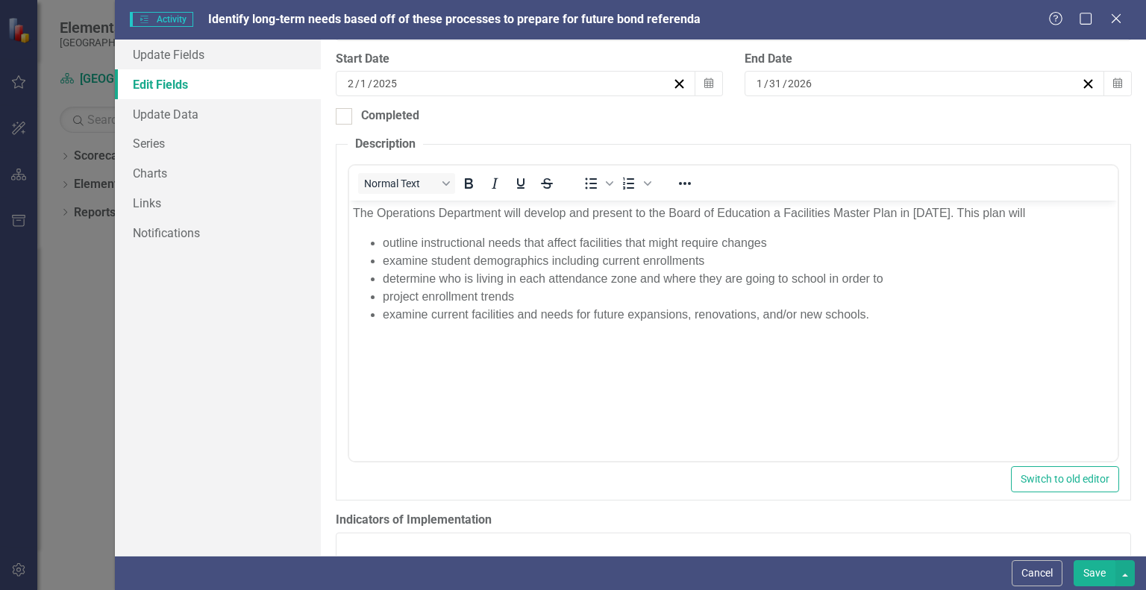
scroll to position [374, 0]
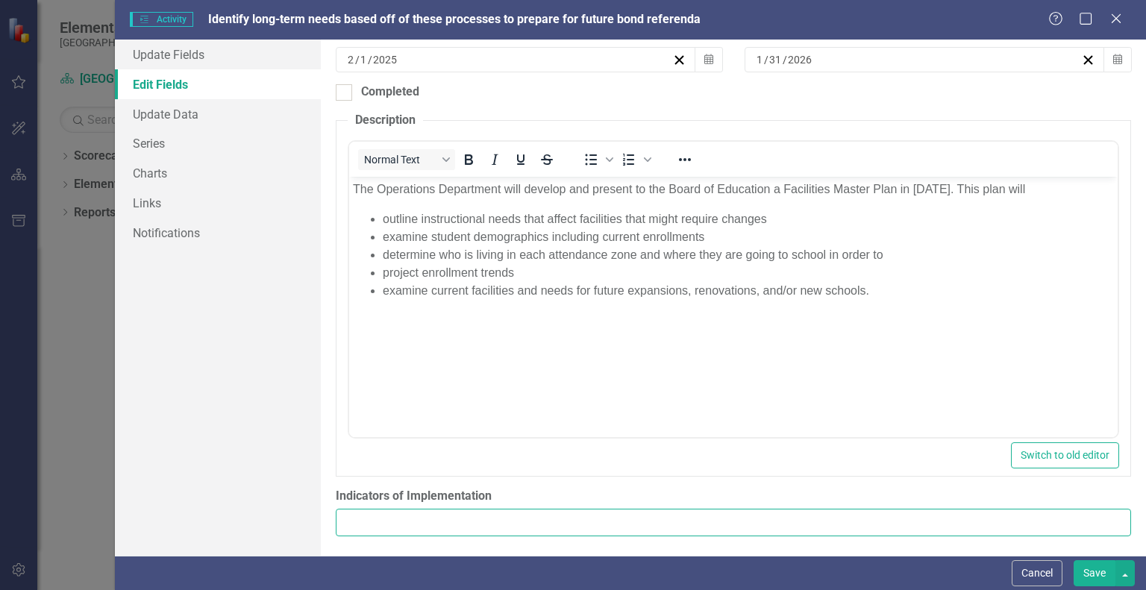
click at [421, 520] on input "Indicators of Implementation" at bounding box center [733, 523] width 795 height 28
type input "Facilities Master Plan present to the Board in [DATE]"
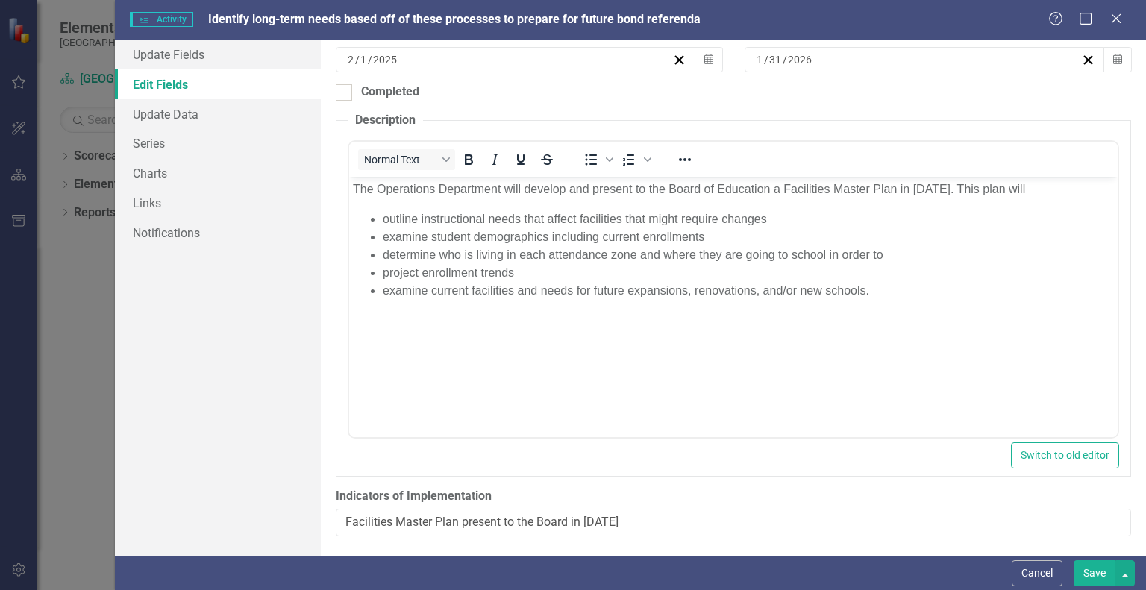
click at [1090, 571] on button "Save" at bounding box center [1095, 573] width 42 height 26
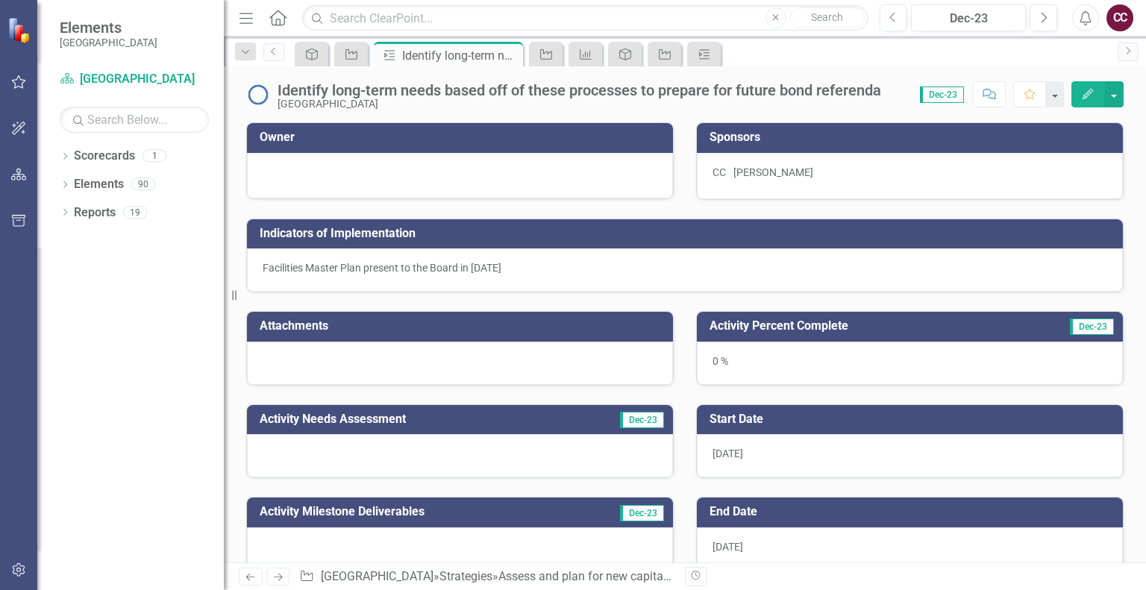
click at [1091, 90] on icon "Edit" at bounding box center [1087, 94] width 13 height 10
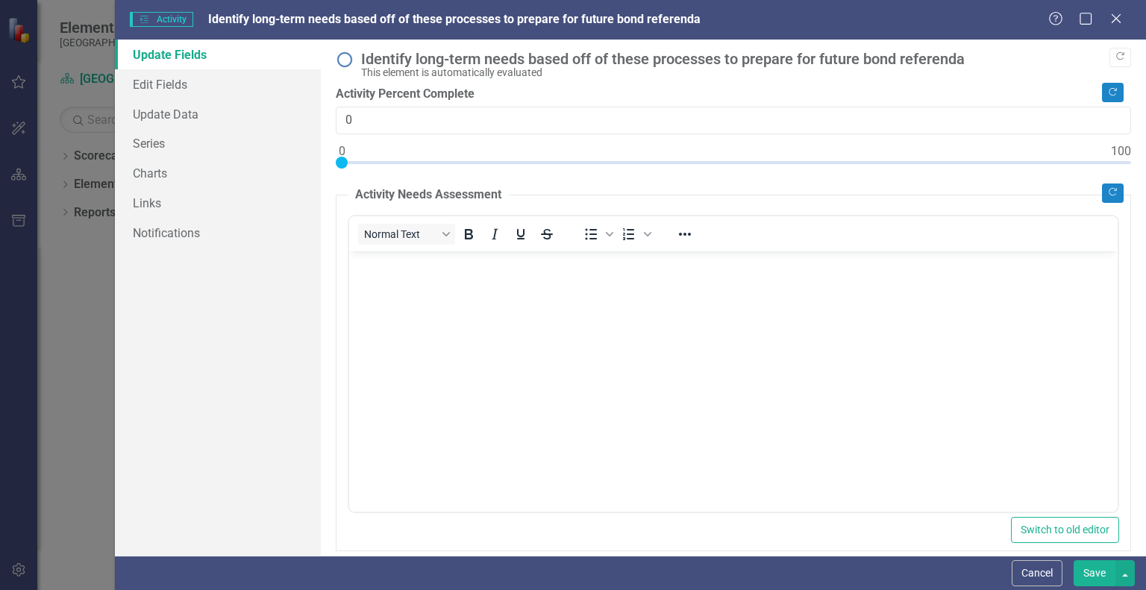
scroll to position [0, 0]
click at [151, 107] on link "Update Data" at bounding box center [218, 114] width 206 height 30
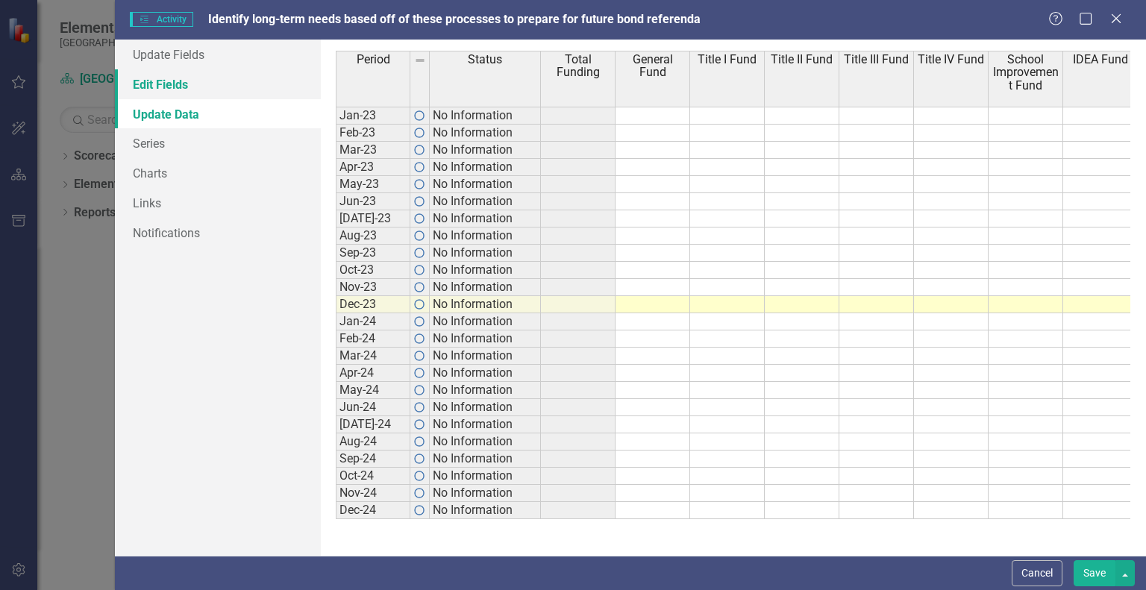
click at [167, 88] on link "Edit Fields" at bounding box center [218, 84] width 206 height 30
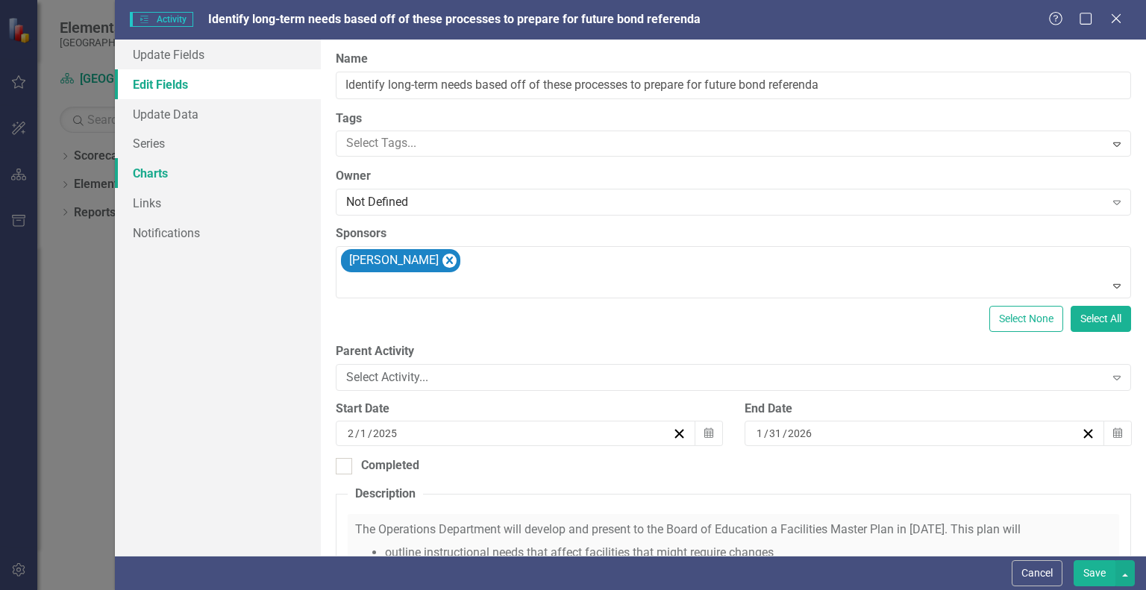
click at [159, 166] on link "Charts" at bounding box center [218, 173] width 206 height 30
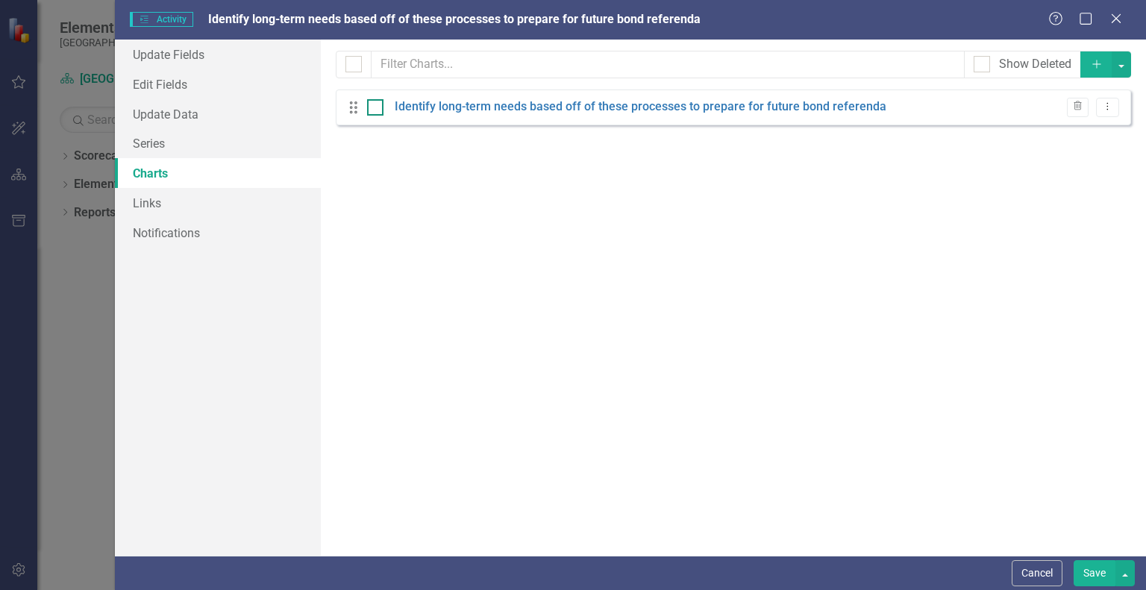
click at [373, 107] on input "checkbox" at bounding box center [372, 104] width 10 height 10
checkbox input "true"
click at [373, 107] on input "checkbox" at bounding box center [372, 104] width 10 height 10
checkbox input "false"
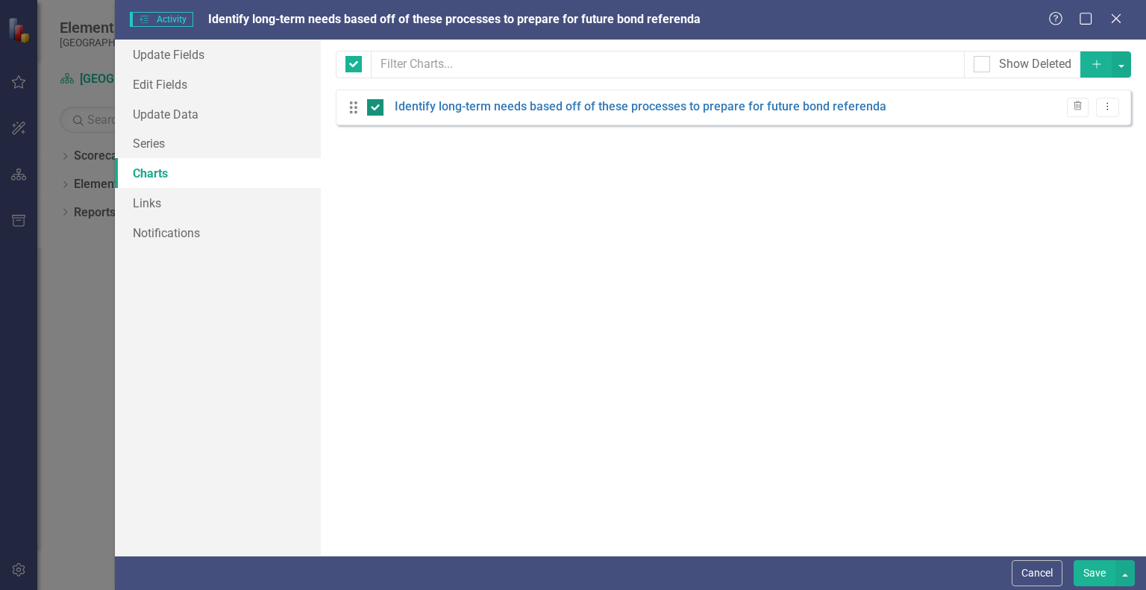
checkbox input "false"
click at [196, 205] on link "Links" at bounding box center [218, 203] width 206 height 30
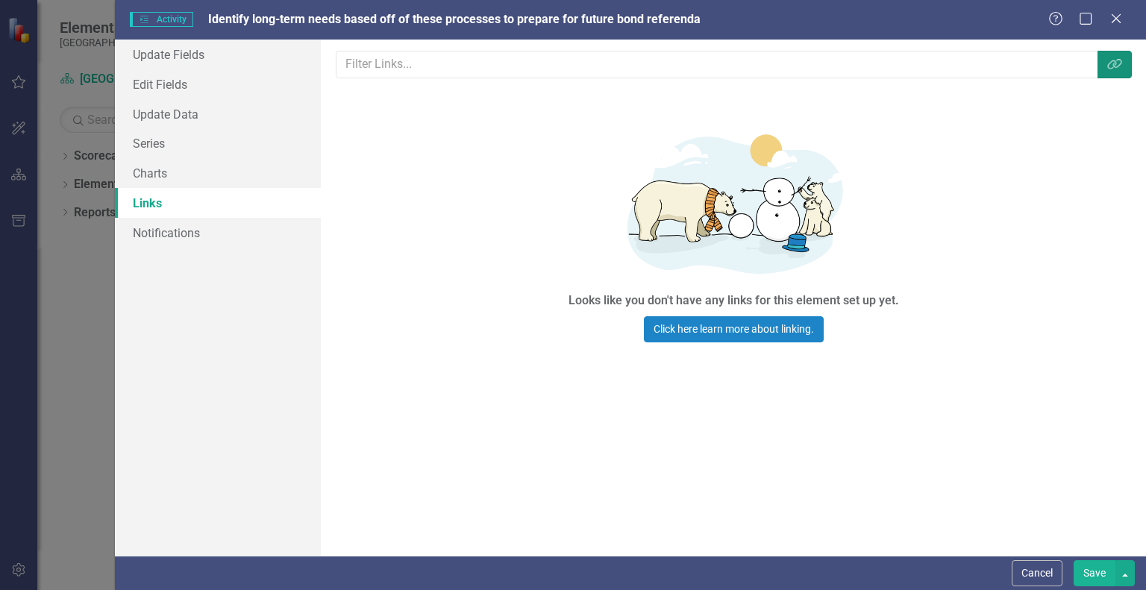
click at [1107, 63] on icon "Link Tag" at bounding box center [1114, 64] width 15 height 12
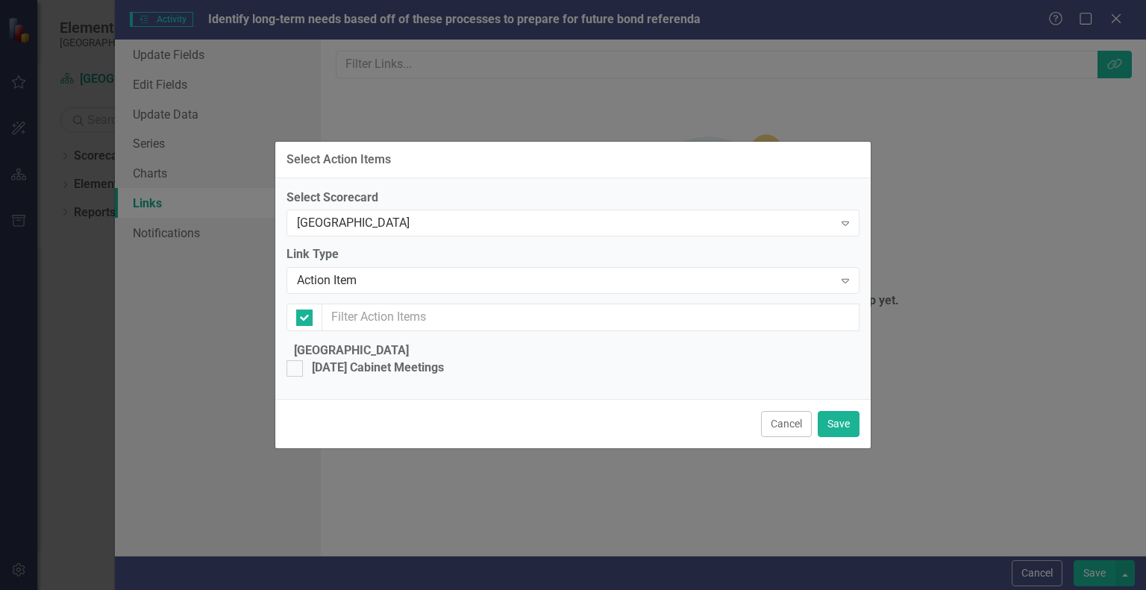
checkbox input "false"
click at [304, 272] on div "Action Item" at bounding box center [565, 280] width 536 height 17
click at [787, 437] on button "Cancel" at bounding box center [786, 424] width 51 height 26
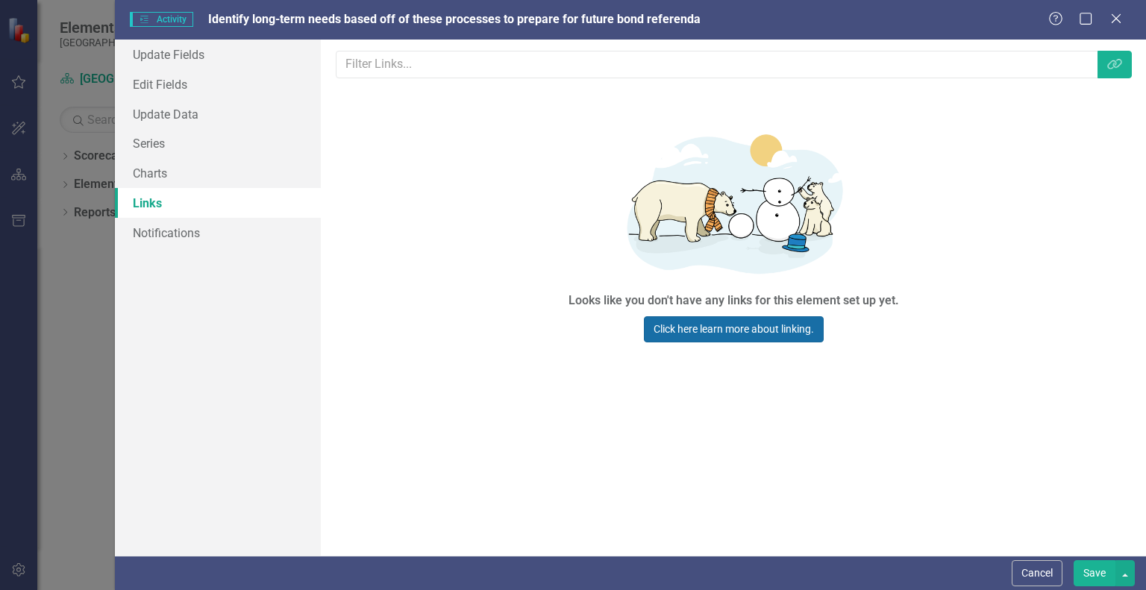
click at [709, 331] on link "Click here learn more about linking." at bounding box center [734, 329] width 180 height 26
click at [182, 46] on link "Update Fields" at bounding box center [218, 55] width 206 height 30
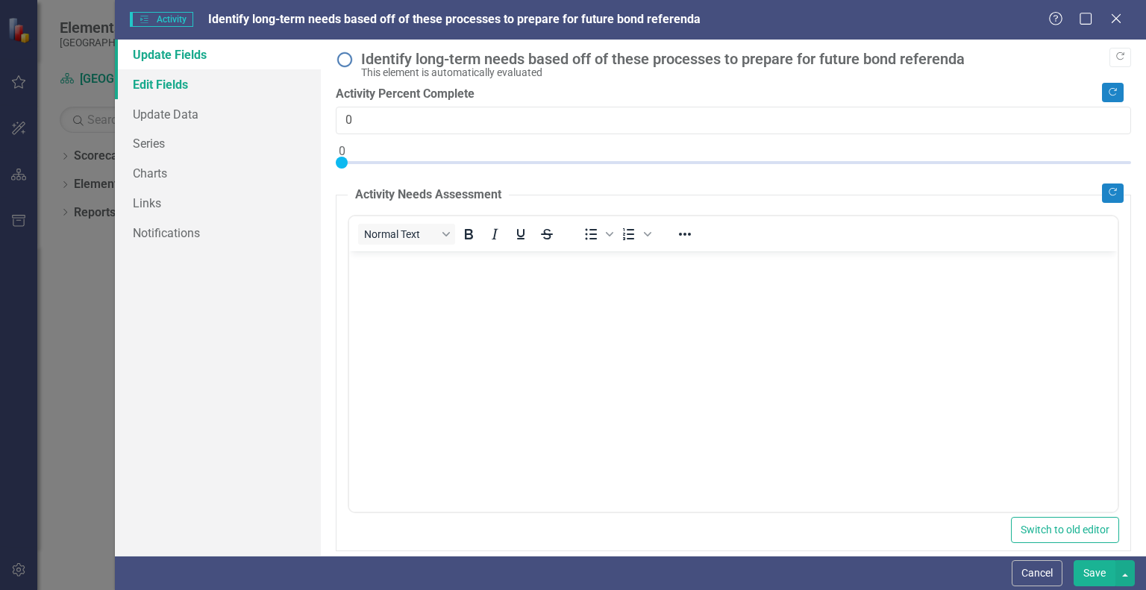
click at [148, 71] on link "Edit Fields" at bounding box center [218, 84] width 206 height 30
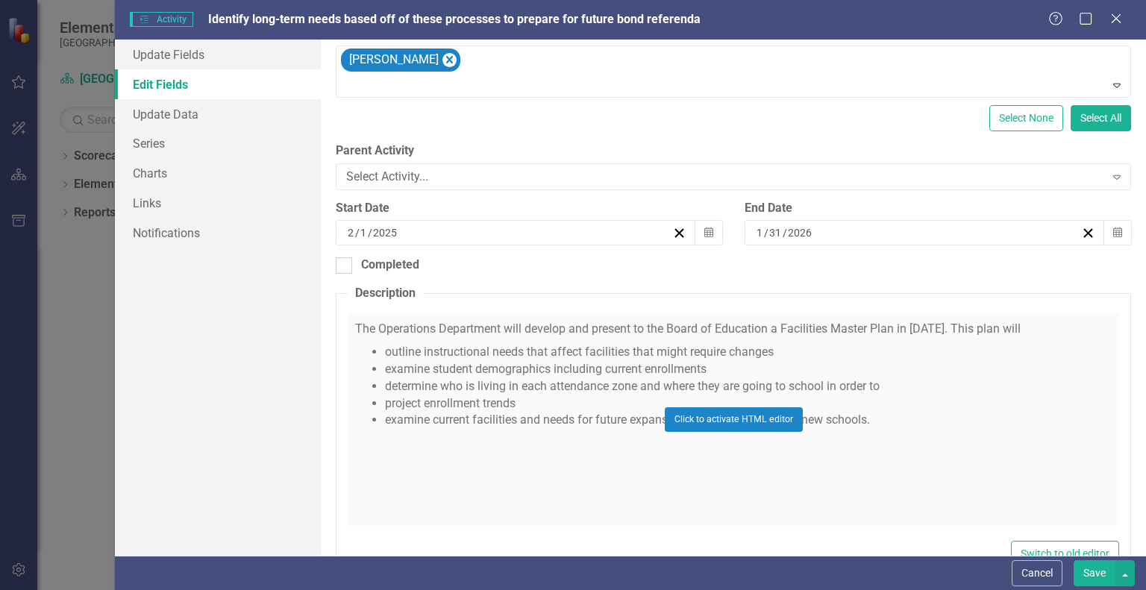
scroll to position [184, 0]
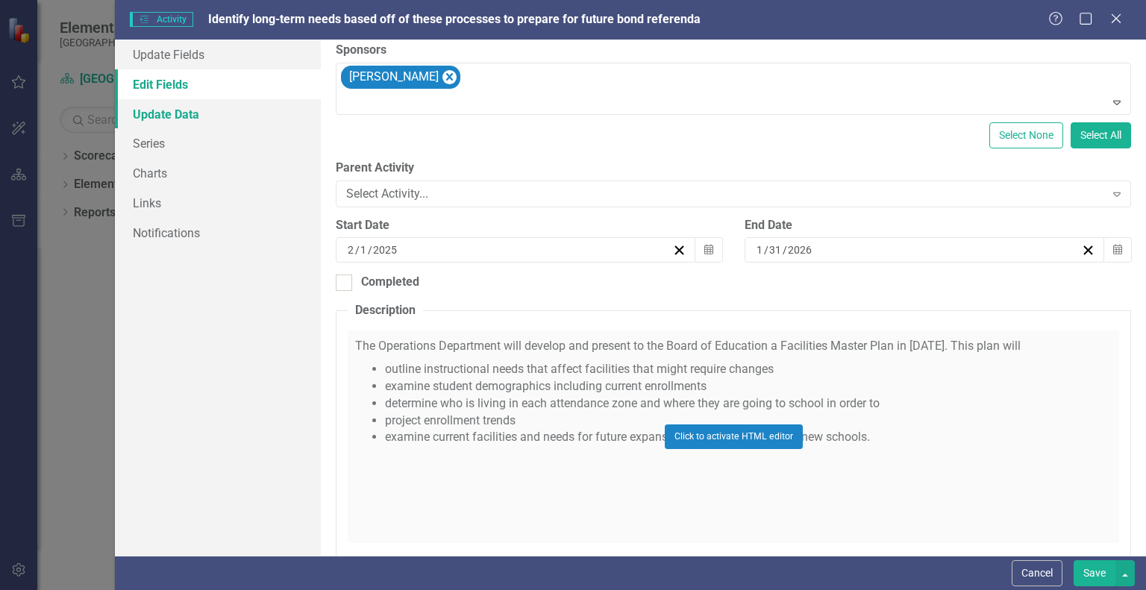
click at [198, 122] on link "Update Data" at bounding box center [218, 114] width 206 height 30
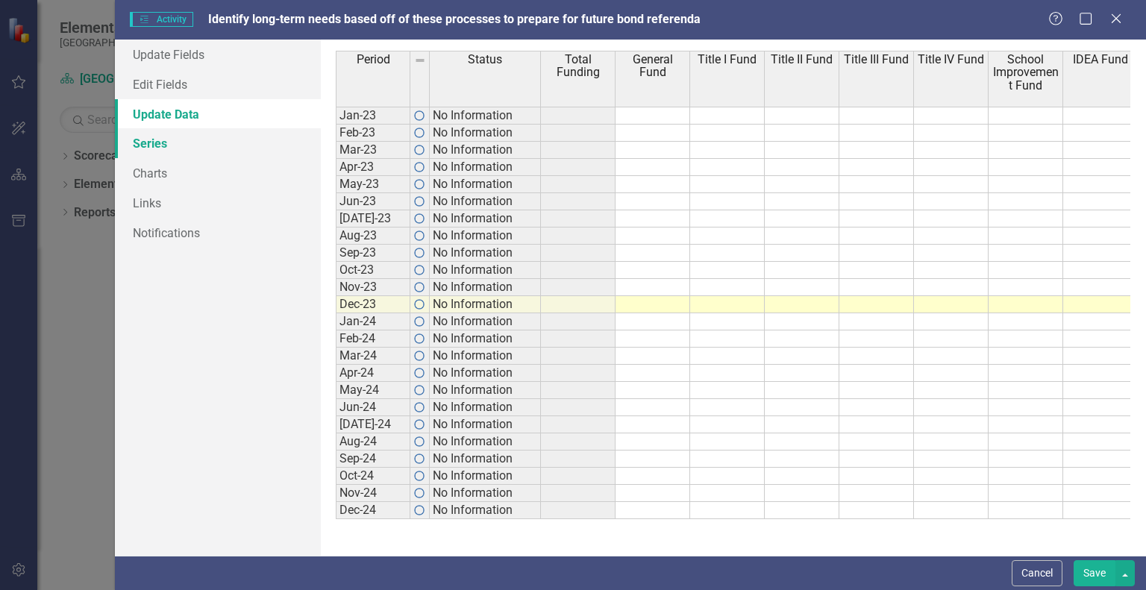
click at [194, 147] on link "Series" at bounding box center [218, 143] width 206 height 30
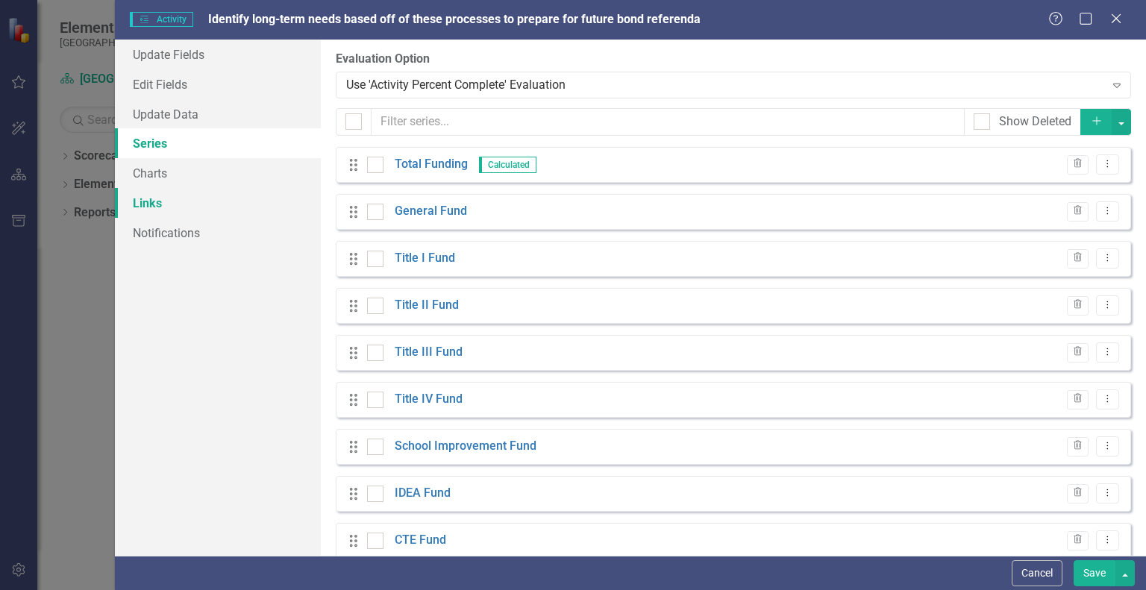
click at [175, 205] on link "Links" at bounding box center [218, 203] width 206 height 30
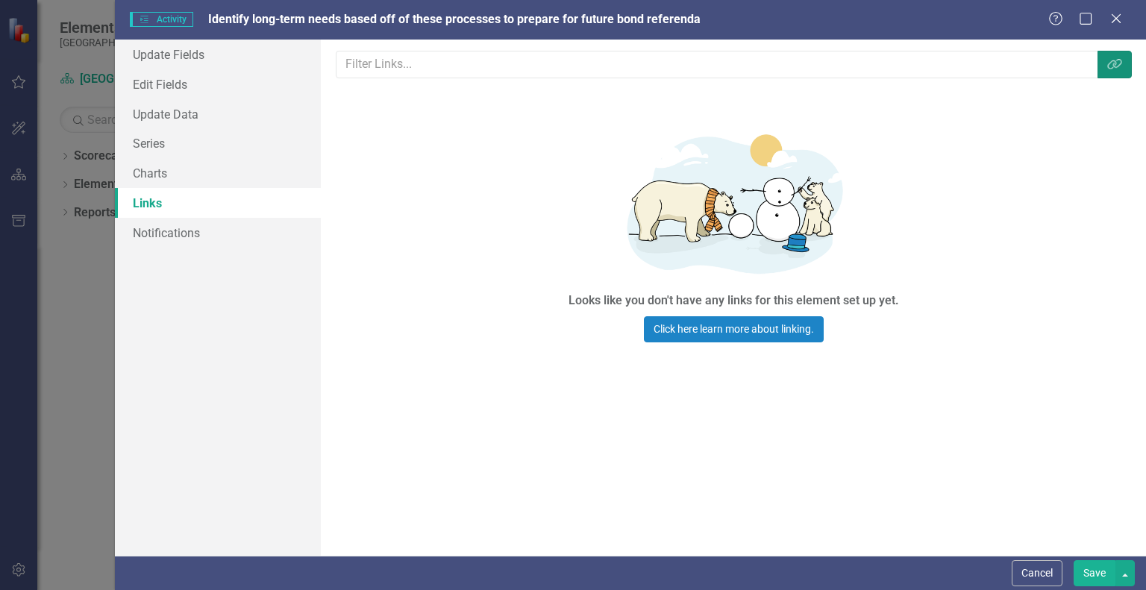
click at [1109, 60] on icon "Link Tag" at bounding box center [1114, 64] width 15 height 12
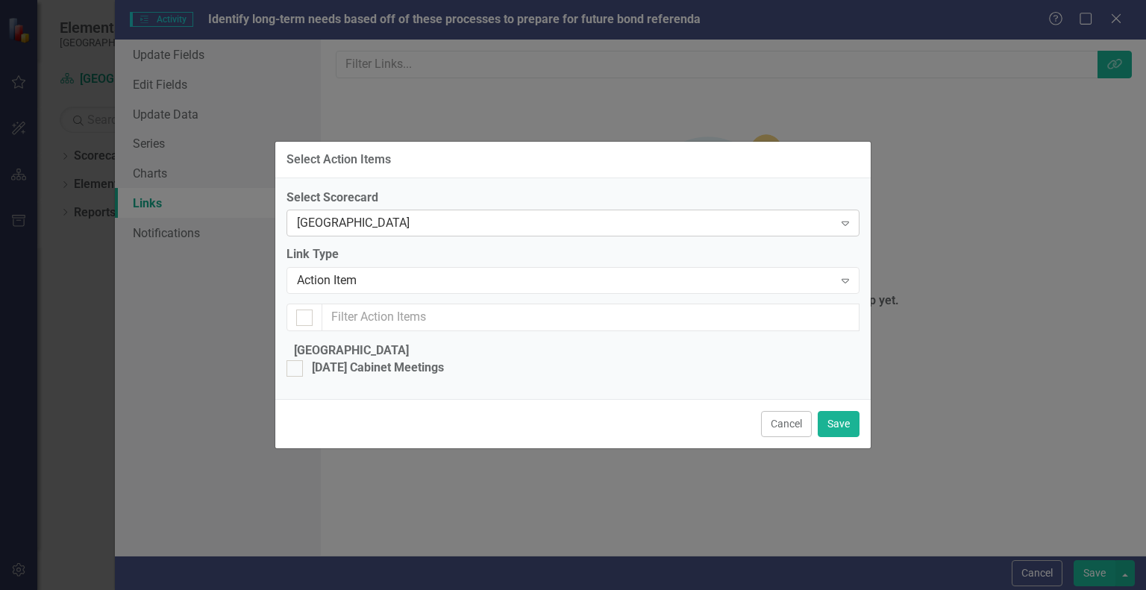
click at [359, 215] on div "[GEOGRAPHIC_DATA]" at bounding box center [565, 223] width 536 height 17
click at [339, 272] on div "Action Item" at bounding box center [565, 280] width 536 height 17
click at [300, 310] on div at bounding box center [304, 318] width 16 height 16
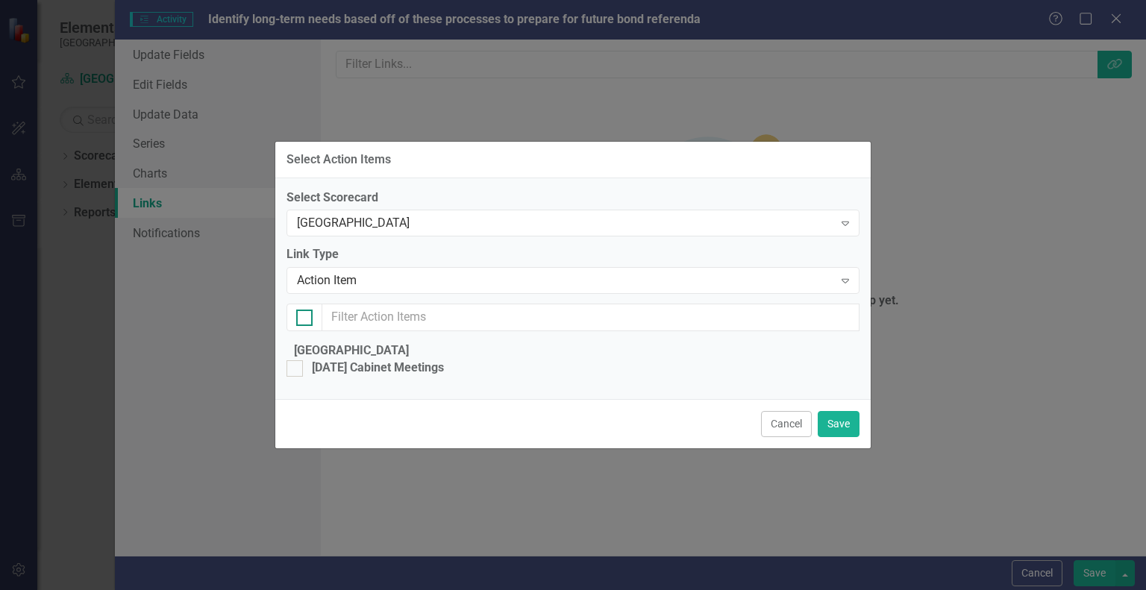
click at [300, 310] on input "checkbox" at bounding box center [301, 315] width 10 height 10
checkbox input "true"
click at [300, 310] on div at bounding box center [304, 318] width 16 height 16
click at [300, 310] on input "checkbox" at bounding box center [301, 315] width 10 height 10
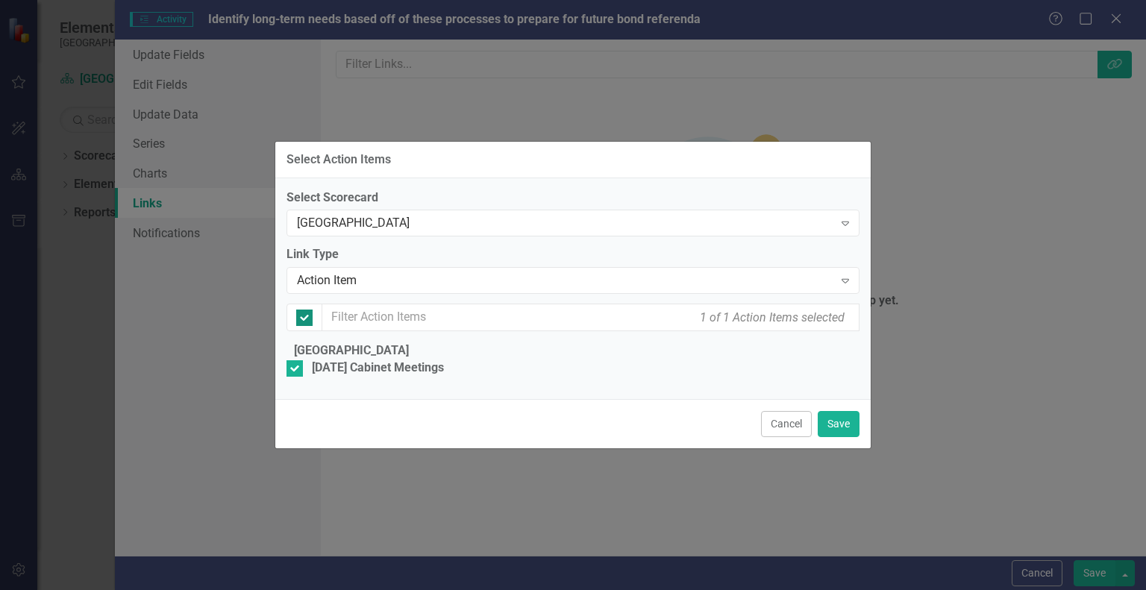
checkbox input "false"
click at [785, 437] on button "Cancel" at bounding box center [786, 424] width 51 height 26
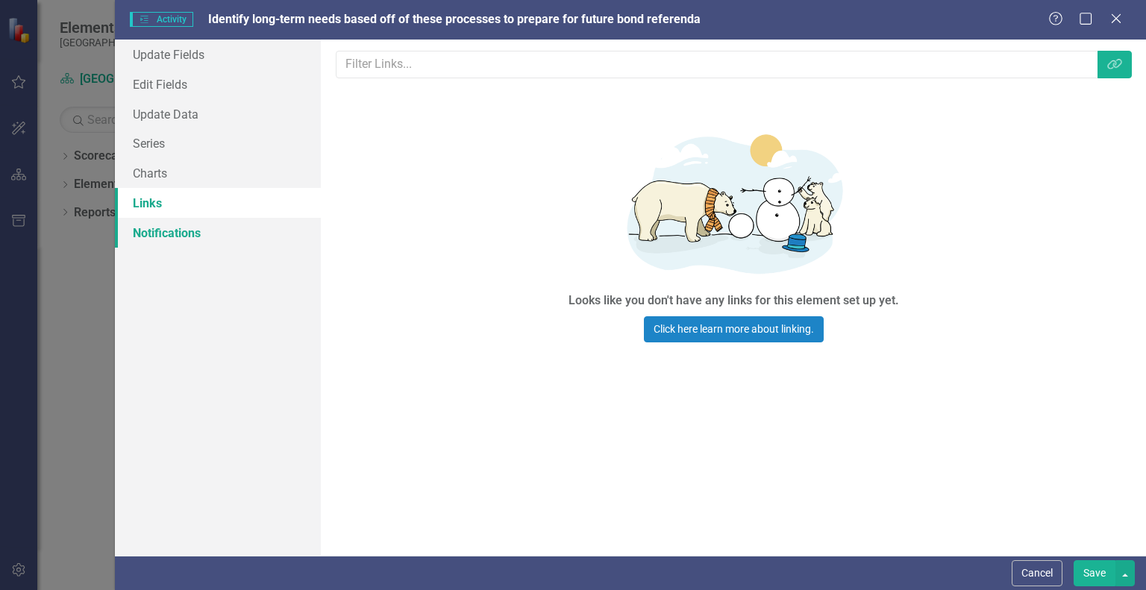
click at [149, 235] on link "Notifications" at bounding box center [218, 233] width 206 height 30
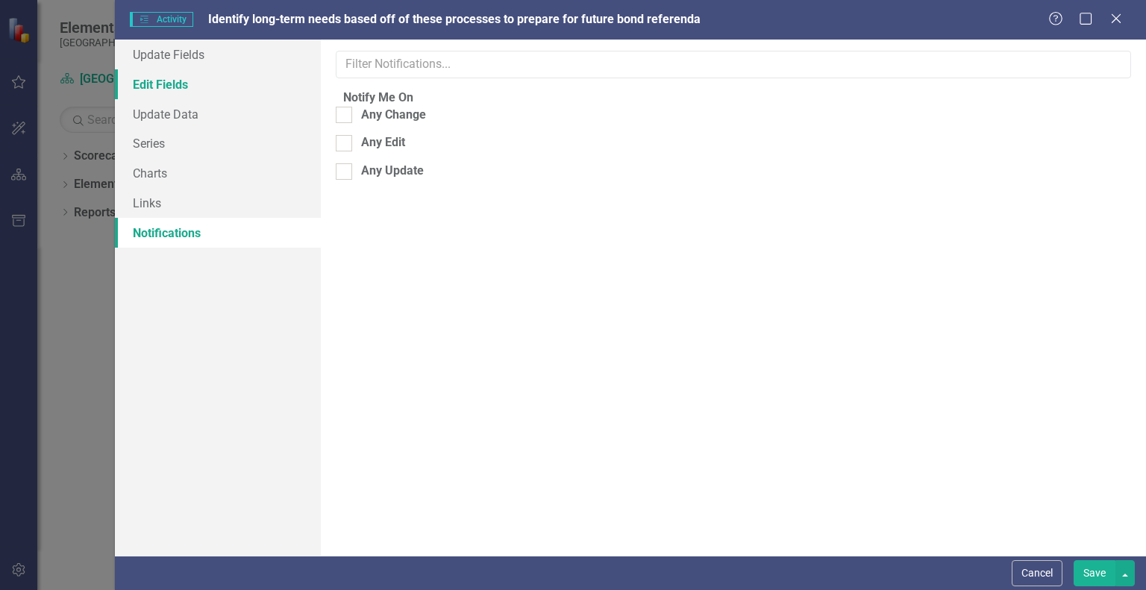
click at [146, 82] on link "Edit Fields" at bounding box center [218, 84] width 206 height 30
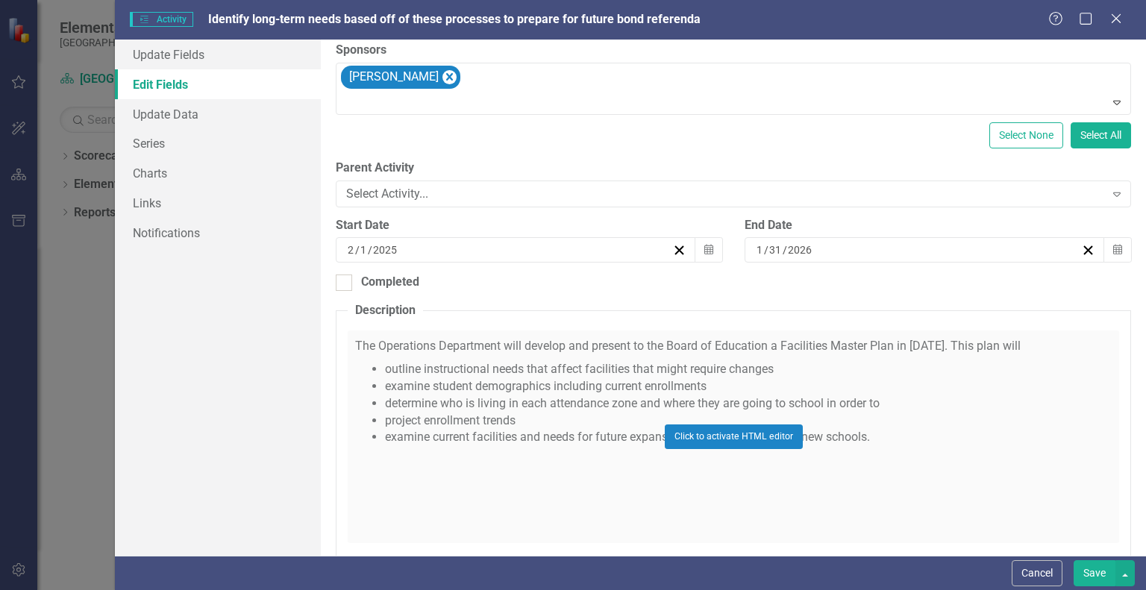
click at [914, 471] on div "Click to activate HTML editor" at bounding box center [733, 437] width 771 height 213
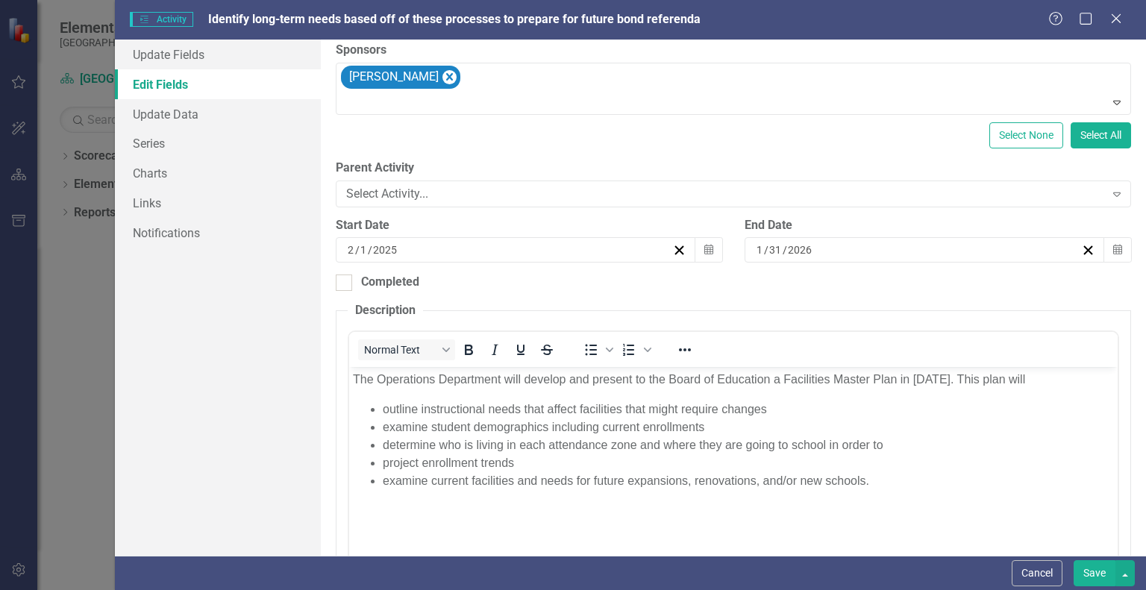
scroll to position [258, 0]
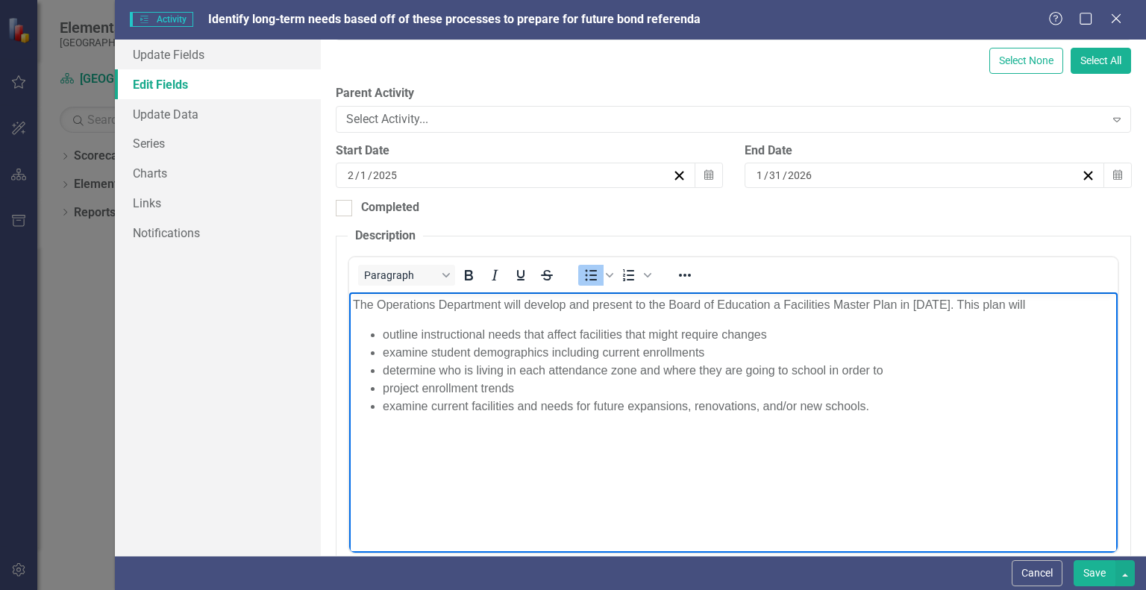
click at [896, 410] on li "examine current facilities and needs for future expansions, renovations, and/or…" at bounding box center [748, 407] width 731 height 18
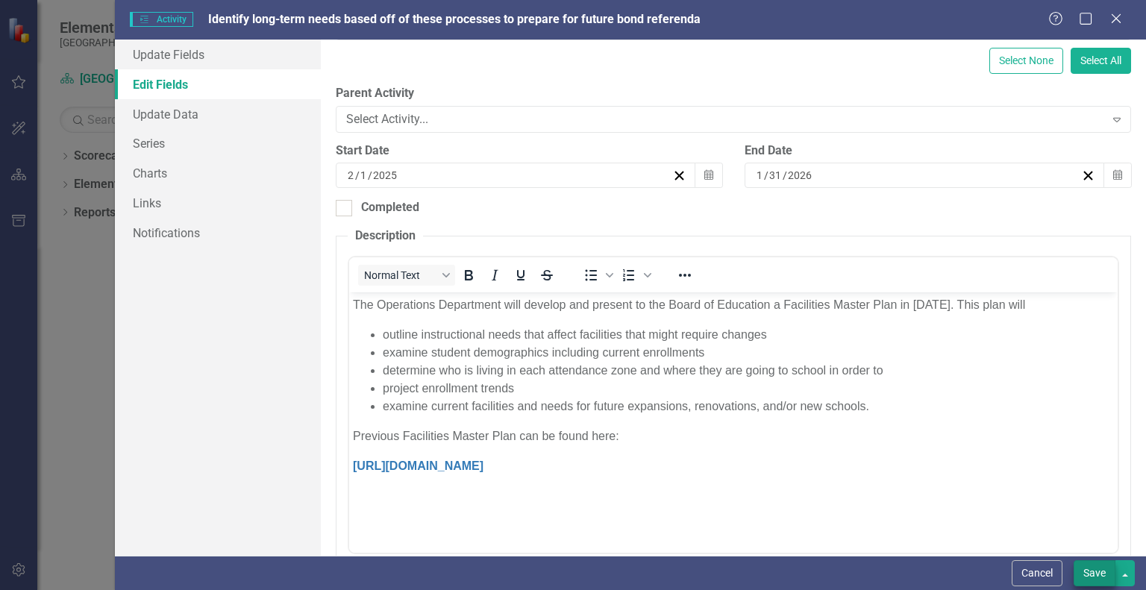
click at [1103, 576] on button "Save" at bounding box center [1095, 573] width 42 height 26
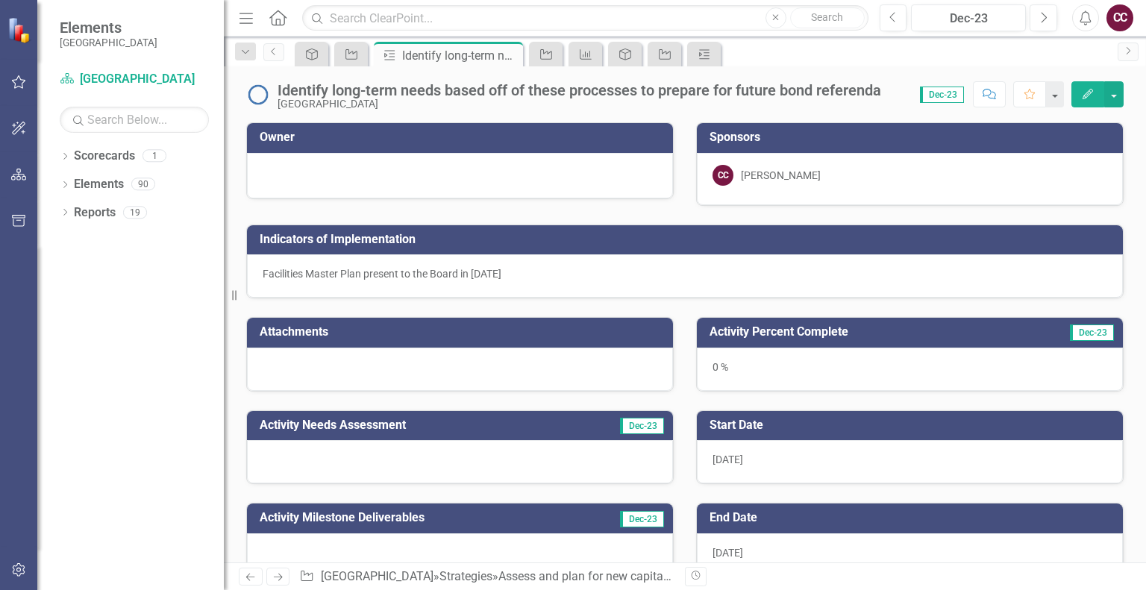
click at [286, 335] on h3 "Attachments" at bounding box center [463, 331] width 406 height 13
click at [237, 298] on icon "Resize" at bounding box center [237, 295] width 15 height 12
click at [233, 295] on icon at bounding box center [234, 295] width 4 height 10
click at [1095, 92] on button "Edit" at bounding box center [1087, 94] width 33 height 26
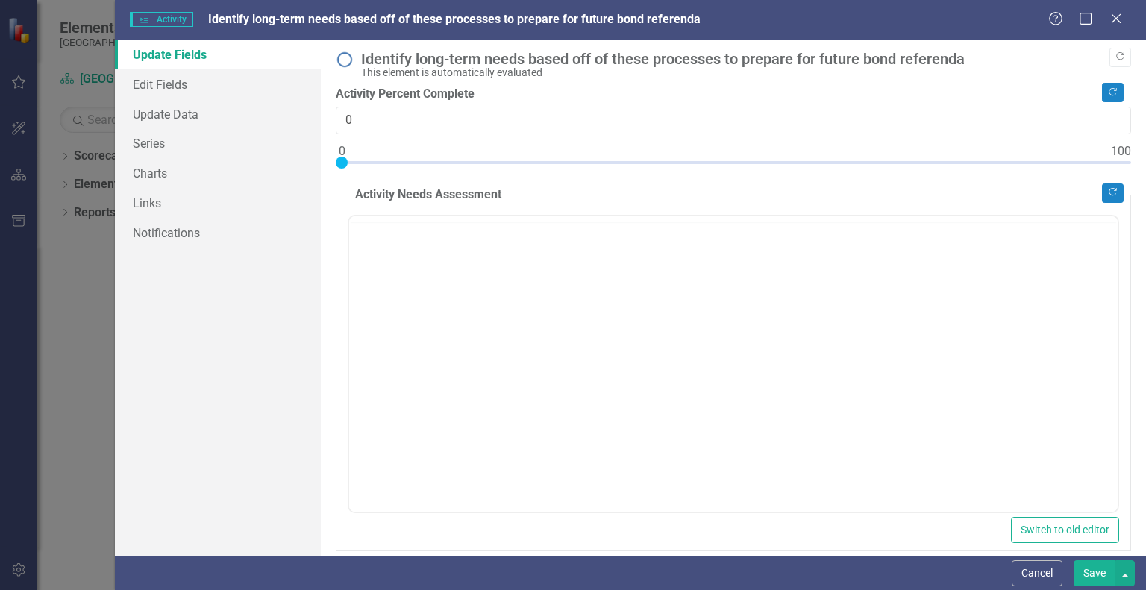
scroll to position [0, 0]
click at [155, 86] on link "Edit Fields" at bounding box center [218, 84] width 206 height 30
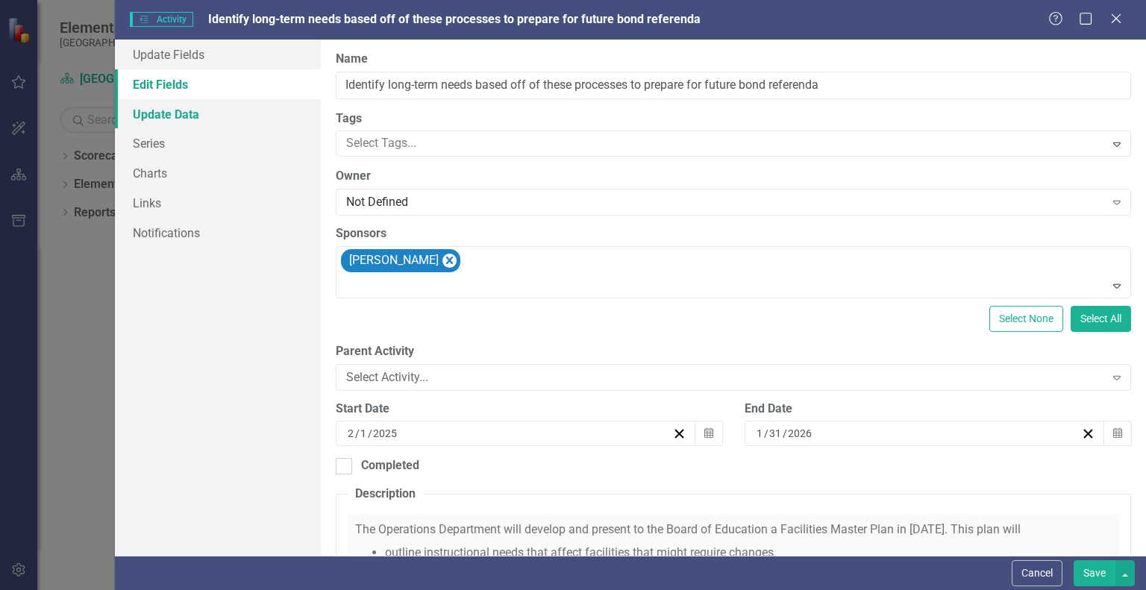
click at [181, 118] on link "Update Data" at bounding box center [218, 114] width 206 height 30
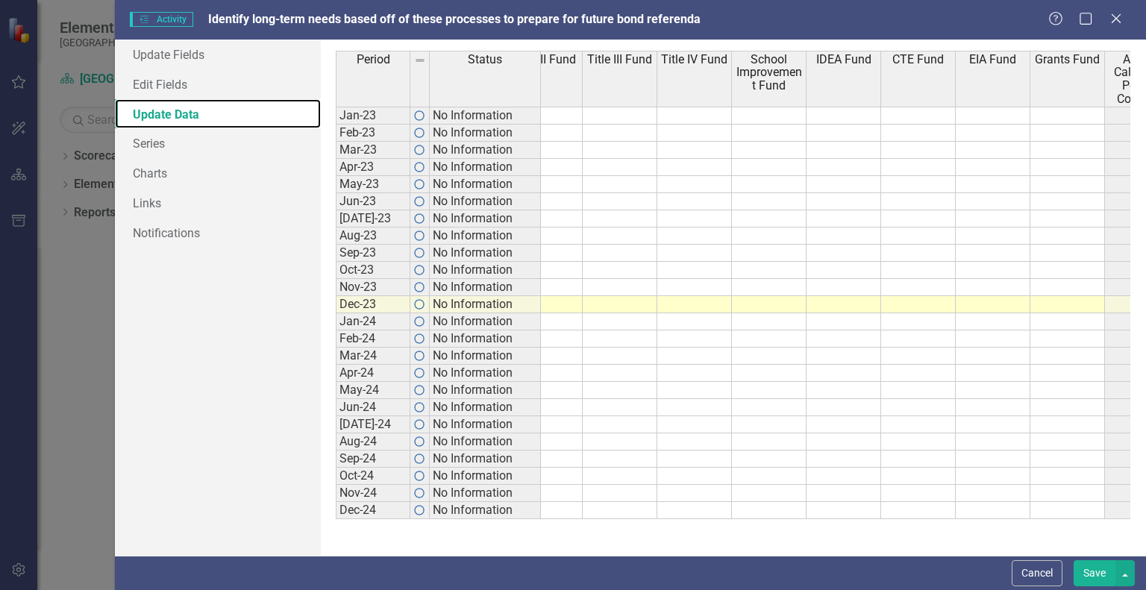
scroll to position [0, 286]
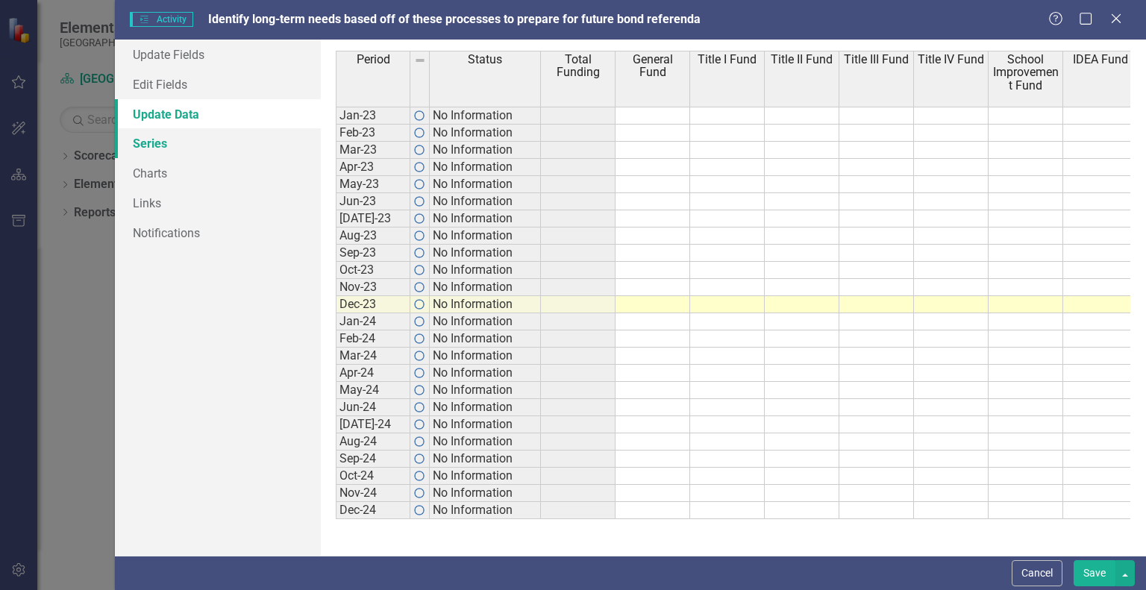
click at [155, 141] on link "Series" at bounding box center [218, 143] width 206 height 30
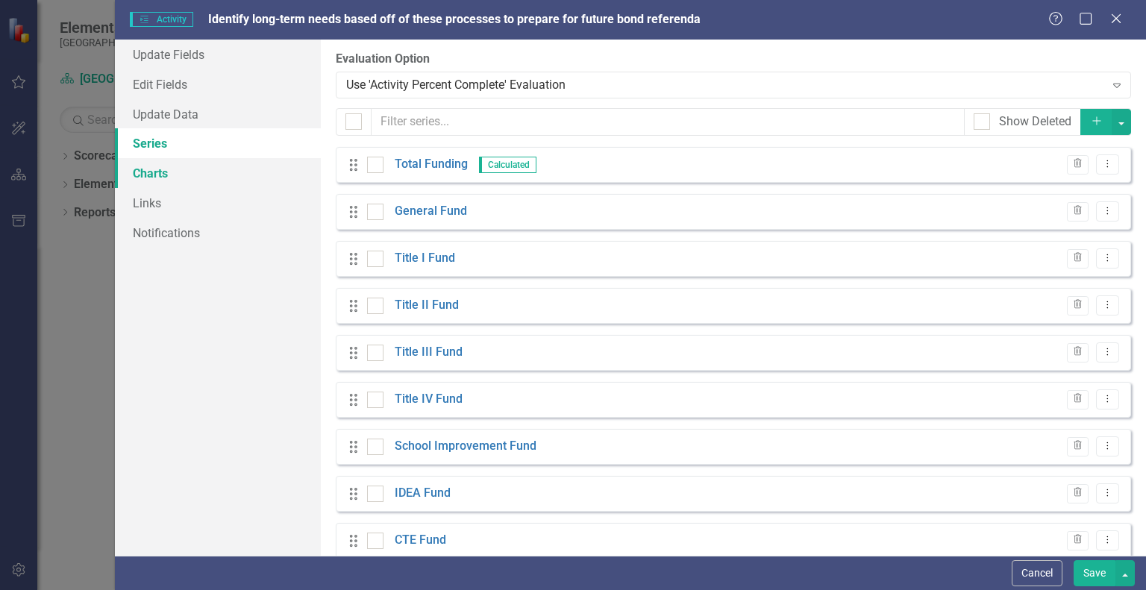
click at [179, 178] on link "Charts" at bounding box center [218, 173] width 206 height 30
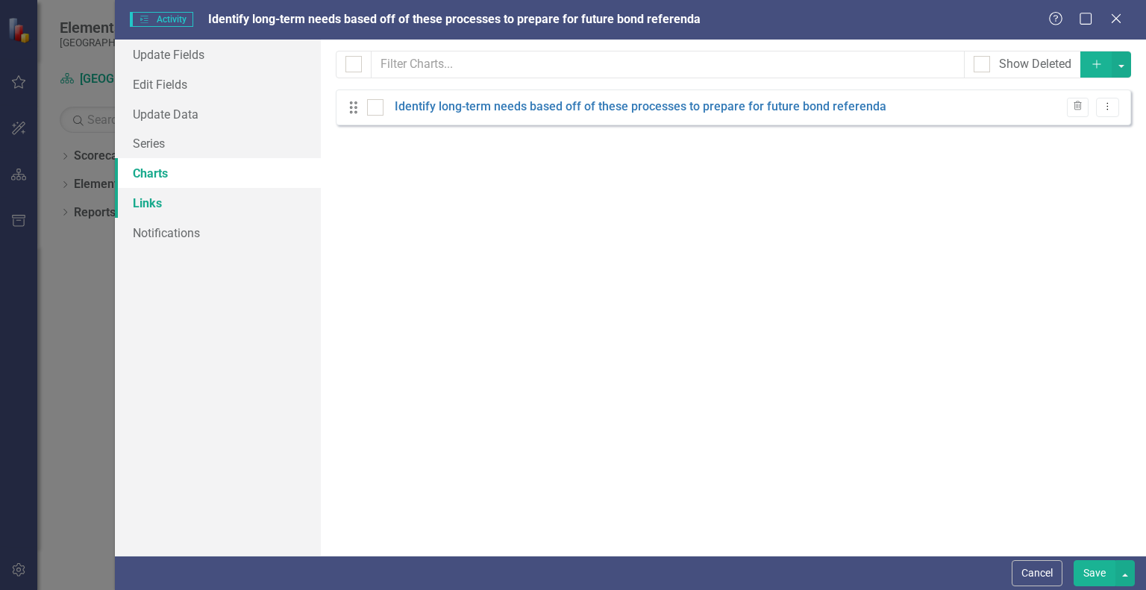
click at [160, 205] on link "Links" at bounding box center [218, 203] width 206 height 30
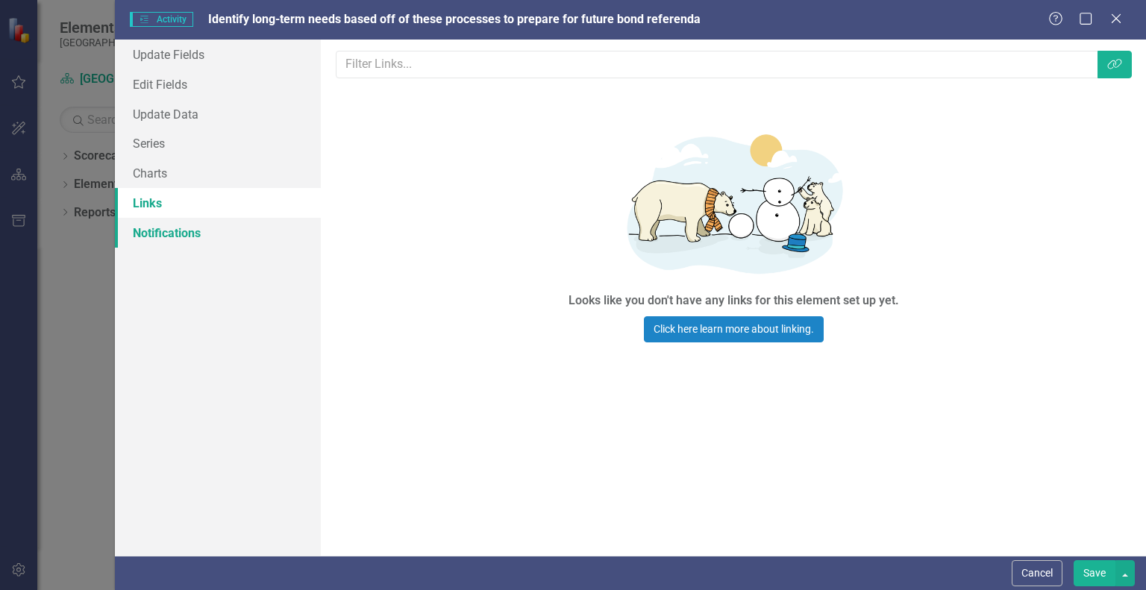
click at [158, 238] on link "Notifications" at bounding box center [218, 233] width 206 height 30
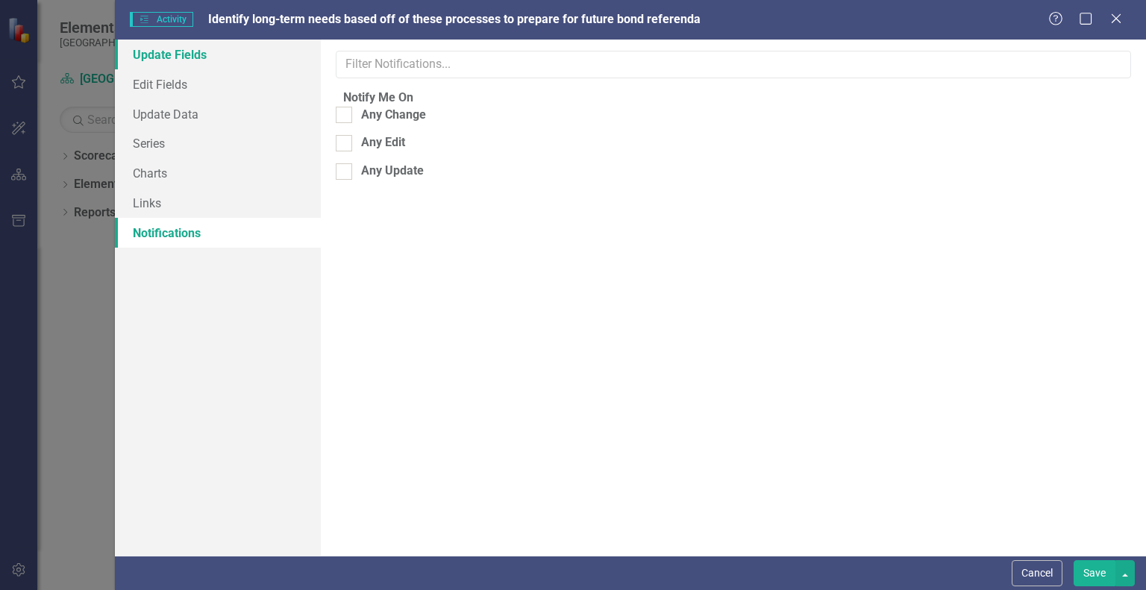
click at [182, 63] on link "Update Fields" at bounding box center [218, 55] width 206 height 30
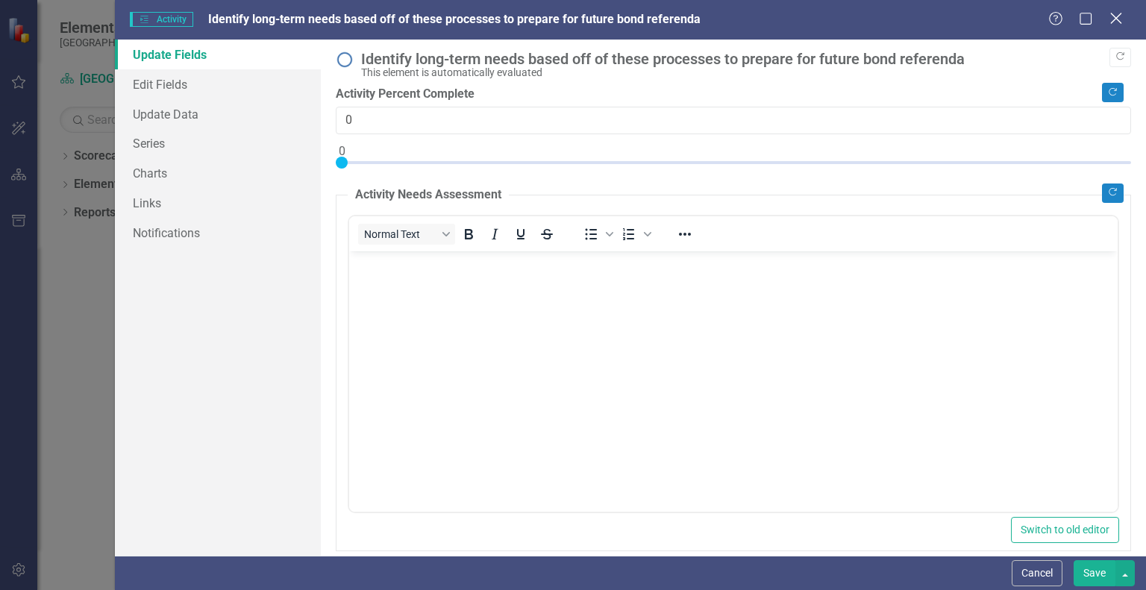
click at [1113, 25] on icon "Close" at bounding box center [1115, 18] width 19 height 14
